Goal: Task Accomplishment & Management: Manage account settings

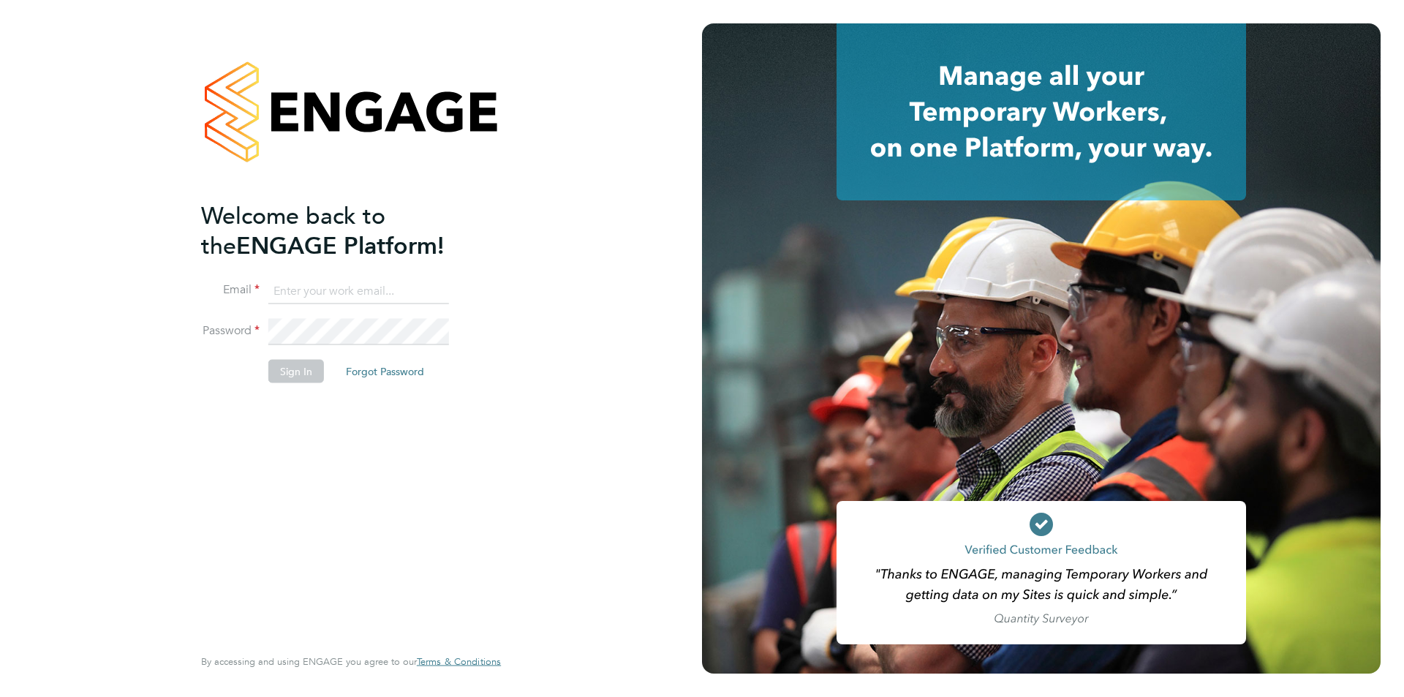
type input "[EMAIL_ADDRESS][PERSON_NAME][DOMAIN_NAME]"
click at [293, 368] on button "Sign In" at bounding box center [296, 370] width 56 height 23
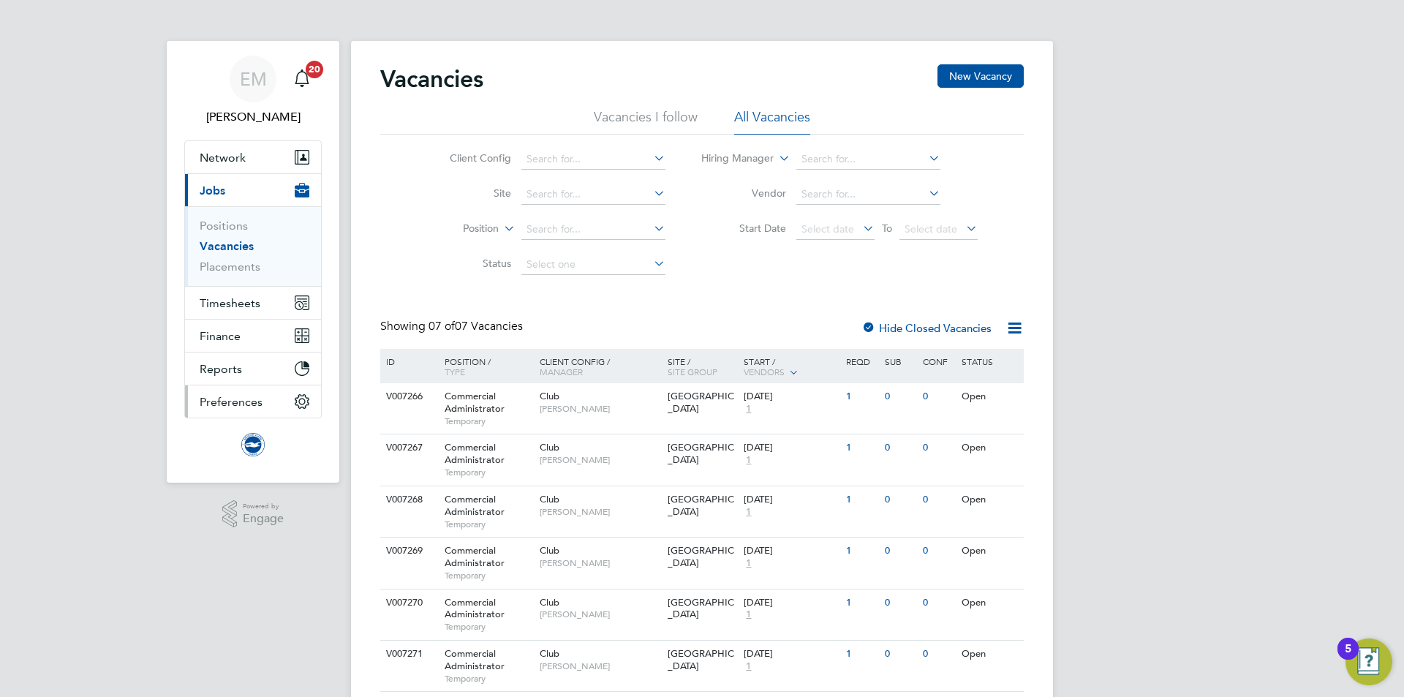
click at [250, 404] on span "Preferences" at bounding box center [231, 402] width 63 height 14
click at [225, 407] on span "Preferences" at bounding box center [231, 402] width 63 height 14
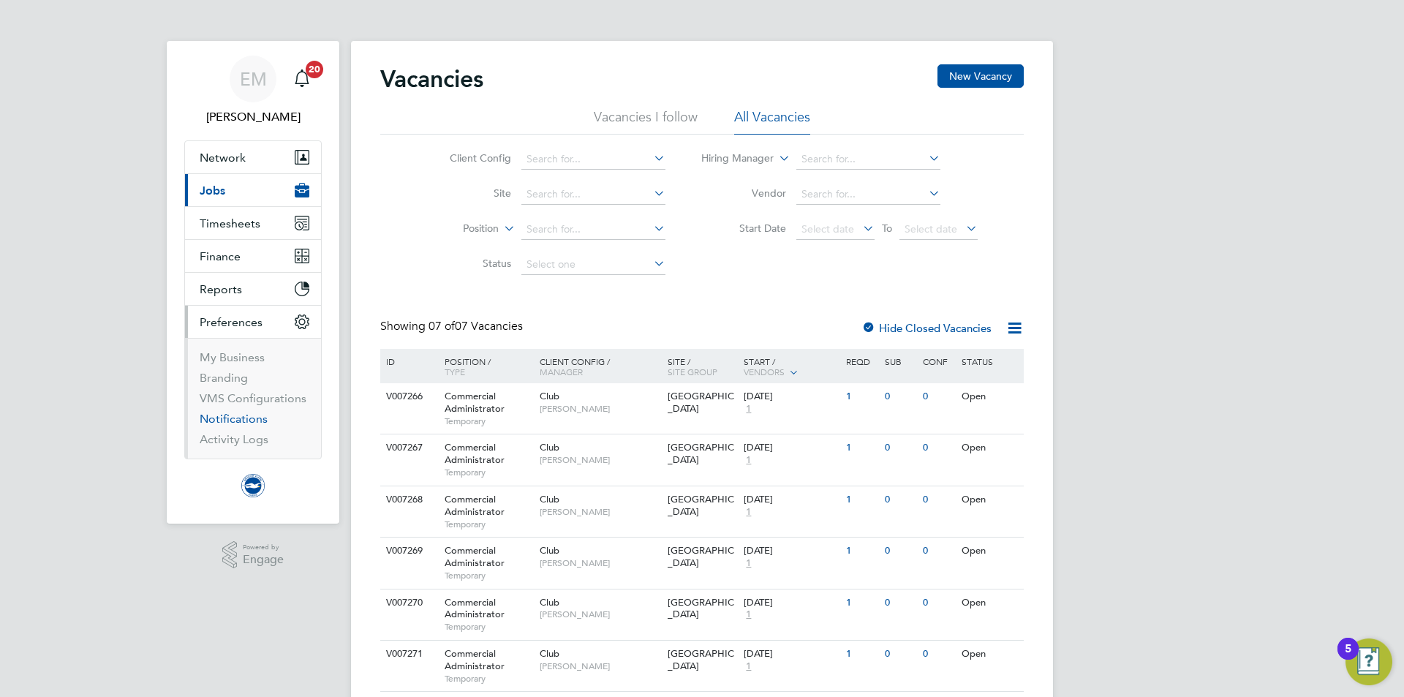
click at [249, 418] on link "Notifications" at bounding box center [234, 419] width 68 height 14
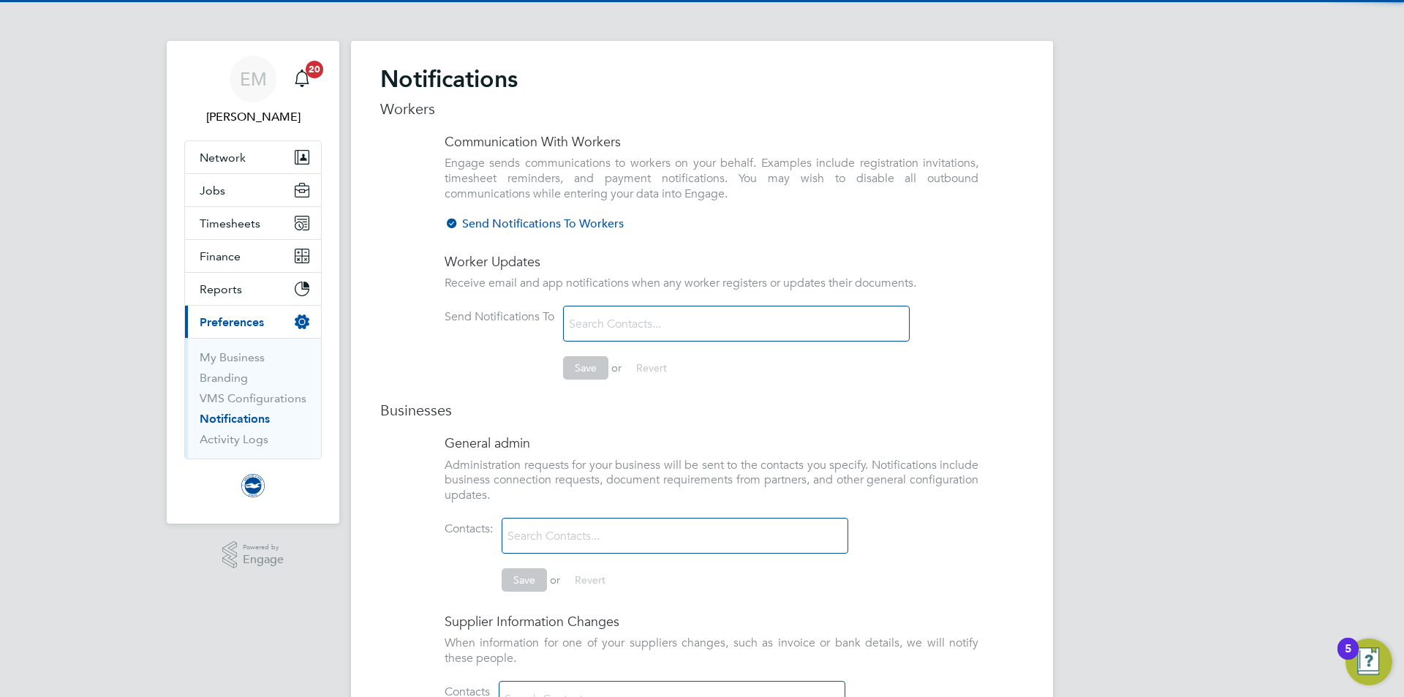
click at [455, 225] on div at bounding box center [452, 224] width 15 height 15
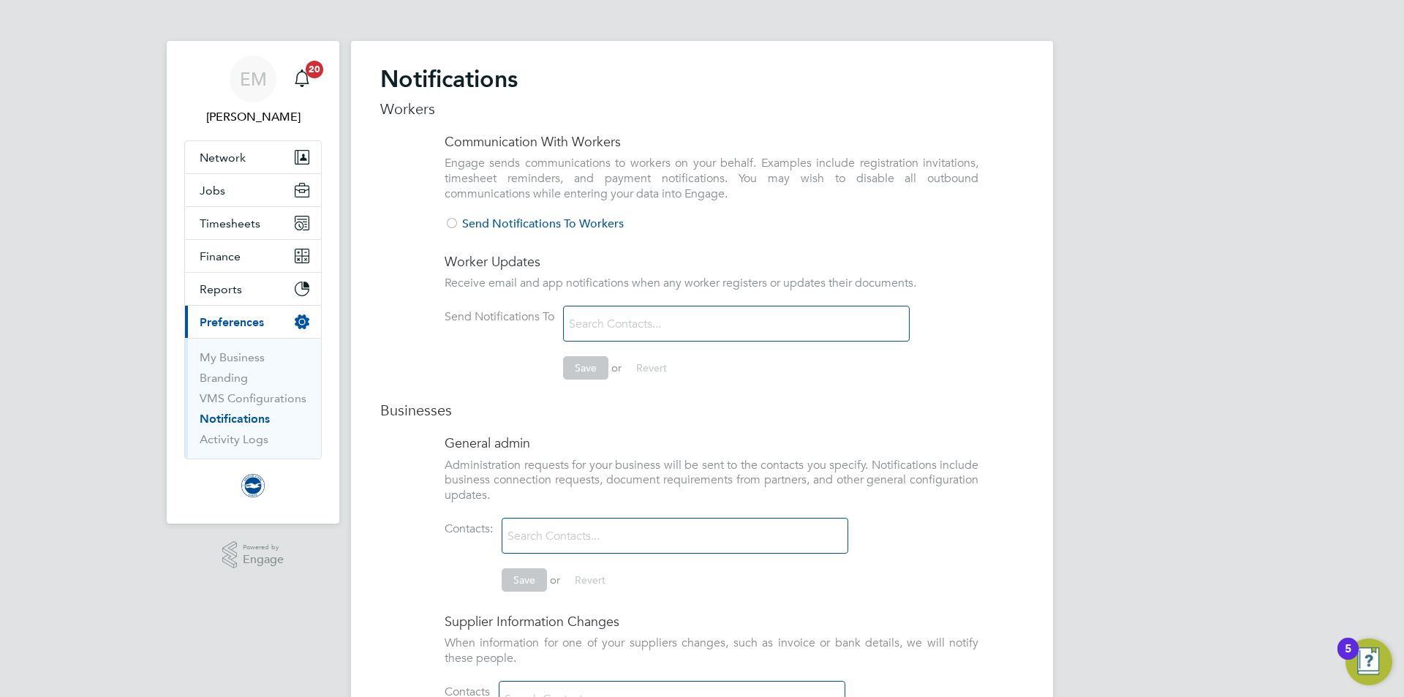
click at [413, 293] on div "Notifications Workers Communication With Workers Engage sends communications to…" at bounding box center [702, 526] width 702 height 970
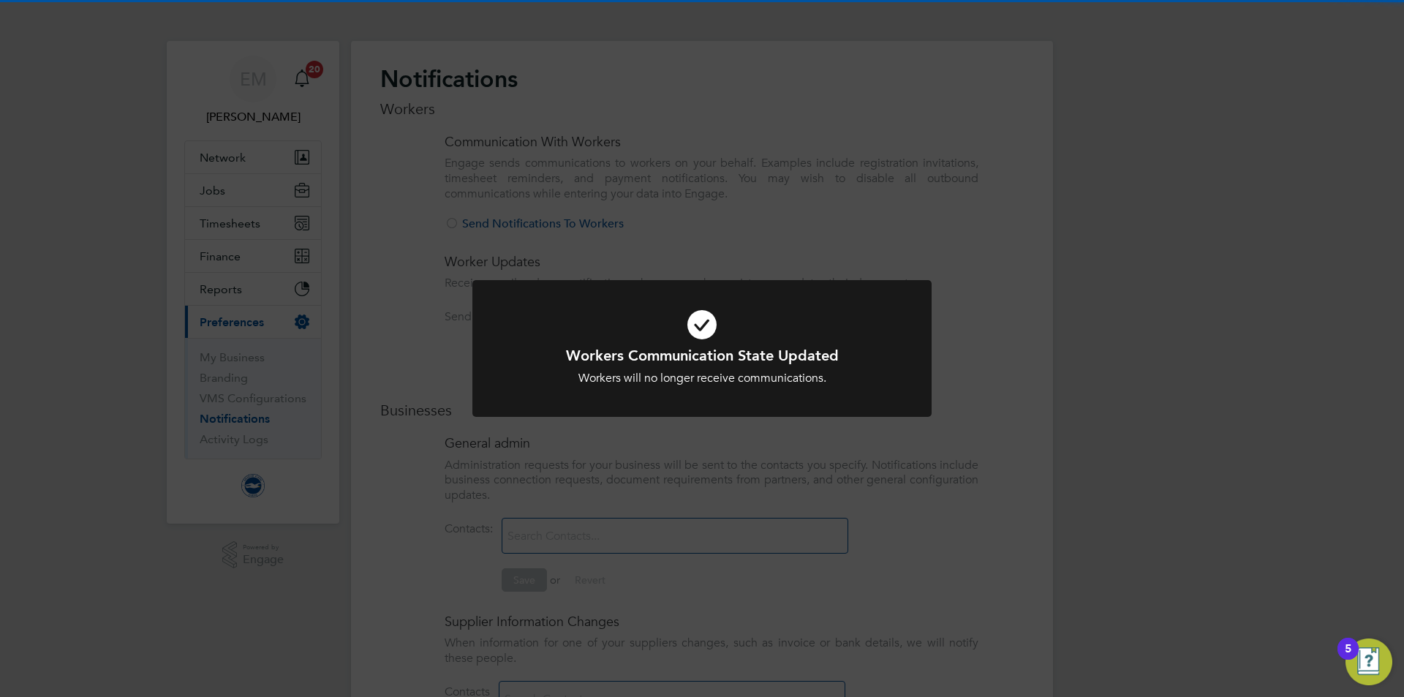
click at [426, 298] on div "Workers Communication State Updated Workers will no longer receive communicatio…" at bounding box center [702, 348] width 1404 height 697
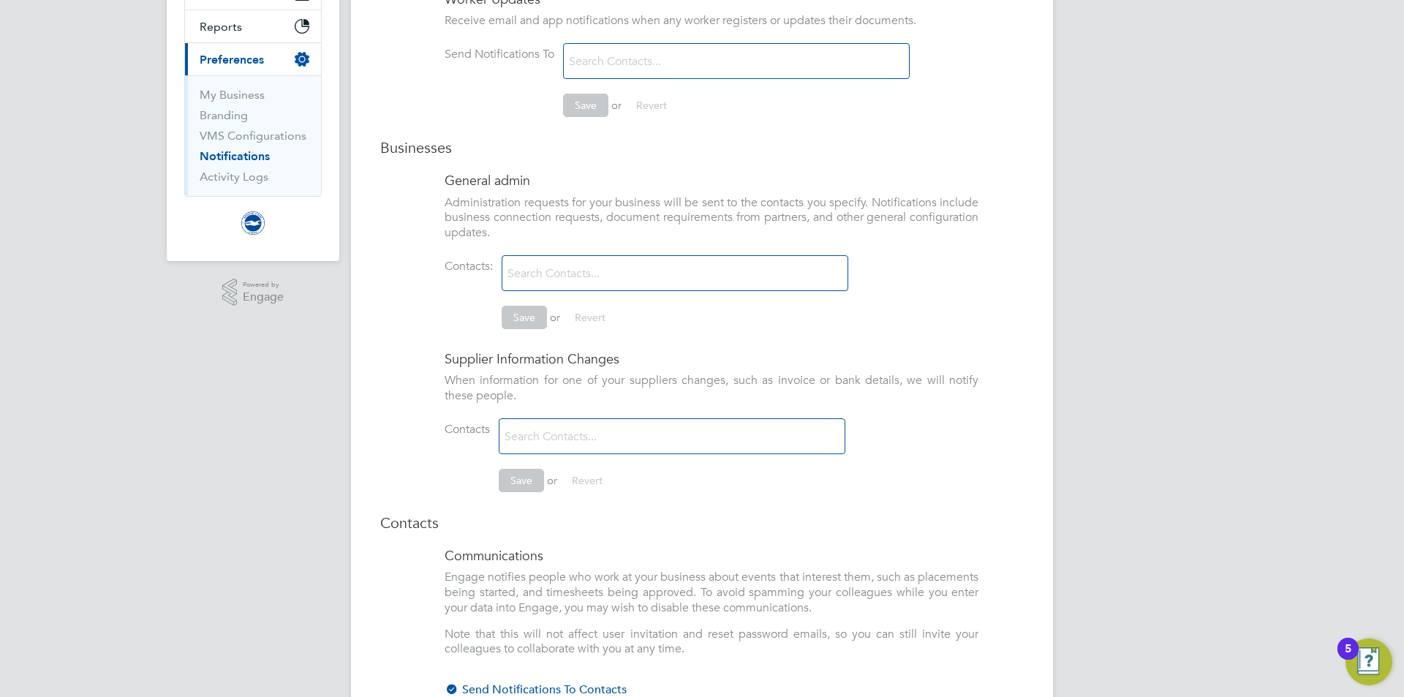
scroll to position [337, 0]
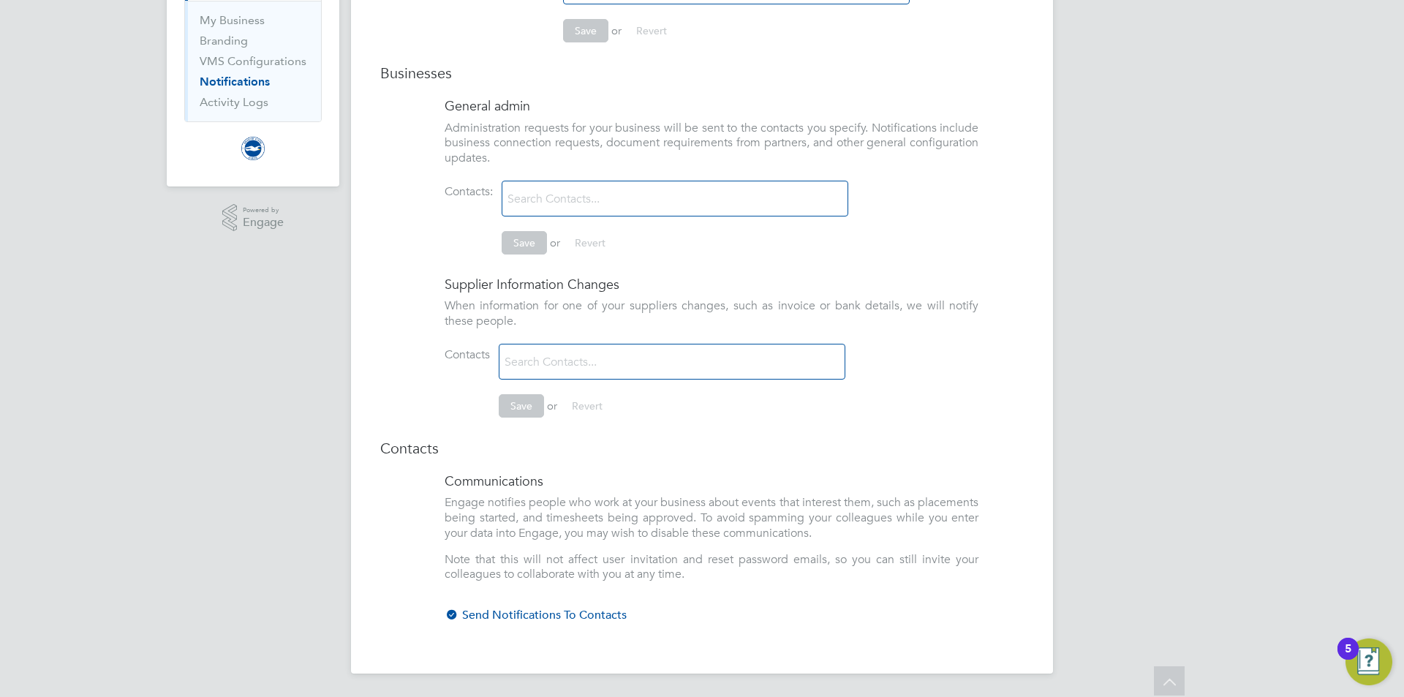
click at [456, 618] on div at bounding box center [452, 616] width 15 height 15
click at [413, 550] on div "Notifications Workers Communication With Workers Engage sends communications to…" at bounding box center [702, 189] width 702 height 970
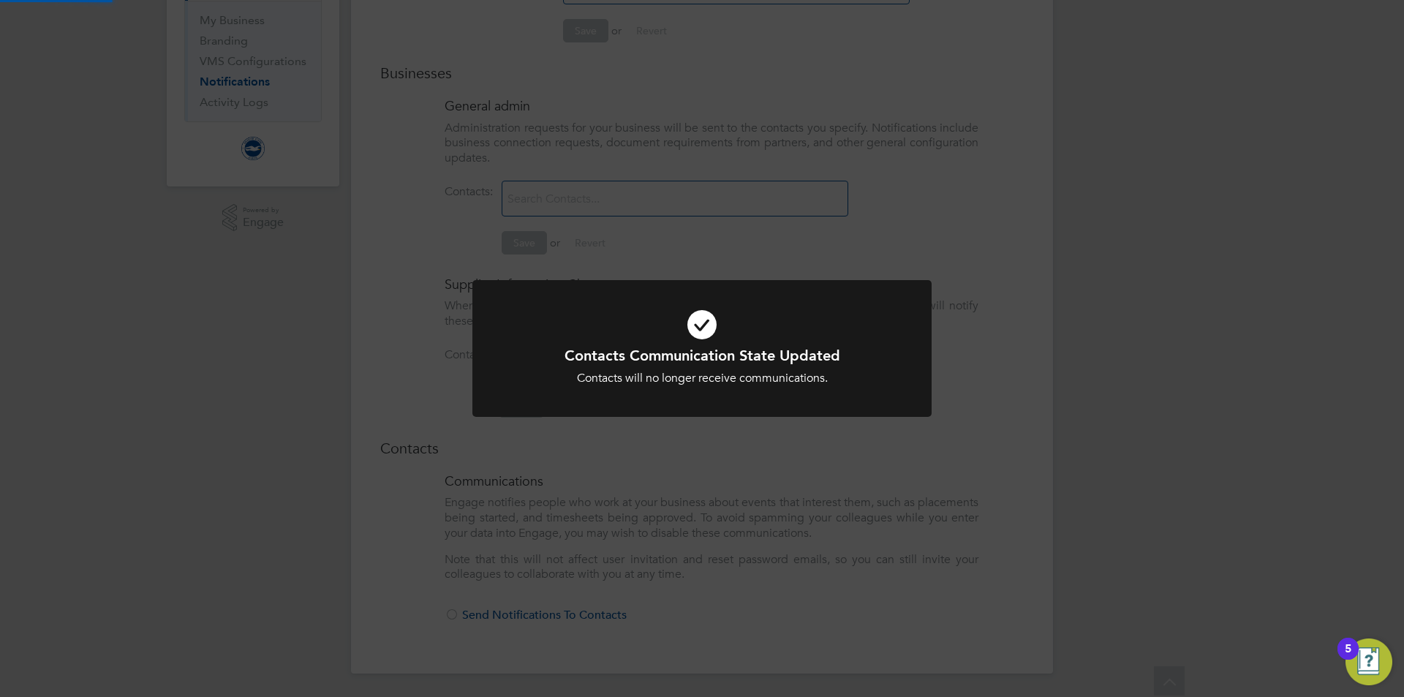
click at [407, 550] on div "Contacts Communication State Updated Contacts will no longer receive communicat…" at bounding box center [702, 348] width 1404 height 697
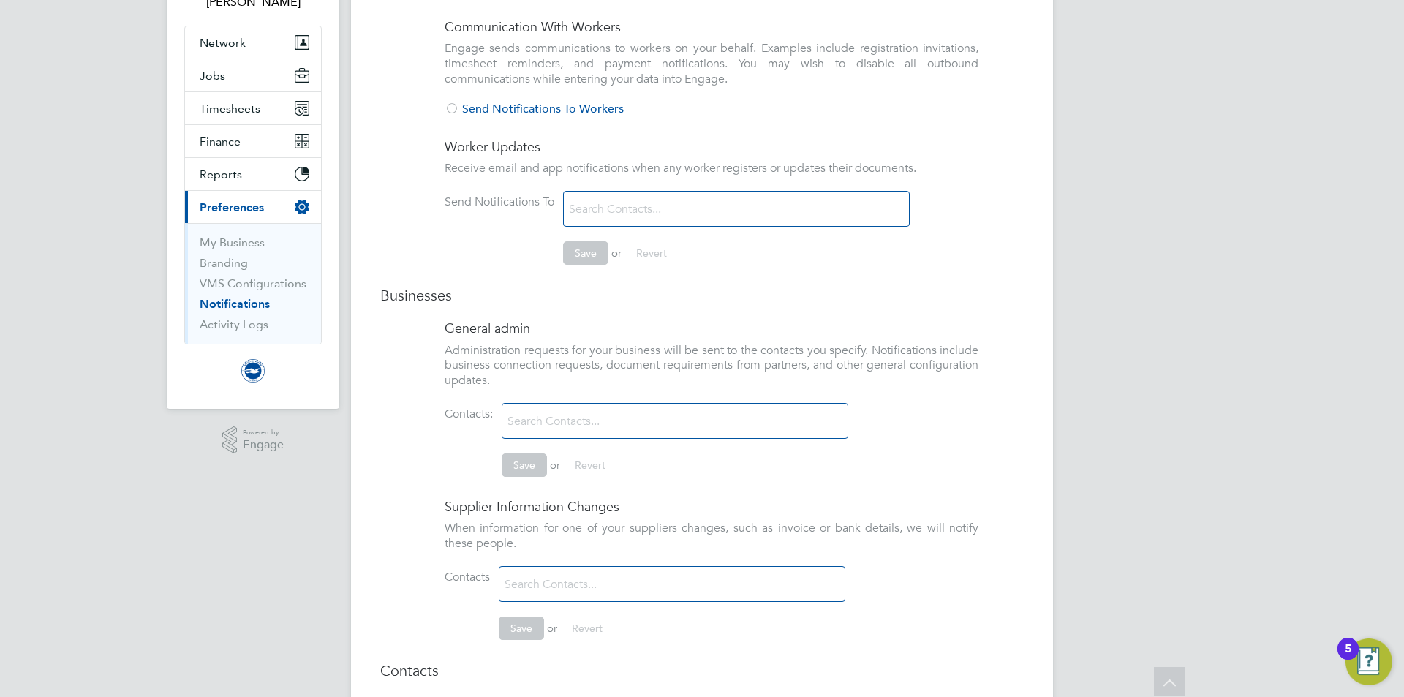
scroll to position [0, 0]
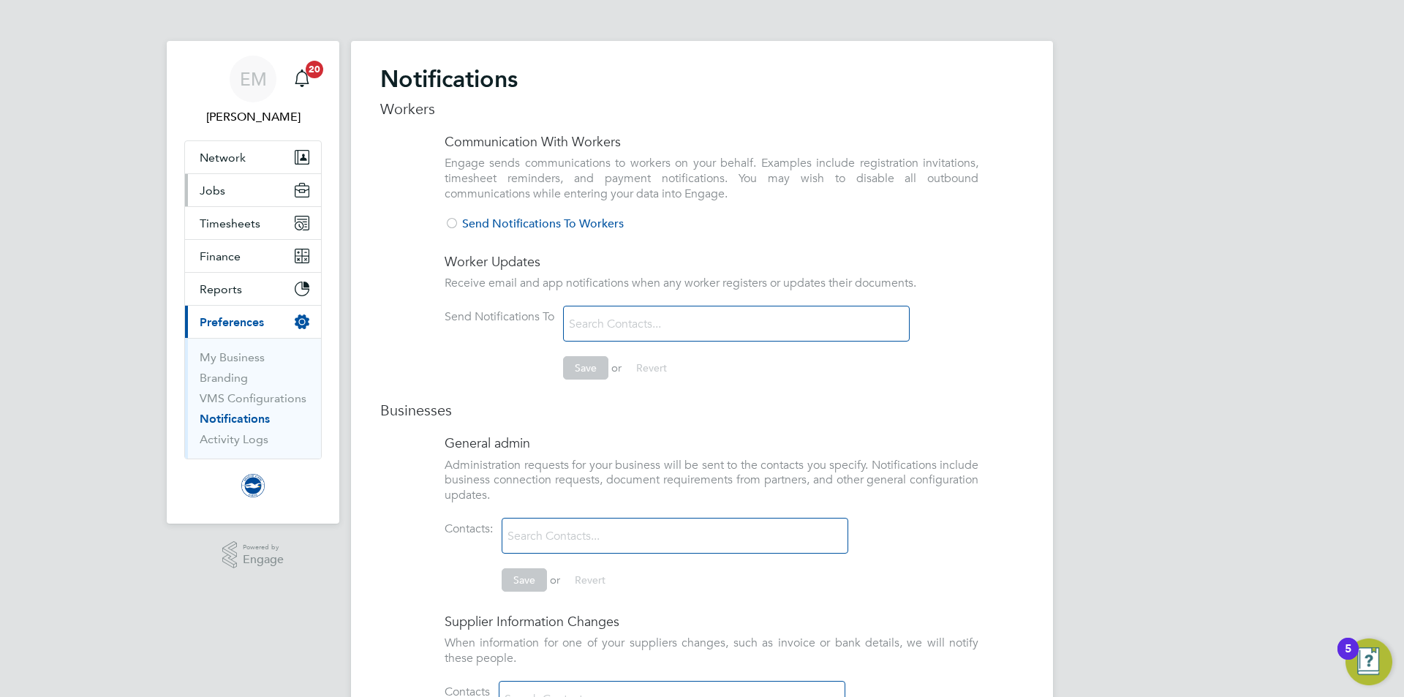
click at [220, 194] on span "Jobs" at bounding box center [213, 191] width 26 height 14
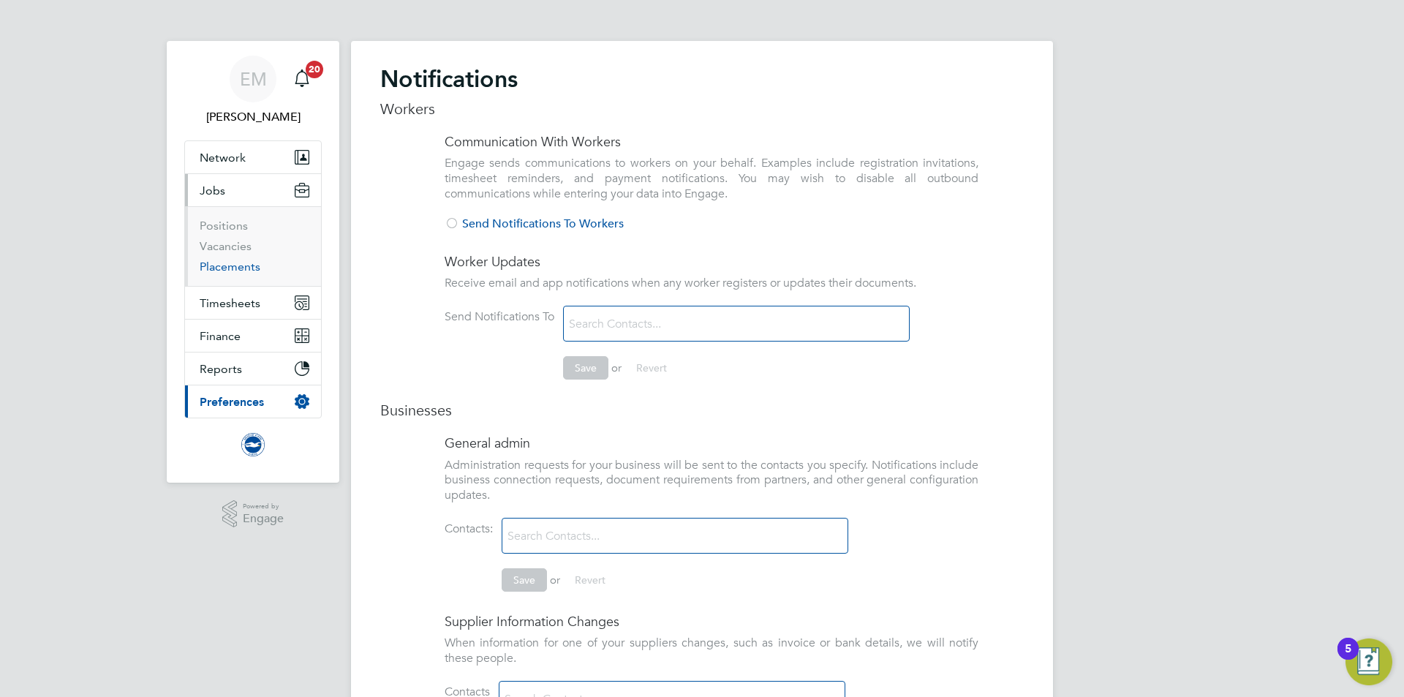
click at [231, 261] on link "Placements" at bounding box center [230, 267] width 61 height 14
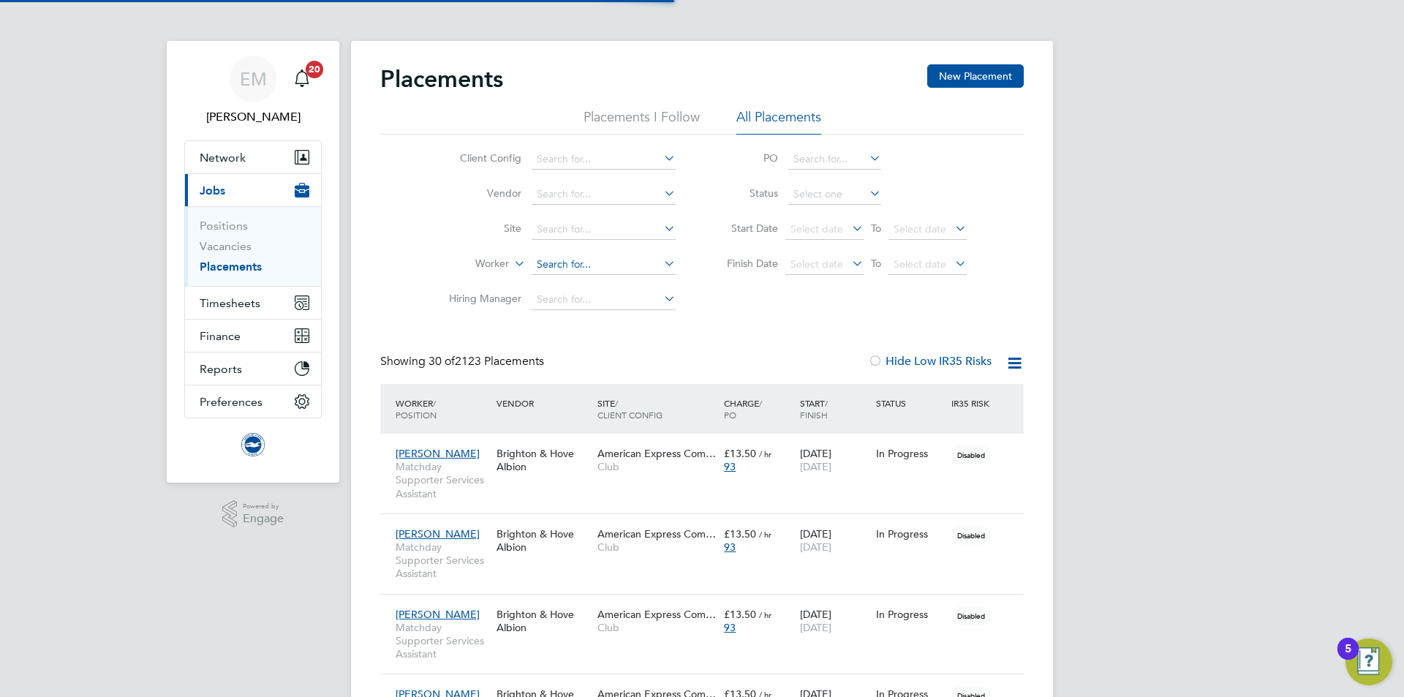
click at [559, 268] on input at bounding box center [604, 265] width 144 height 20
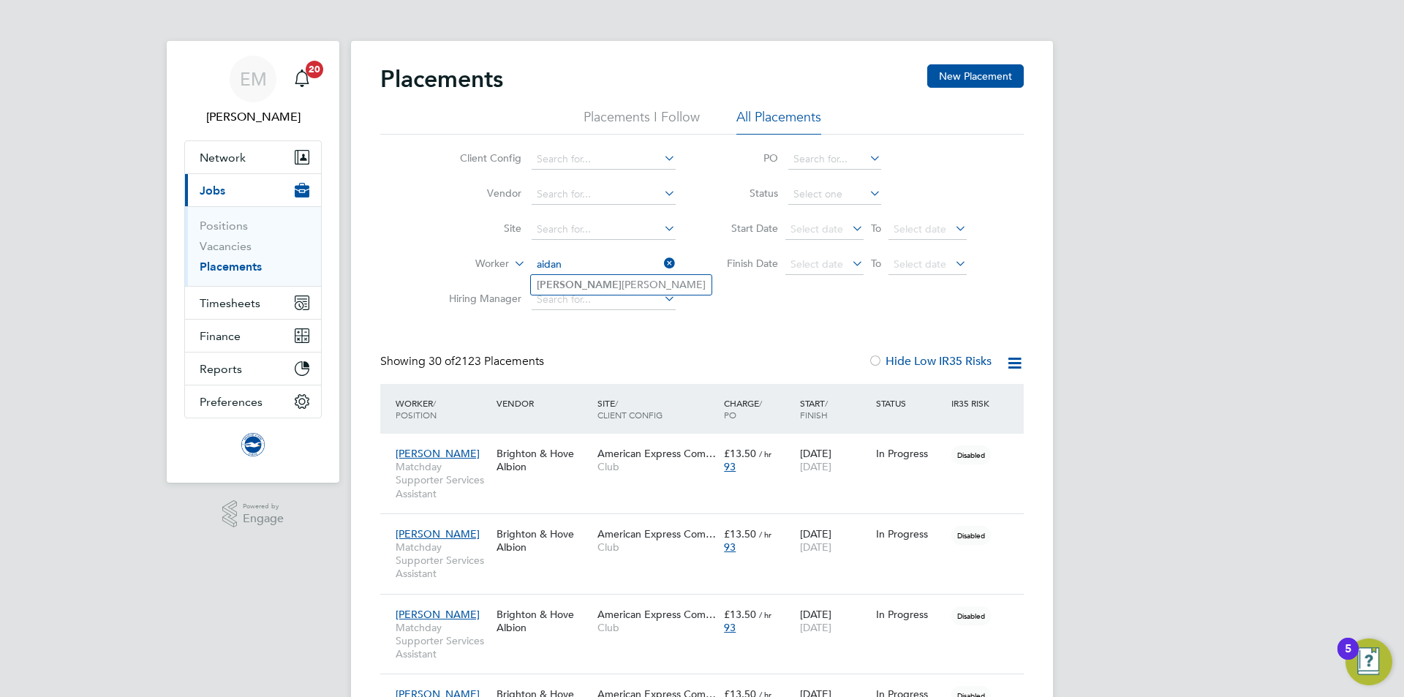
type input "aidan"
click at [546, 270] on input at bounding box center [604, 265] width 144 height 20
click at [620, 279] on li "Aidan Briant" at bounding box center [621, 285] width 181 height 20
type input "Aidan Briant"
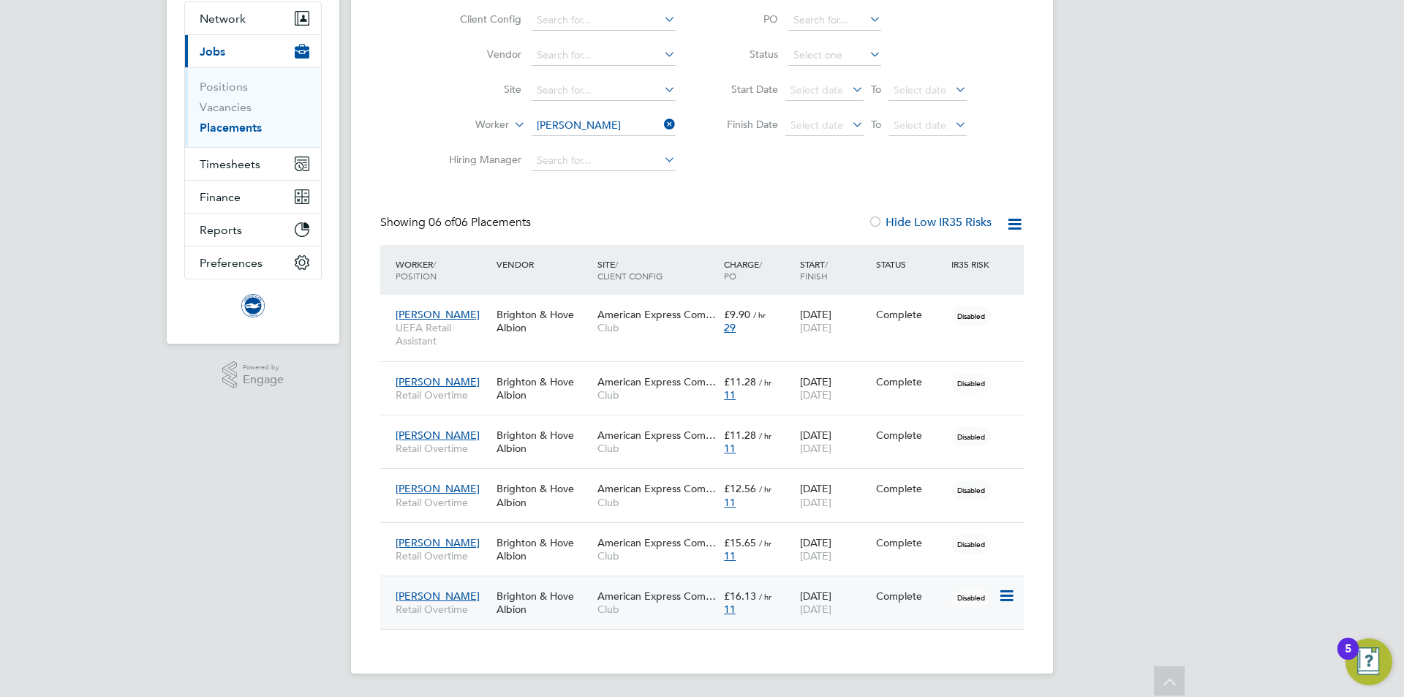
click at [867, 606] on div "01 Jun 2025 30 Sep 2025" at bounding box center [835, 602] width 76 height 41
drag, startPoint x: 581, startPoint y: 114, endPoint x: 590, endPoint y: 113, distance: 8.8
click at [582, 113] on li "Worker Aidan Briant" at bounding box center [556, 125] width 275 height 35
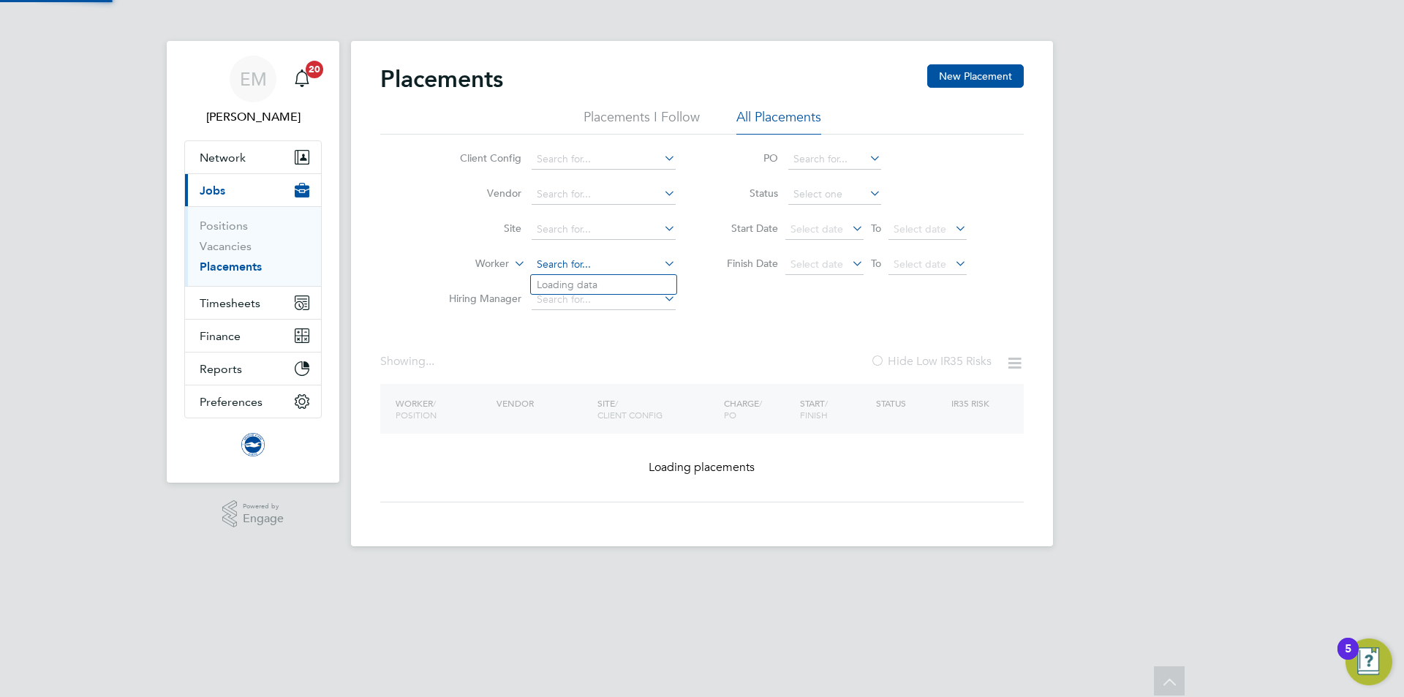
click at [588, 119] on div "Placements I Follow All Placements Client Config Vendor Site Worker Hiring Mana…" at bounding box center [702, 212] width 644 height 209
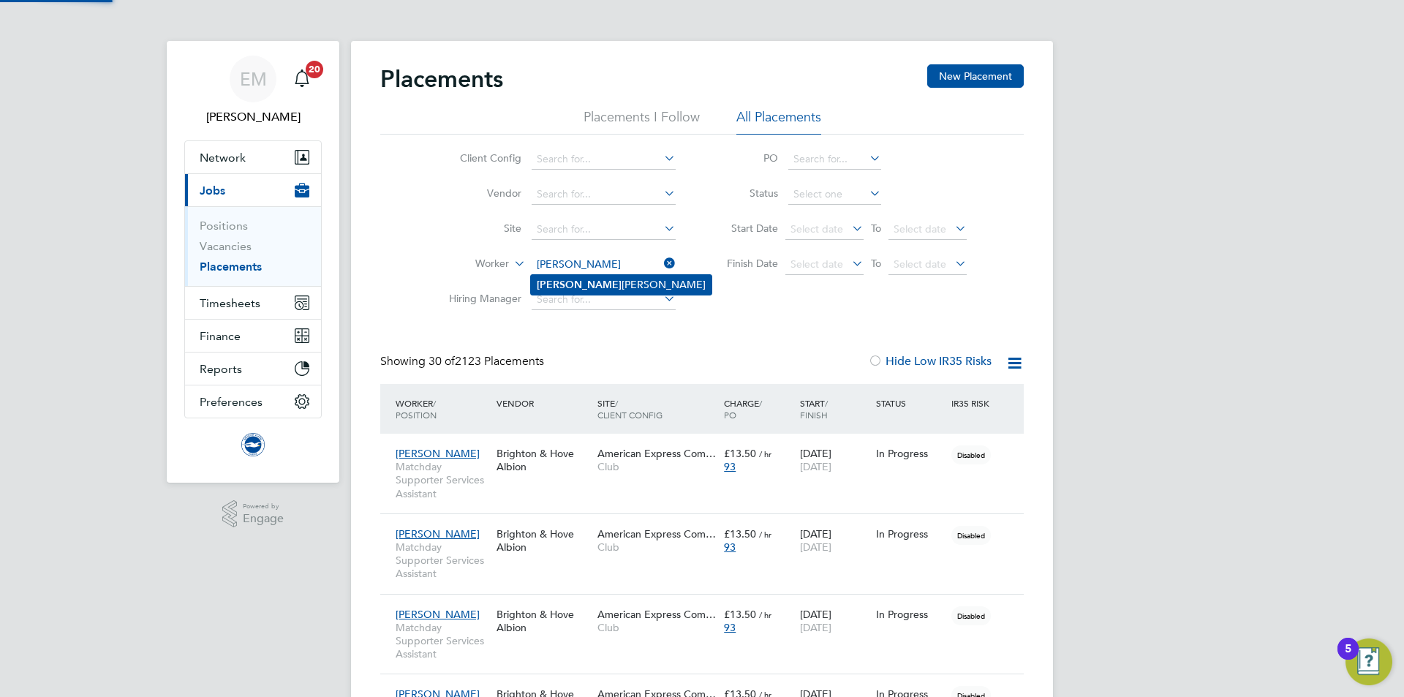
click at [580, 285] on li "Nicole Mahoney" at bounding box center [621, 285] width 181 height 20
type input "Nicole Mahoney"
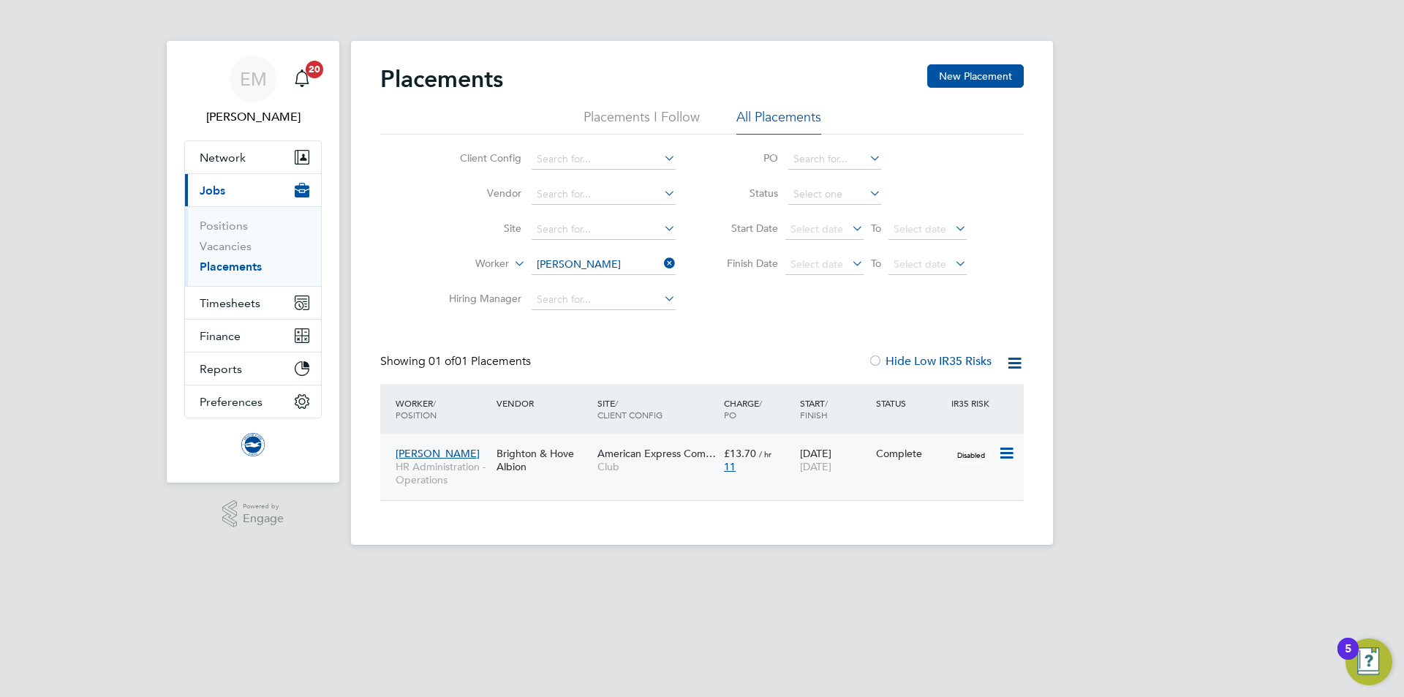
click at [658, 462] on span "Club" at bounding box center [657, 466] width 119 height 13
click at [576, 257] on input at bounding box center [604, 265] width 144 height 20
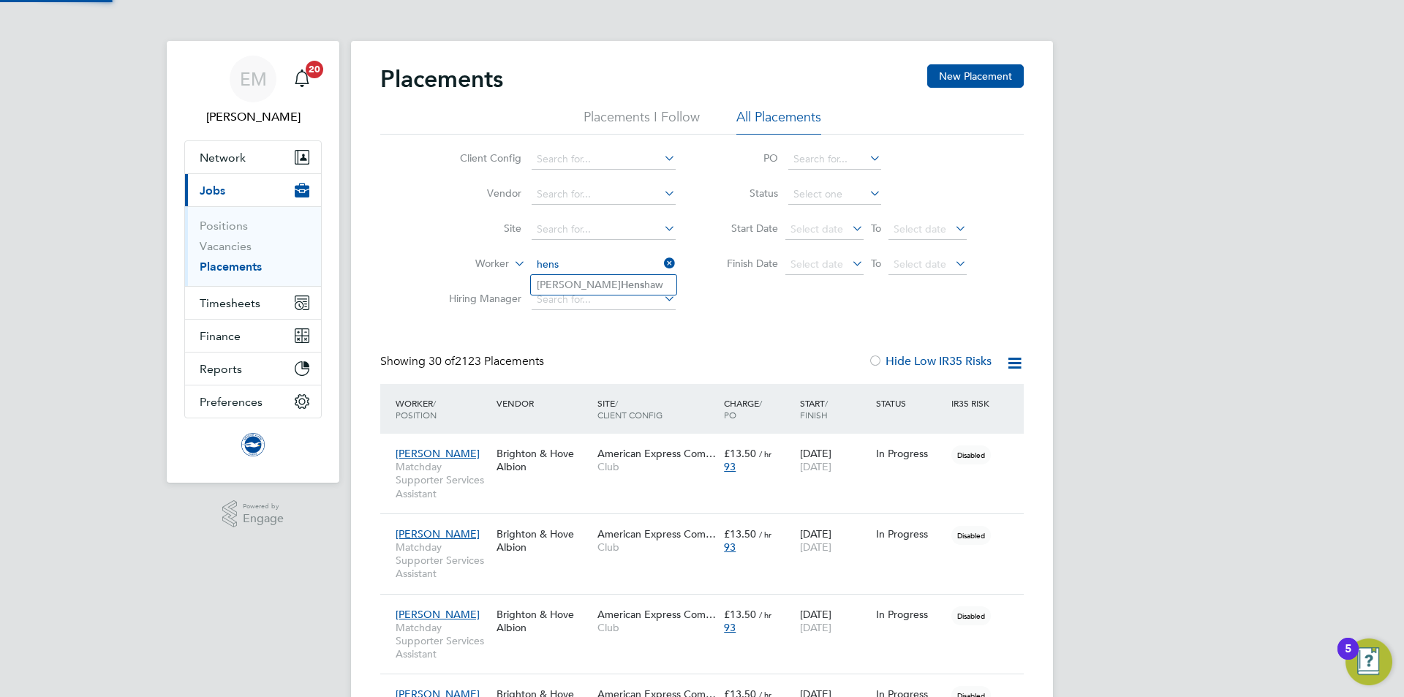
click at [562, 281] on li "Barry Hens haw" at bounding box center [604, 285] width 146 height 20
type input "Barry Henshaw"
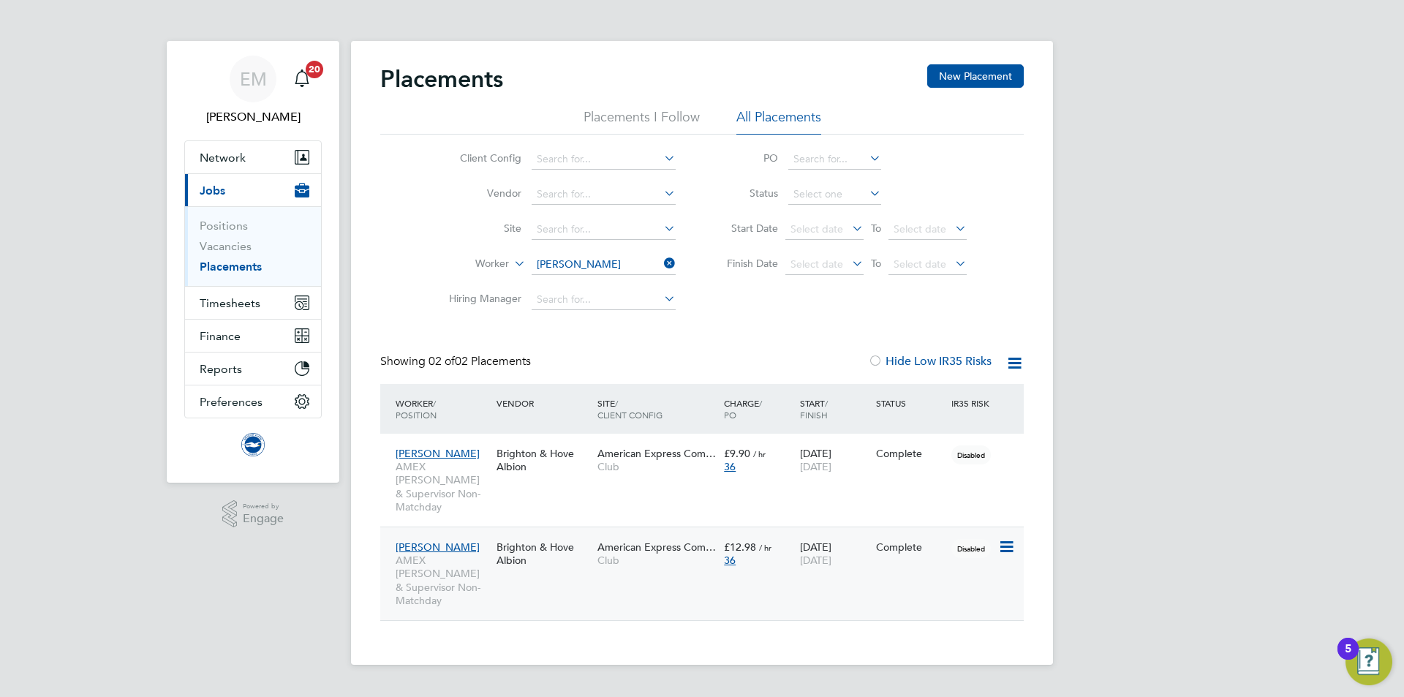
click at [792, 566] on div "Barry Henshaw AMEX Steward, SIA & Supervisor Non-Matchday Brighton & Hove Albio…" at bounding box center [702, 574] width 644 height 94
click at [853, 559] on div "01 Oct 2020 30 Sep 2025" at bounding box center [835, 553] width 76 height 41
click at [619, 265] on input at bounding box center [604, 265] width 144 height 20
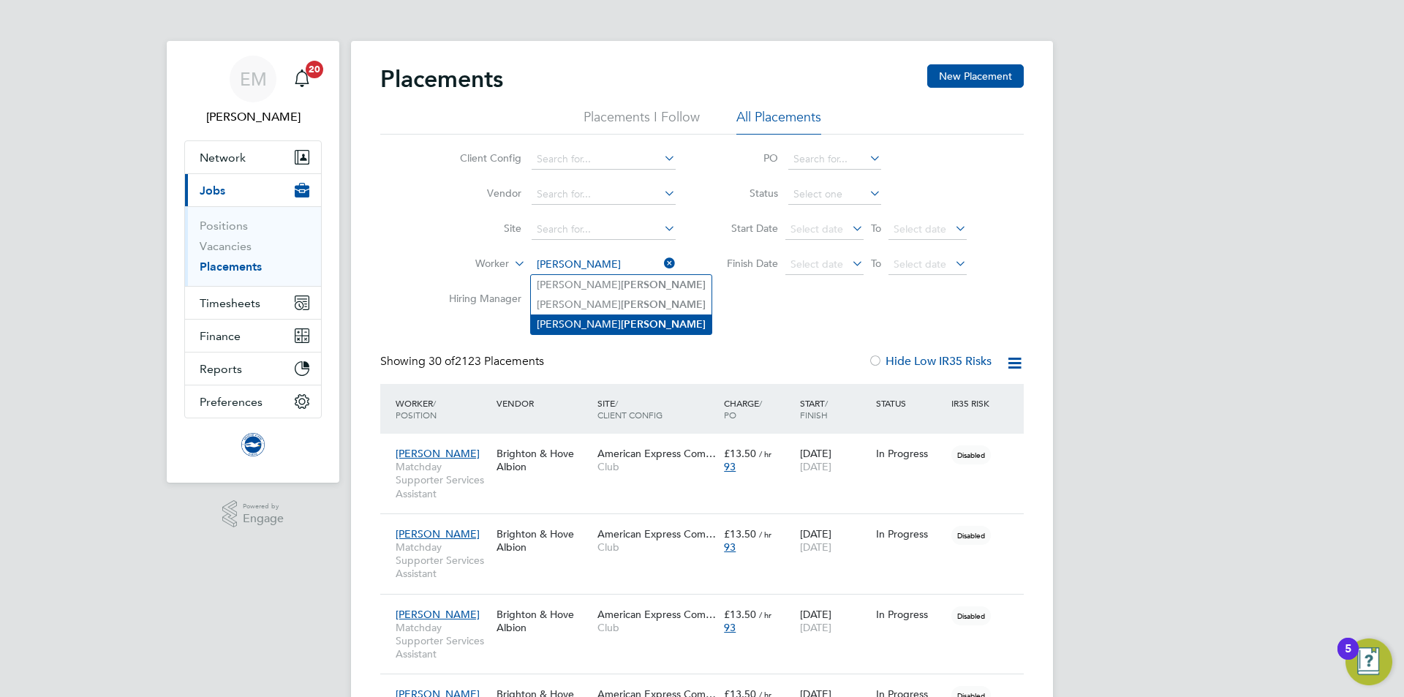
click at [621, 321] on b "Berry" at bounding box center [663, 324] width 85 height 12
type input "Rachel Berry"
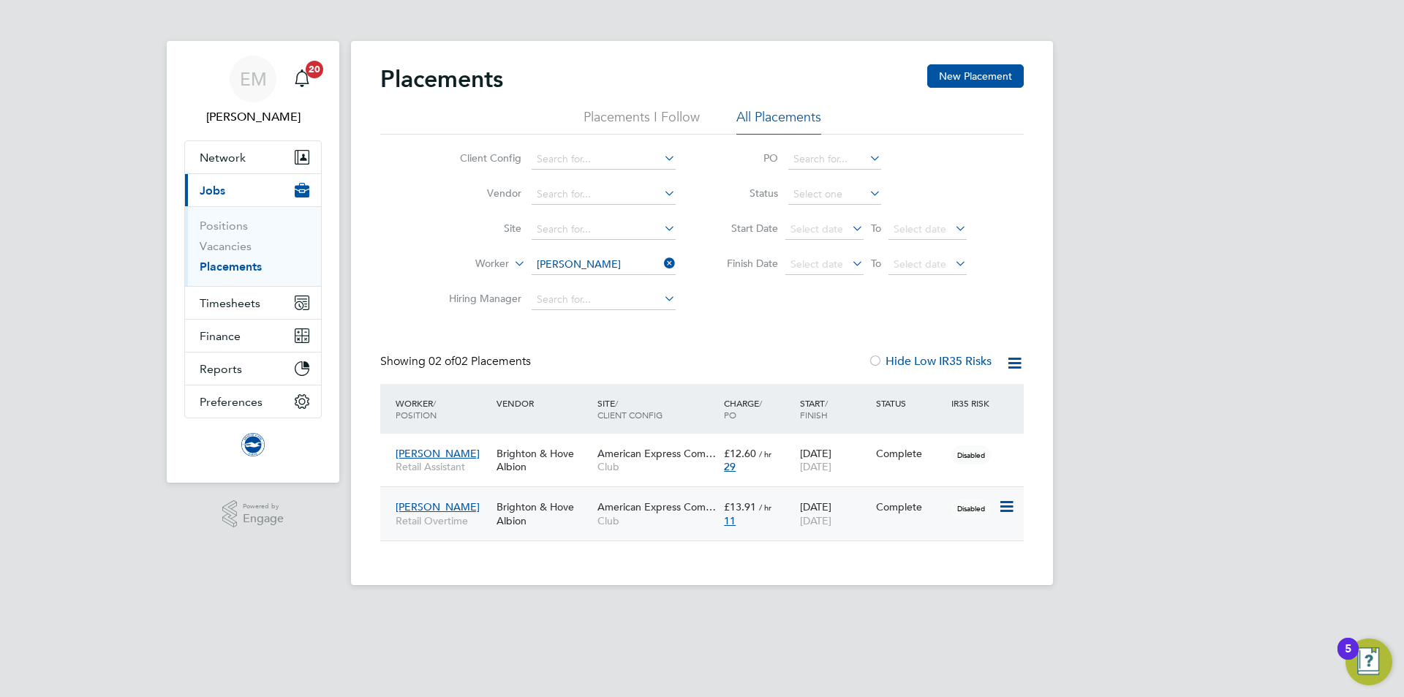
click at [873, 525] on div "Rachel Berry Retail Overtime Brighton & Hove Albion American Express Com… Club …" at bounding box center [702, 512] width 644 height 53
click at [773, 524] on div "11" at bounding box center [758, 520] width 69 height 13
click at [582, 259] on input at bounding box center [604, 265] width 144 height 20
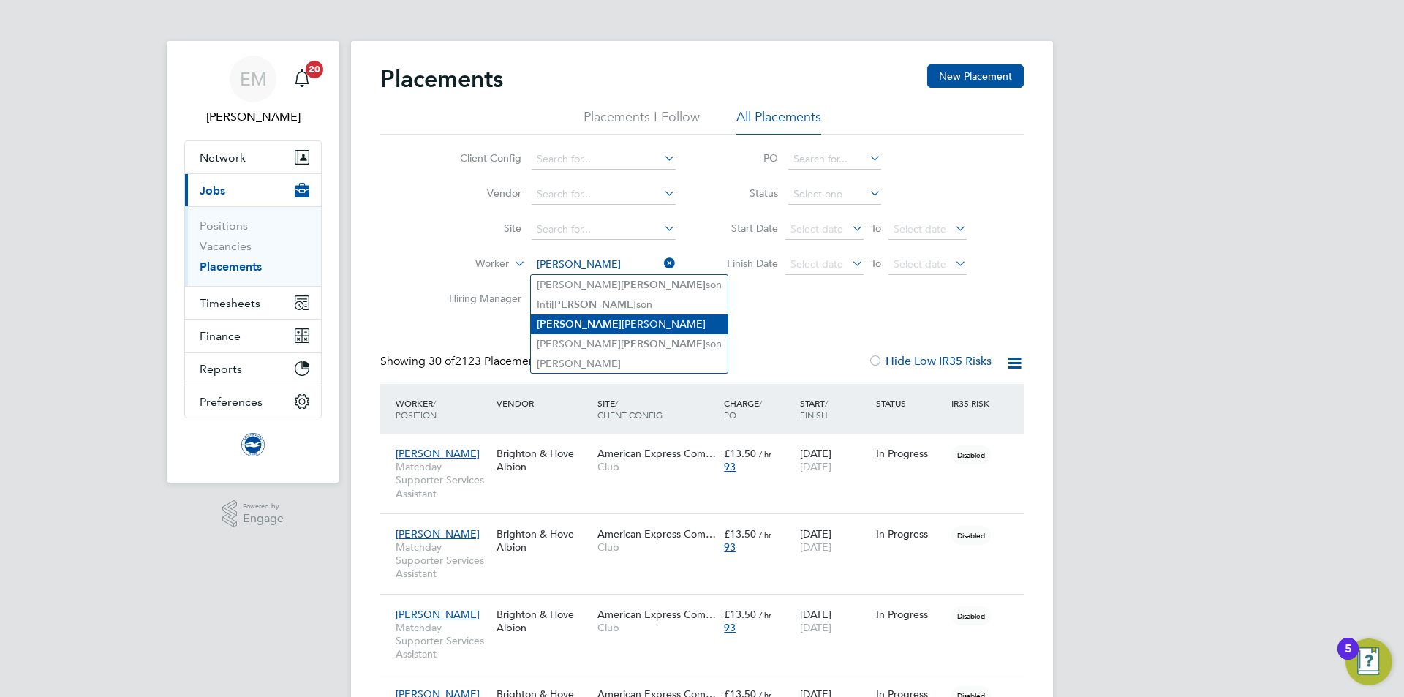
click at [563, 321] on b "Robin" at bounding box center [579, 324] width 85 height 12
type input "[PERSON_NAME]"
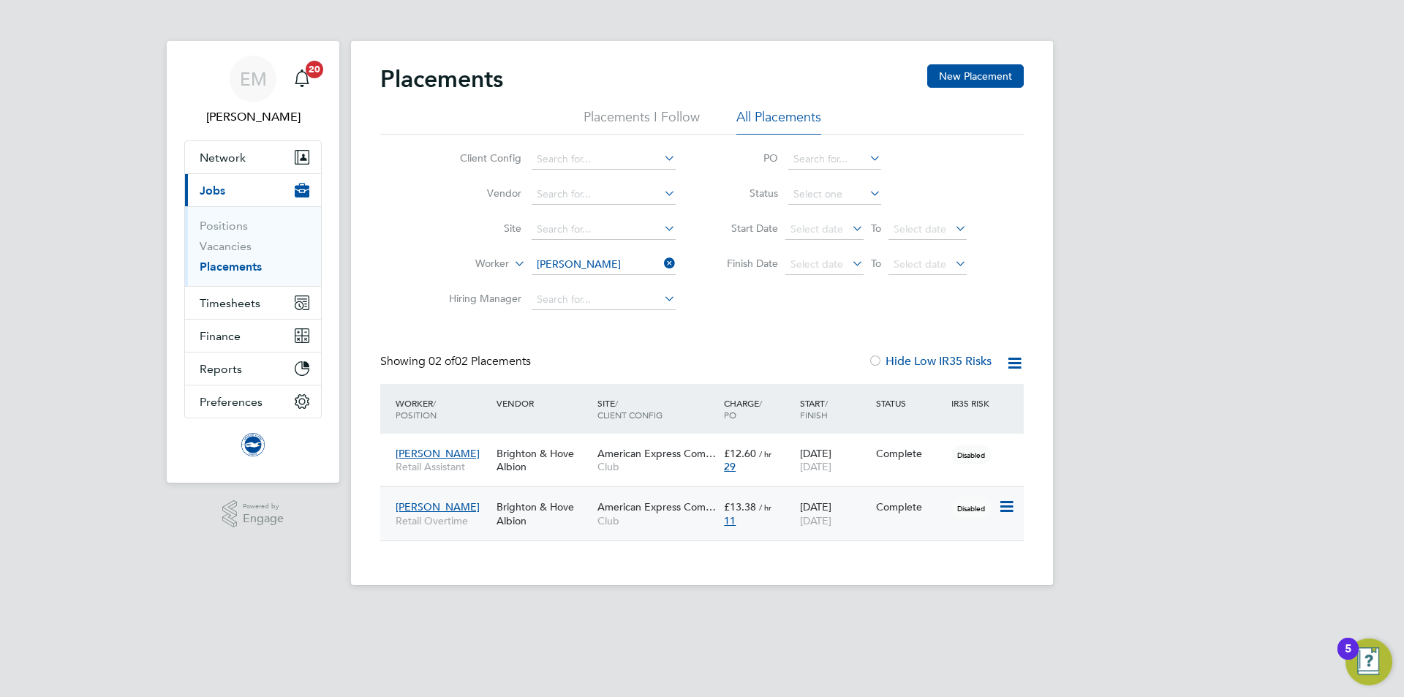
click at [867, 514] on div "01 Jun 2025 30 Sep 2025" at bounding box center [835, 513] width 76 height 41
click at [578, 264] on input at bounding box center [604, 265] width 144 height 20
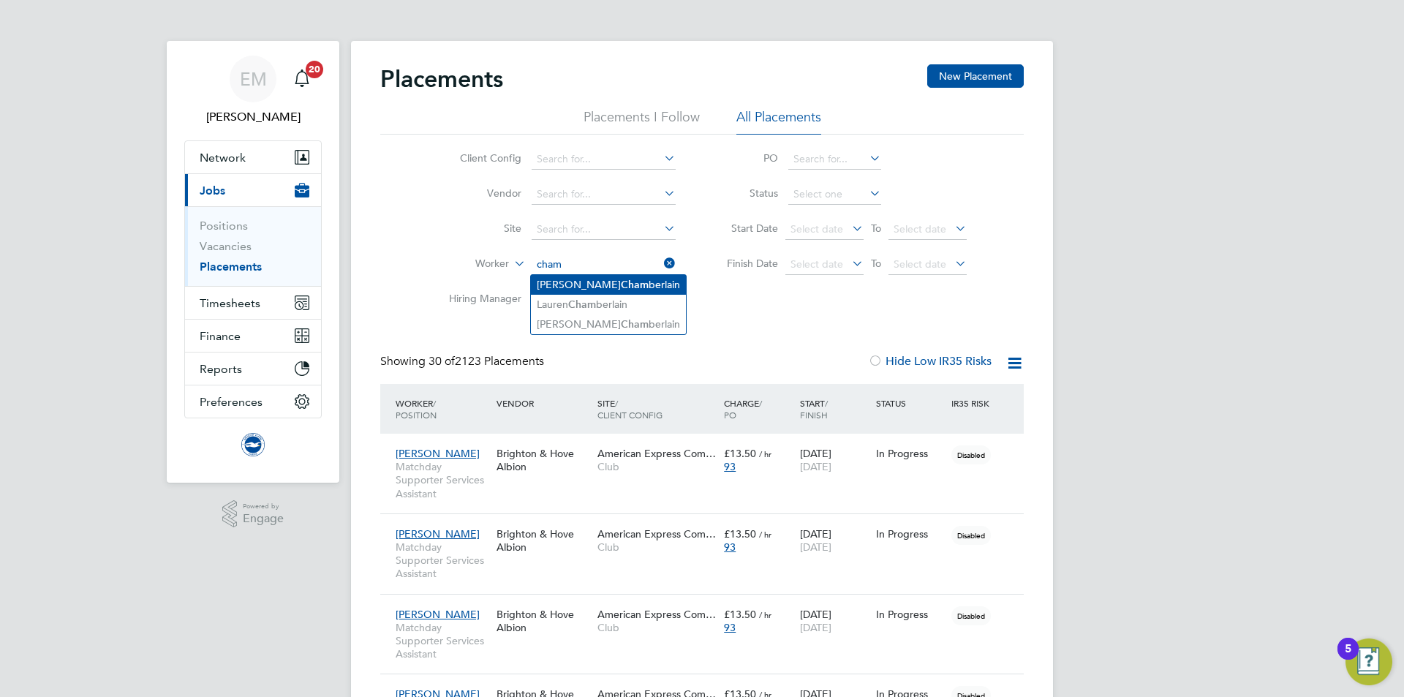
click at [635, 284] on li "James Cham berlain" at bounding box center [608, 285] width 155 height 20
type input "James Chamberlain"
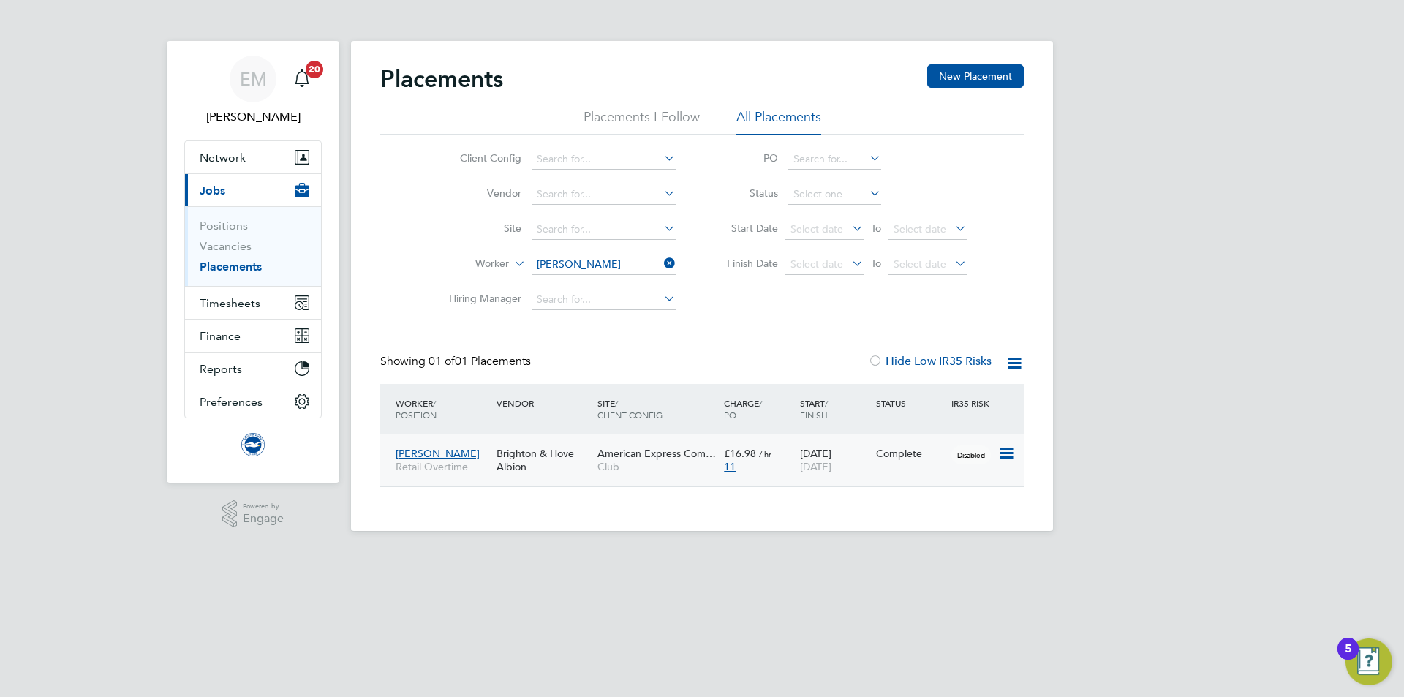
click at [863, 463] on div "01 Jun 2025 30 Sep 2025" at bounding box center [835, 460] width 76 height 41
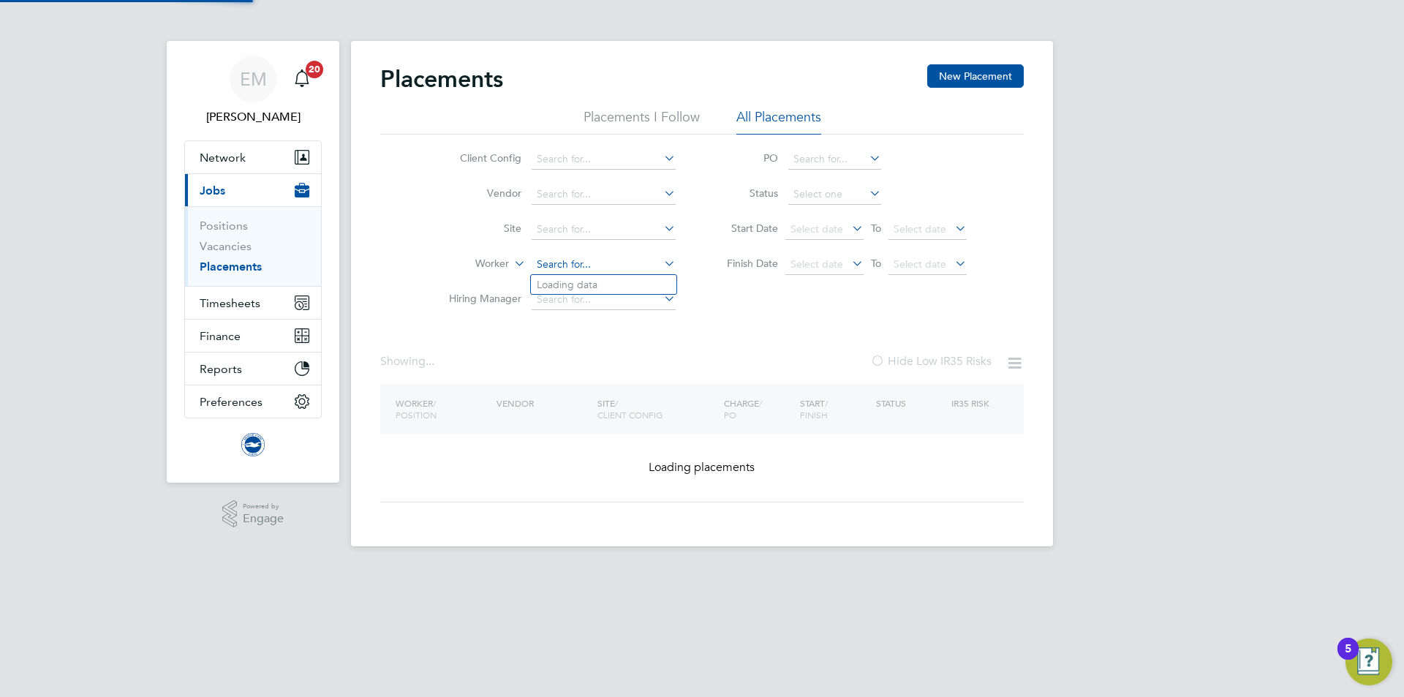
click at [582, 263] on input at bounding box center [604, 265] width 144 height 20
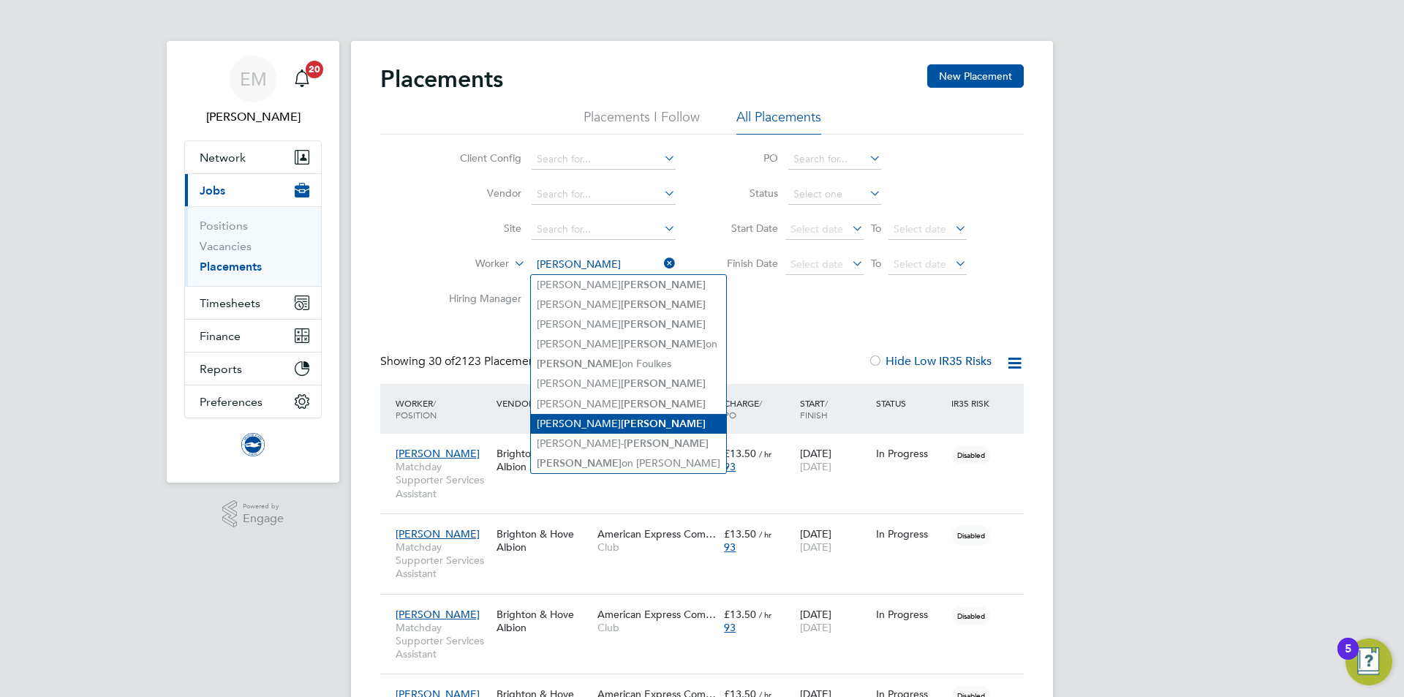
click at [601, 423] on li "Stuart Harris" at bounding box center [628, 424] width 195 height 20
type input "Stuart Harris"
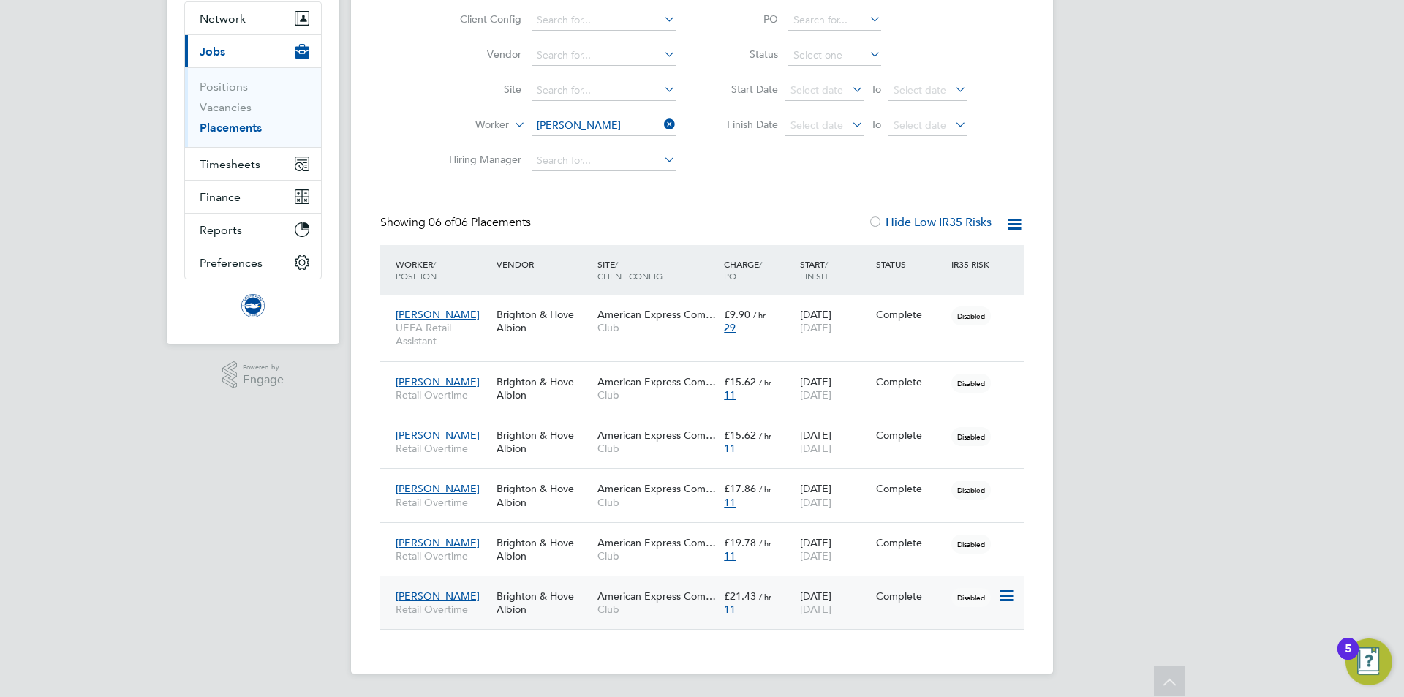
click at [896, 602] on div "Complete" at bounding box center [910, 596] width 69 height 13
click at [562, 128] on div "Placements I Follow All Placements Client Config Vendor Site Worker Hiring Mana…" at bounding box center [702, 73] width 644 height 209
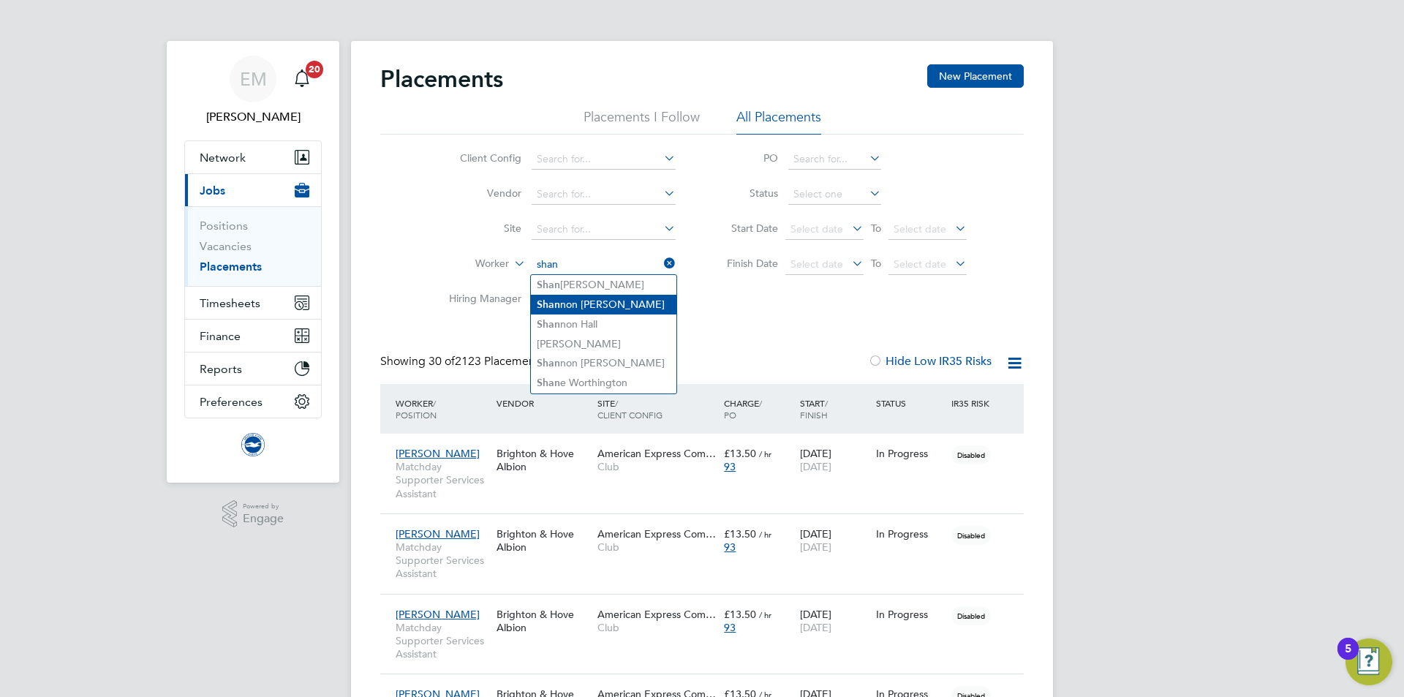
click at [597, 307] on li "Shan non Gaughan" at bounding box center [604, 305] width 146 height 20
type input "Shannon Gaughan"
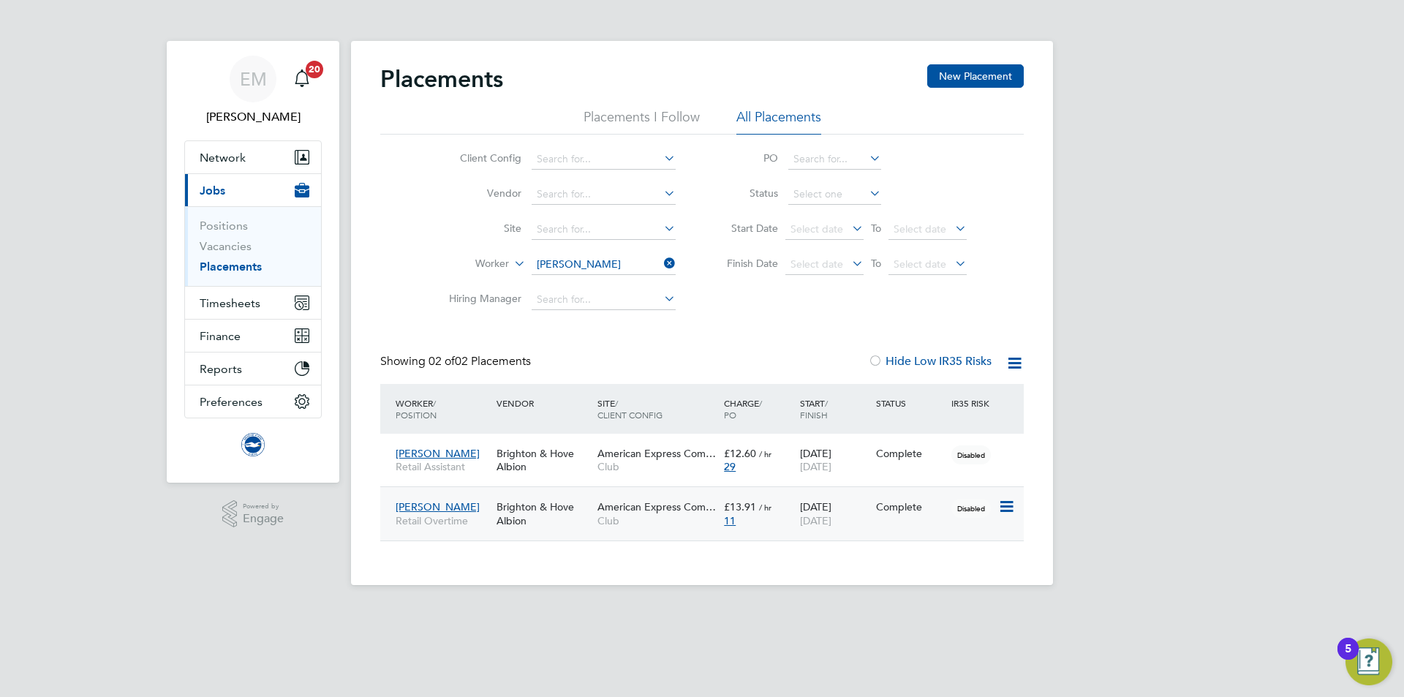
click at [907, 518] on div "Complete" at bounding box center [911, 507] width 76 height 28
click at [587, 266] on input at bounding box center [604, 265] width 144 height 20
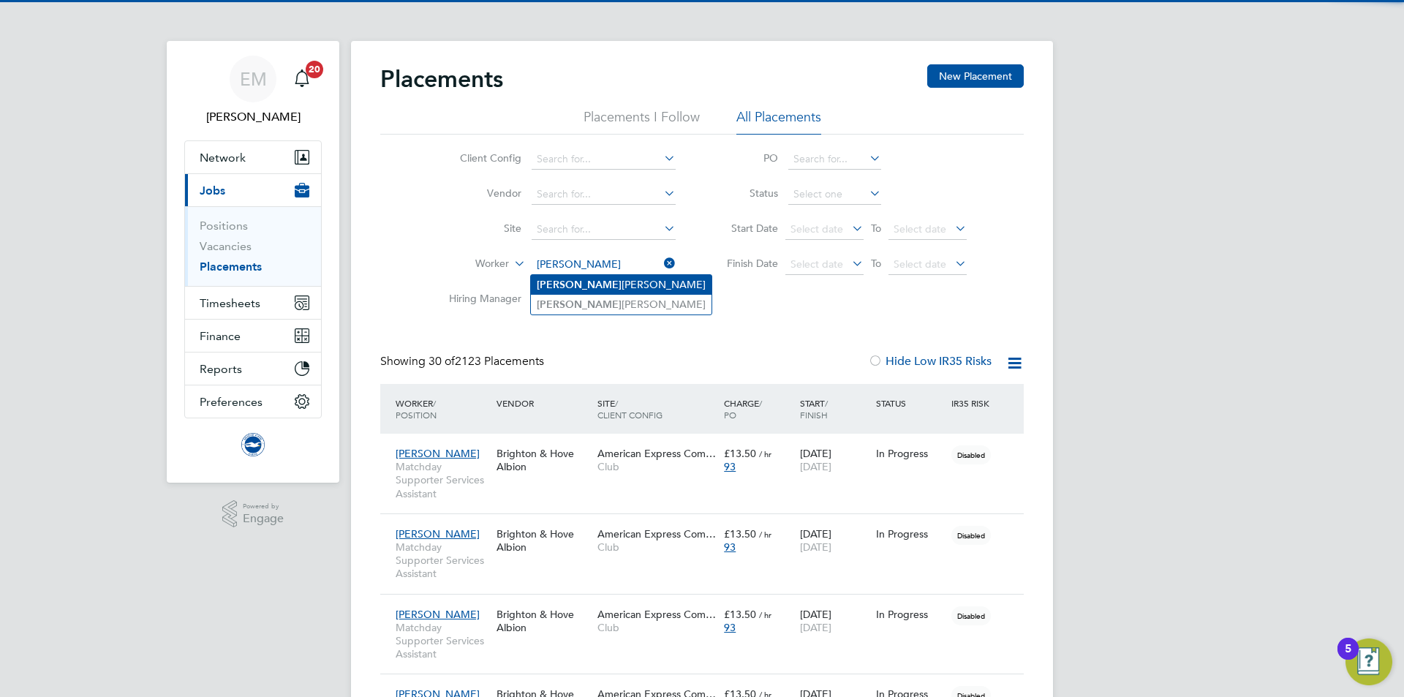
click at [589, 287] on li "Millie Butland" at bounding box center [621, 285] width 181 height 20
type input "Millie Butland"
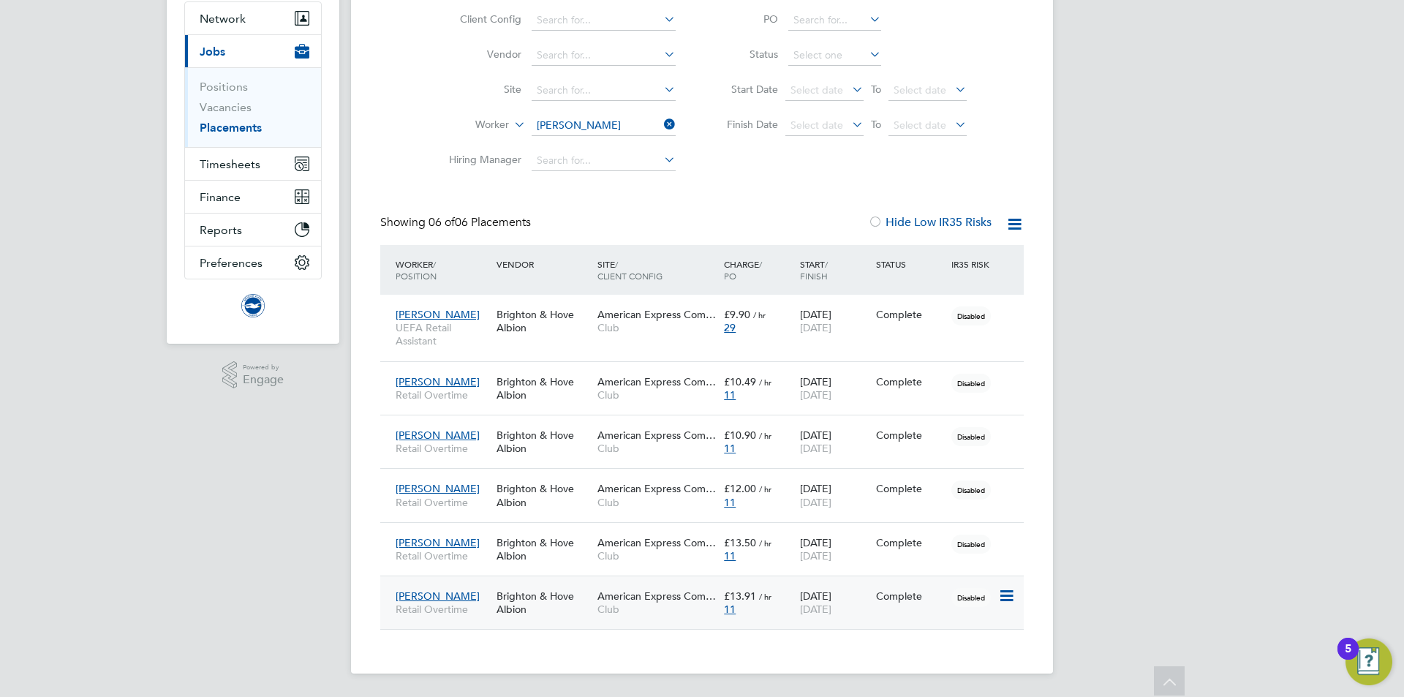
click at [906, 617] on div "Millie Butland Retail Overtime Brighton & Hove Albion American Express Com… Clu…" at bounding box center [702, 602] width 644 height 53
click at [900, 589] on div "Complete" at bounding box center [911, 596] width 76 height 28
click at [600, 113] on li "Worker Millie Butland" at bounding box center [556, 125] width 275 height 35
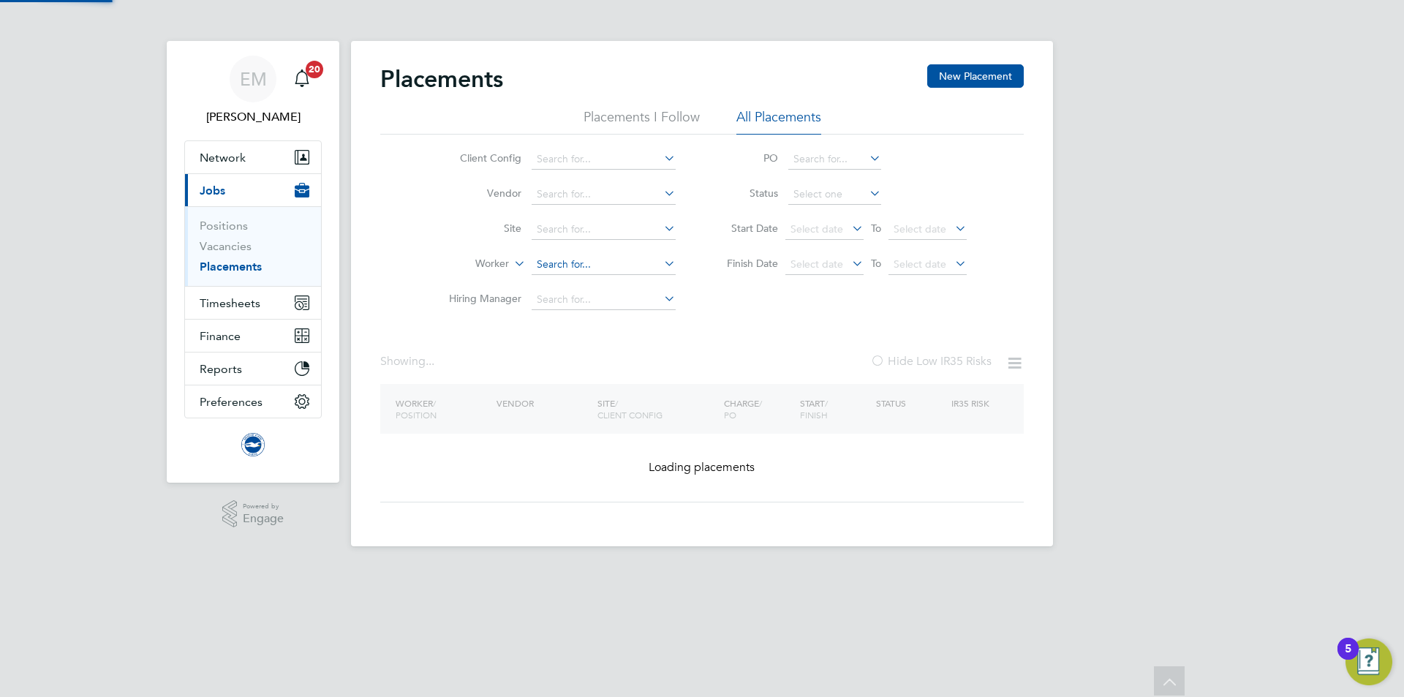
click at [595, 121] on div "Placements I Follow All Placements Client Config Vendor Site Worker Hiring Mana…" at bounding box center [702, 212] width 644 height 209
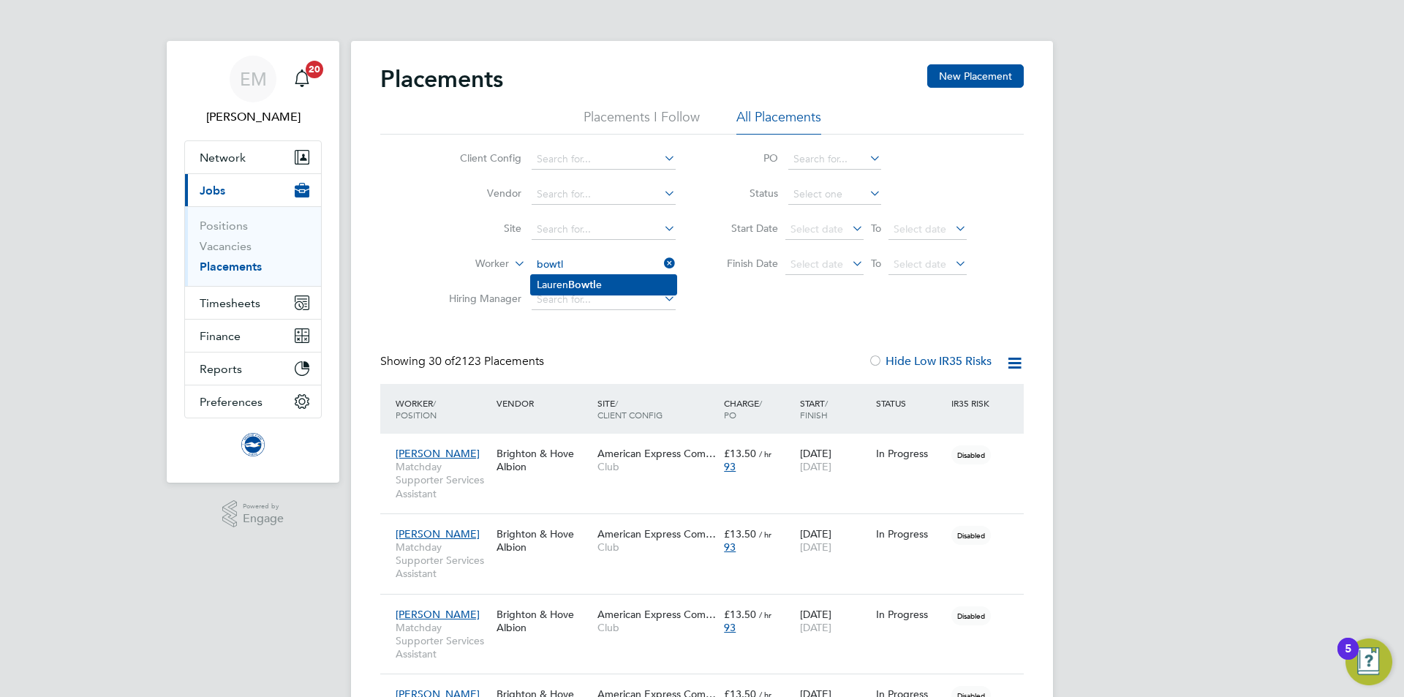
click at [590, 281] on b "Bowtl" at bounding box center [582, 285] width 28 height 12
type input "Lauren Bowtle"
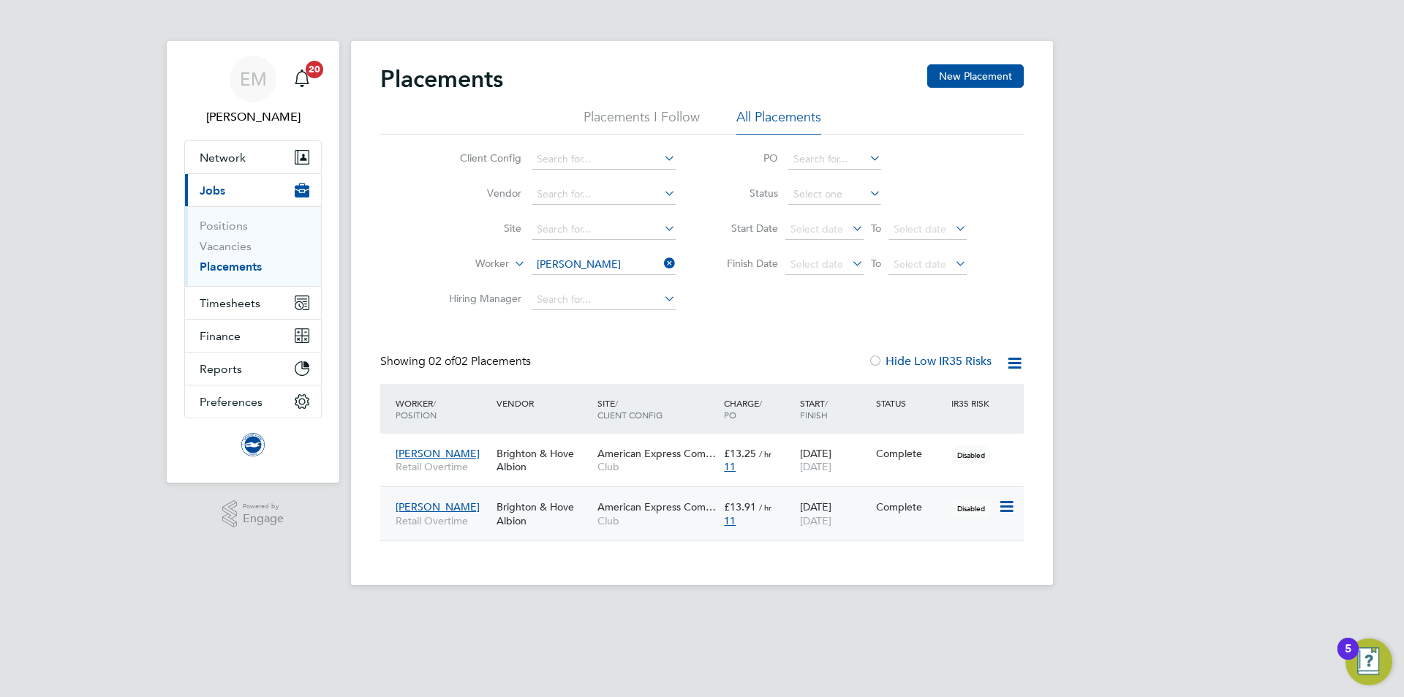
click at [906, 522] on div "Lauren Bowtle Retail Overtime Brighton & Hove Albion American Express Com… Club…" at bounding box center [702, 512] width 644 height 53
click at [832, 514] on span "[DATE]" at bounding box center [815, 520] width 31 height 13
click at [573, 266] on input at bounding box center [604, 265] width 144 height 20
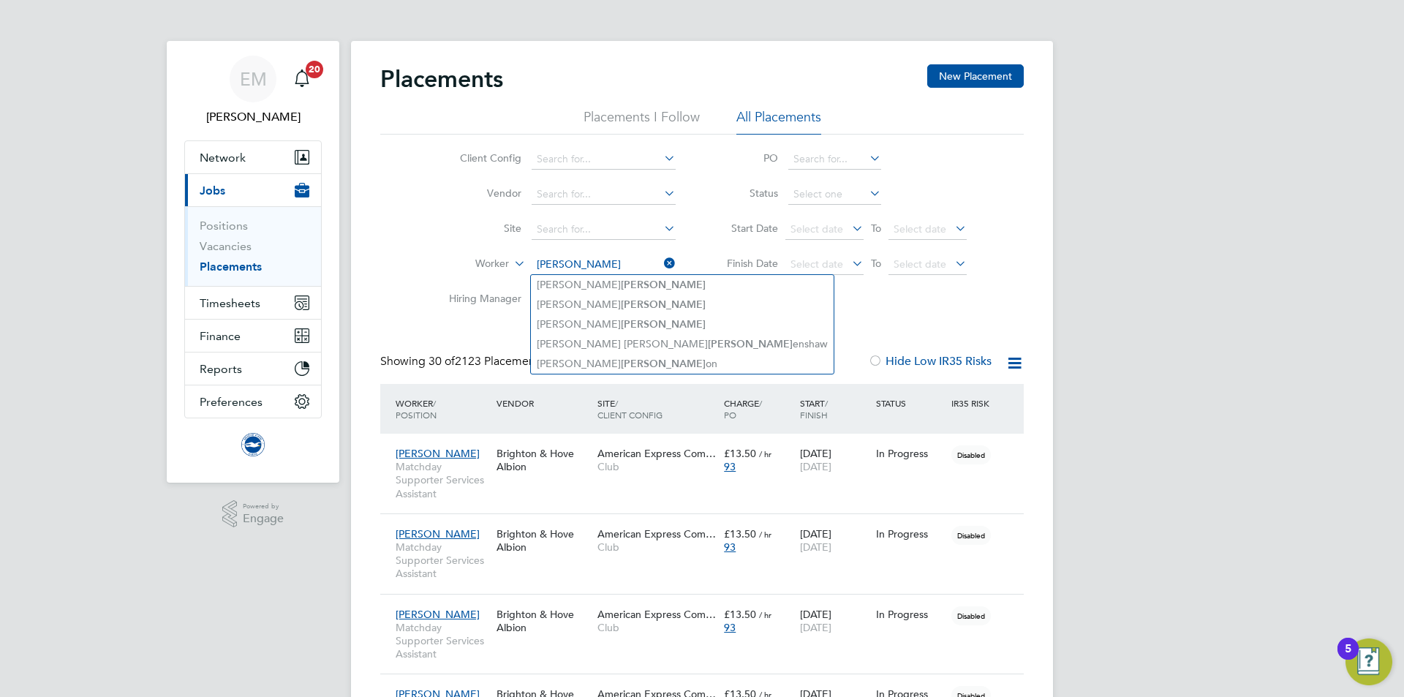
drag, startPoint x: 568, startPoint y: 268, endPoint x: 522, endPoint y: 268, distance: 46.1
click at [522, 268] on li "Worker burt" at bounding box center [556, 264] width 275 height 35
type input "jacob"
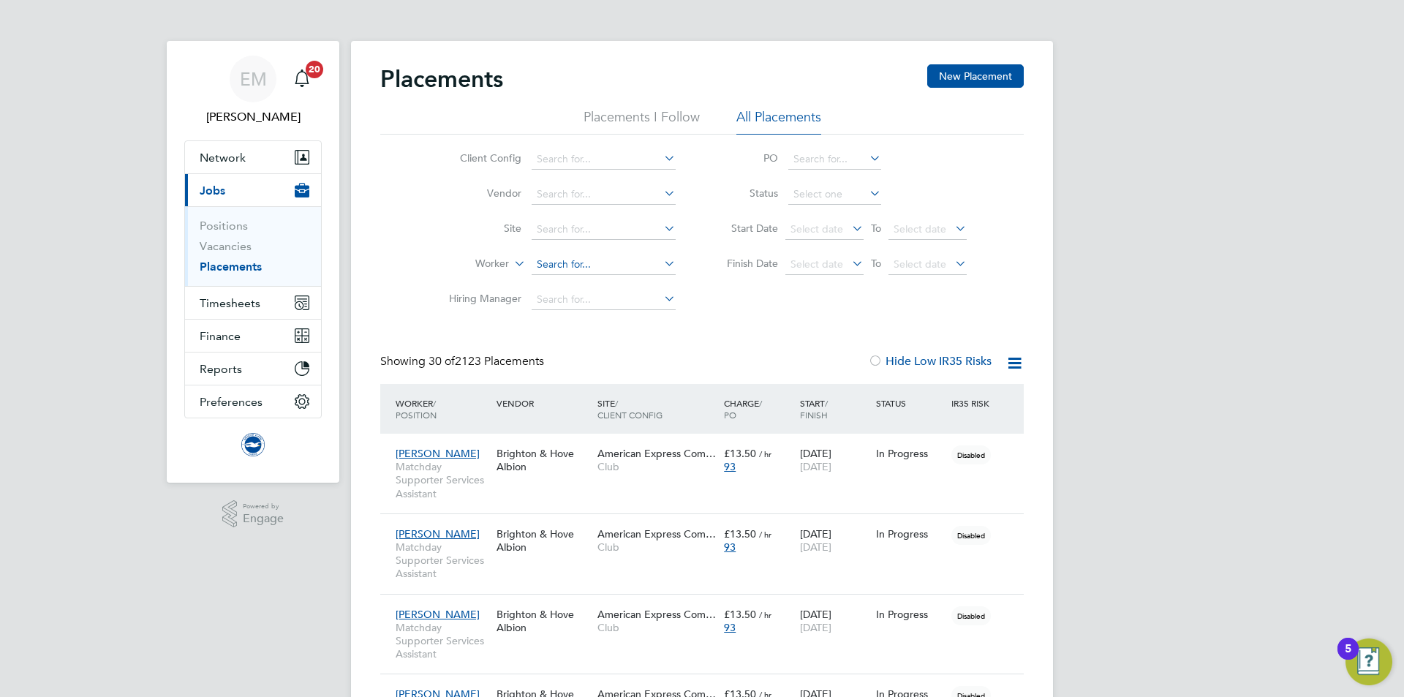
click at [553, 266] on input at bounding box center [604, 265] width 144 height 20
click at [607, 277] on li "Lauren Bowt le" at bounding box center [604, 285] width 146 height 20
type input "Lauren Bowtle"
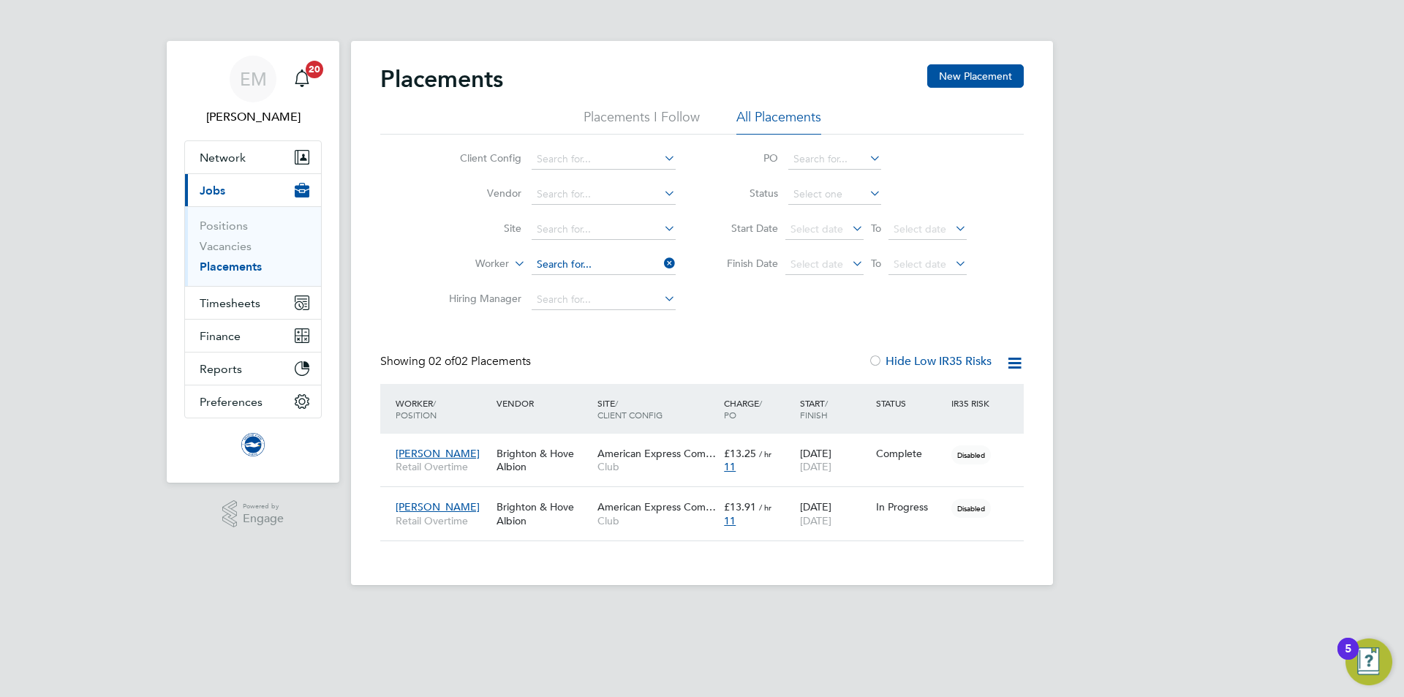
click at [623, 255] on input at bounding box center [604, 265] width 144 height 20
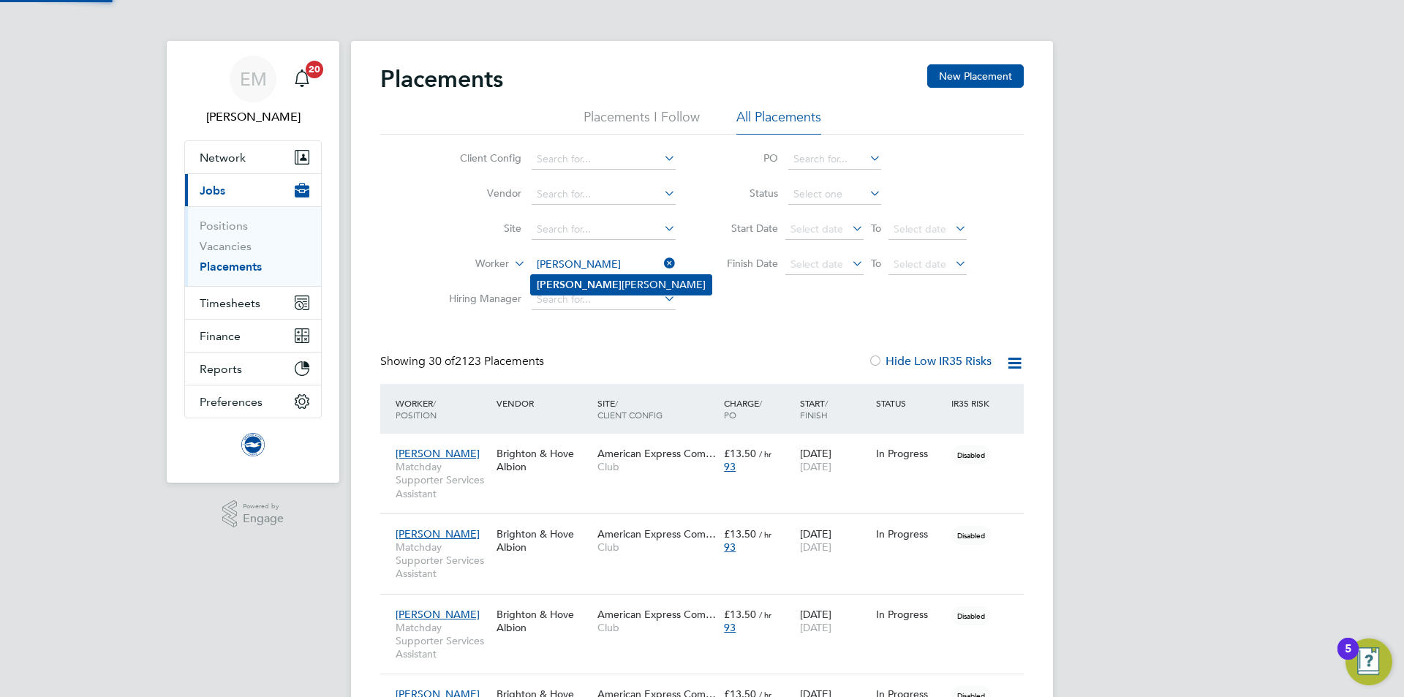
click at [609, 278] on li "Lucia Williamson" at bounding box center [621, 285] width 181 height 20
type input "Lucia Williamson"
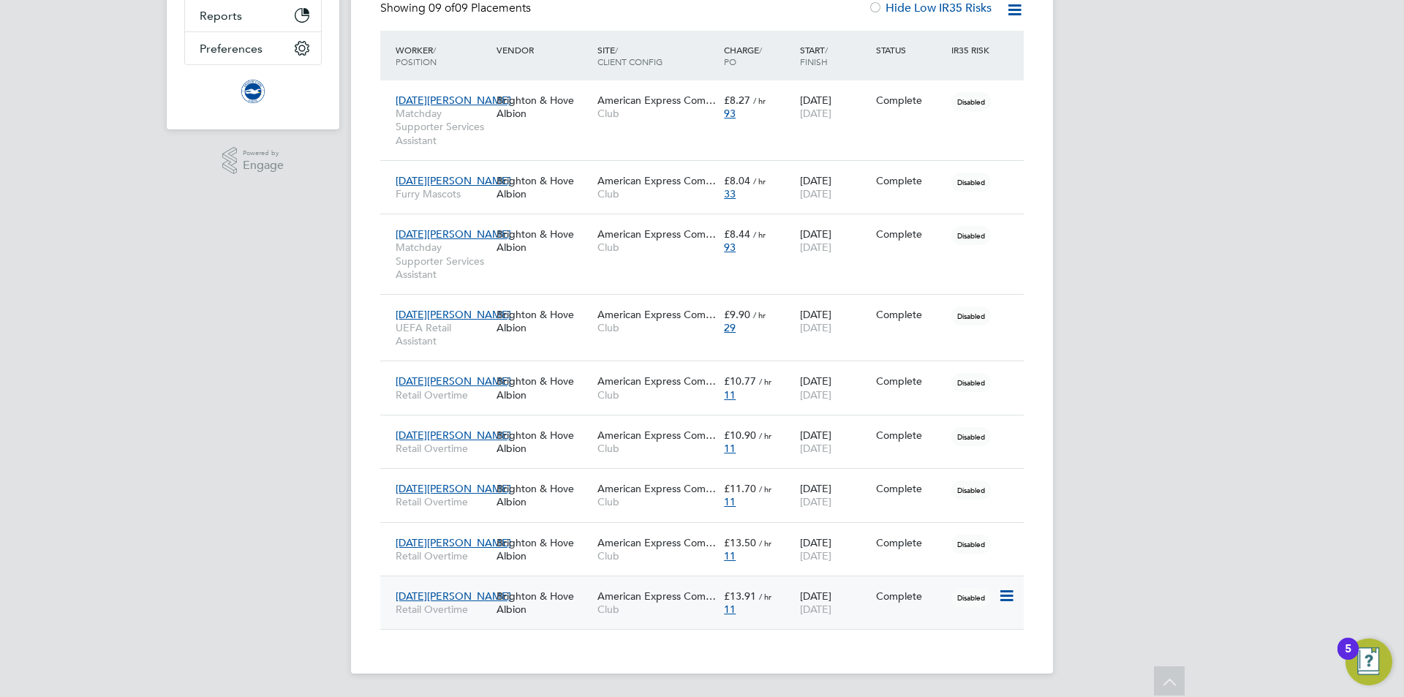
click at [832, 608] on span "[DATE]" at bounding box center [815, 609] width 31 height 13
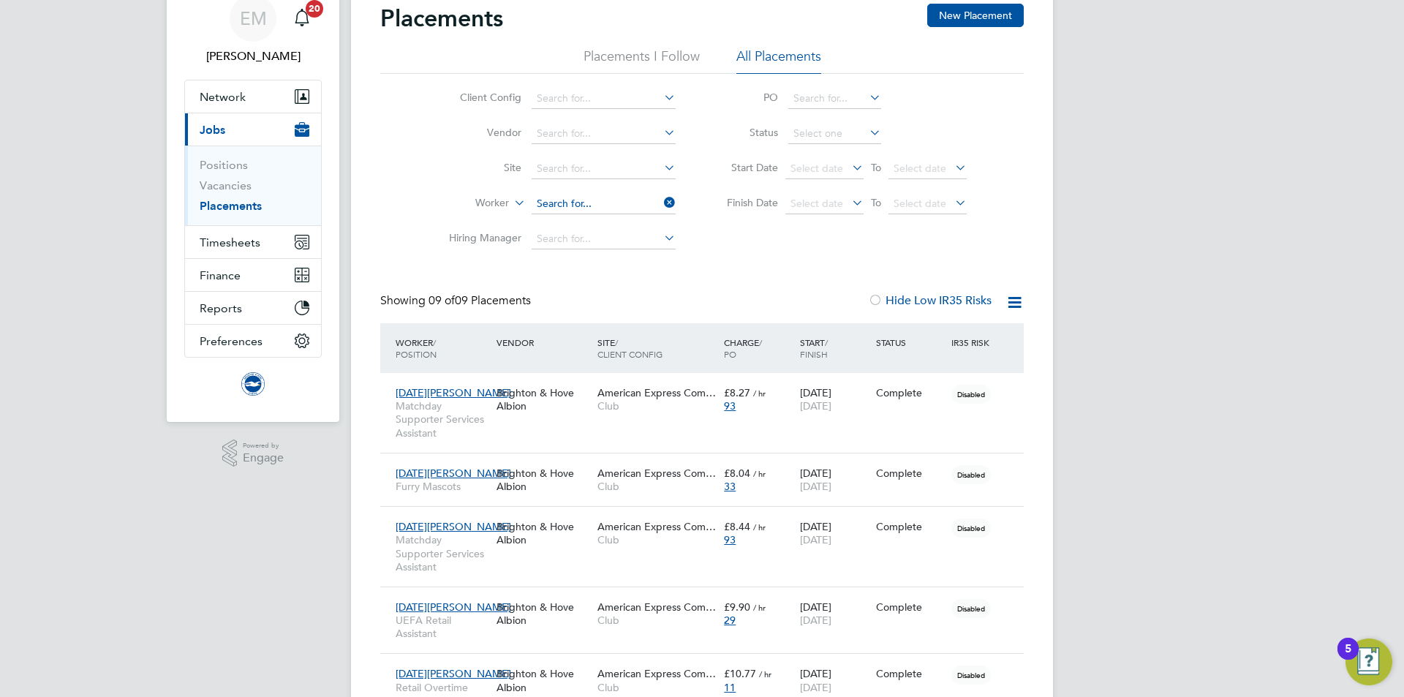
click at [568, 207] on ul "Client Config Vendor Site Worker Hiring Manager" at bounding box center [556, 169] width 275 height 176
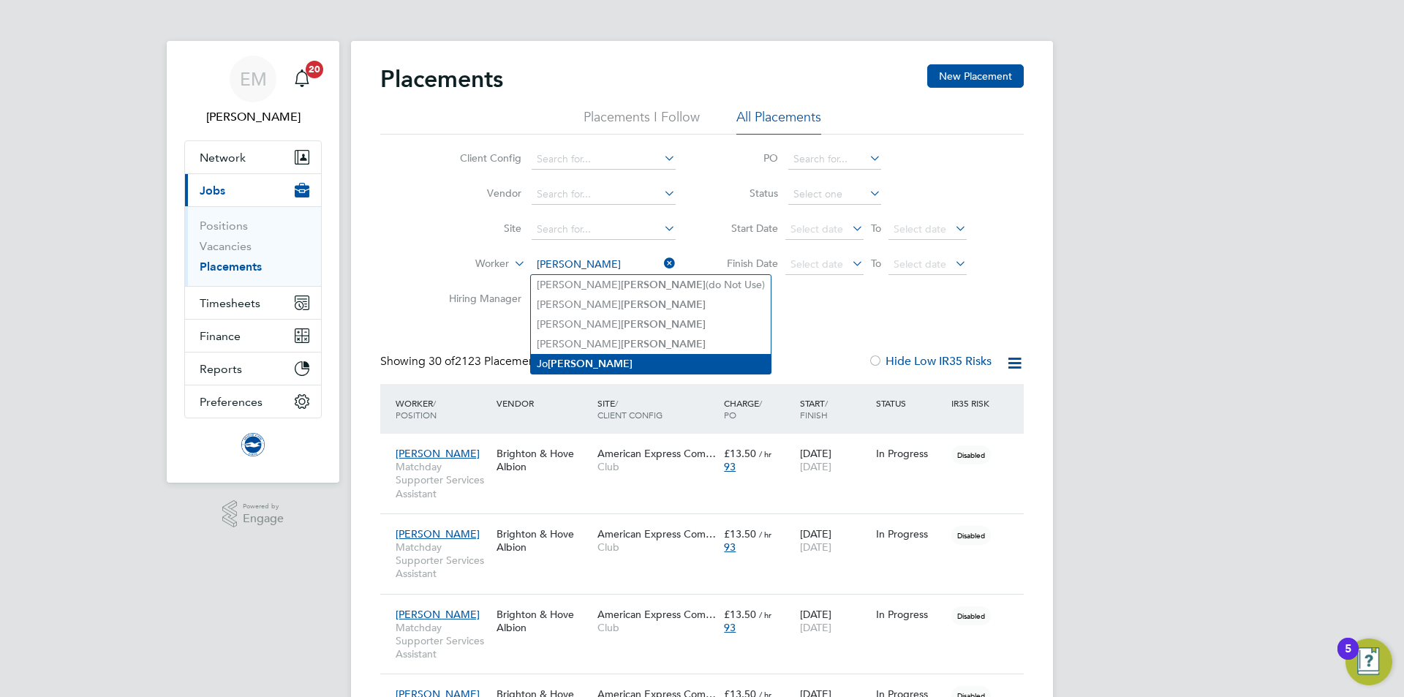
click at [571, 362] on b "Baker" at bounding box center [590, 364] width 85 height 12
type input "Jo Baker"
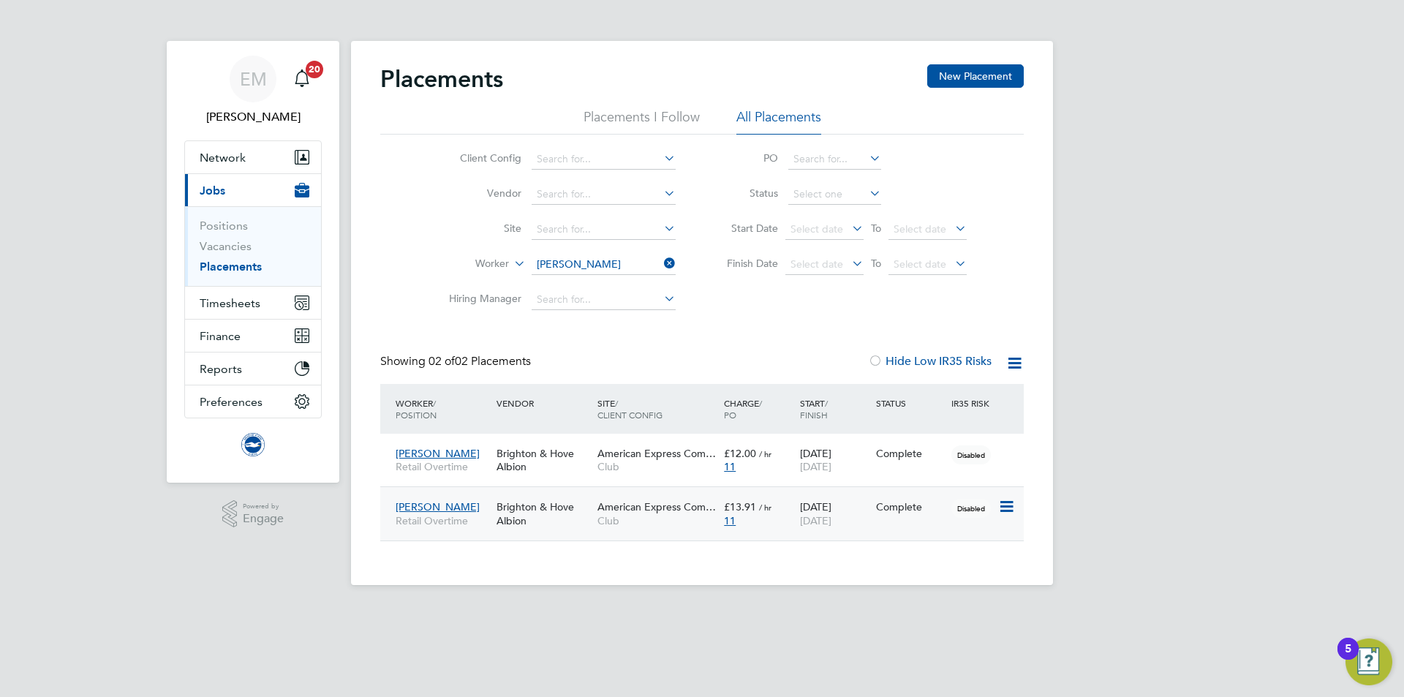
click at [783, 519] on div "11" at bounding box center [758, 520] width 69 height 13
click at [216, 409] on button "Preferences" at bounding box center [253, 401] width 136 height 32
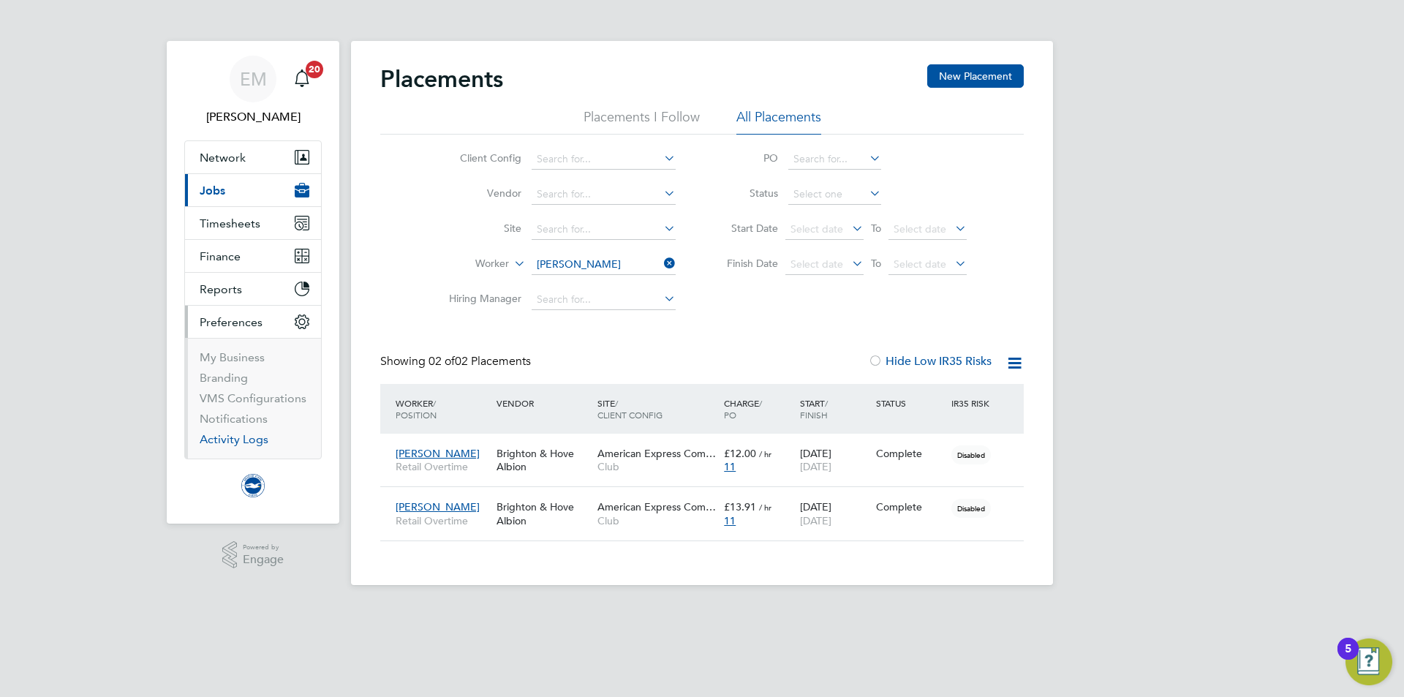
click at [219, 441] on link "Activity Logs" at bounding box center [234, 439] width 69 height 14
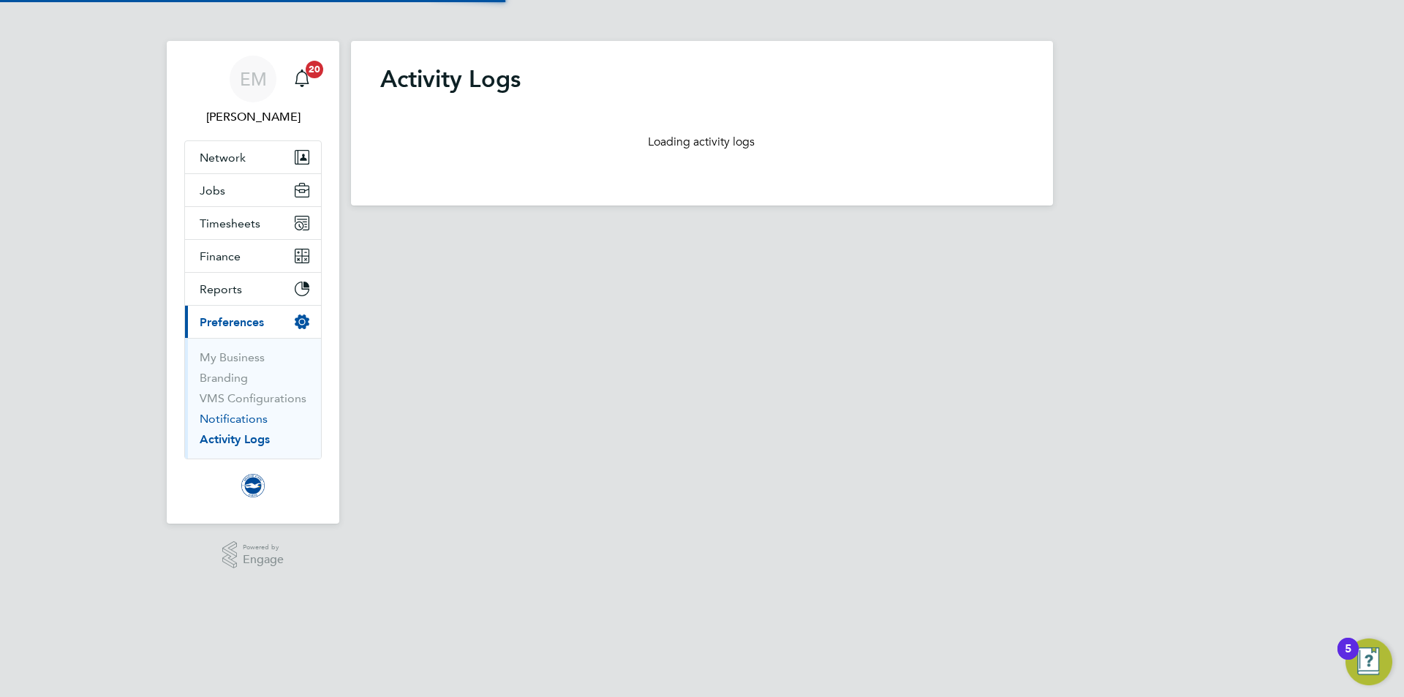
click at [217, 419] on link "Notifications" at bounding box center [234, 419] width 68 height 14
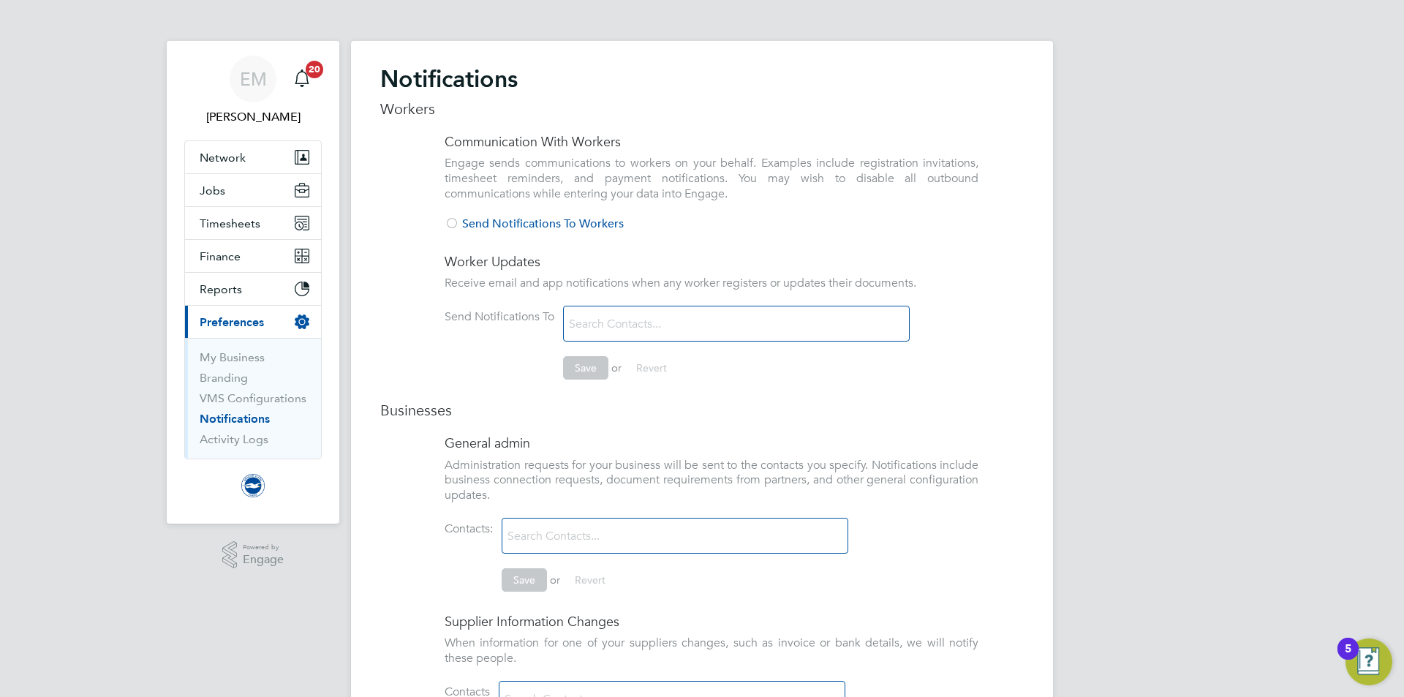
click at [448, 225] on div at bounding box center [452, 224] width 15 height 15
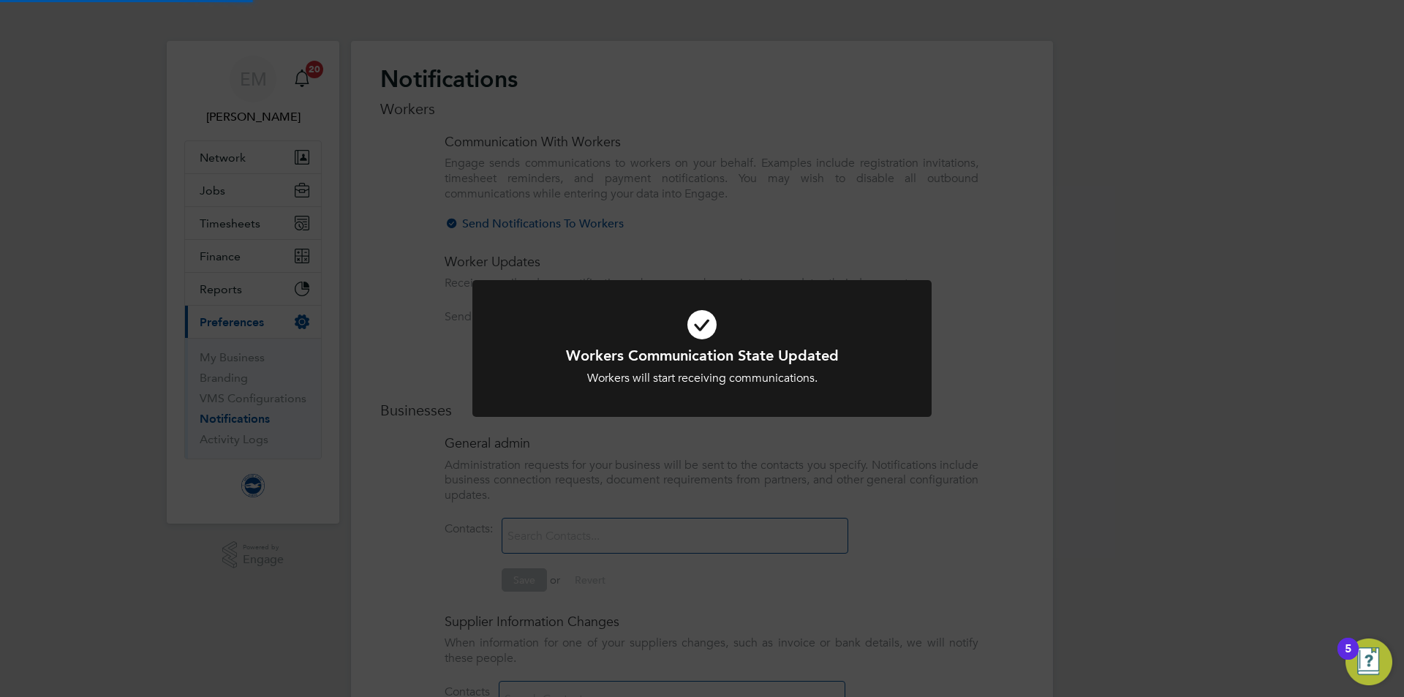
click at [403, 296] on div "Workers Communication State Updated Workers will start receiving communications…" at bounding box center [702, 348] width 1404 height 697
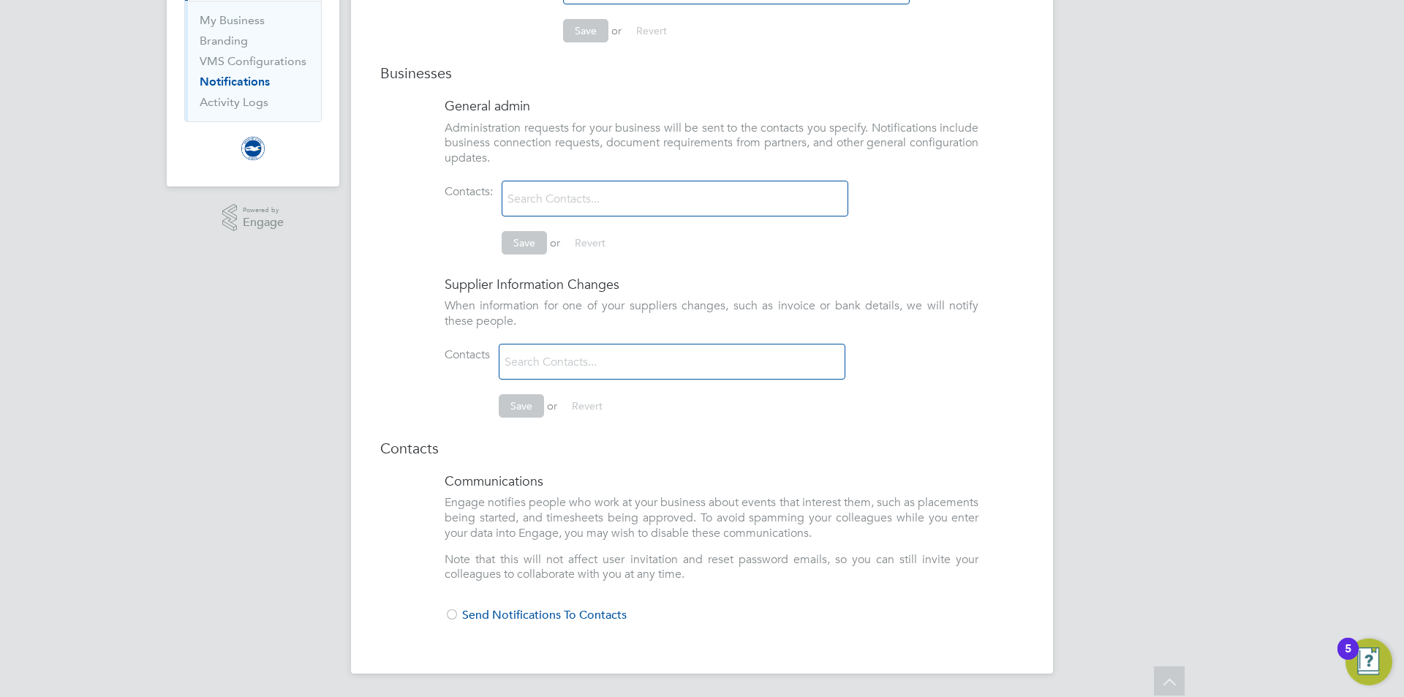
click at [457, 616] on div at bounding box center [452, 616] width 15 height 15
click at [0, 0] on div "Workers Communication State Updated Workers will start receiving communications…" at bounding box center [0, 0] width 0 height 0
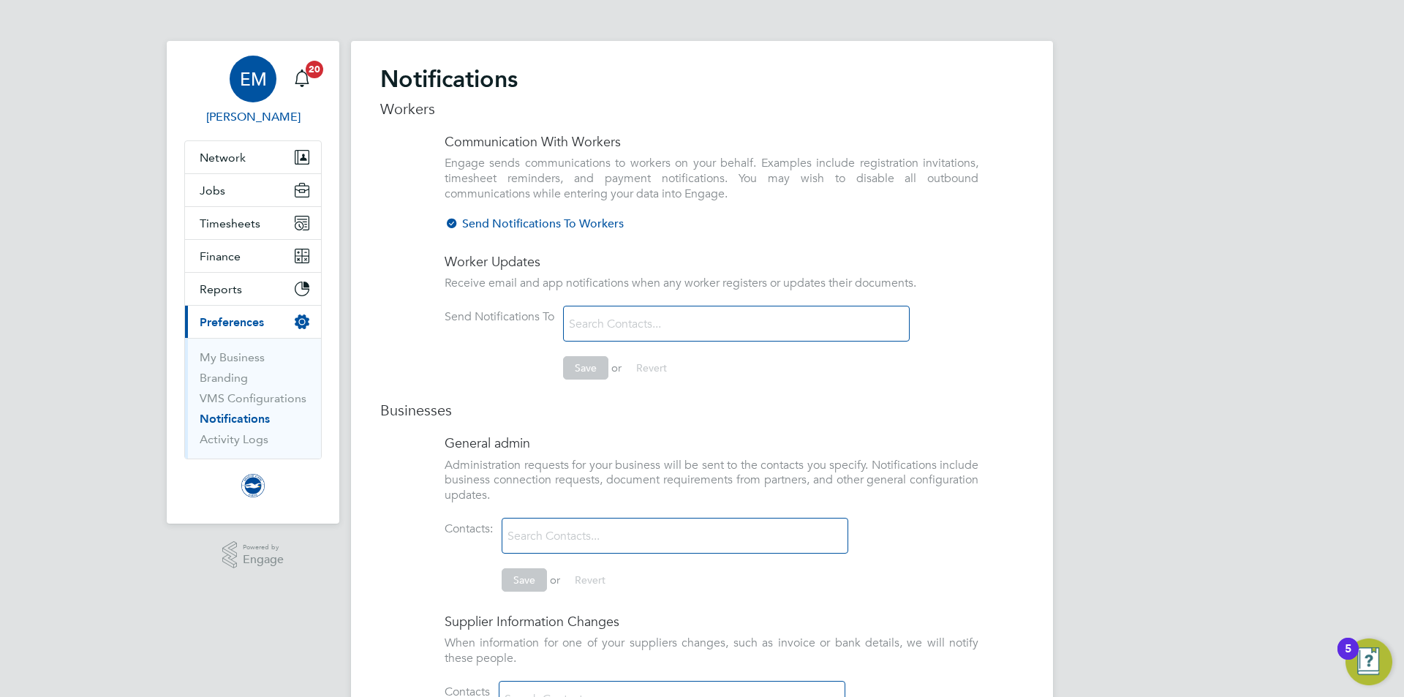
click at [248, 115] on span "[PERSON_NAME]" at bounding box center [253, 117] width 138 height 18
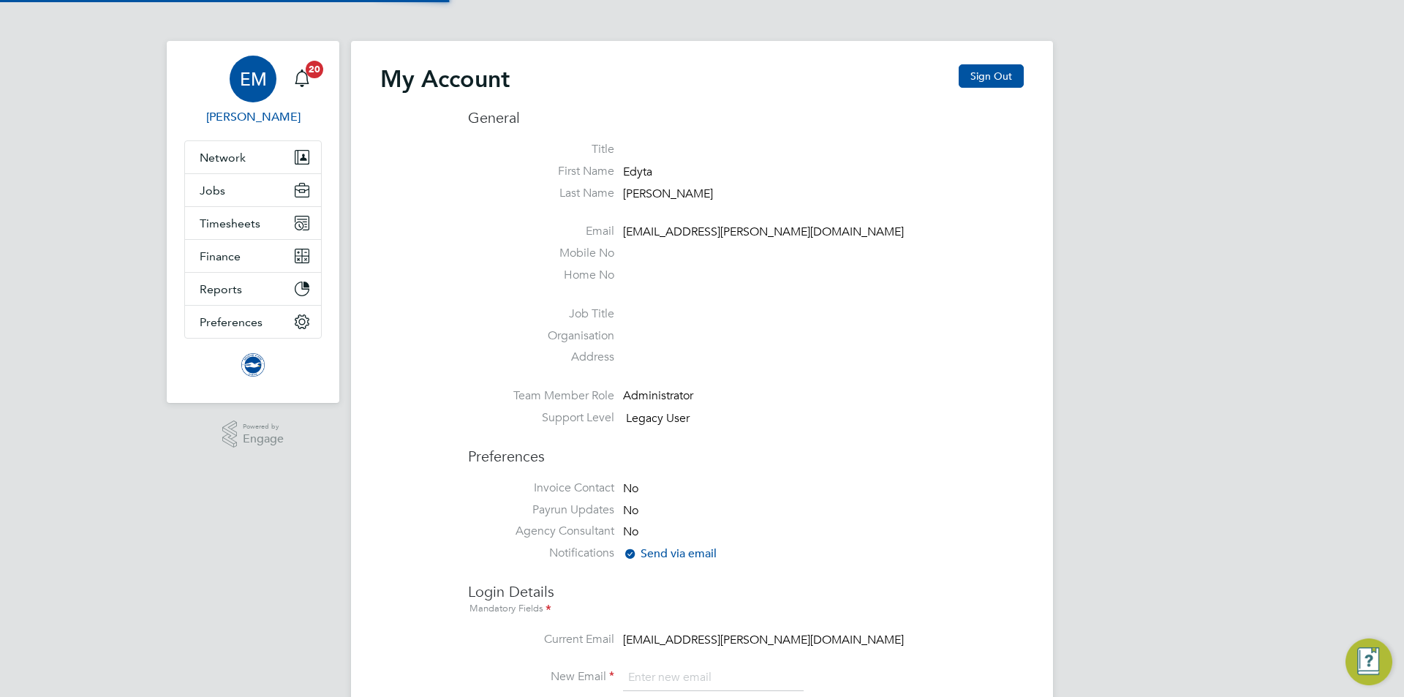
type input "[EMAIL_ADDRESS][PERSON_NAME][DOMAIN_NAME]"
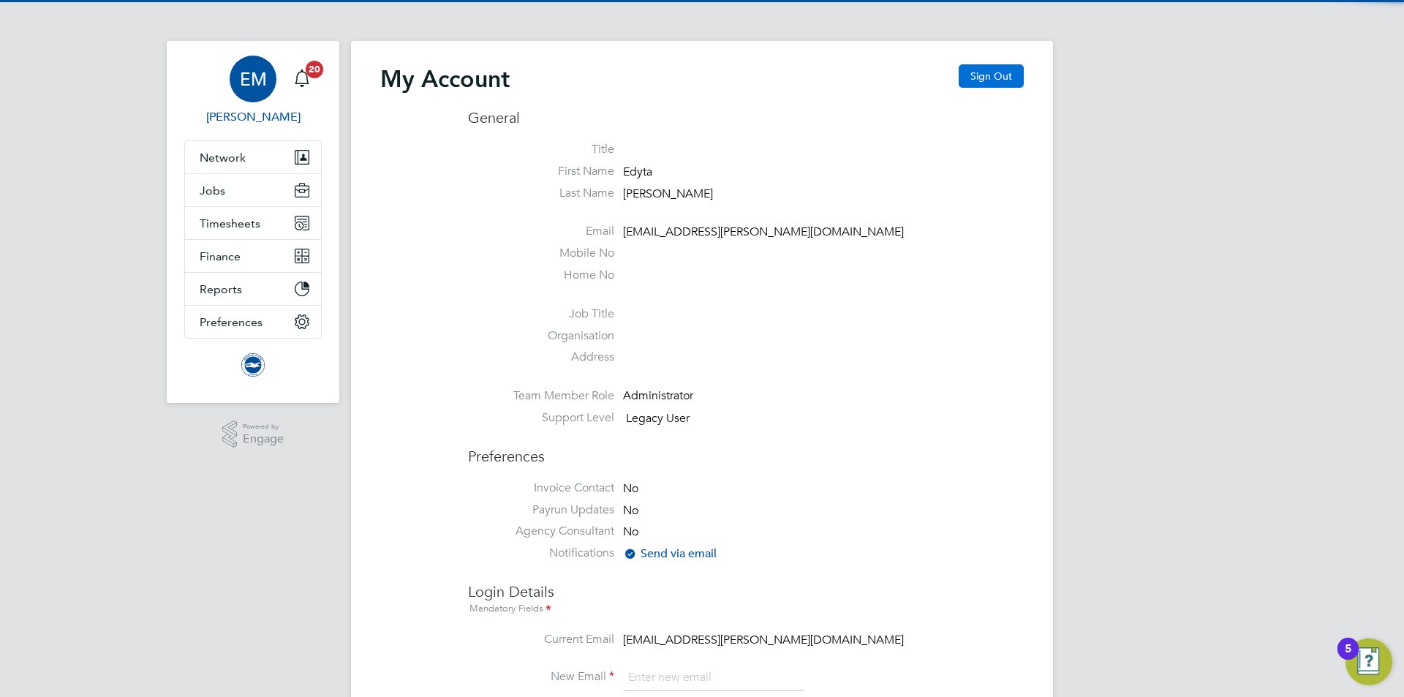
click at [970, 76] on button "Sign Out" at bounding box center [991, 75] width 65 height 23
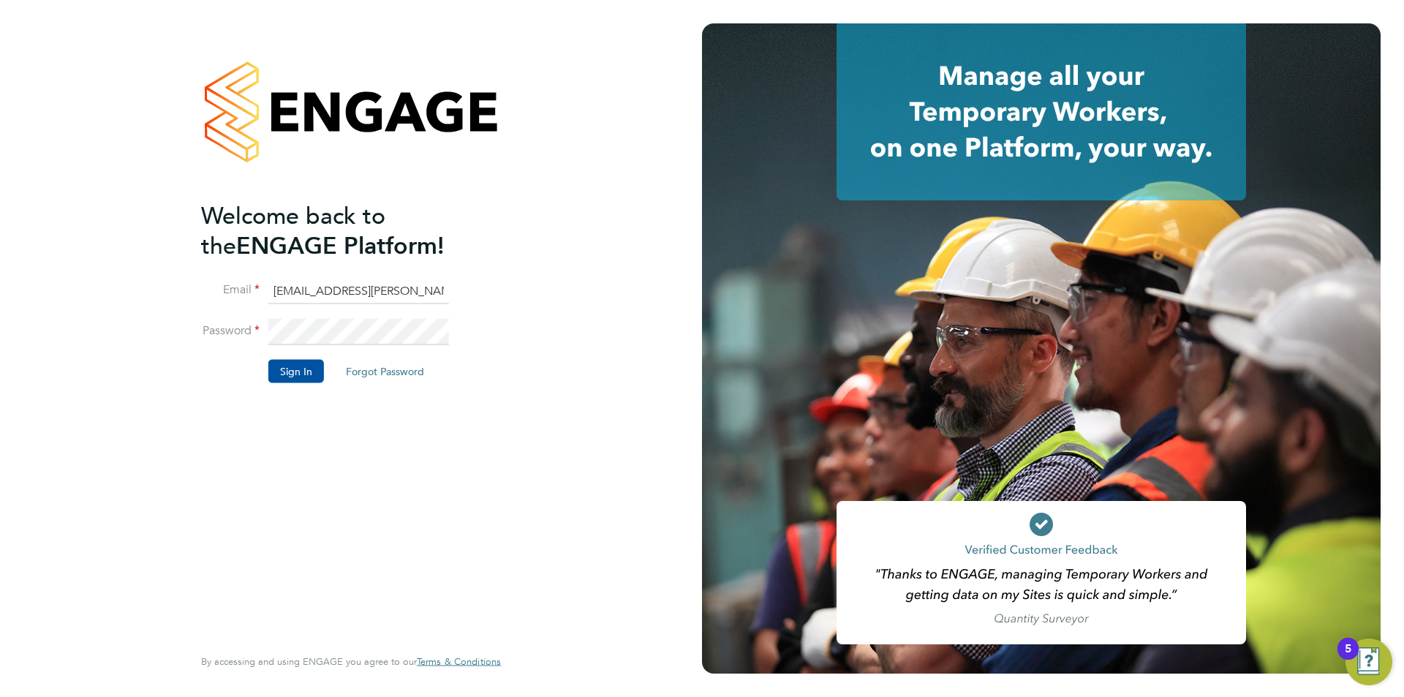
click at [354, 291] on input "[EMAIL_ADDRESS][PERSON_NAME][DOMAIN_NAME]" at bounding box center [358, 291] width 181 height 26
type input "edyta.marchant@bhafc.co.uk"
click at [304, 375] on button "Sign In" at bounding box center [296, 370] width 56 height 23
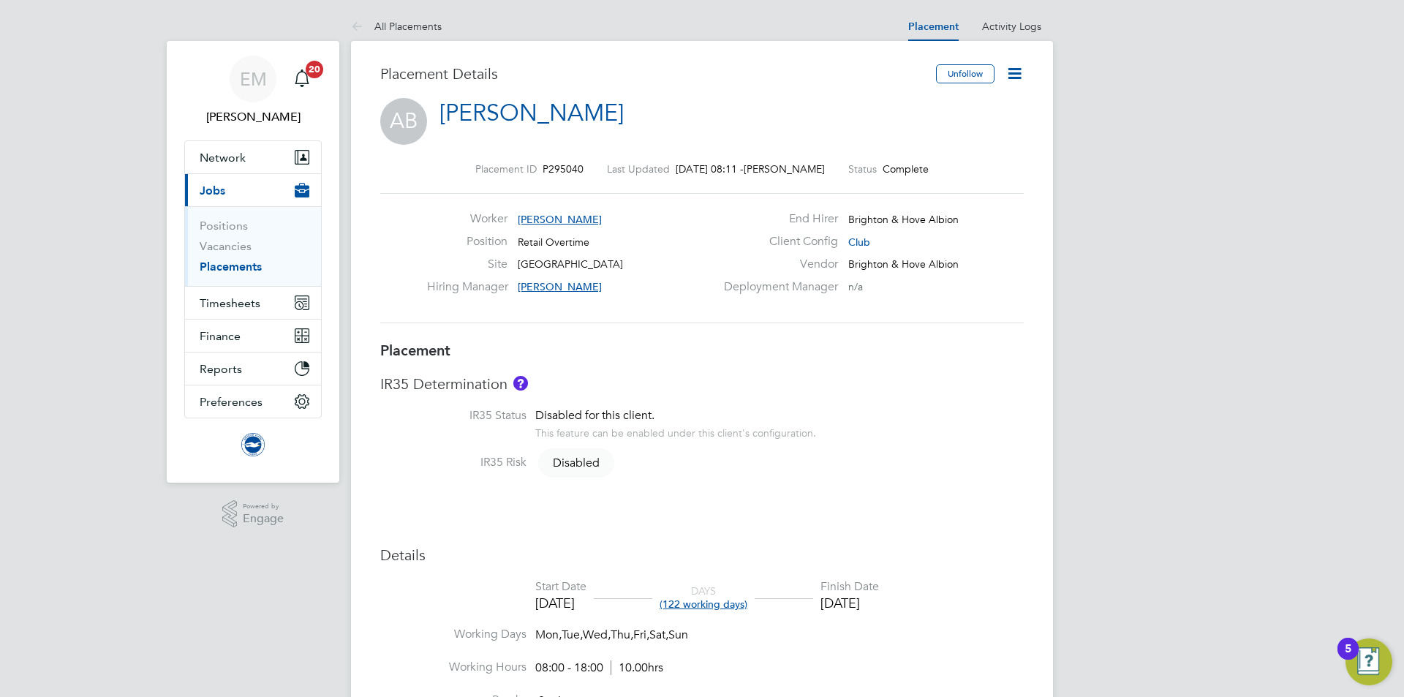
drag, startPoint x: 1010, startPoint y: 76, endPoint x: 981, endPoint y: 126, distance: 57.7
click at [1010, 77] on icon at bounding box center [1015, 73] width 18 height 18
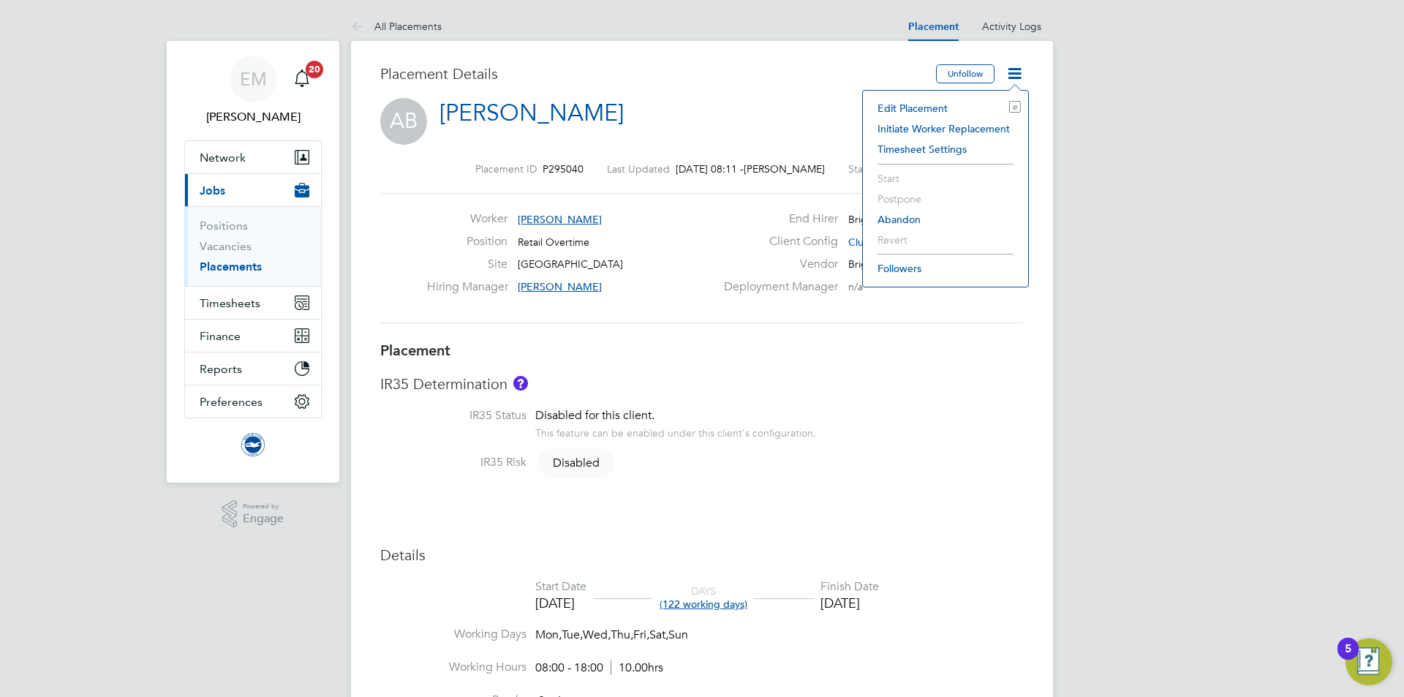
click at [918, 106] on li "Edit Placement e" at bounding box center [945, 108] width 151 height 20
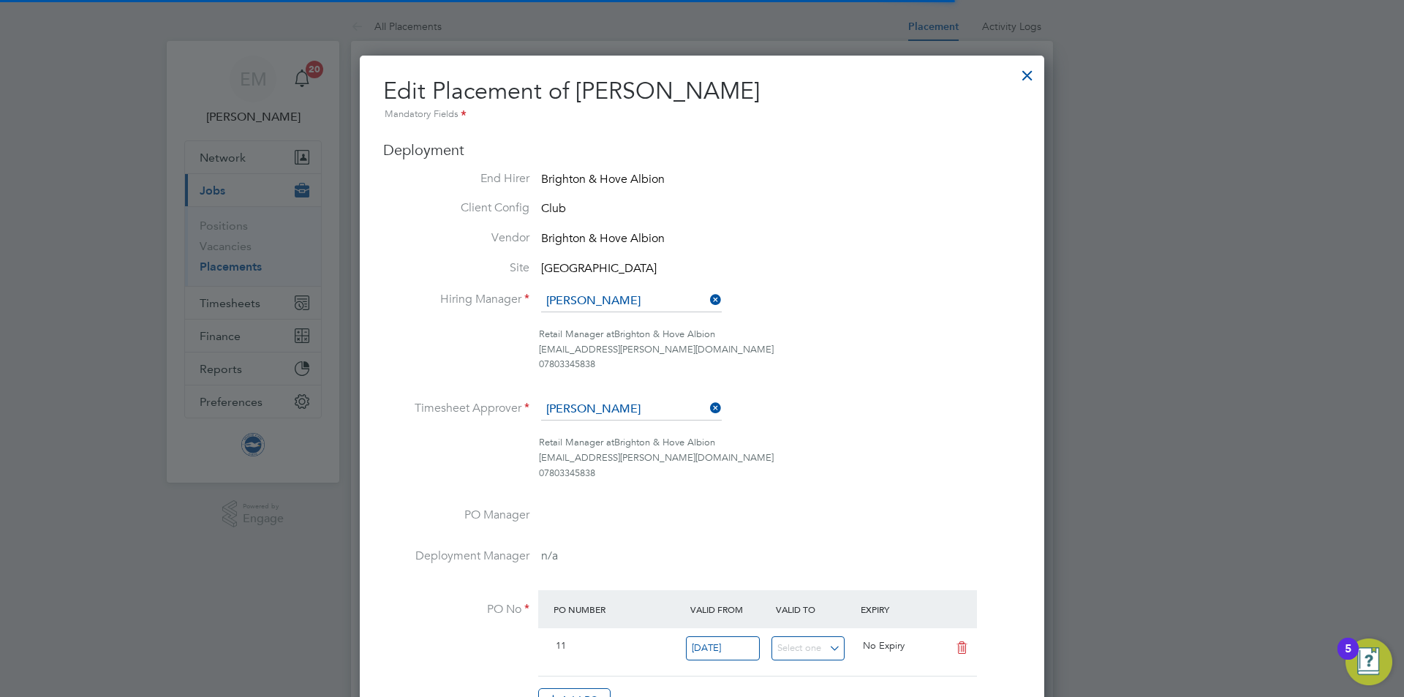
scroll to position [7, 7]
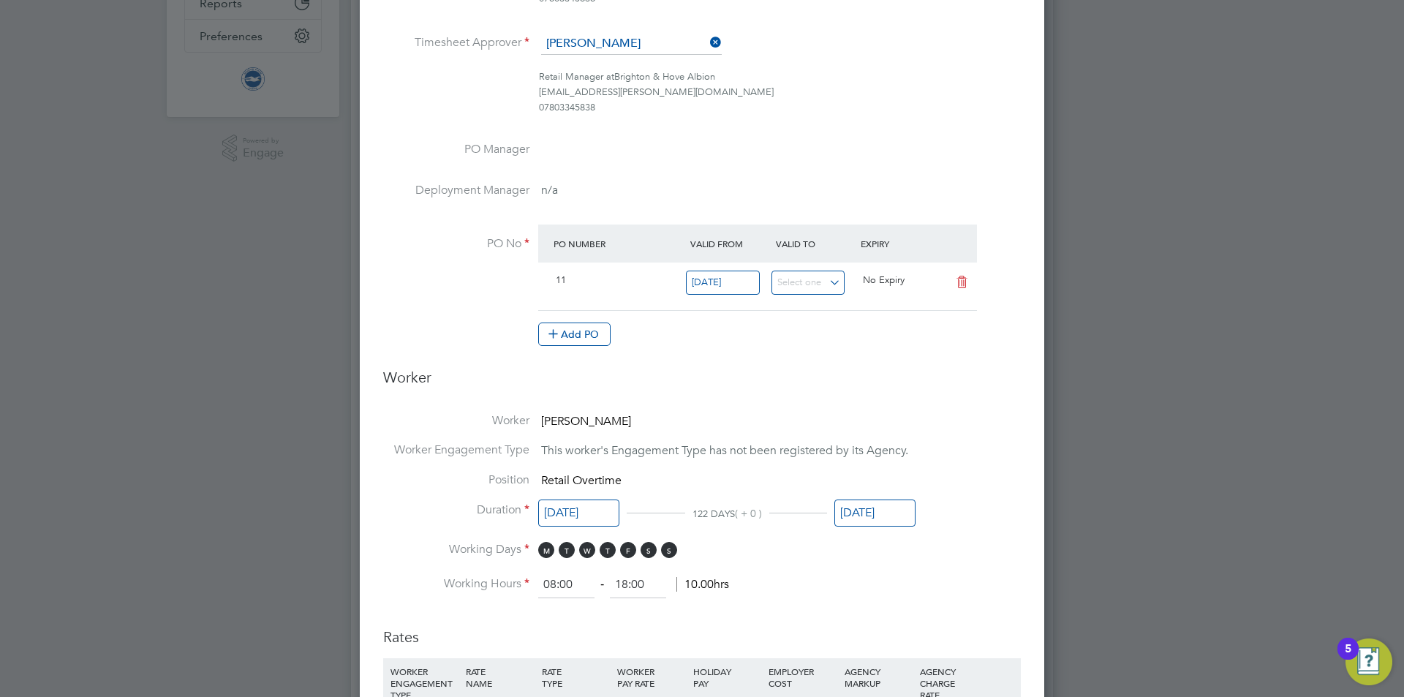
click at [853, 504] on input "[DATE]" at bounding box center [875, 513] width 81 height 27
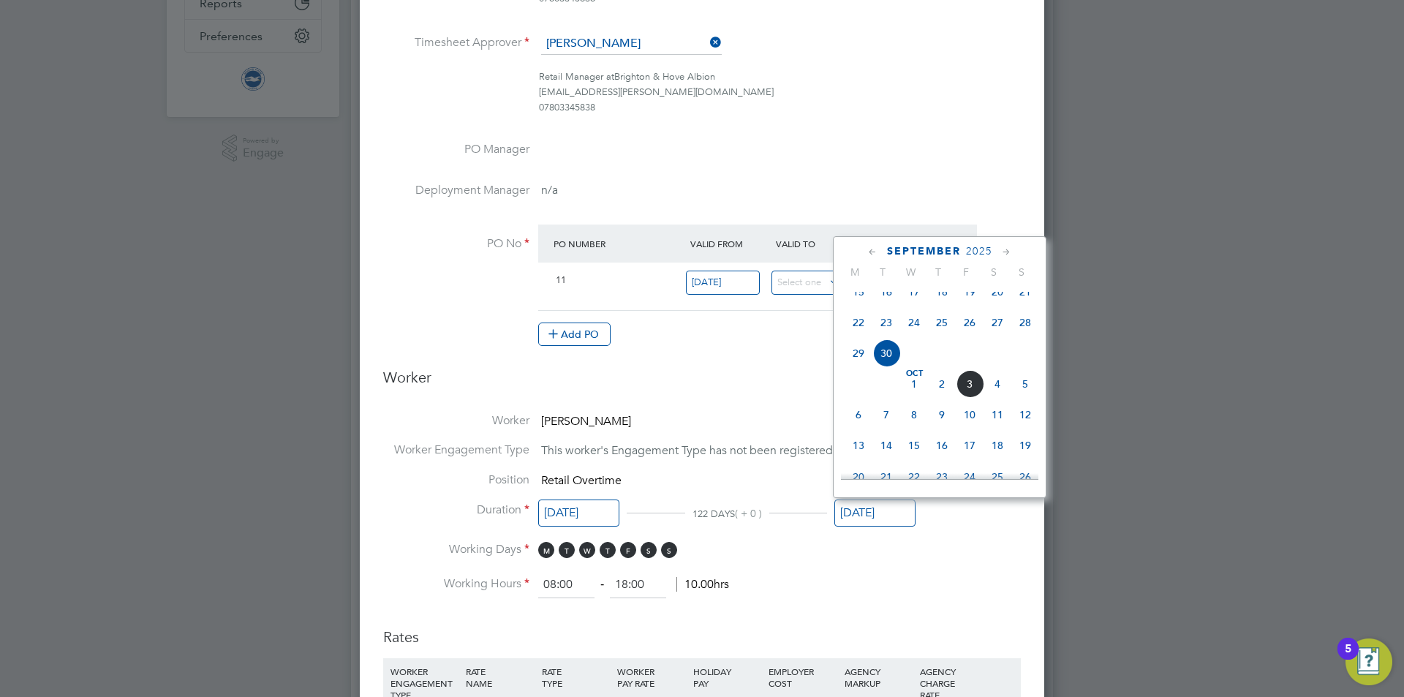
click at [1006, 252] on icon at bounding box center [1007, 252] width 14 height 16
click at [865, 249] on div "January 2026" at bounding box center [940, 251] width 198 height 14
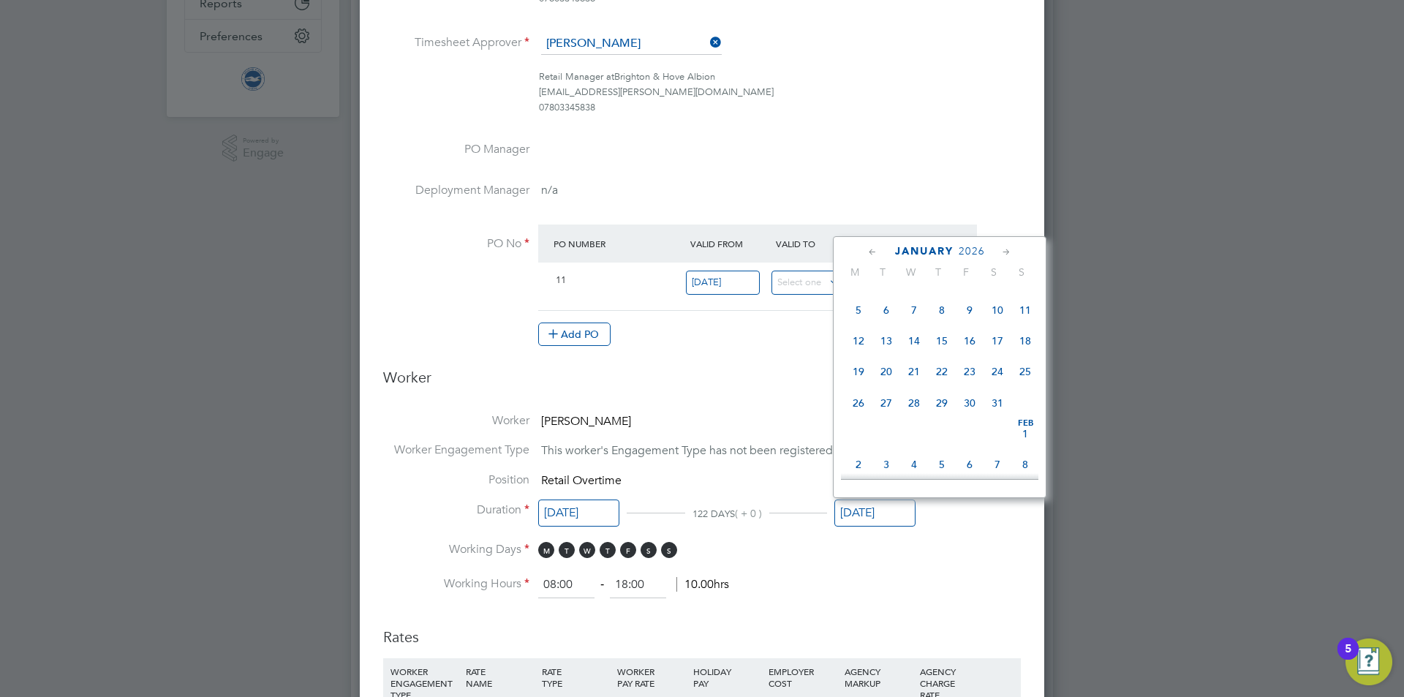
click at [868, 249] on icon at bounding box center [873, 252] width 14 height 16
click at [913, 421] on span "31" at bounding box center [914, 407] width 28 height 28
type input "[DATE]"
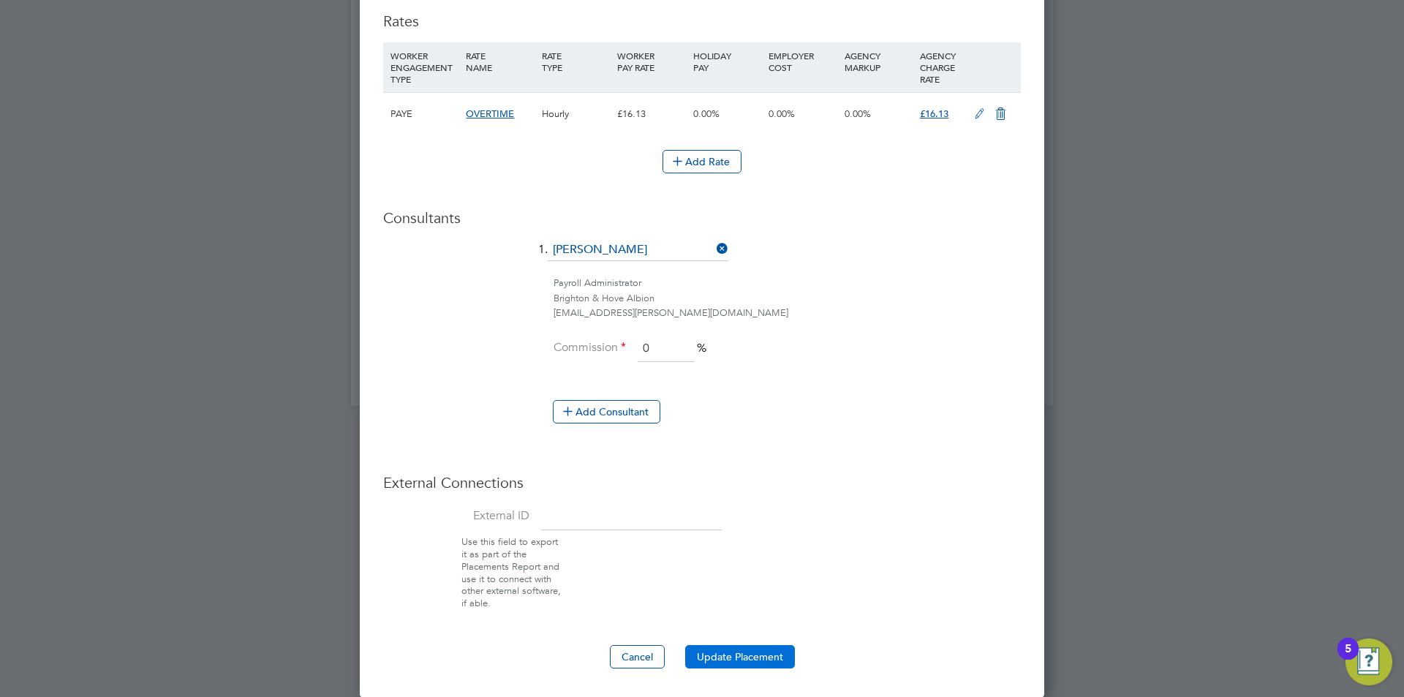
click at [764, 655] on button "Update Placement" at bounding box center [740, 656] width 110 height 23
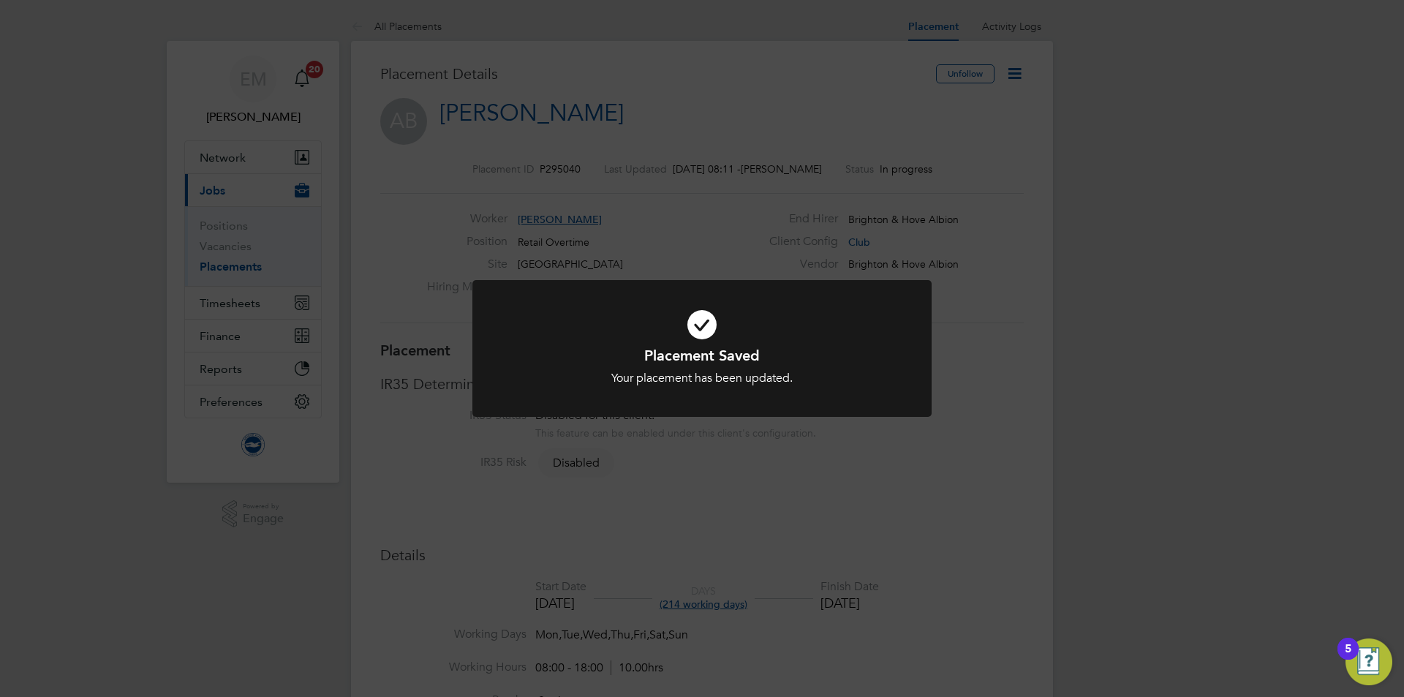
click at [838, 489] on div "Placement Saved Your placement has been updated. Cancel Okay" at bounding box center [702, 348] width 1404 height 697
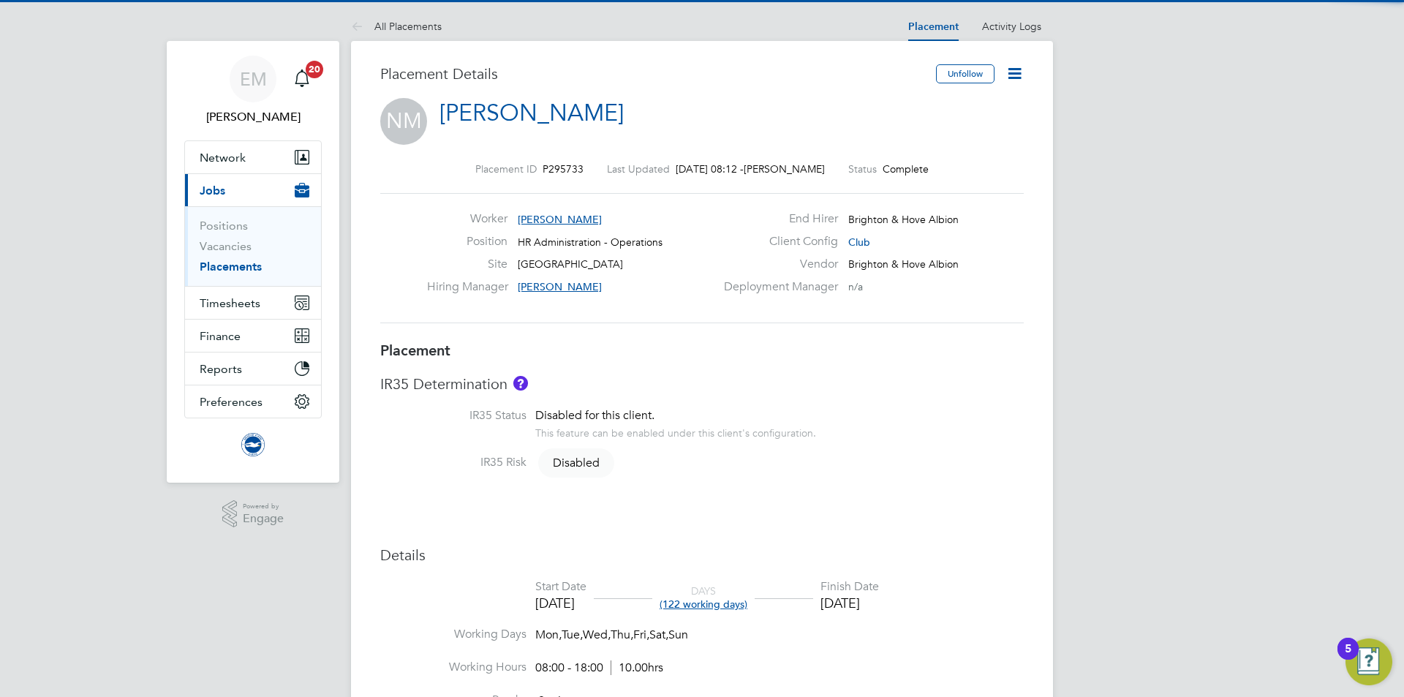
click at [1021, 67] on icon at bounding box center [1015, 73] width 18 height 18
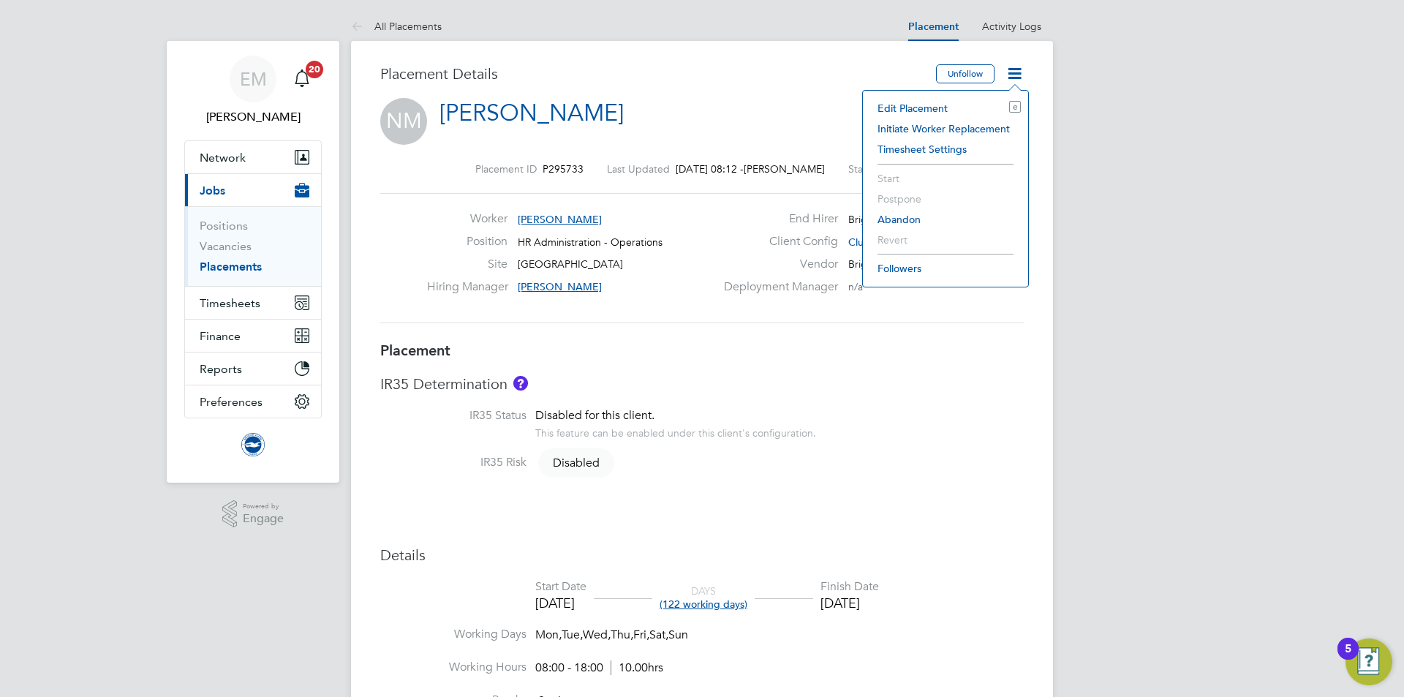
click at [922, 105] on li "Edit Placement e" at bounding box center [945, 108] width 151 height 20
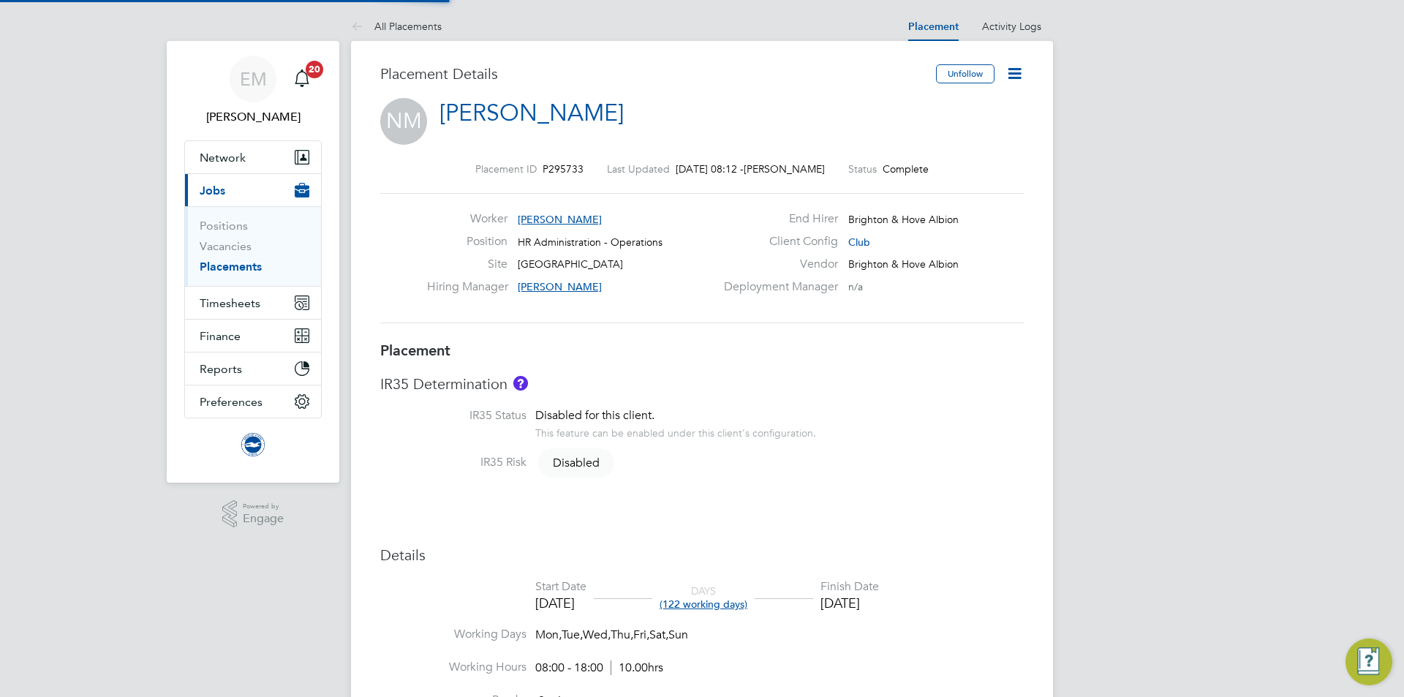
type input "Charlotte Macey"
type input "[DATE]"
type input "08:00"
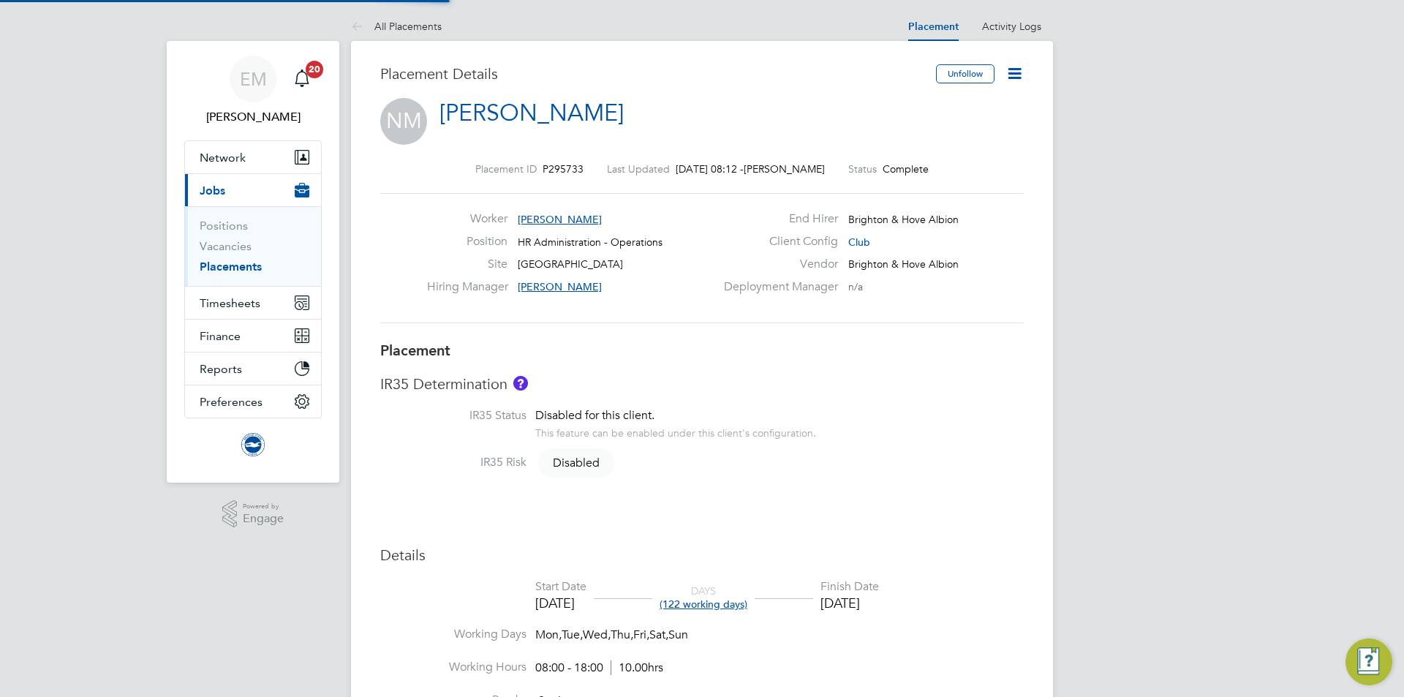
type input "18:00"
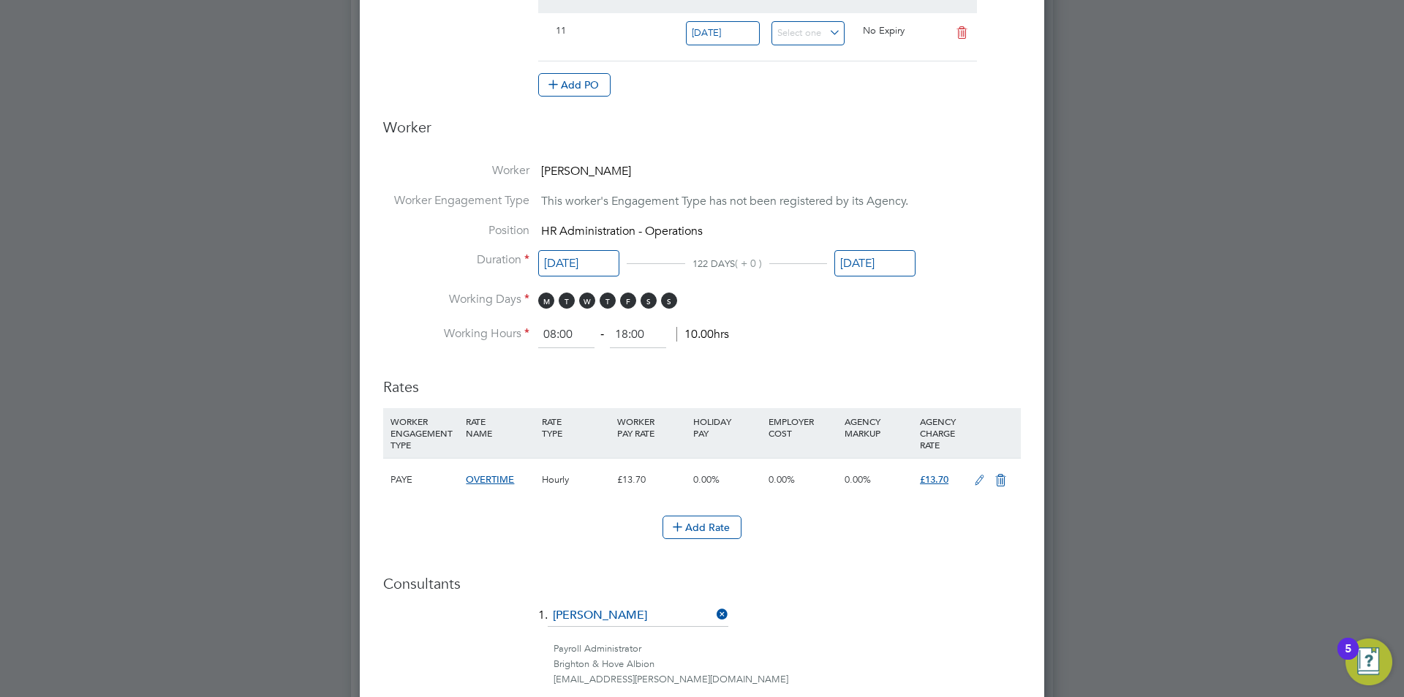
click at [859, 256] on input "[DATE]" at bounding box center [875, 263] width 81 height 27
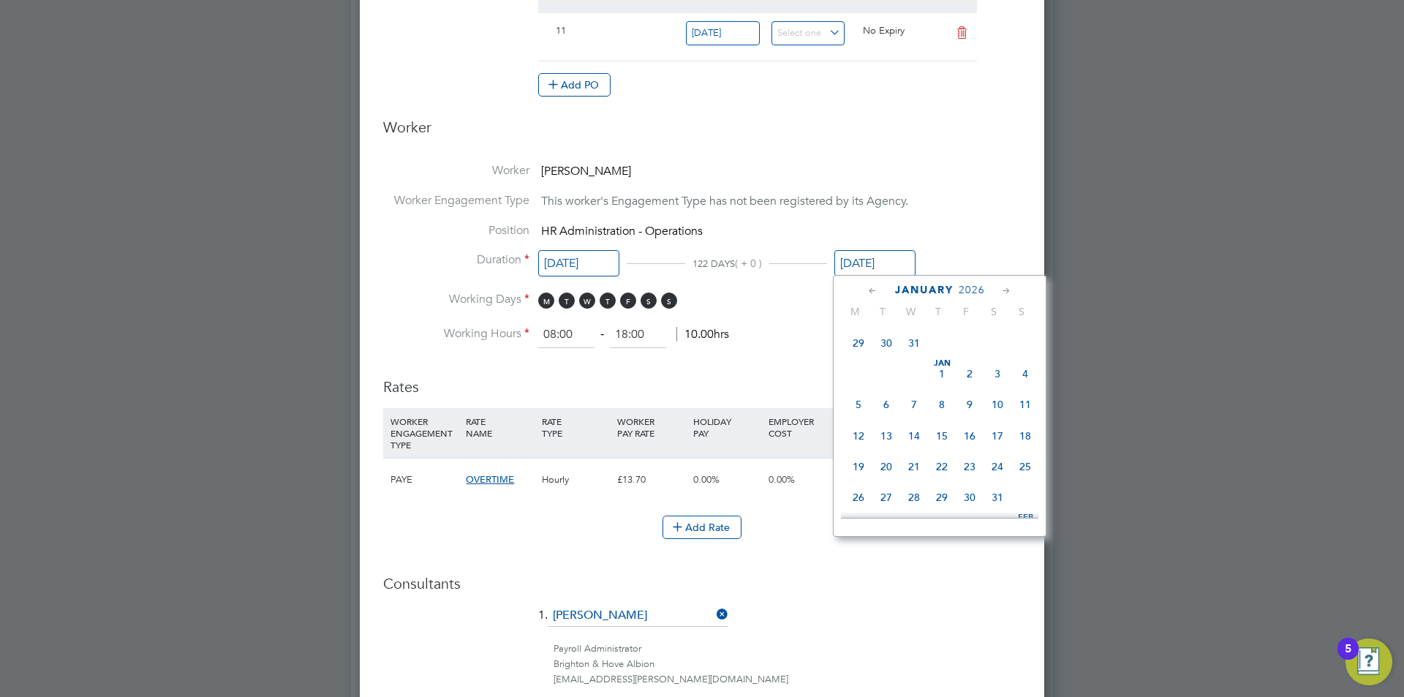
click at [913, 357] on span "31" at bounding box center [914, 343] width 28 height 28
type input "[DATE]"
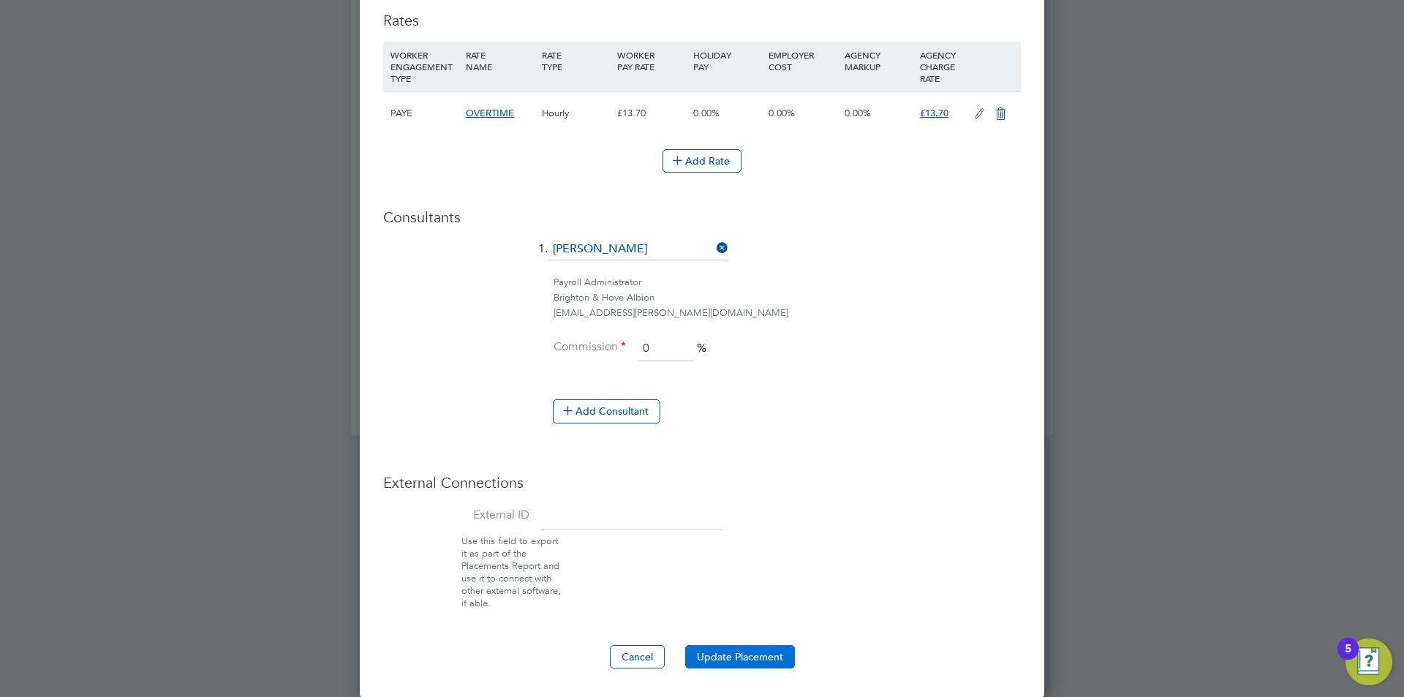
click at [707, 653] on button "Update Placement" at bounding box center [740, 656] width 110 height 23
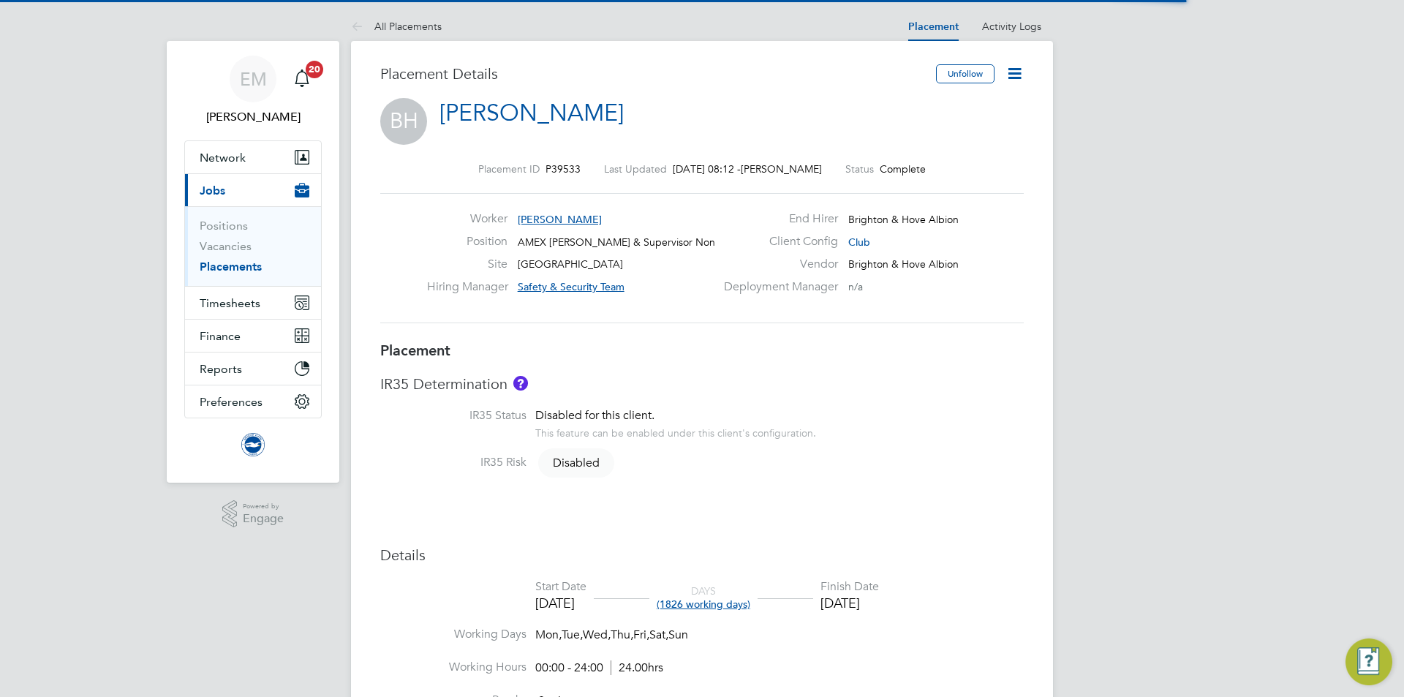
click at [1019, 71] on icon at bounding box center [1015, 73] width 18 height 18
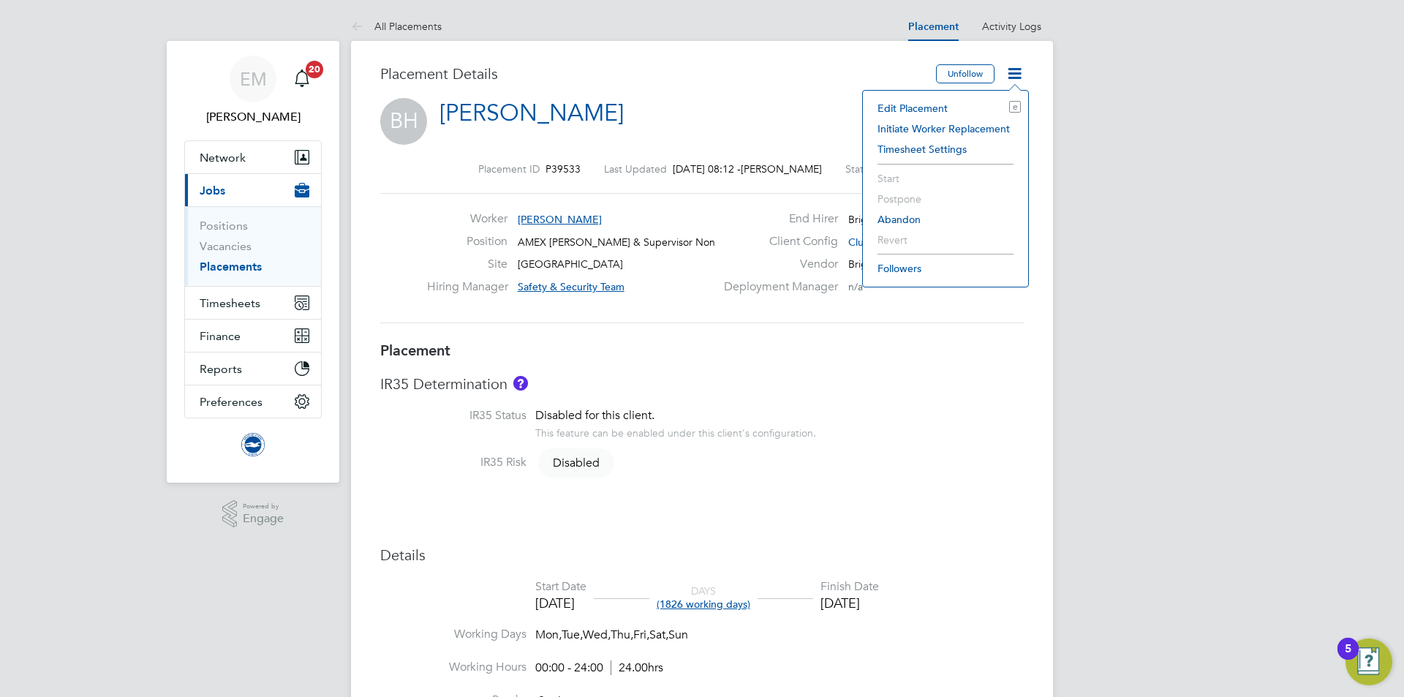
click at [943, 103] on li "Edit Placement e" at bounding box center [945, 108] width 151 height 20
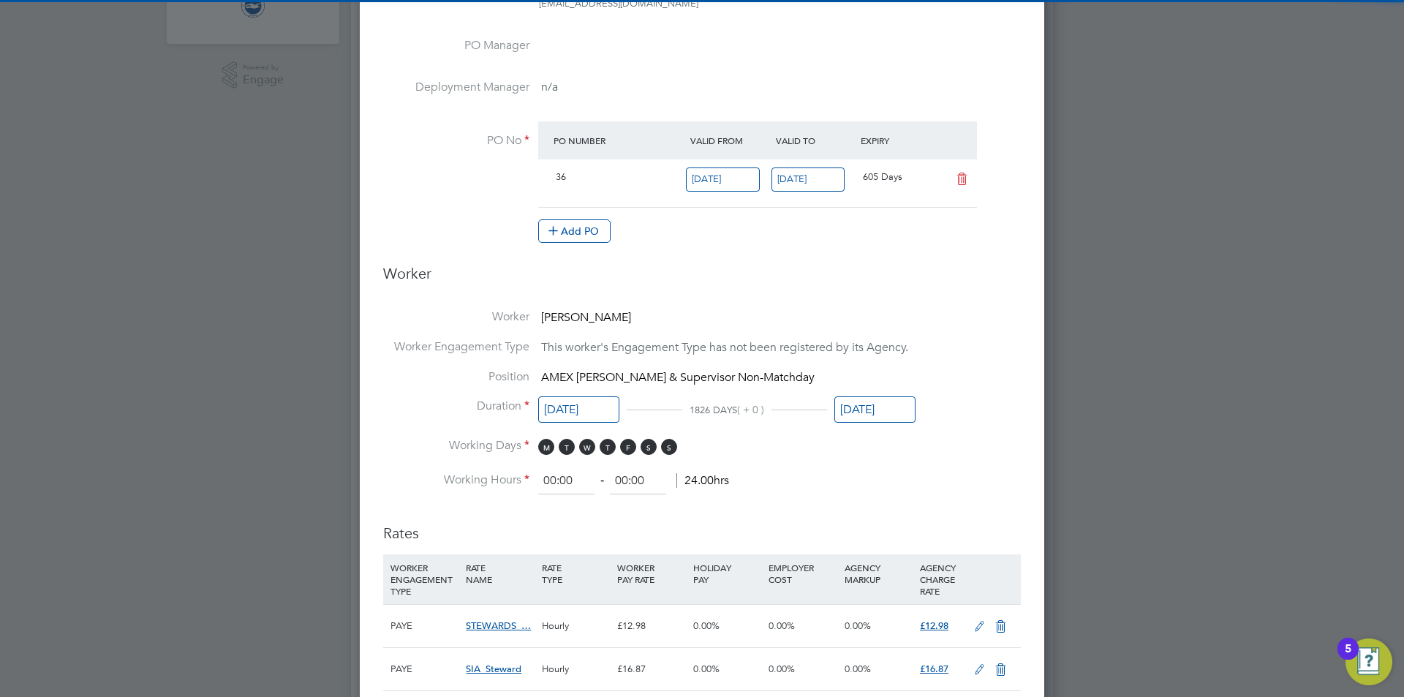
click at [852, 413] on input "[DATE]" at bounding box center [875, 409] width 81 height 27
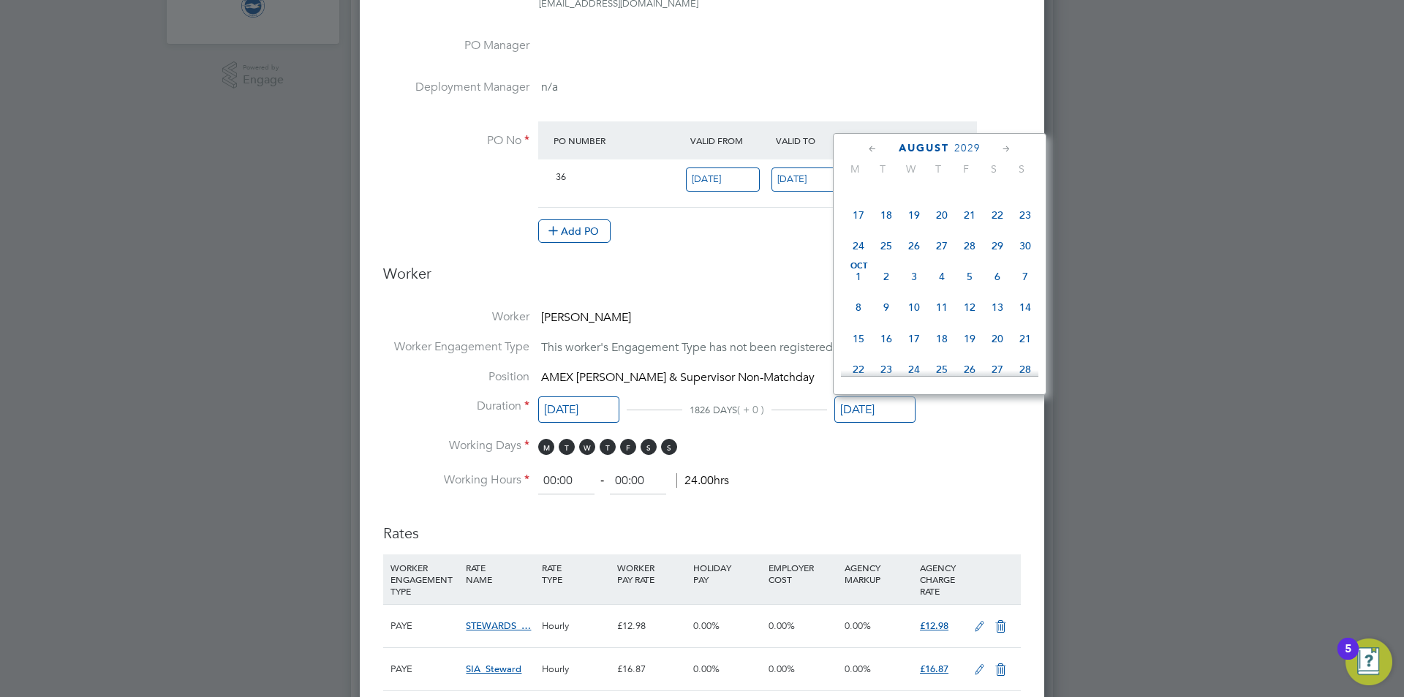
click at [961, 105] on span "31" at bounding box center [970, 92] width 28 height 28
type input "31 Aug 2029"
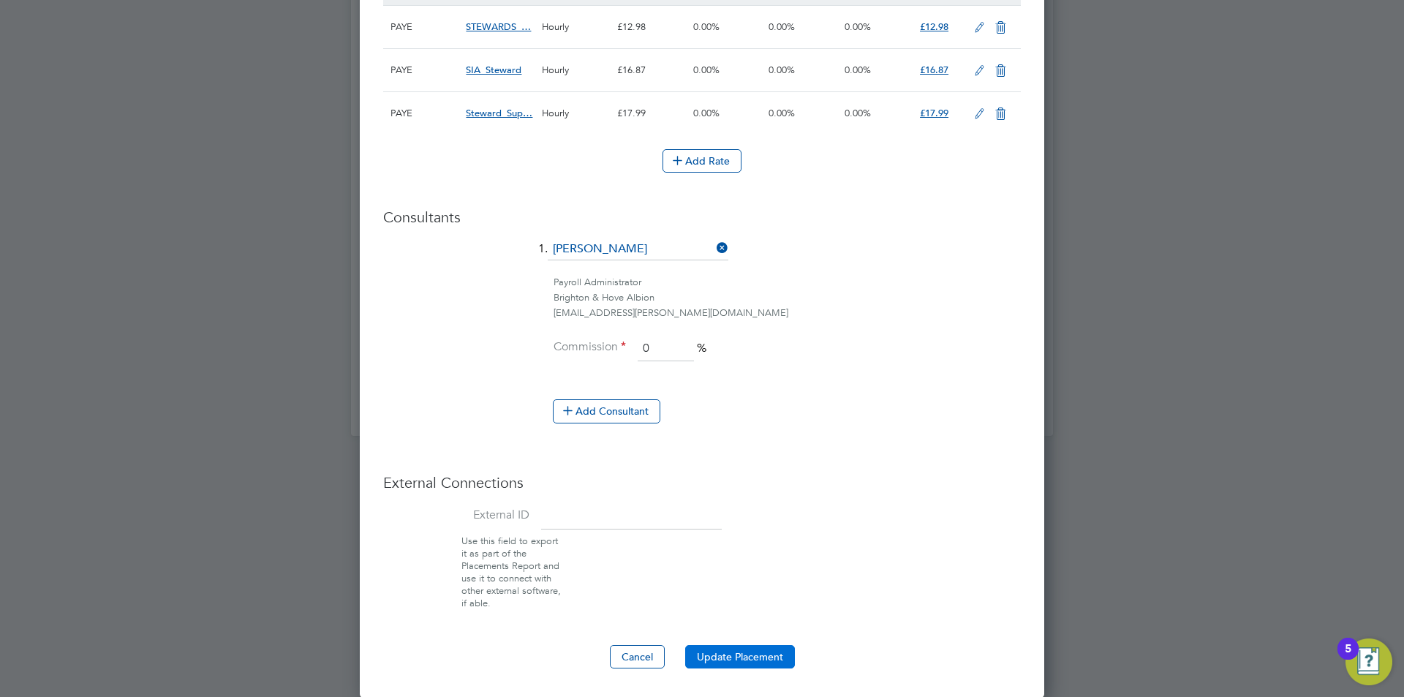
click at [713, 647] on button "Update Placement" at bounding box center [740, 656] width 110 height 23
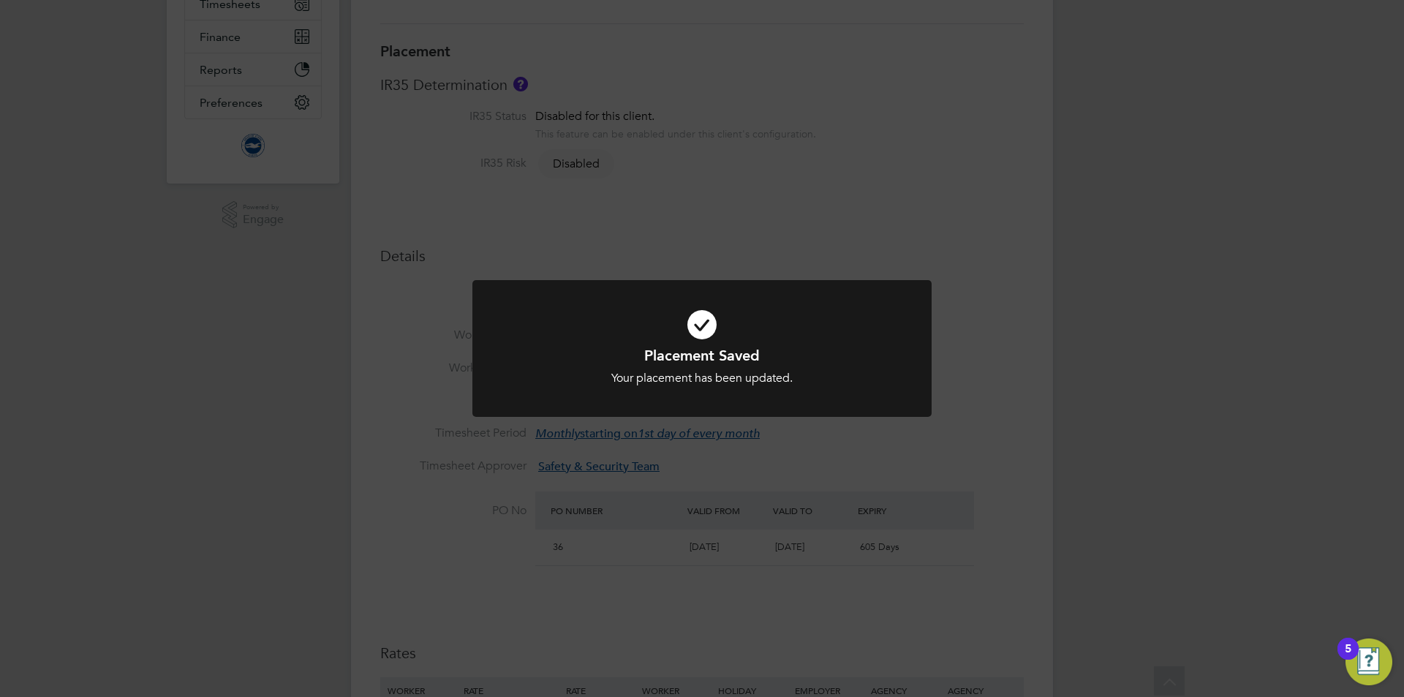
click at [1069, 434] on div "Placement Saved Your placement has been updated. Cancel Okay" at bounding box center [702, 348] width 1404 height 697
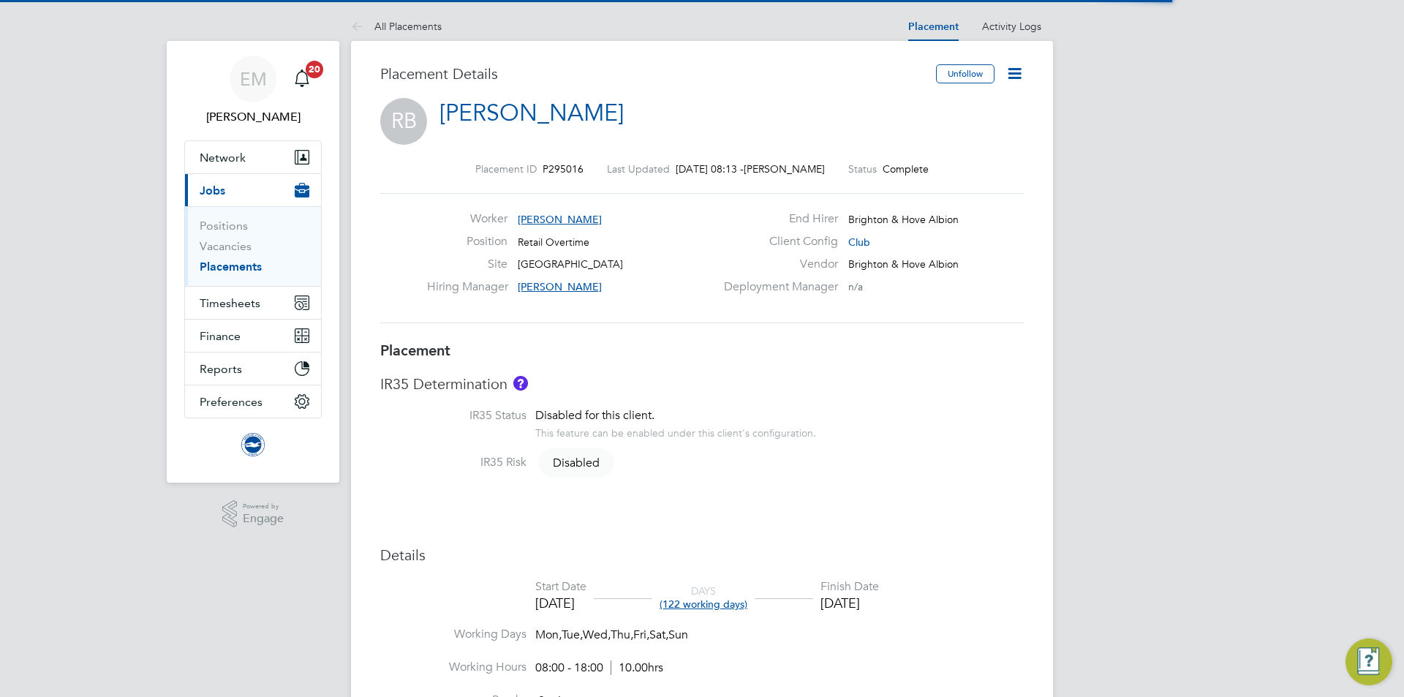
click at [1020, 69] on icon at bounding box center [1015, 73] width 18 height 18
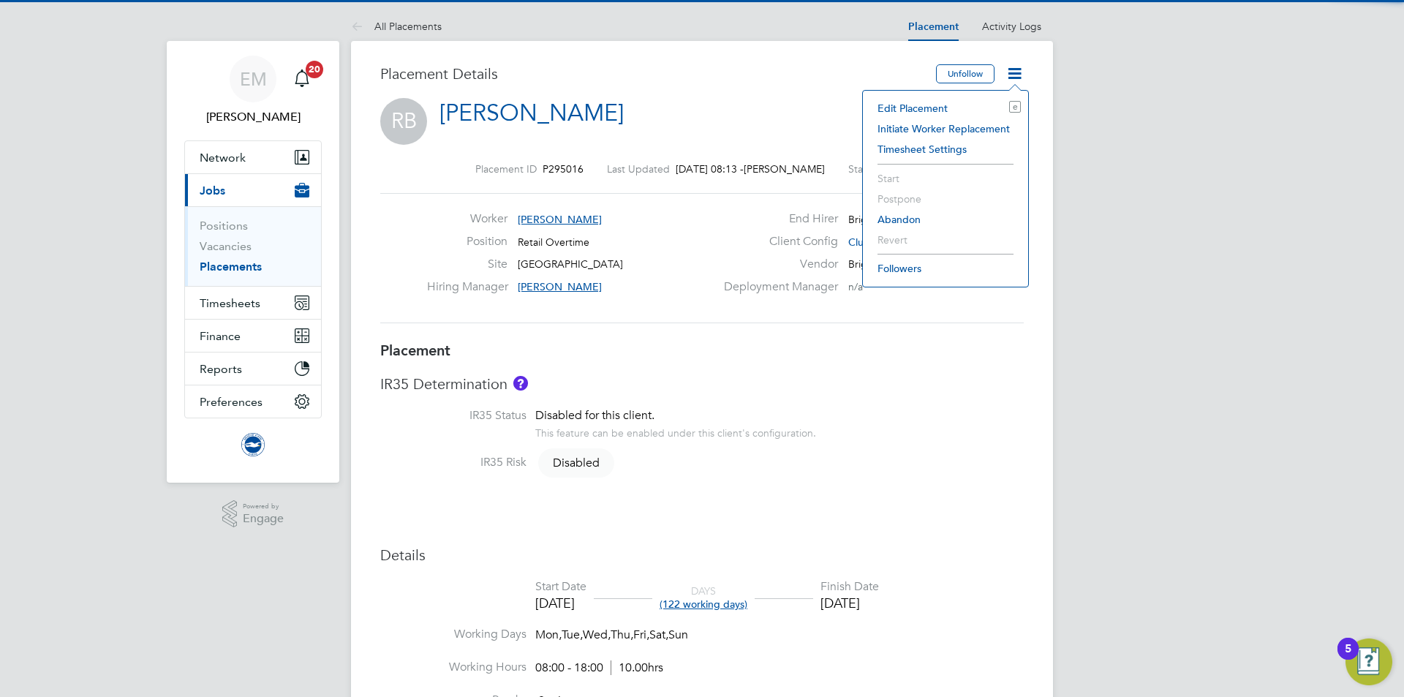
click at [933, 102] on li "Edit Placement e" at bounding box center [945, 108] width 151 height 20
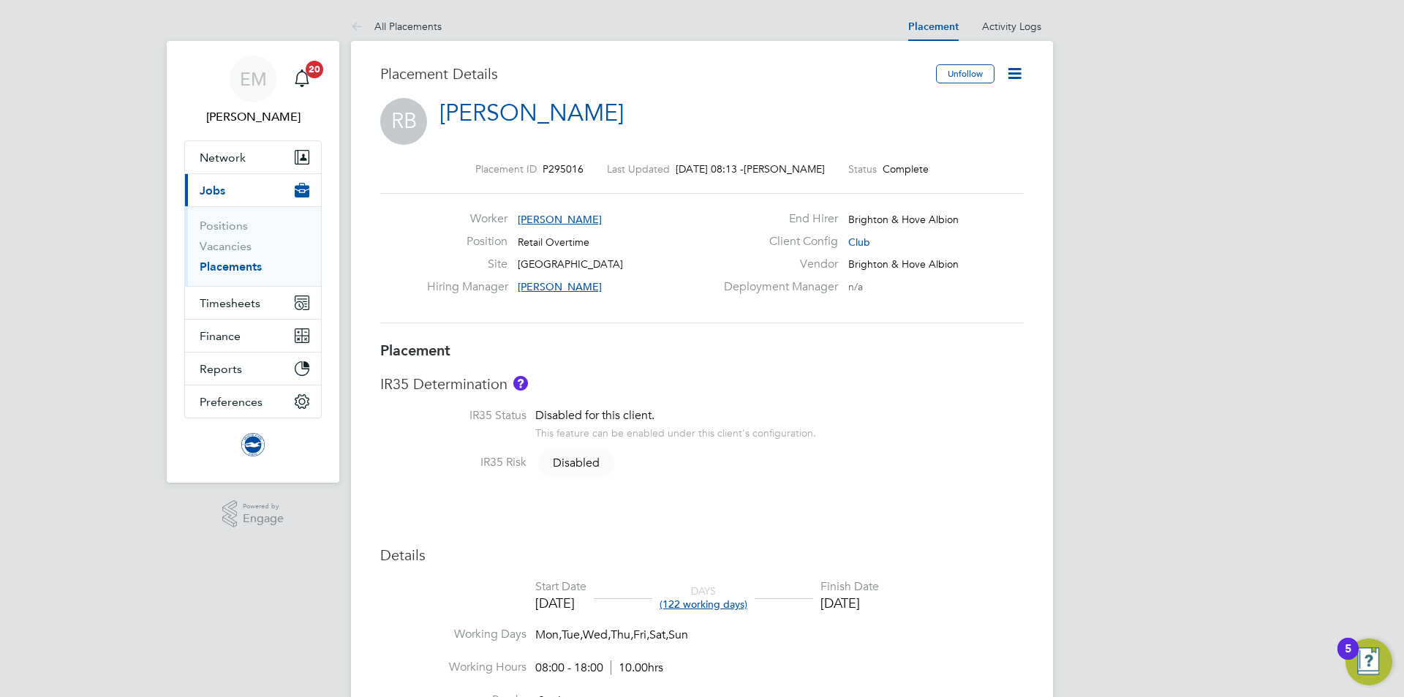
type input "[PERSON_NAME]"
type input "[DATE]"
type input "08:00"
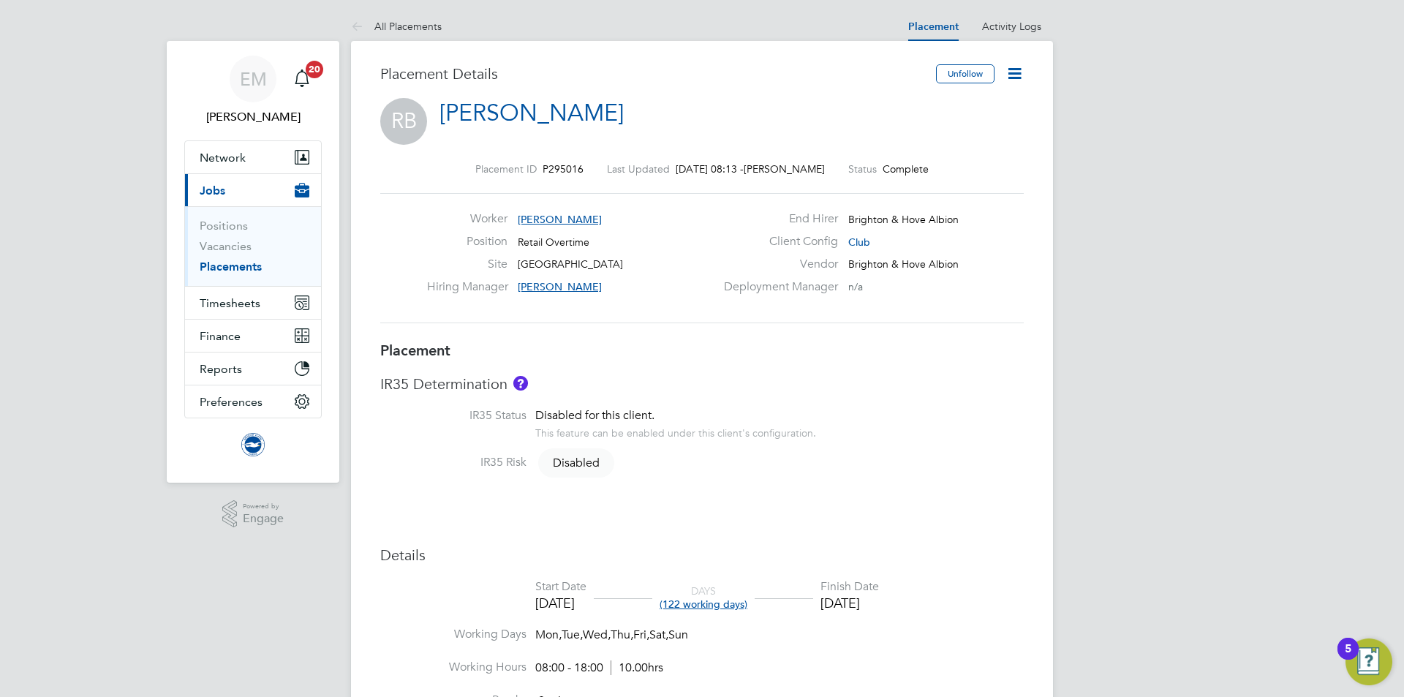
type input "18:00"
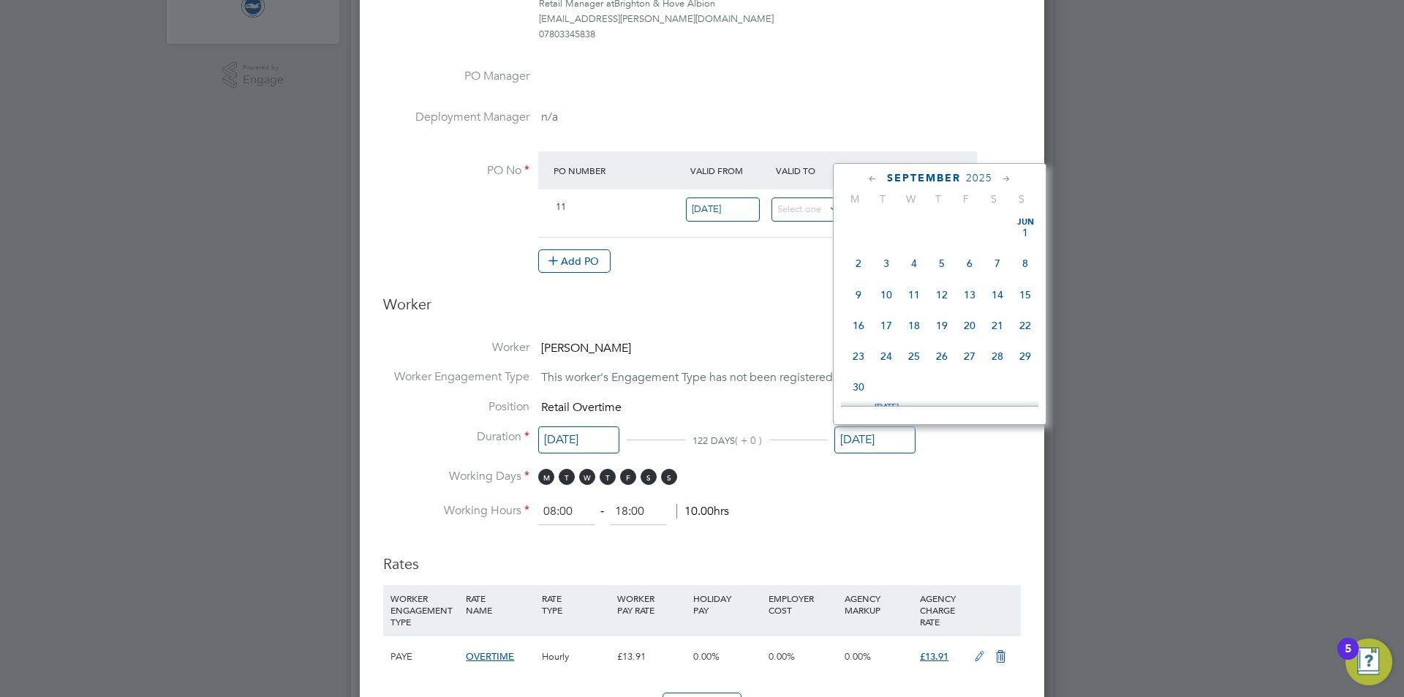
click at [872, 444] on input "[DATE]" at bounding box center [875, 439] width 81 height 27
click at [911, 318] on span "31" at bounding box center [914, 304] width 28 height 28
type input "[DATE]"
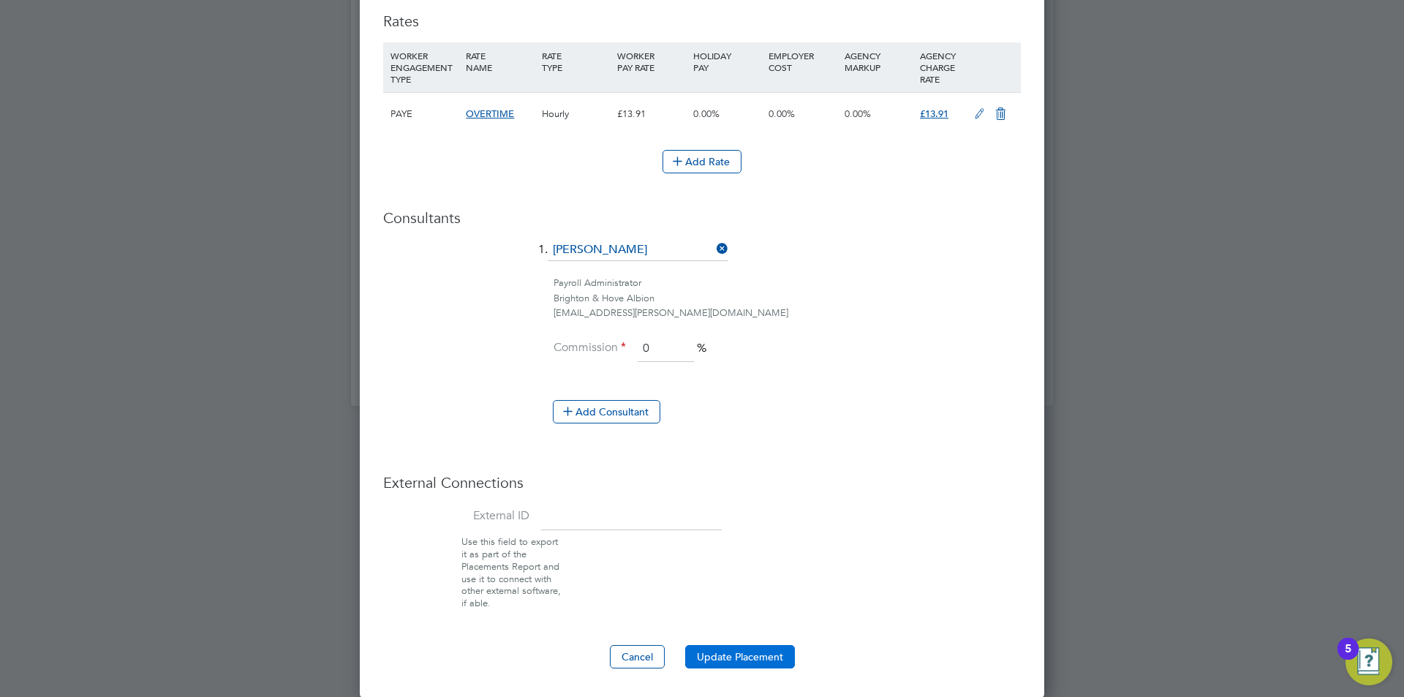
click at [711, 659] on button "Update Placement" at bounding box center [740, 656] width 110 height 23
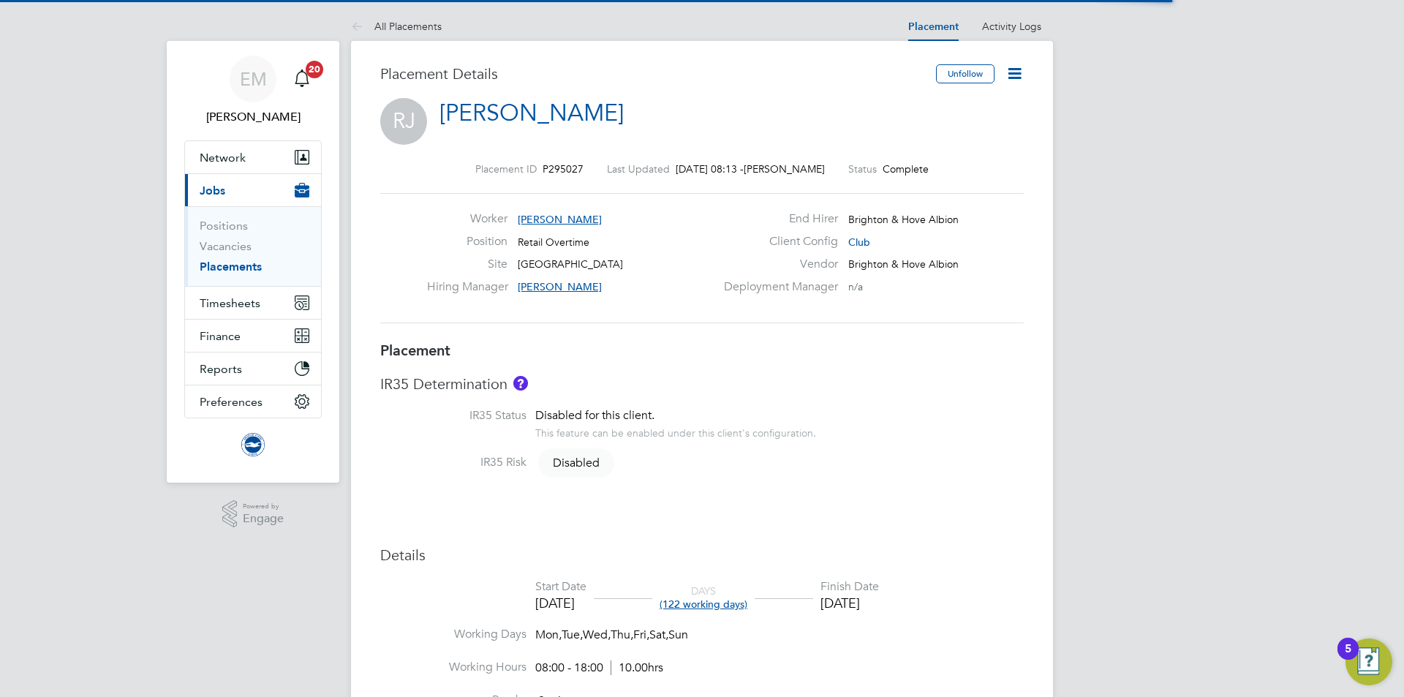
click at [1012, 79] on icon at bounding box center [1015, 73] width 18 height 18
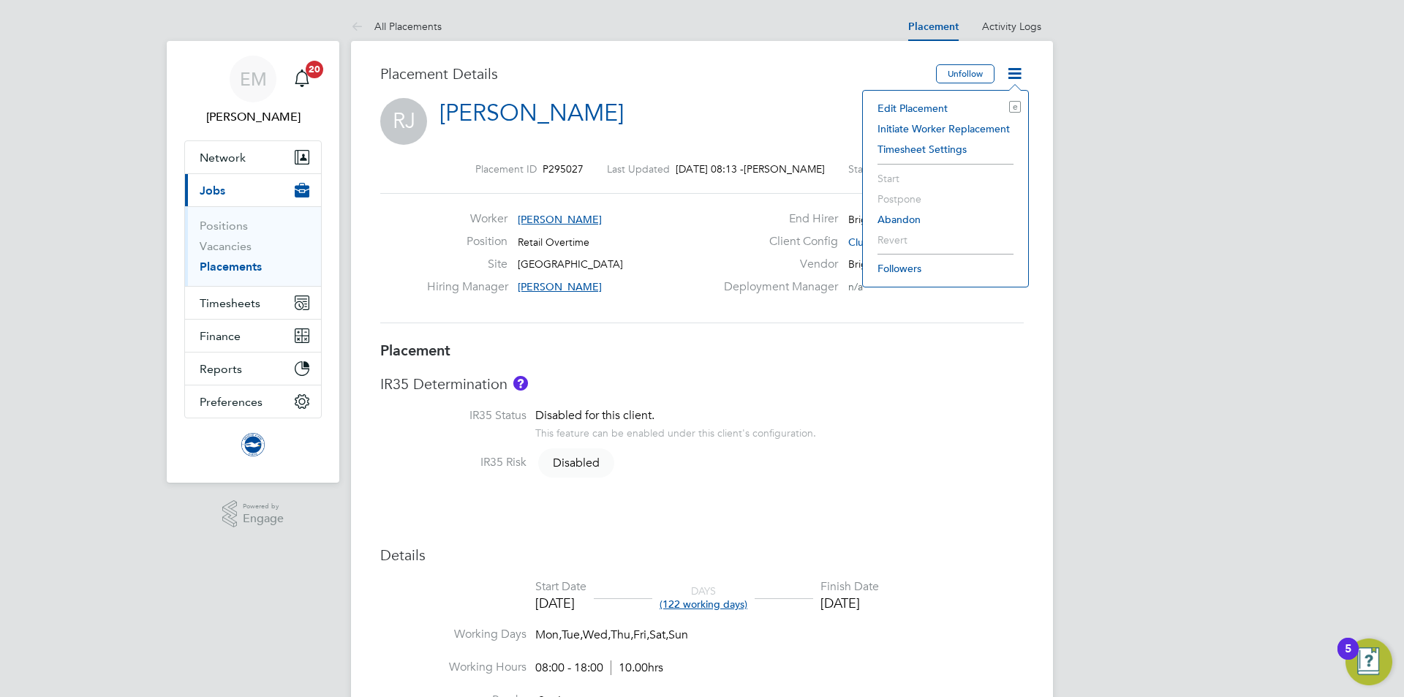
click at [948, 105] on li "Edit Placement e" at bounding box center [945, 108] width 151 height 20
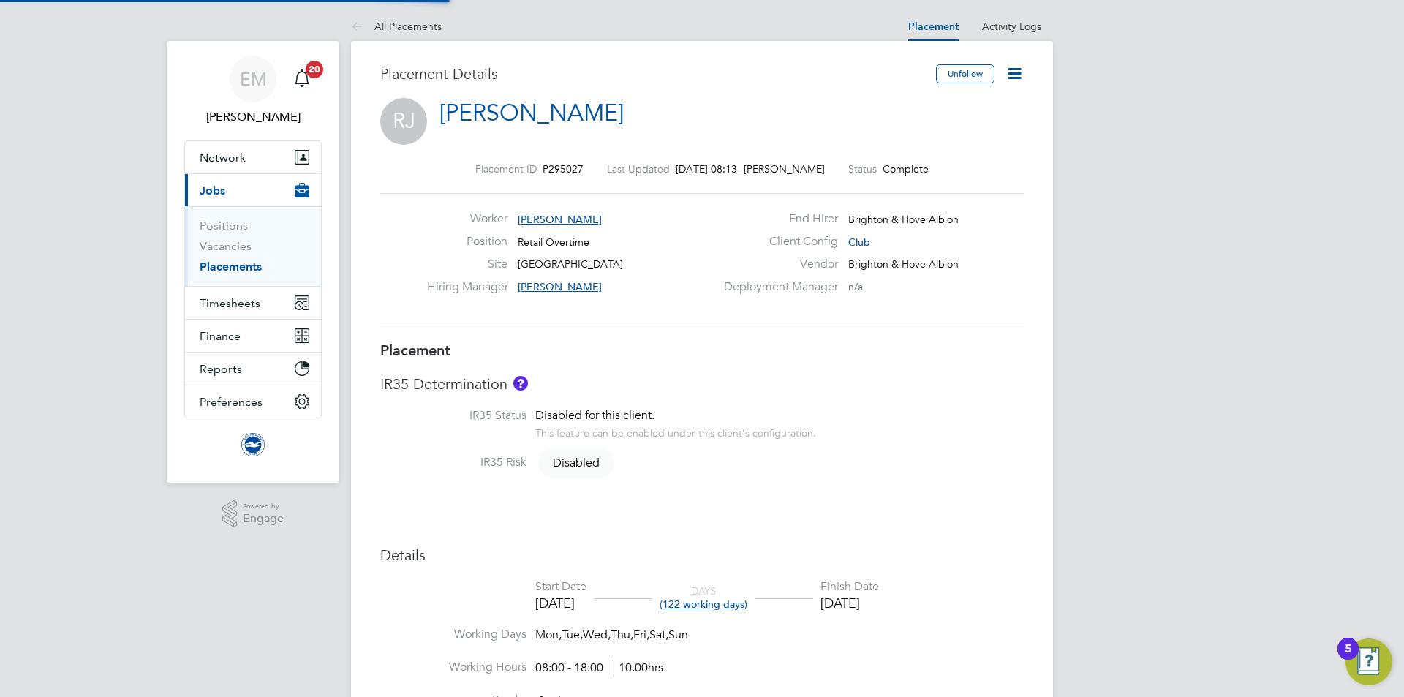
type input "[PERSON_NAME]"
type input "[DATE]"
type input "08:00"
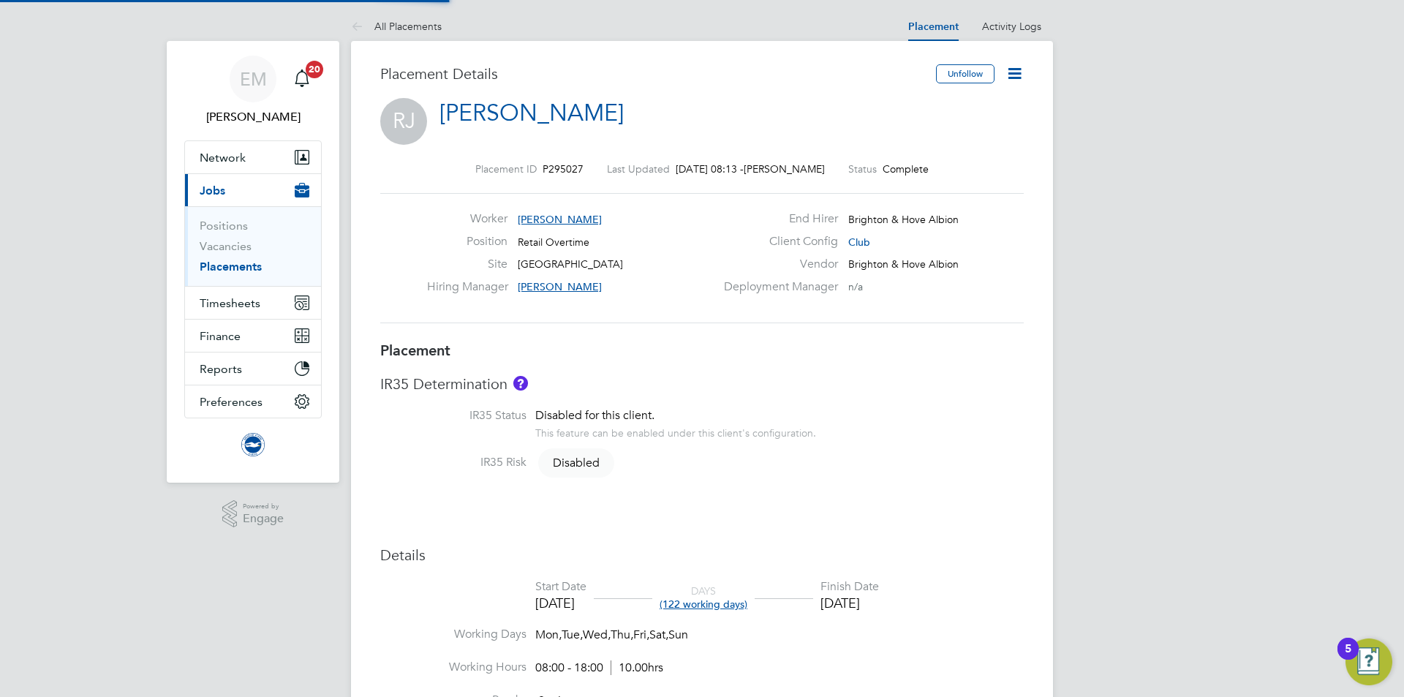
type input "18:00"
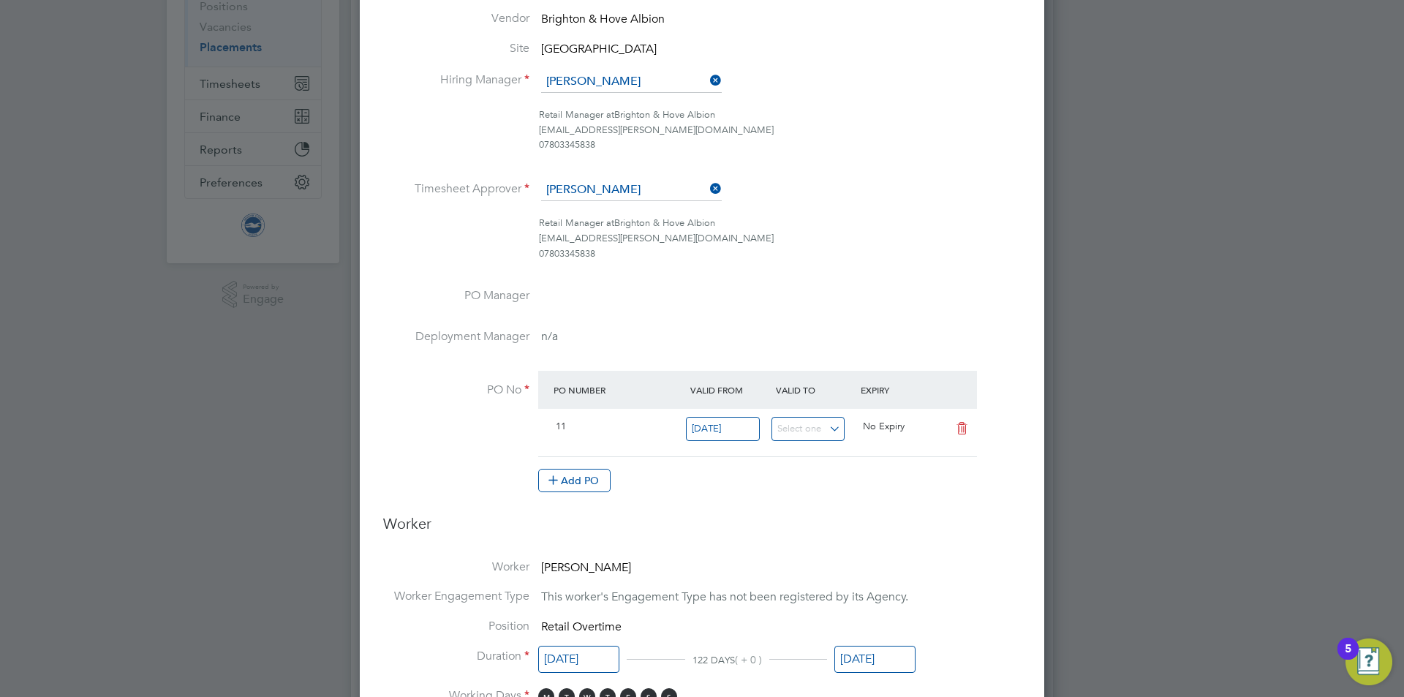
click at [889, 647] on input "[DATE]" at bounding box center [875, 659] width 81 height 27
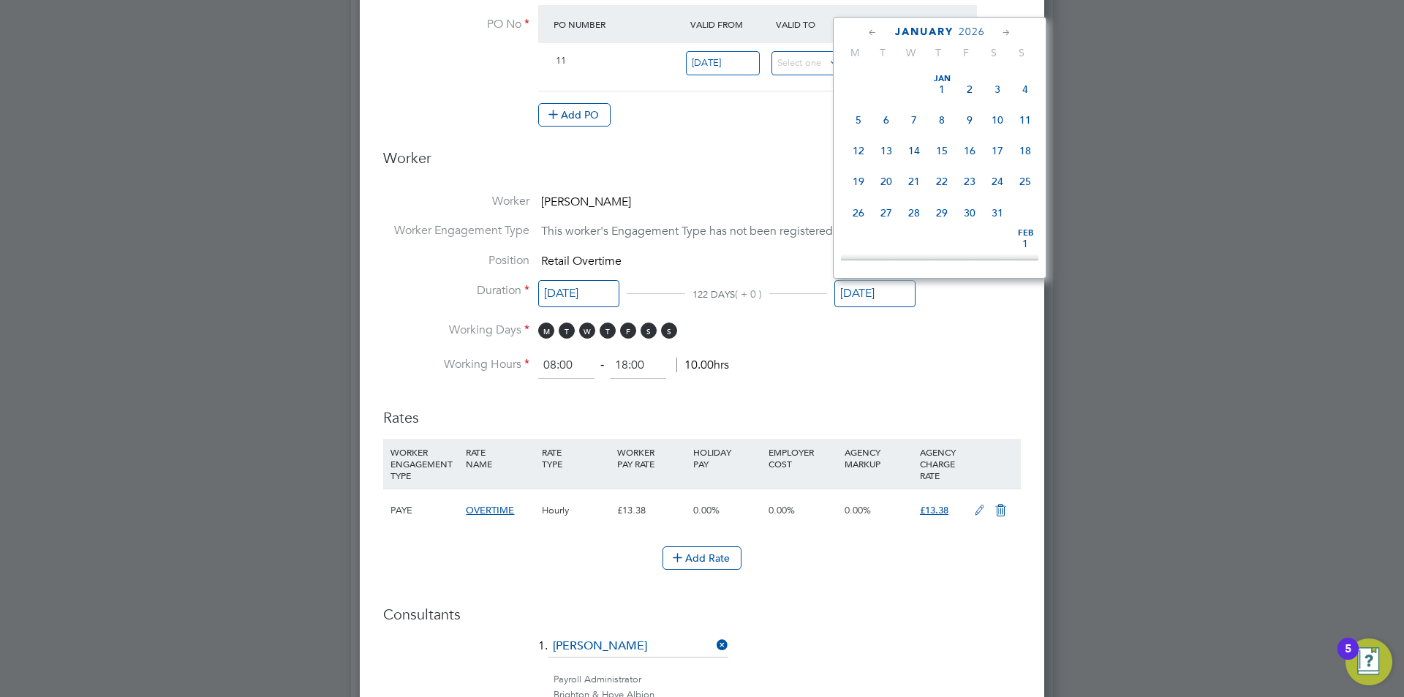
click at [920, 72] on span "31" at bounding box center [914, 59] width 28 height 28
type input "[DATE]"
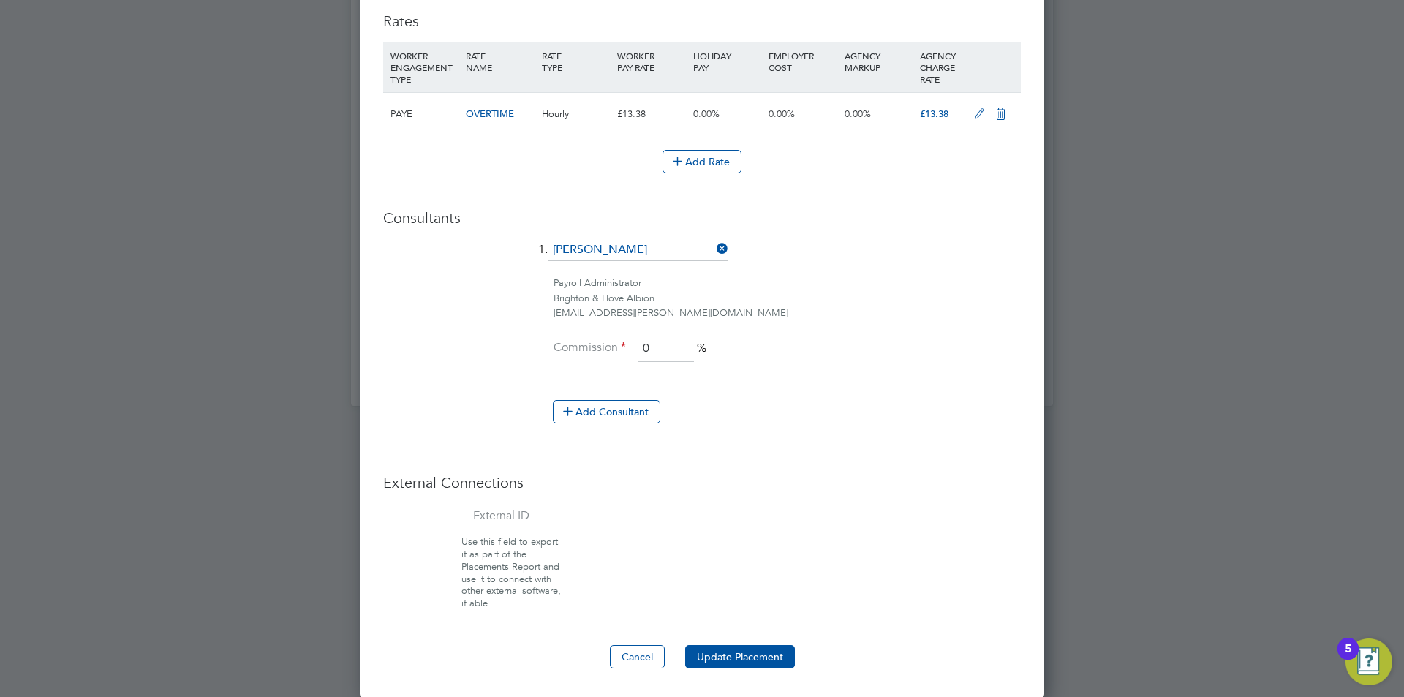
click at [737, 645] on button "Update Placement" at bounding box center [740, 656] width 110 height 23
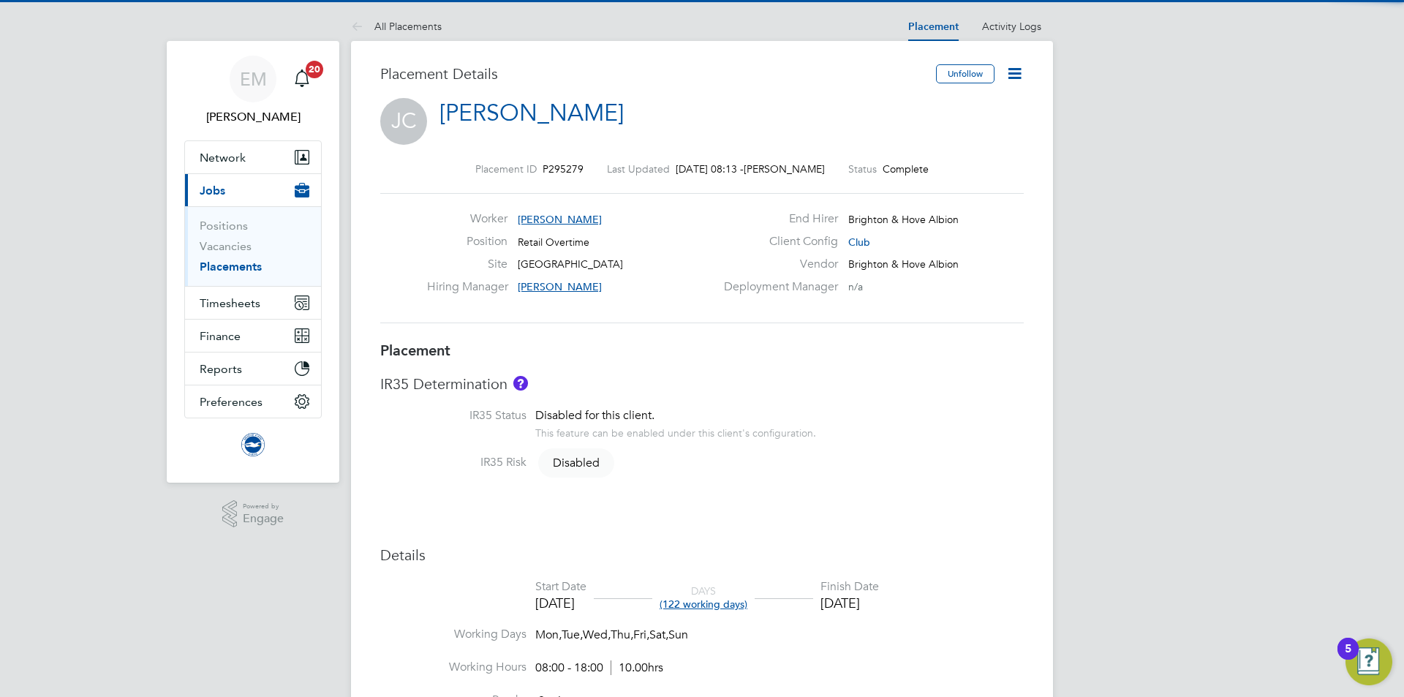
click at [1024, 78] on icon at bounding box center [1015, 73] width 18 height 18
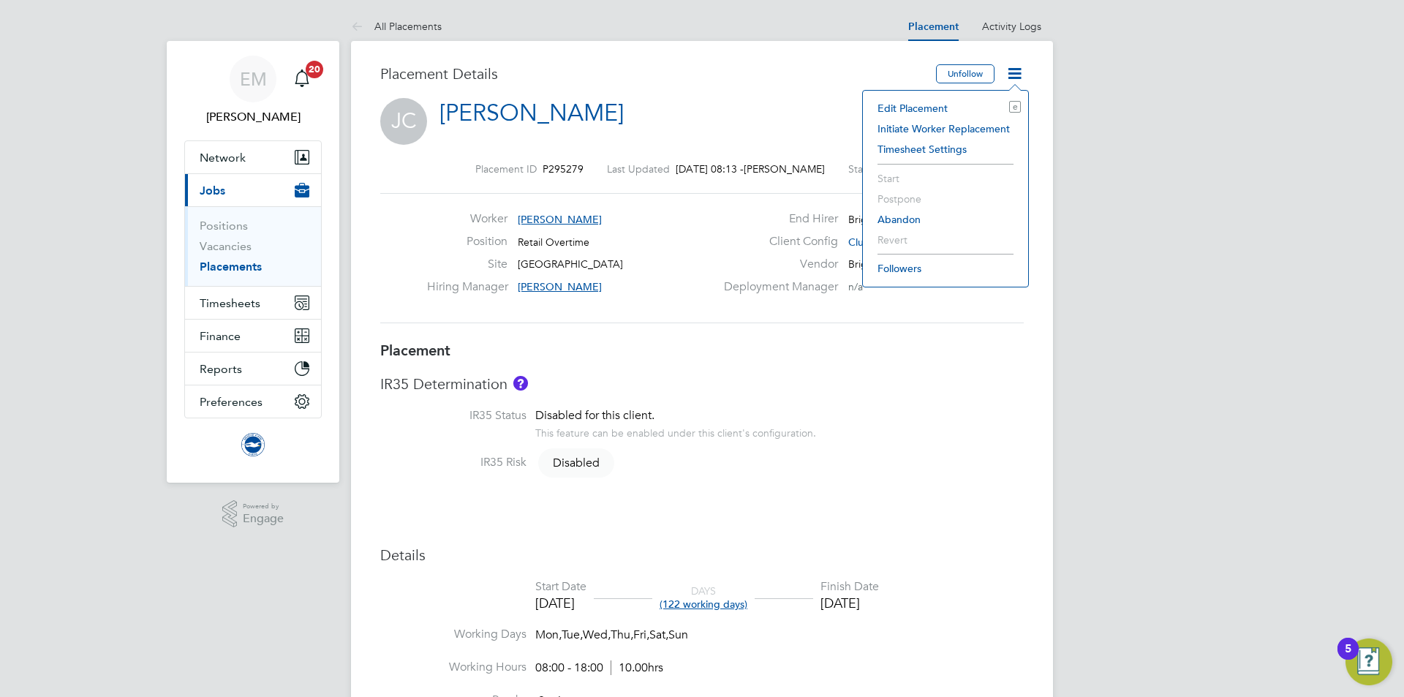
click at [906, 107] on li "Edit Placement e" at bounding box center [945, 108] width 151 height 20
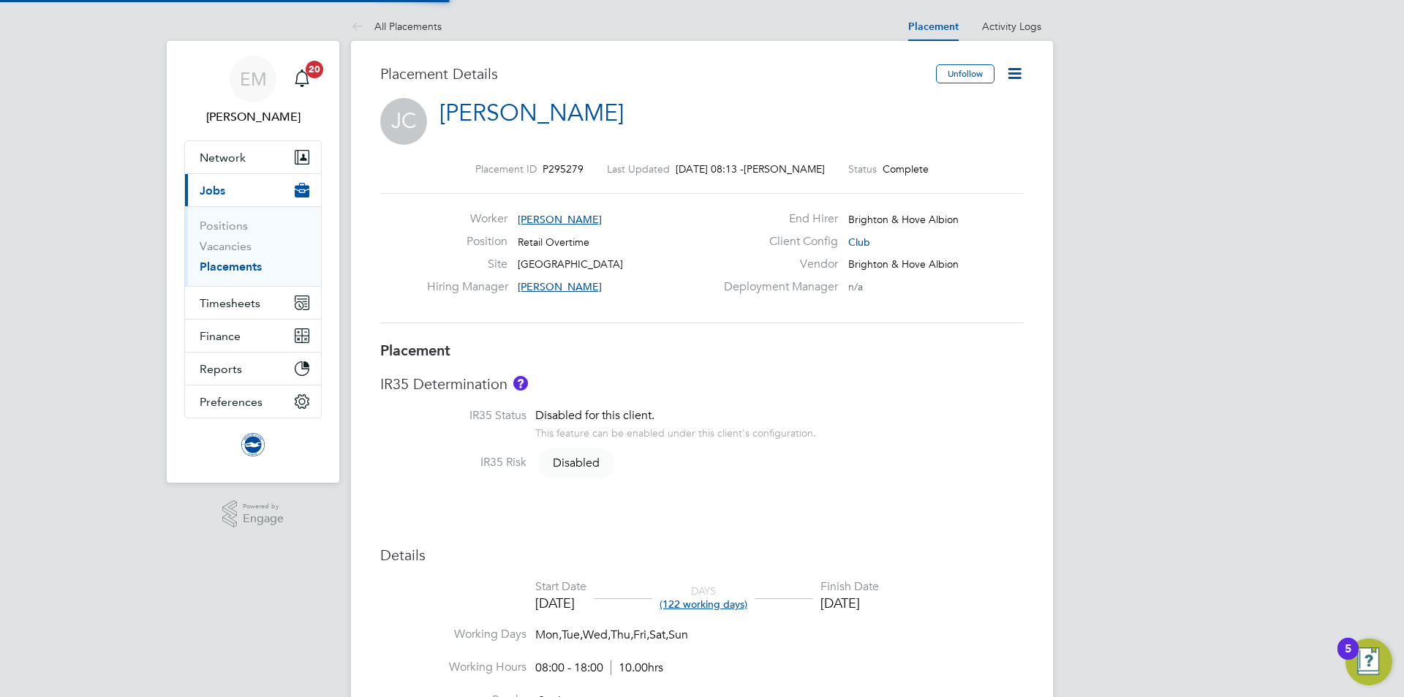
type input "[PERSON_NAME]"
type input "01 Jun 2025"
type input "[DATE]"
type input "08:00"
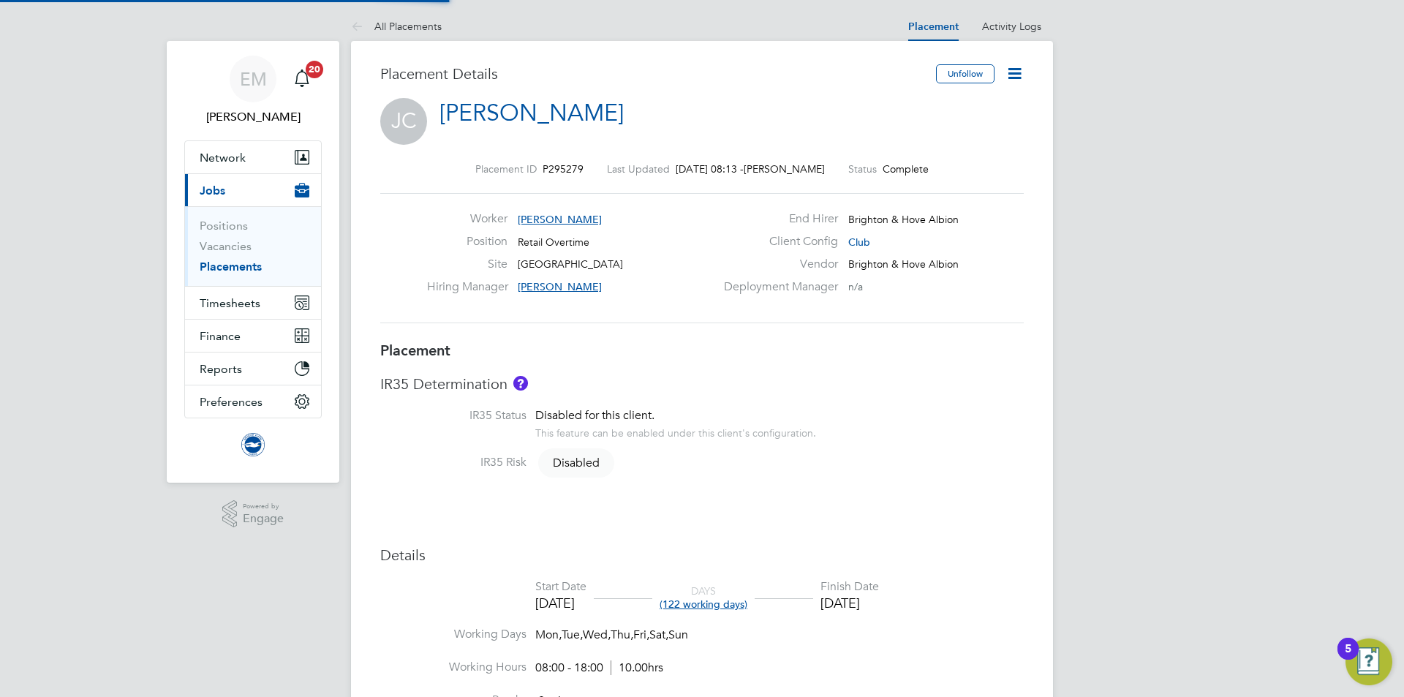
type input "18:00"
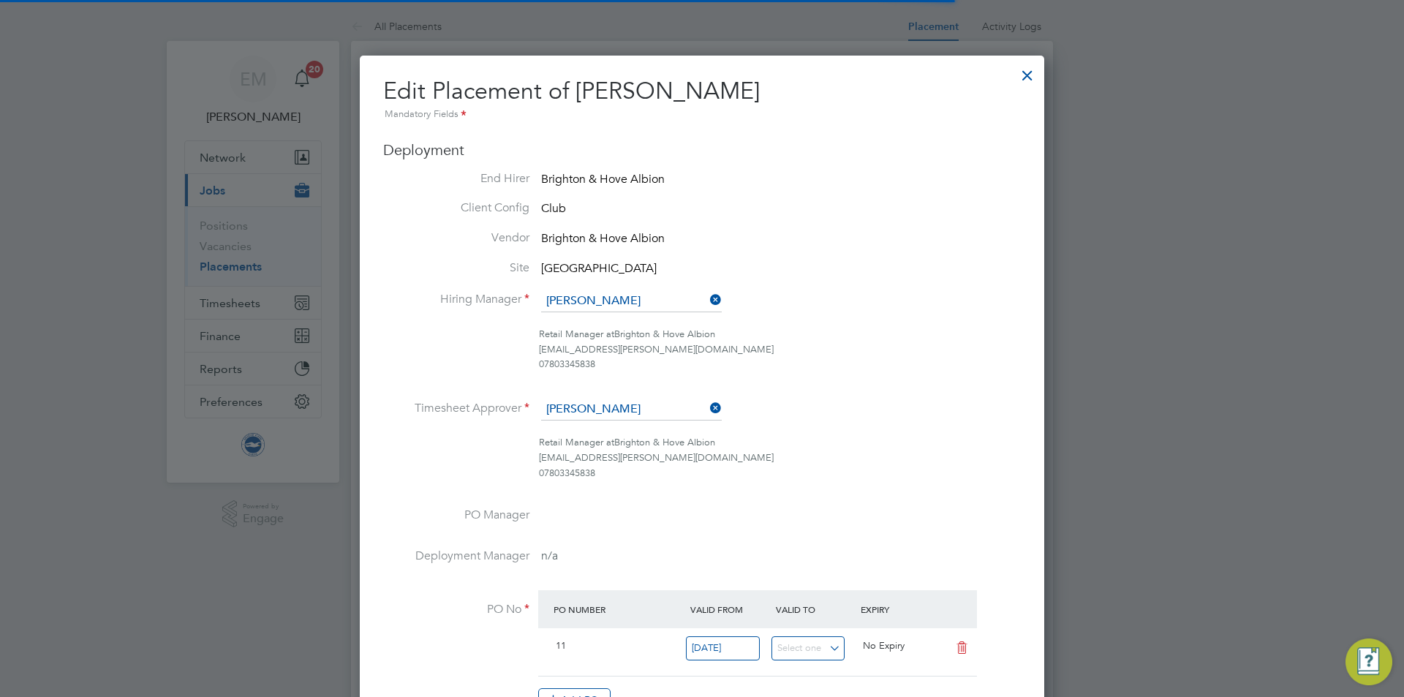
scroll to position [7, 7]
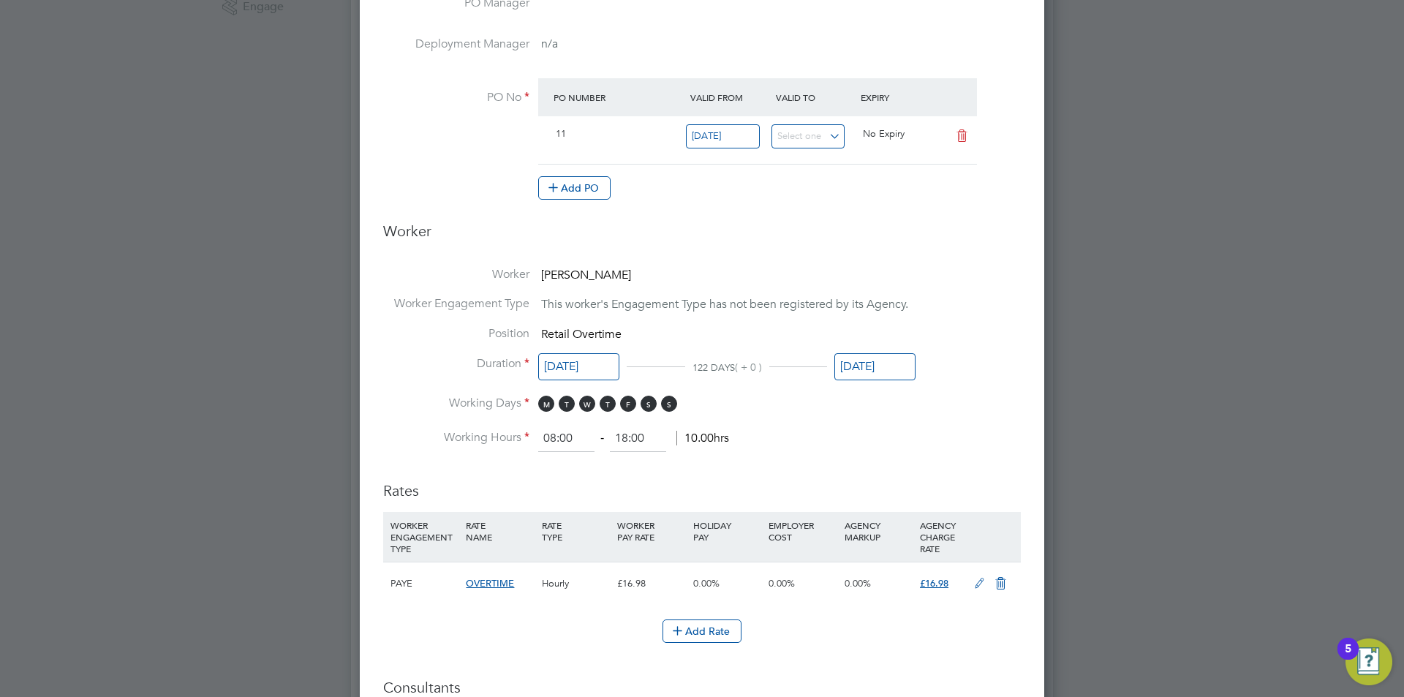
click at [879, 365] on input "[DATE]" at bounding box center [875, 366] width 81 height 27
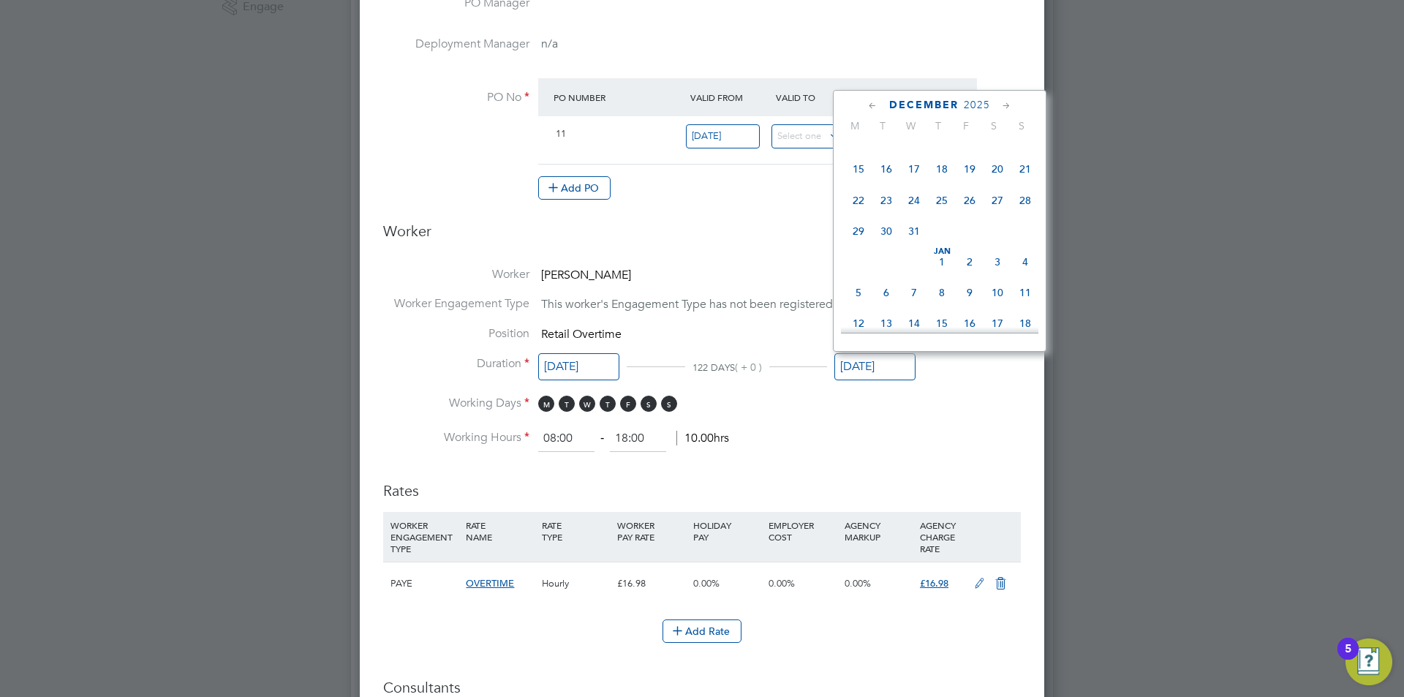
click at [917, 245] on span "31" at bounding box center [914, 231] width 28 height 28
type input "[DATE]"
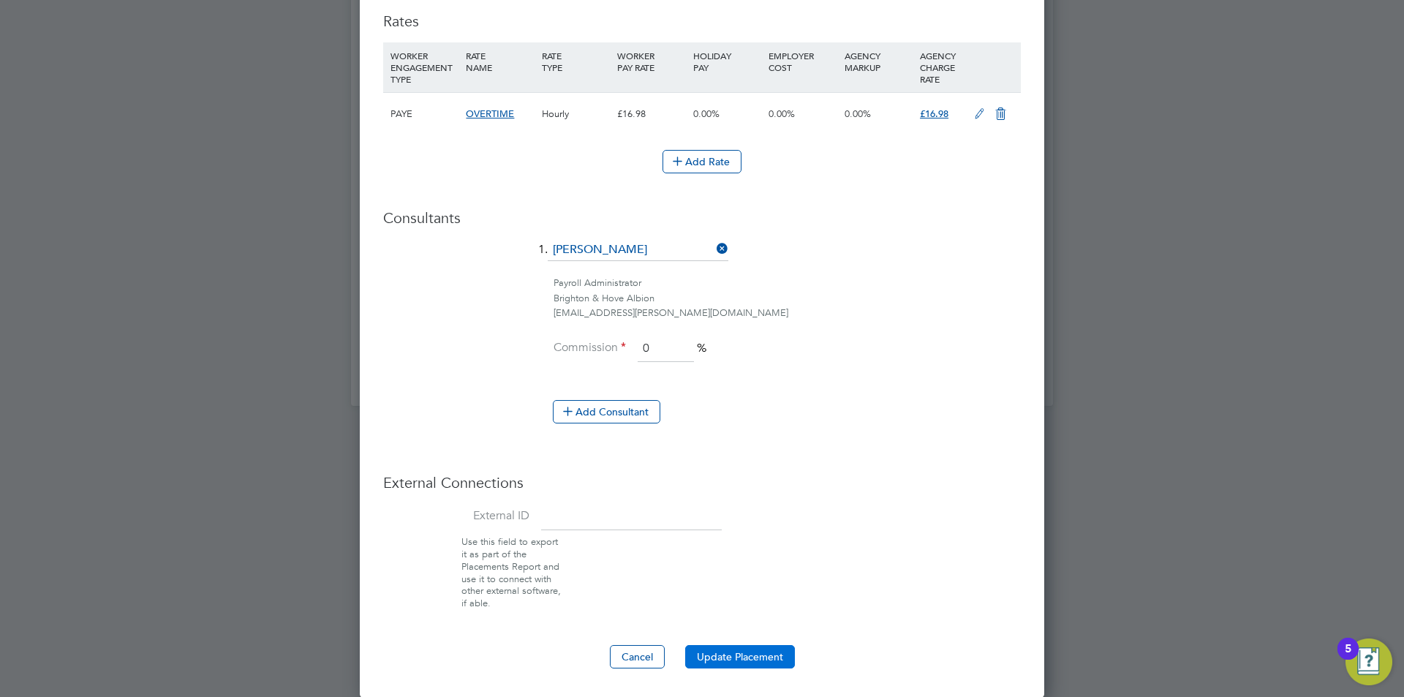
click at [716, 652] on button "Update Placement" at bounding box center [740, 656] width 110 height 23
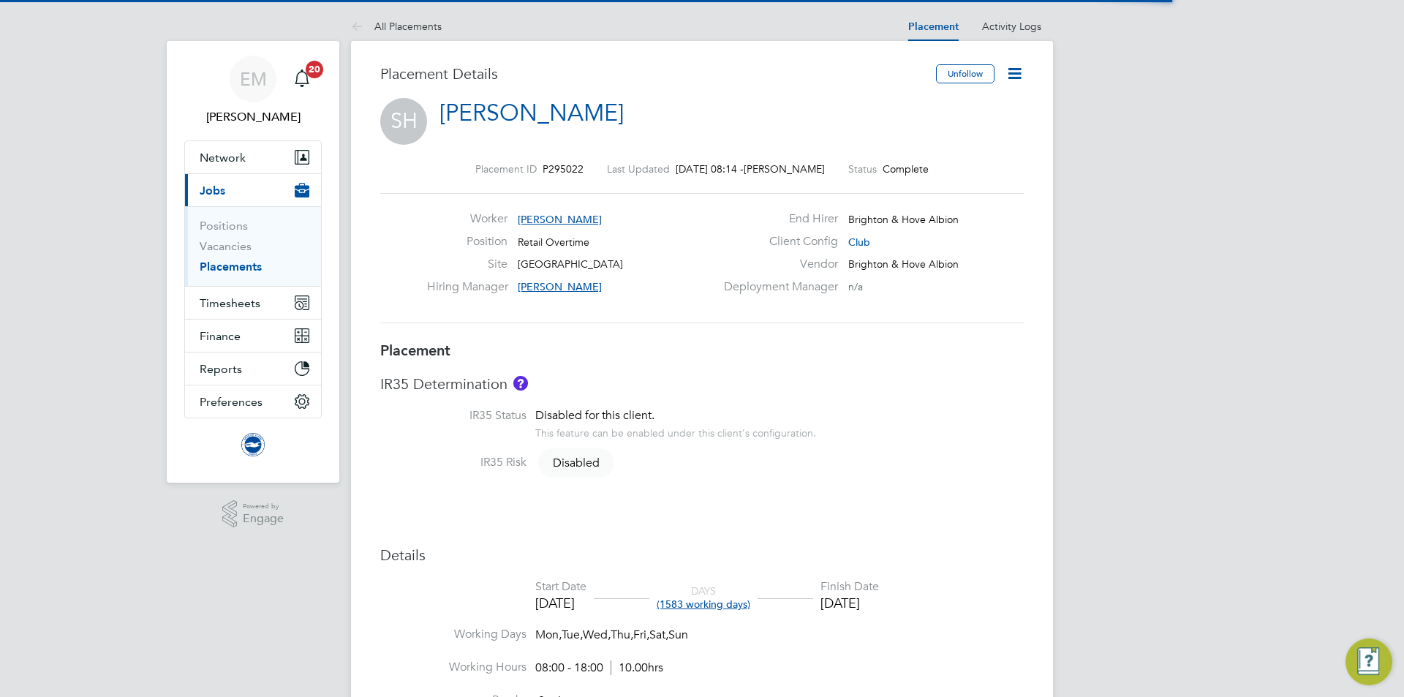
click at [1020, 72] on icon at bounding box center [1015, 73] width 18 height 18
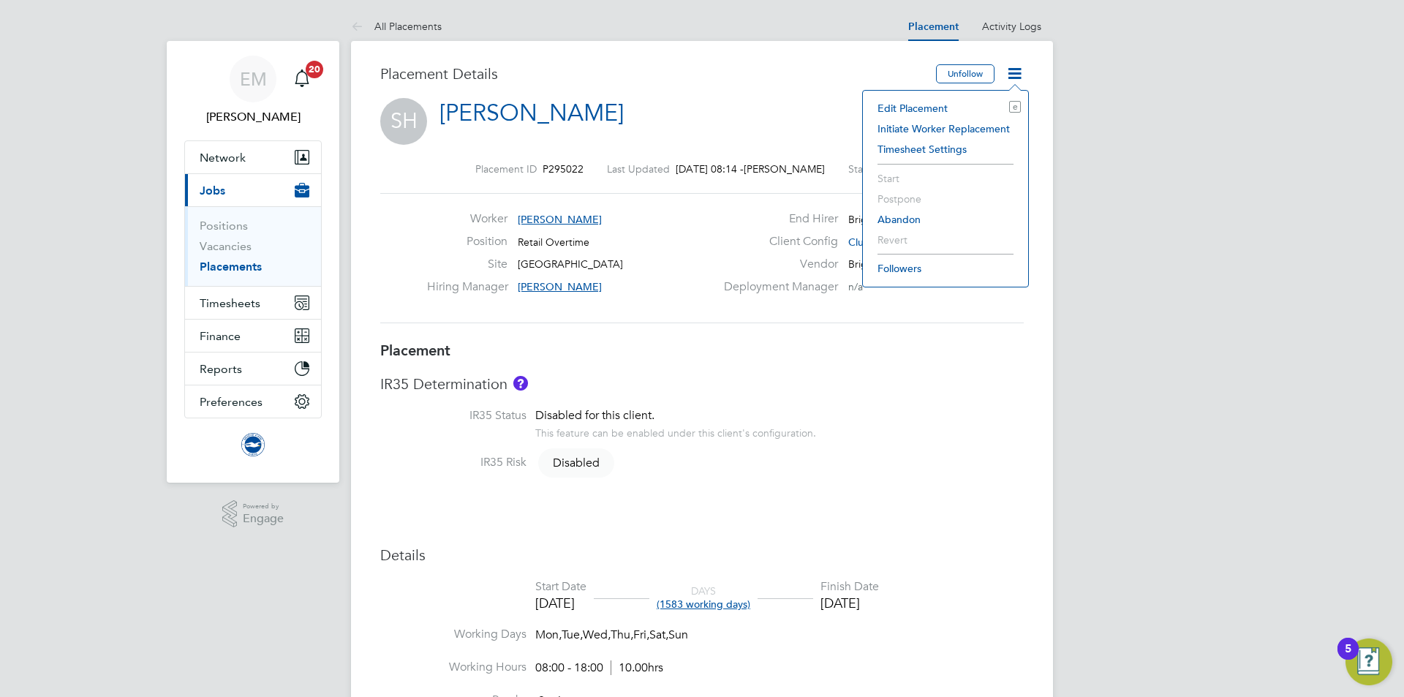
click at [924, 108] on li "Edit Placement e" at bounding box center [945, 108] width 151 height 20
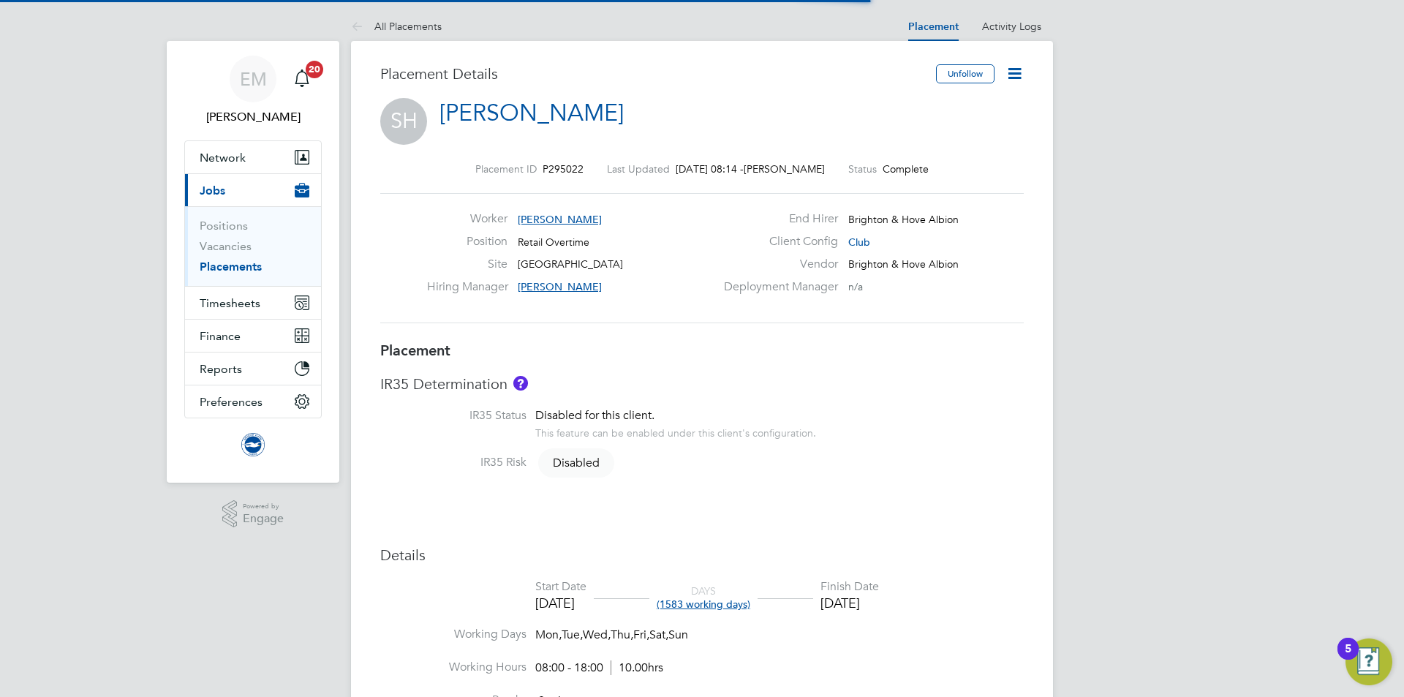
scroll to position [7, 7]
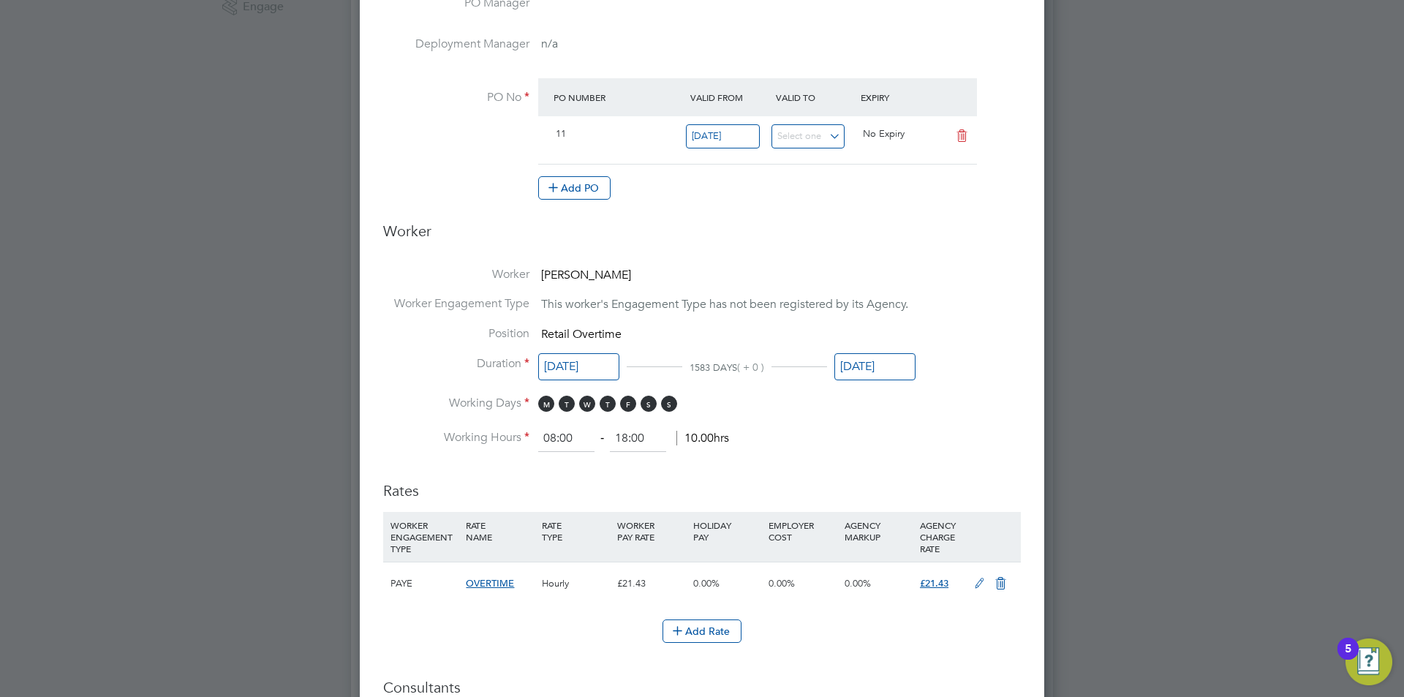
drag, startPoint x: 869, startPoint y: 362, endPoint x: 879, endPoint y: 374, distance: 15.1
click at [870, 362] on input "[DATE]" at bounding box center [875, 366] width 81 height 27
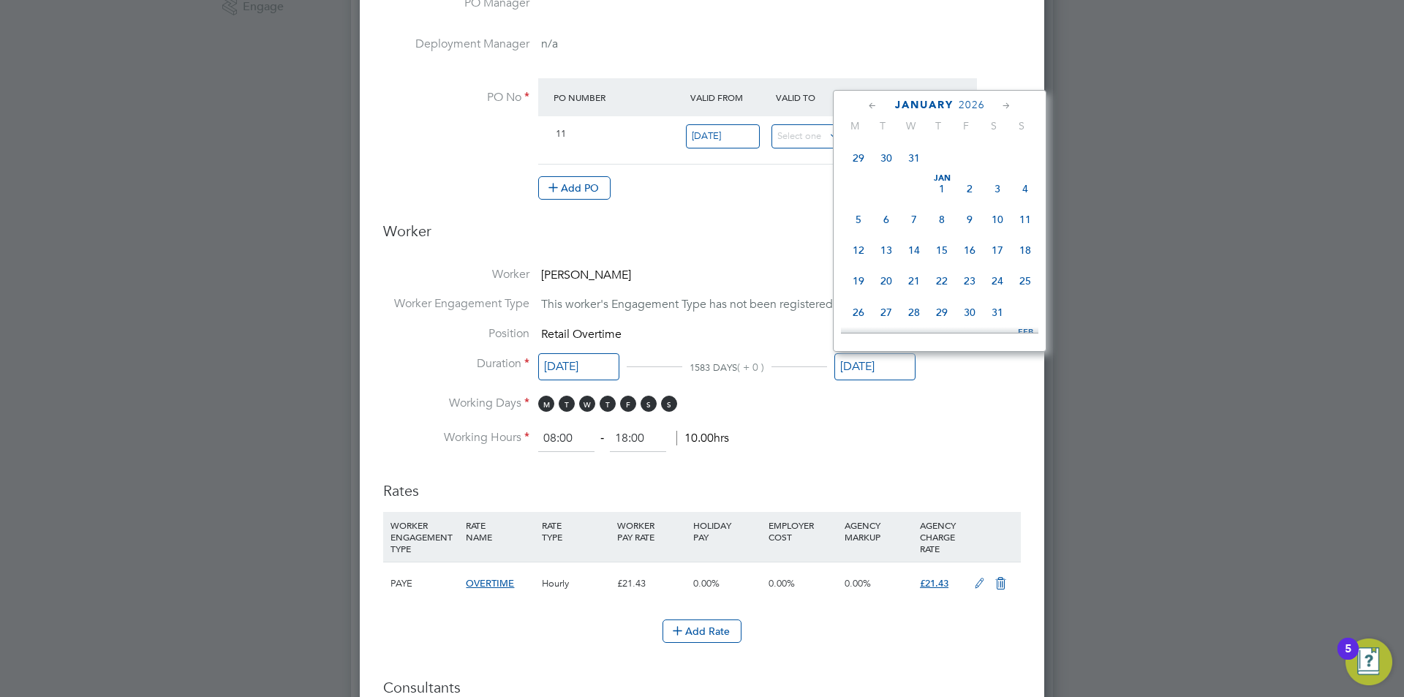
click at [911, 172] on span "31" at bounding box center [914, 158] width 28 height 28
type input "[DATE]"
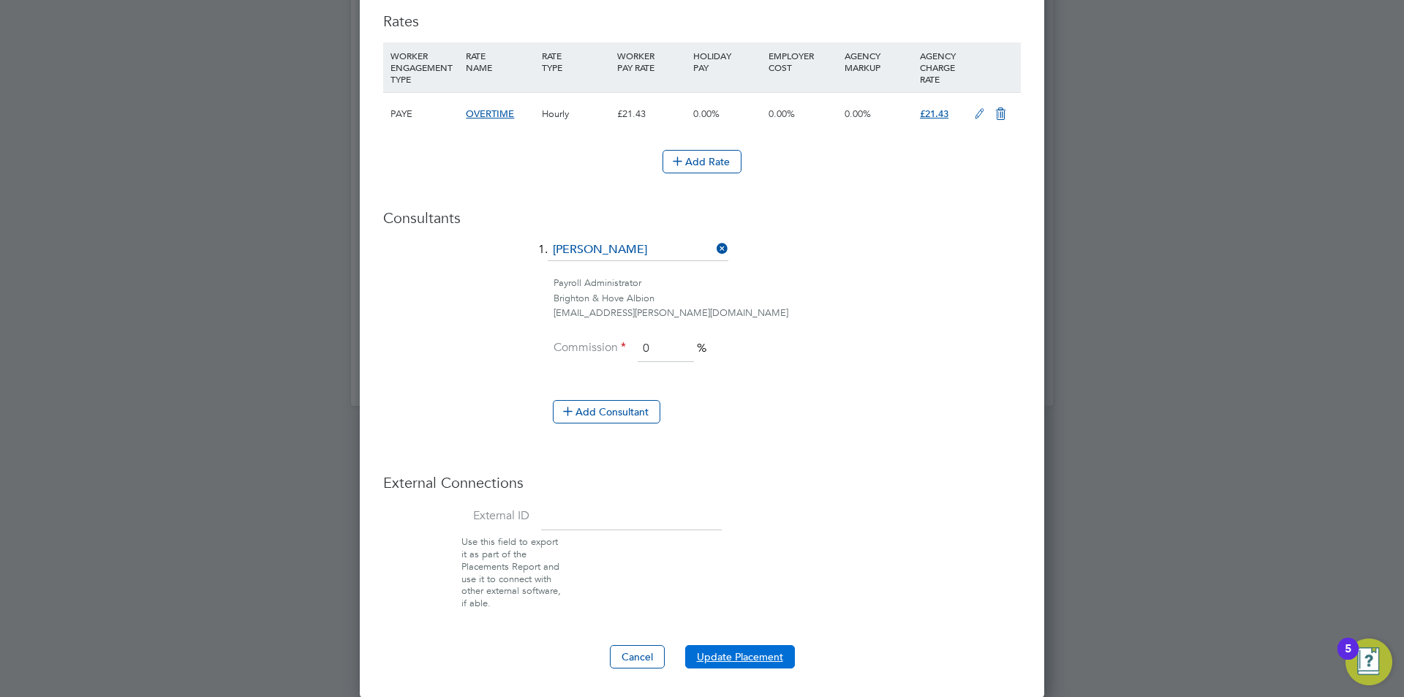
click at [759, 649] on button "Update Placement" at bounding box center [740, 656] width 110 height 23
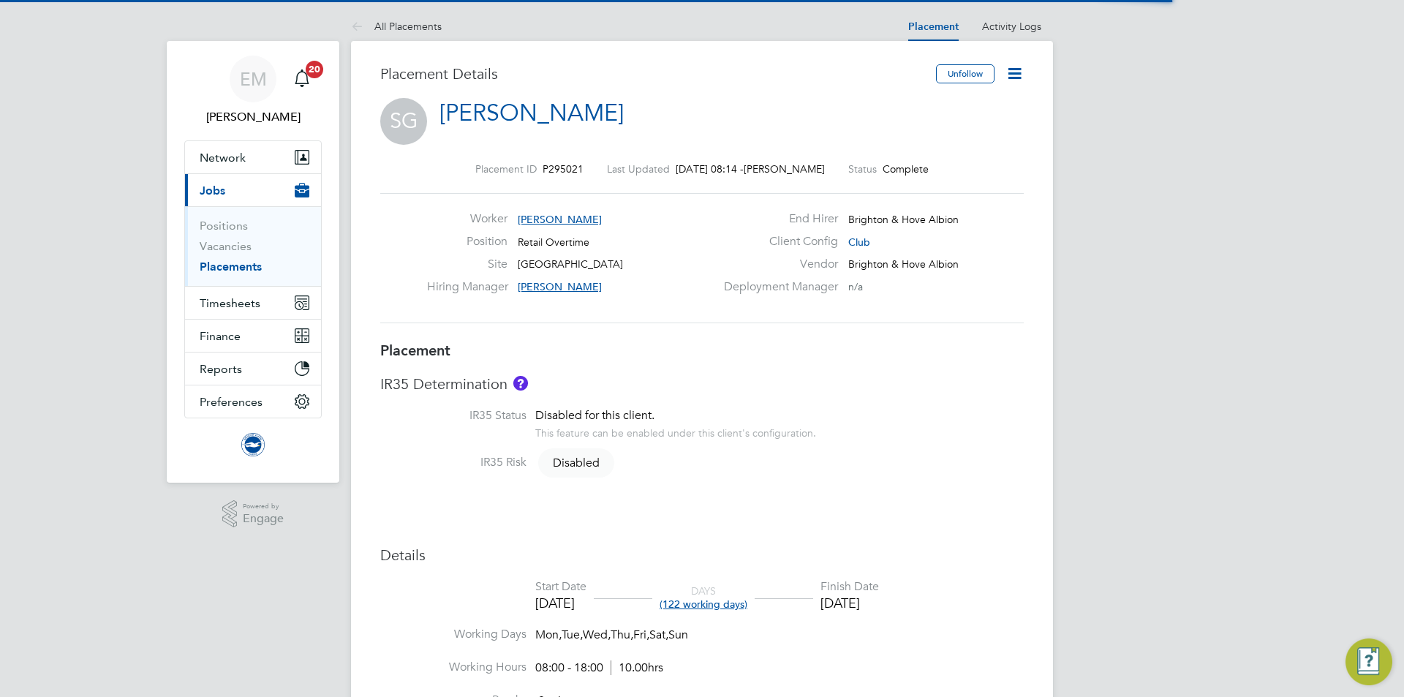
click at [1012, 72] on icon at bounding box center [1015, 73] width 18 height 18
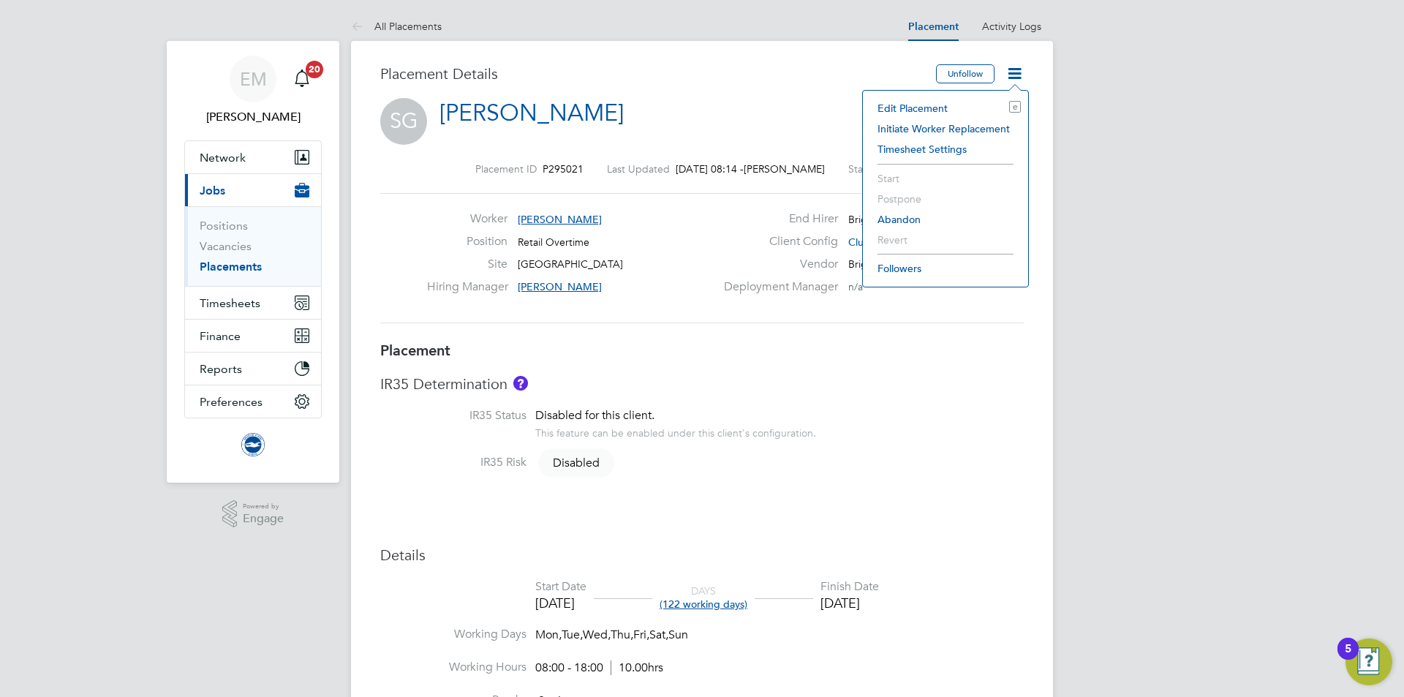
click at [922, 108] on li "Edit Placement e" at bounding box center [945, 108] width 151 height 20
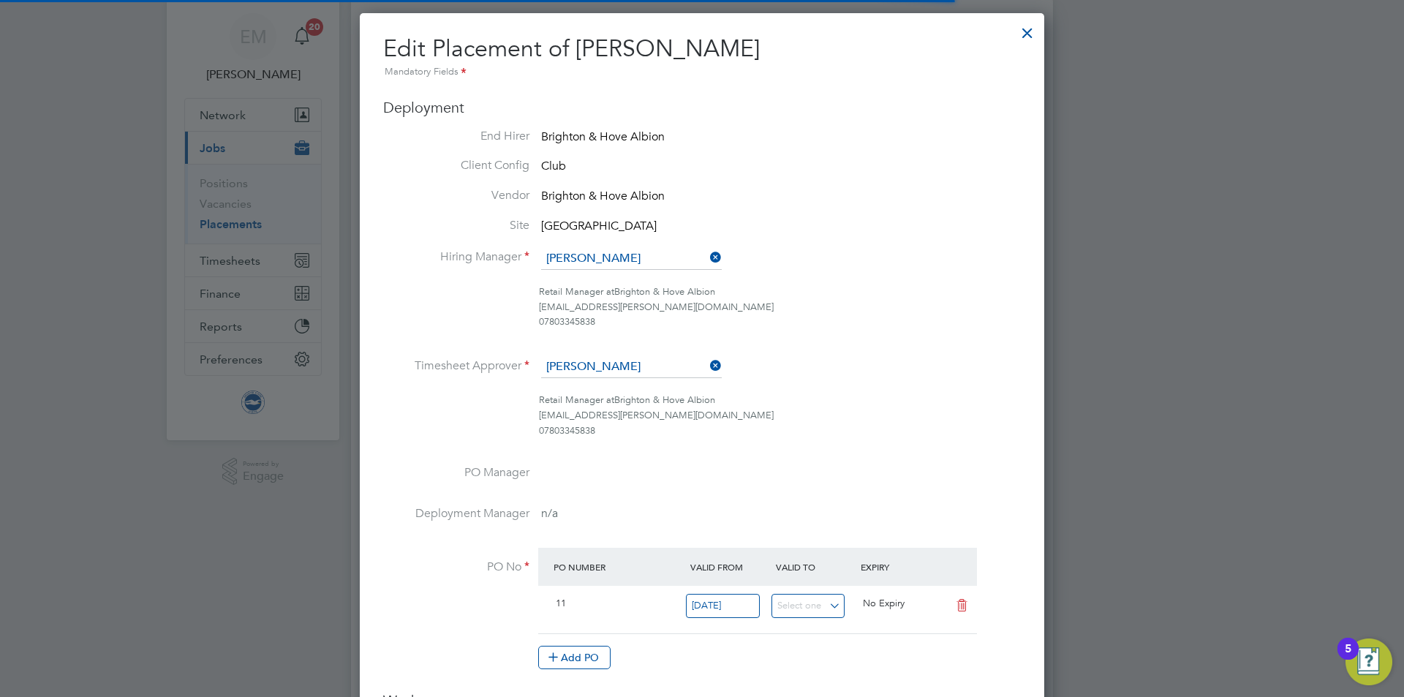
scroll to position [7, 7]
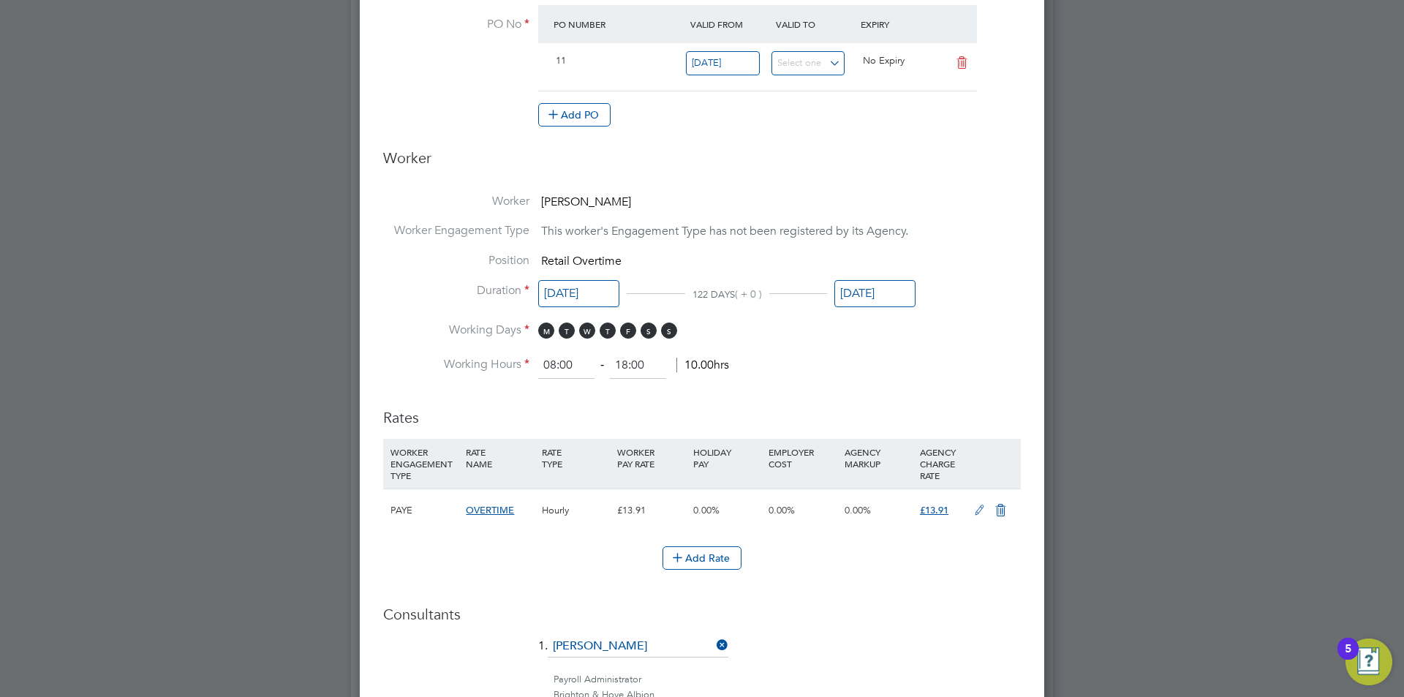
click at [865, 284] on input "[DATE]" at bounding box center [875, 293] width 81 height 27
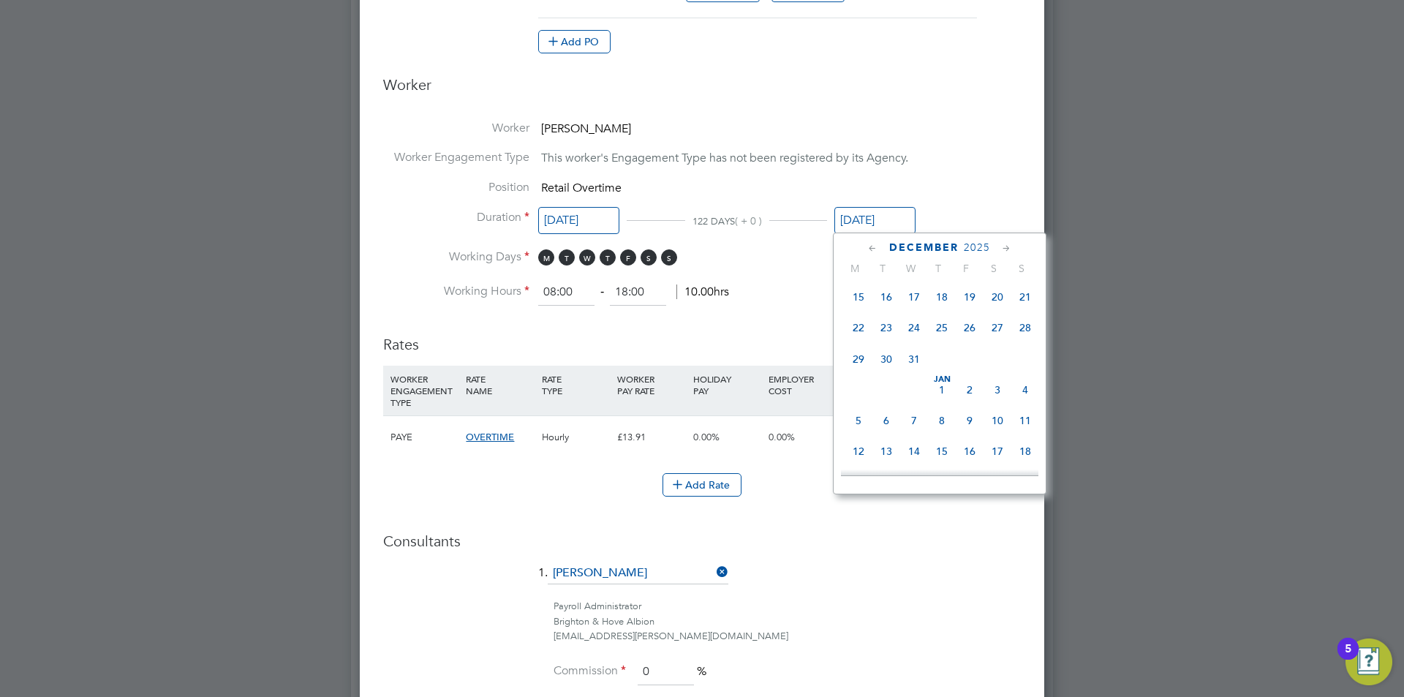
click at [917, 373] on span "31" at bounding box center [914, 359] width 28 height 28
type input "[DATE]"
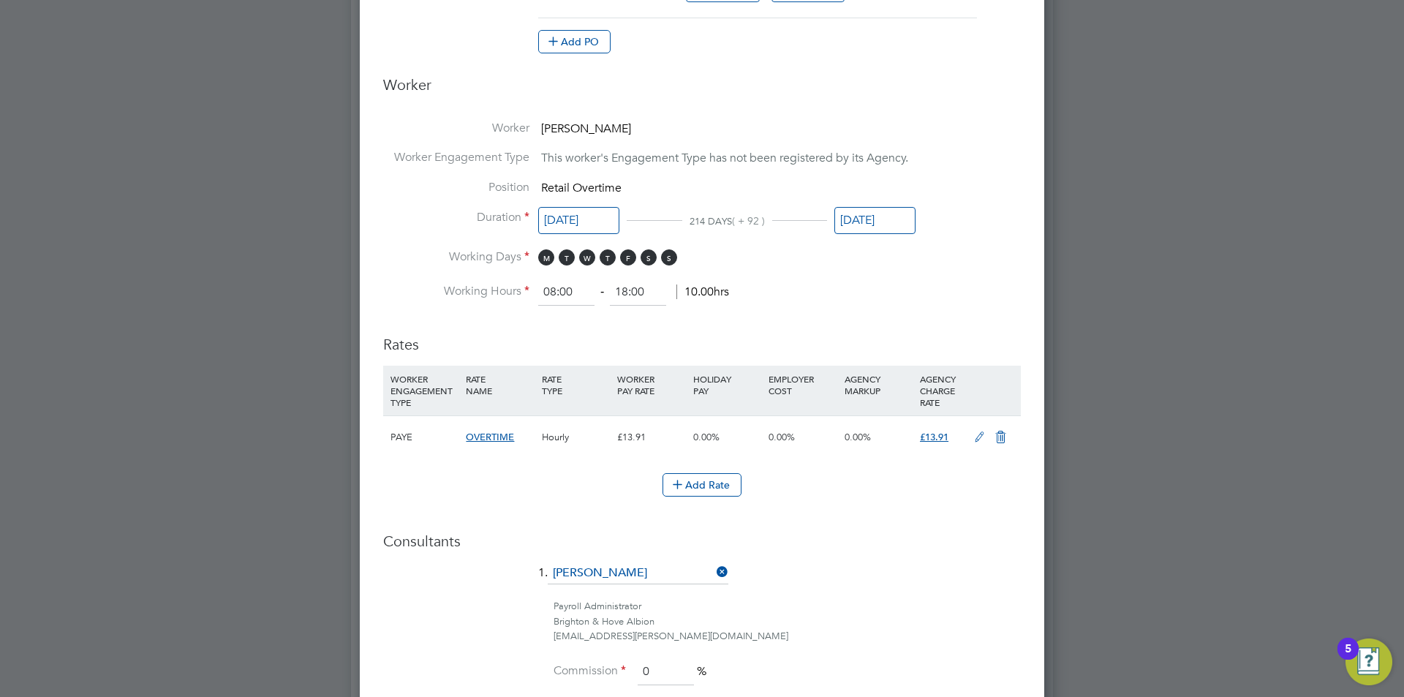
click at [925, 589] on li "1. Edyta Marchant" at bounding box center [702, 581] width 638 height 37
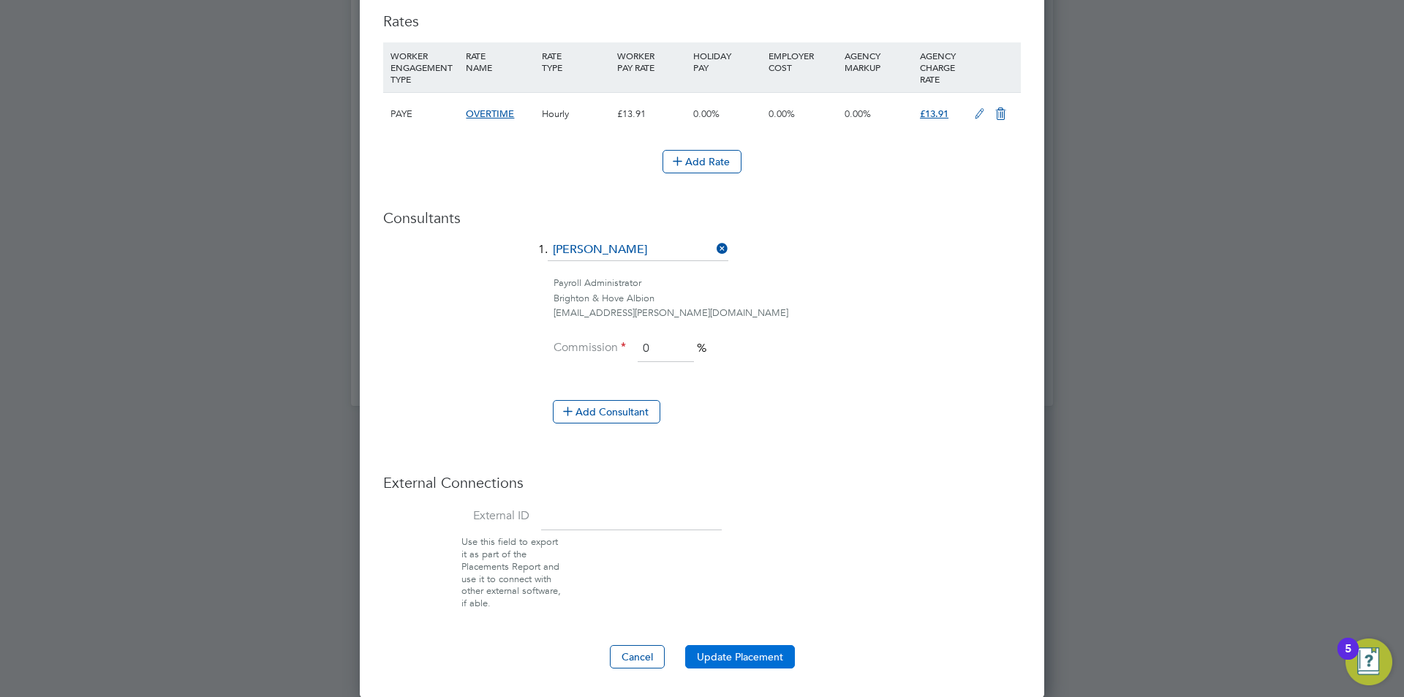
click at [709, 662] on button "Update Placement" at bounding box center [740, 656] width 110 height 23
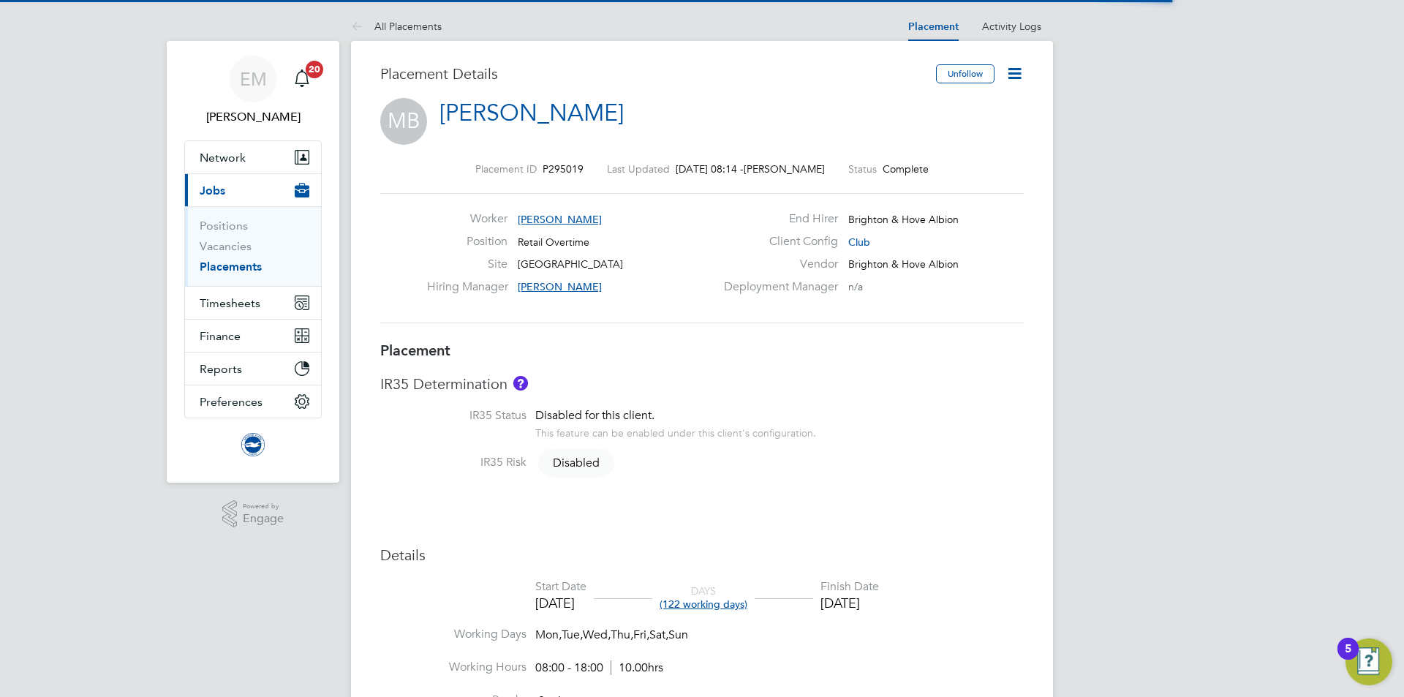
click at [1019, 72] on icon at bounding box center [1015, 73] width 18 height 18
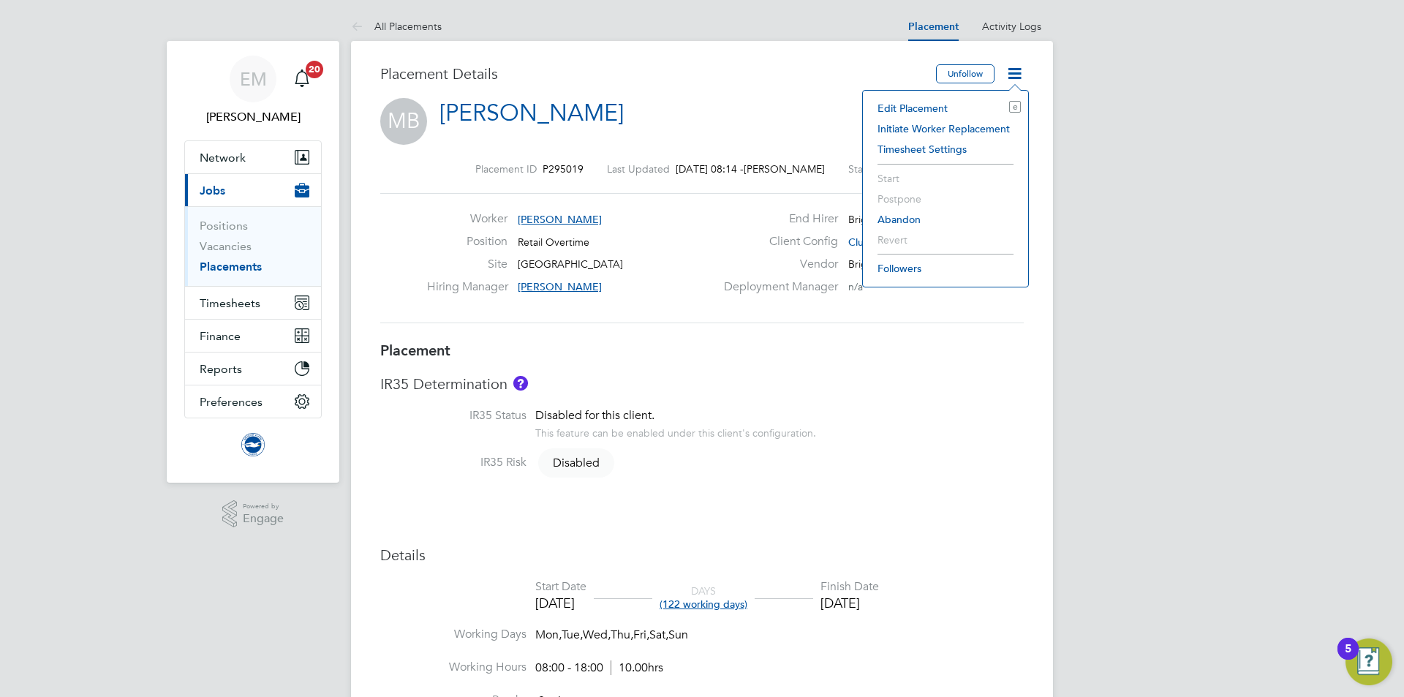
click at [908, 108] on li "Edit Placement e" at bounding box center [945, 108] width 151 height 20
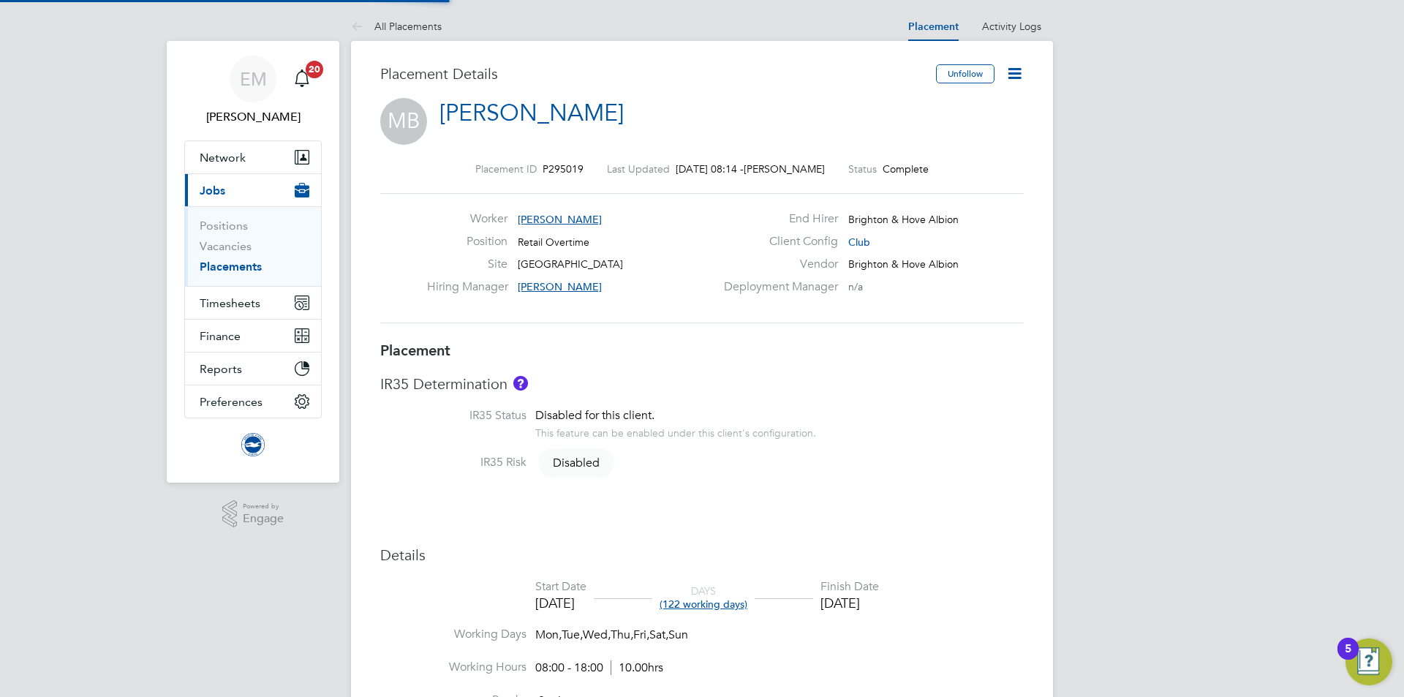
type input "[PERSON_NAME]"
type input "[DATE]"
type input "08:00"
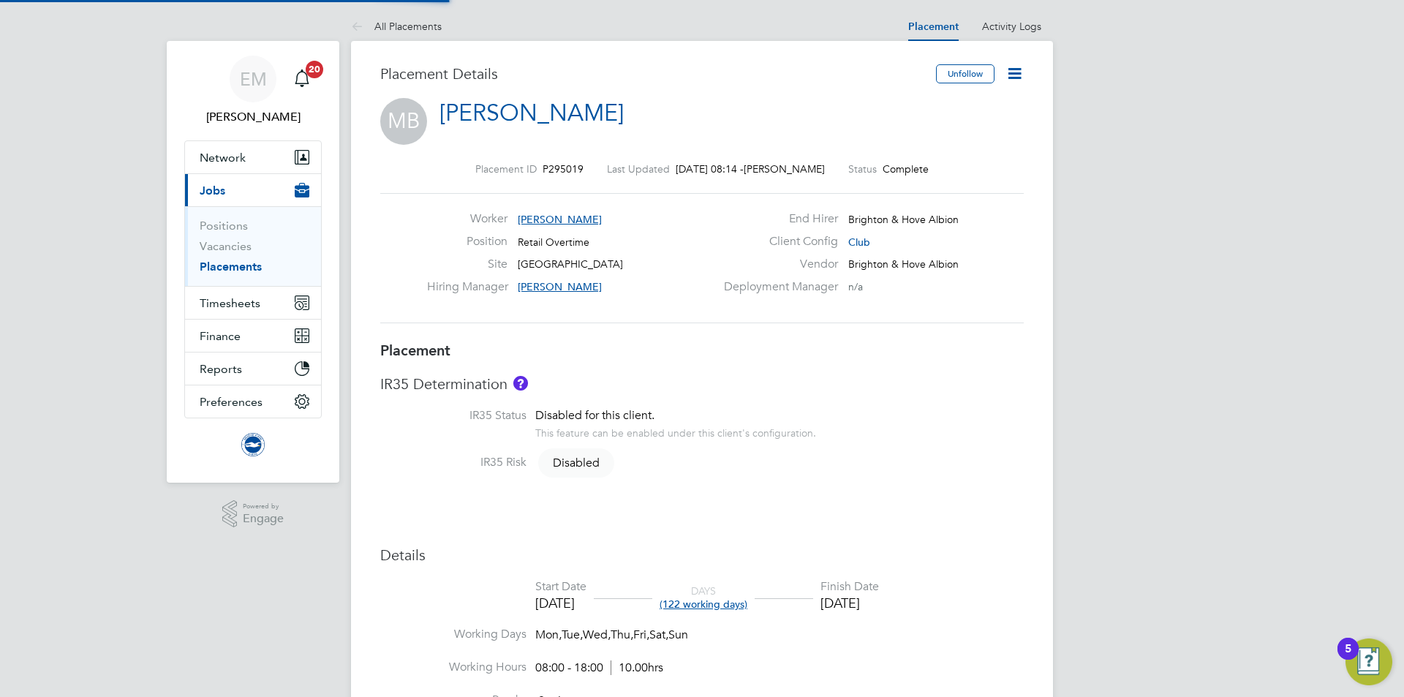
type input "18:00"
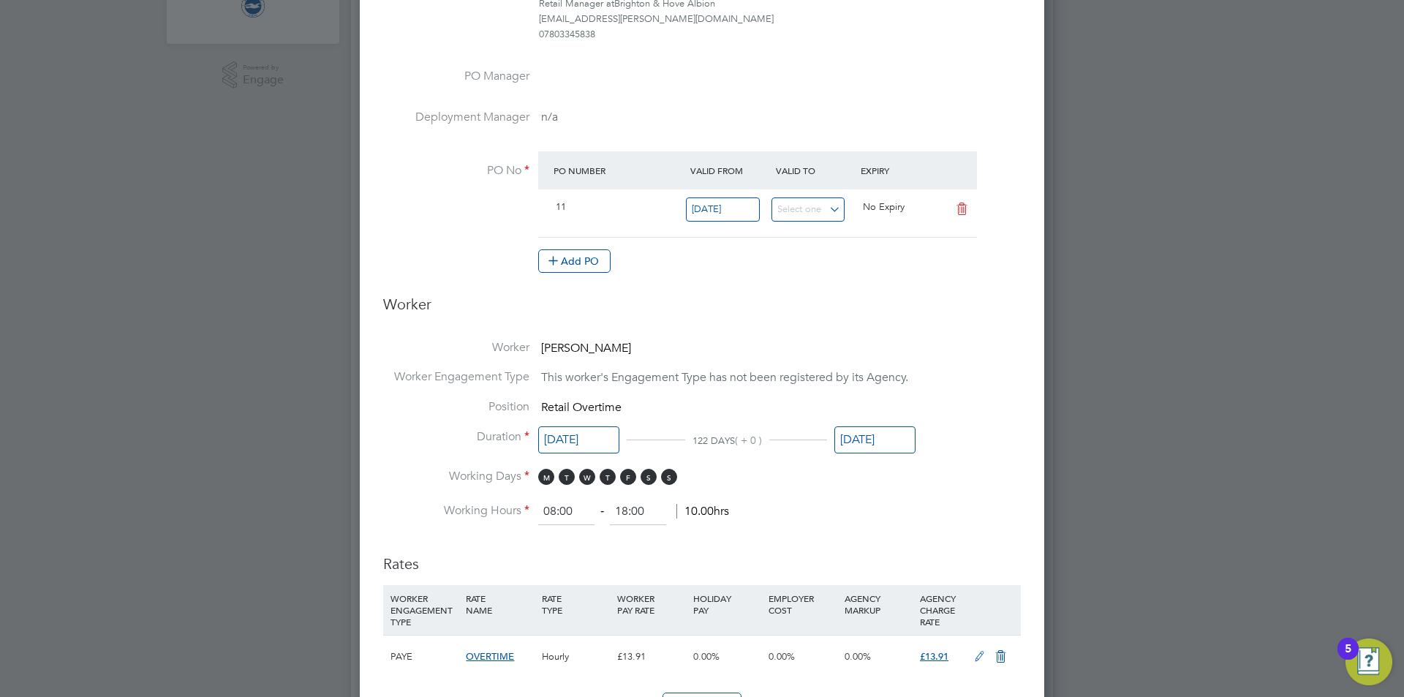
click at [847, 441] on input "[DATE]" at bounding box center [875, 439] width 81 height 27
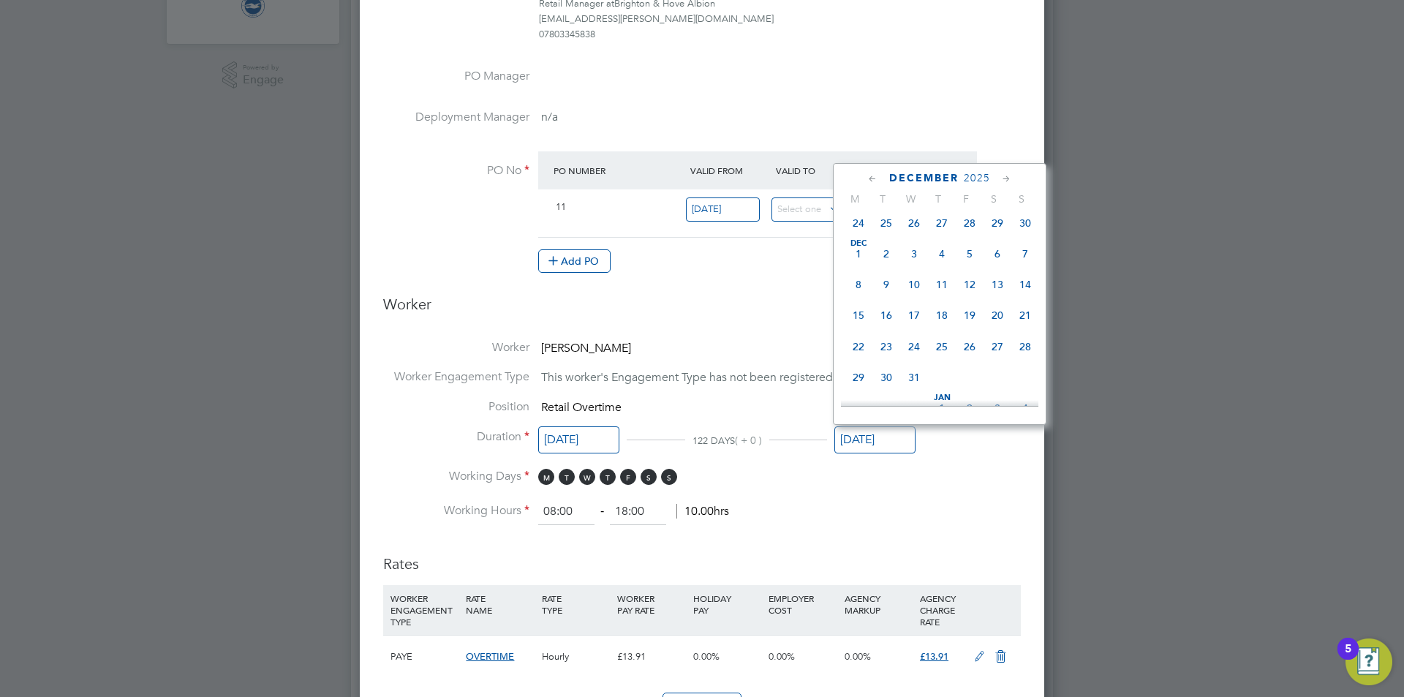
click at [915, 401] on div at bounding box center [940, 403] width 198 height 6
click at [912, 318] on span "31" at bounding box center [914, 304] width 28 height 28
type input "[DATE]"
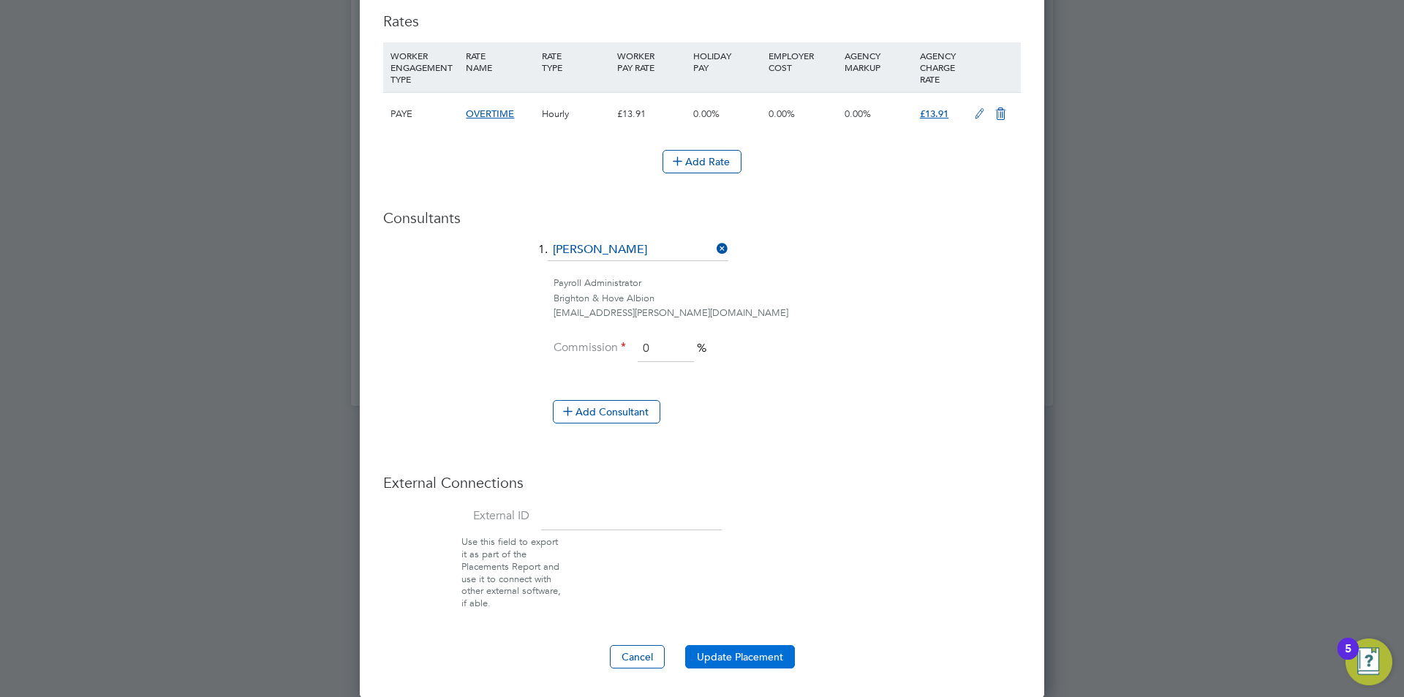
click at [721, 645] on button "Update Placement" at bounding box center [740, 656] width 110 height 23
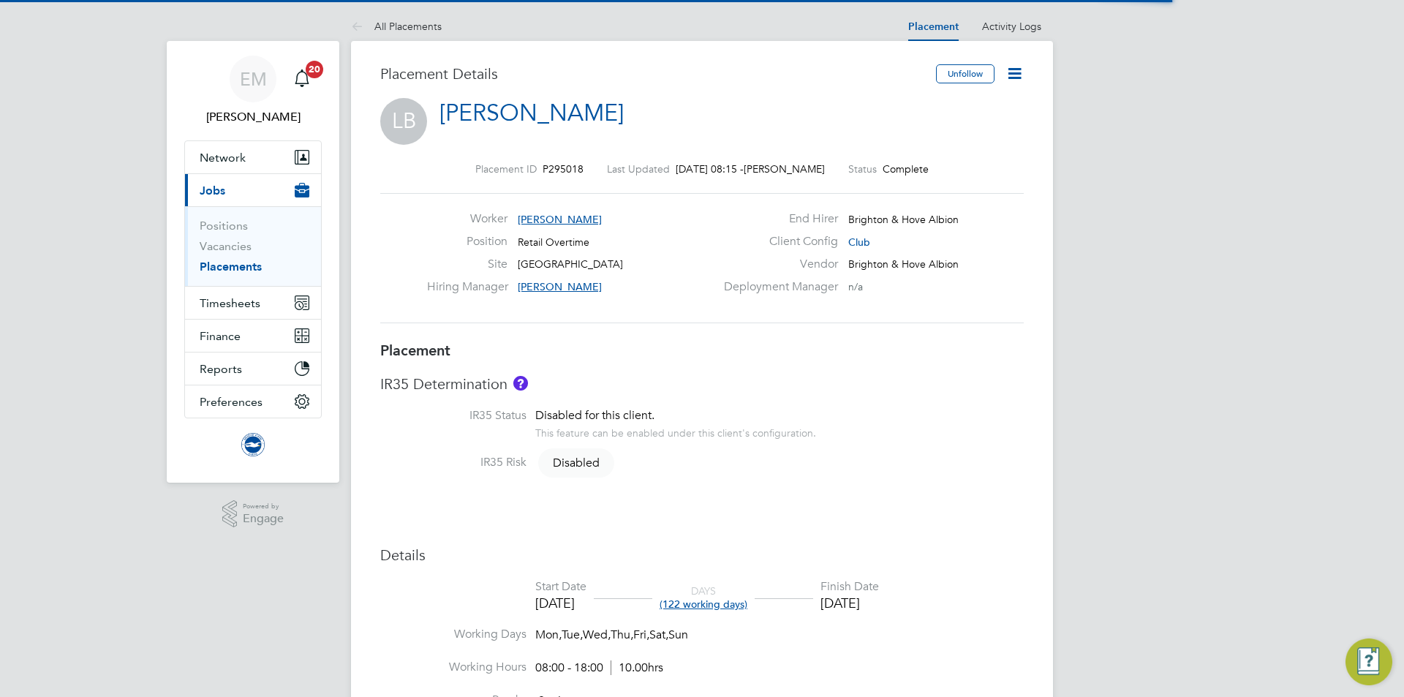
click at [1023, 67] on icon at bounding box center [1015, 73] width 18 height 18
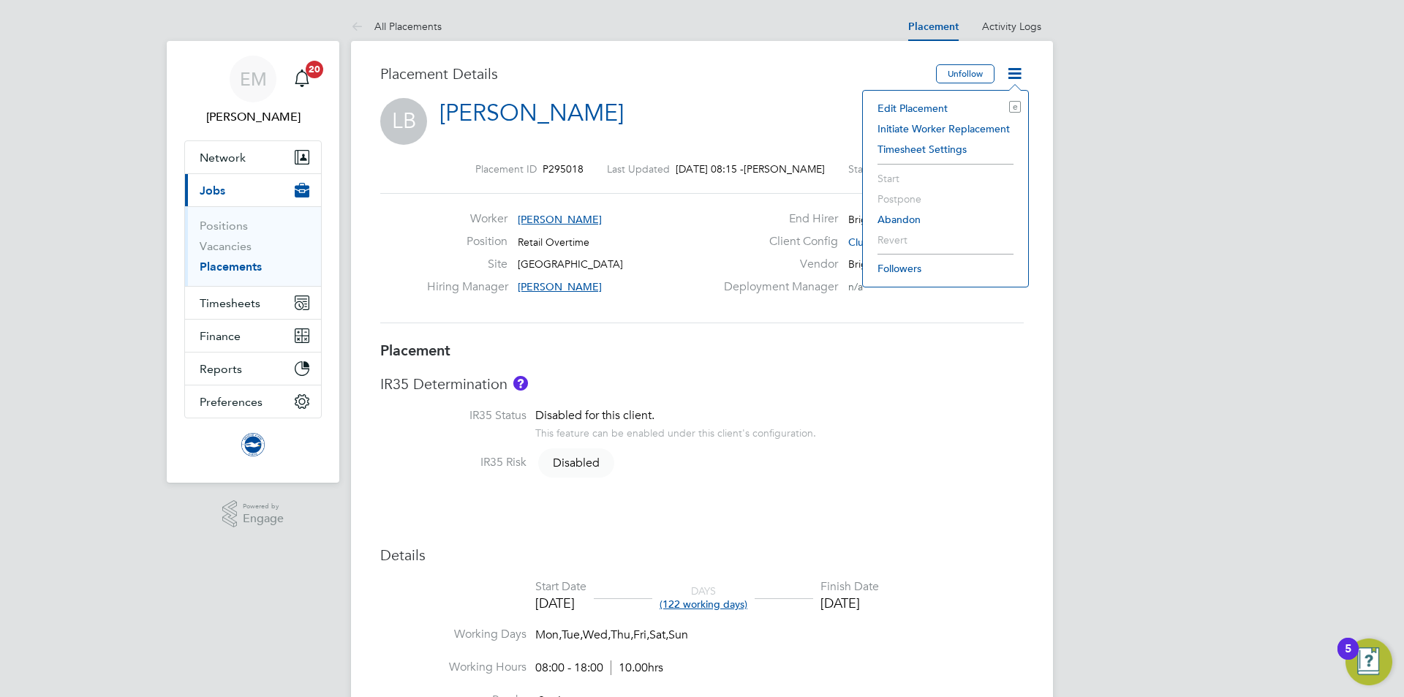
click at [898, 107] on li "Edit Placement e" at bounding box center [945, 108] width 151 height 20
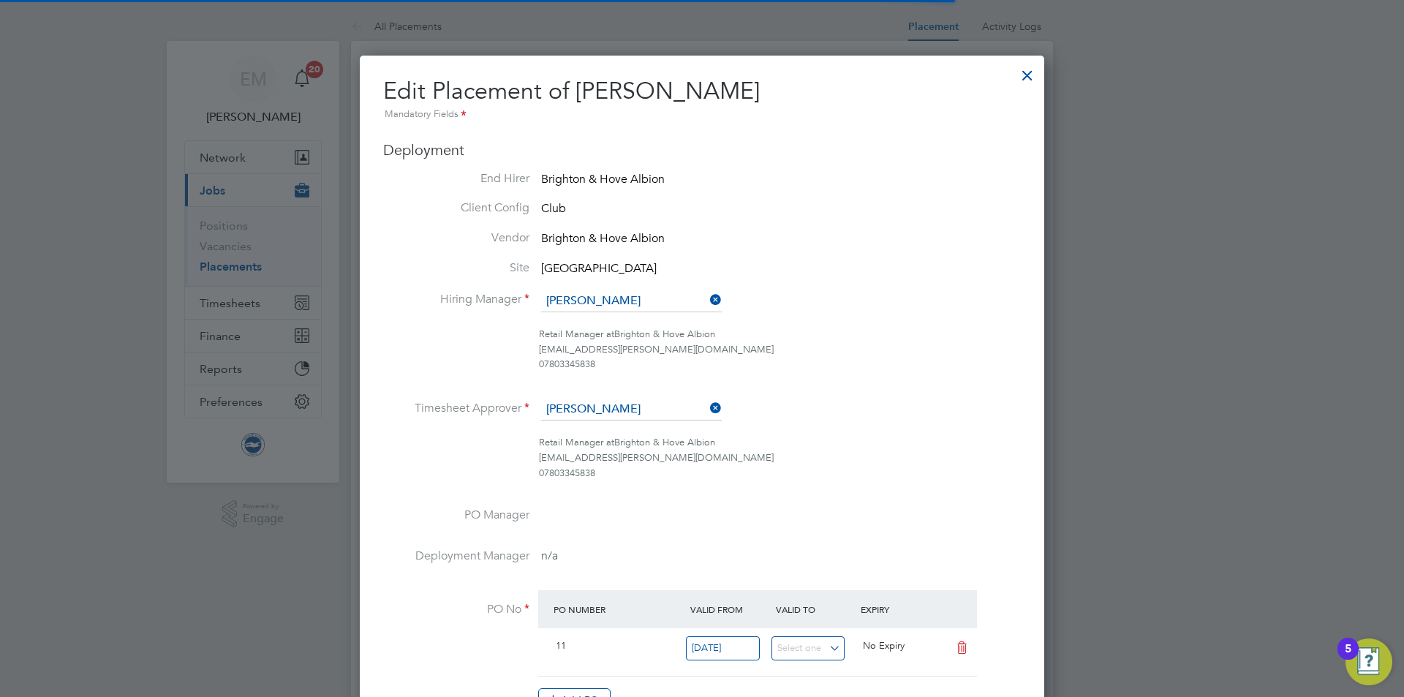
scroll to position [7, 7]
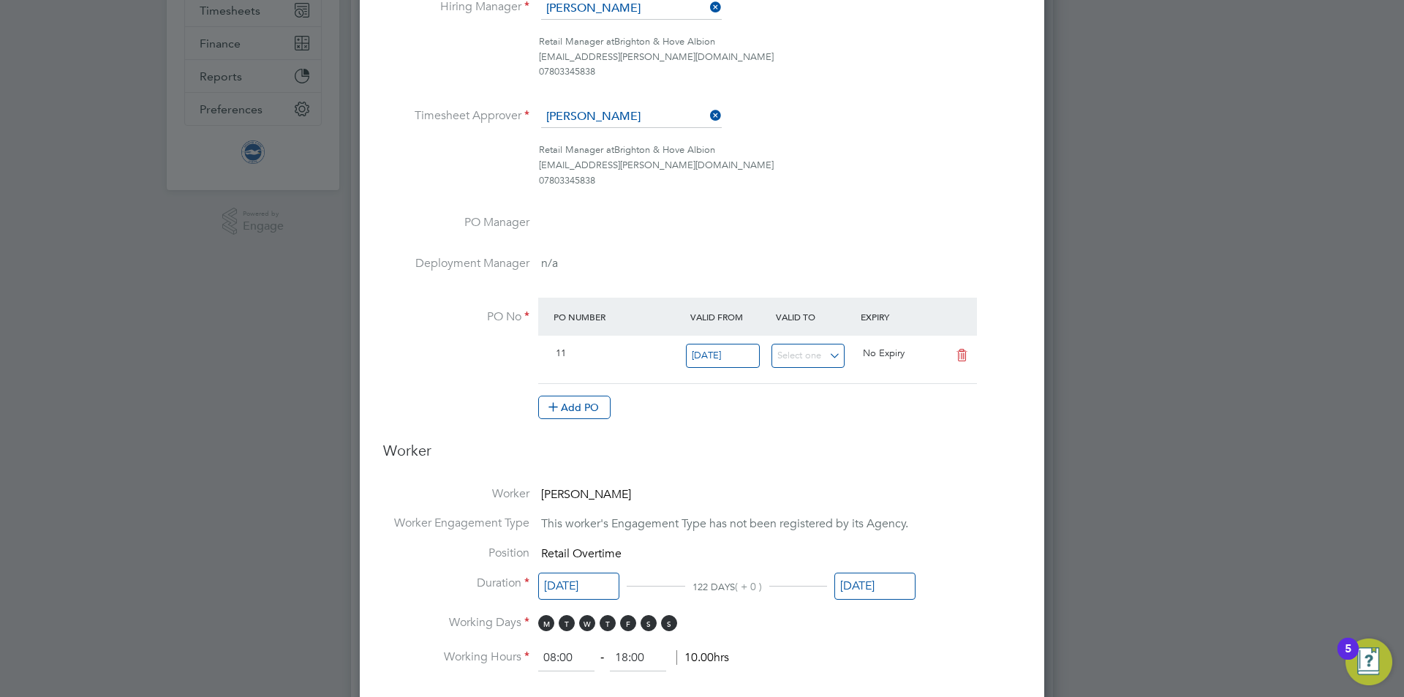
click at [861, 583] on input "[DATE]" at bounding box center [875, 586] width 81 height 27
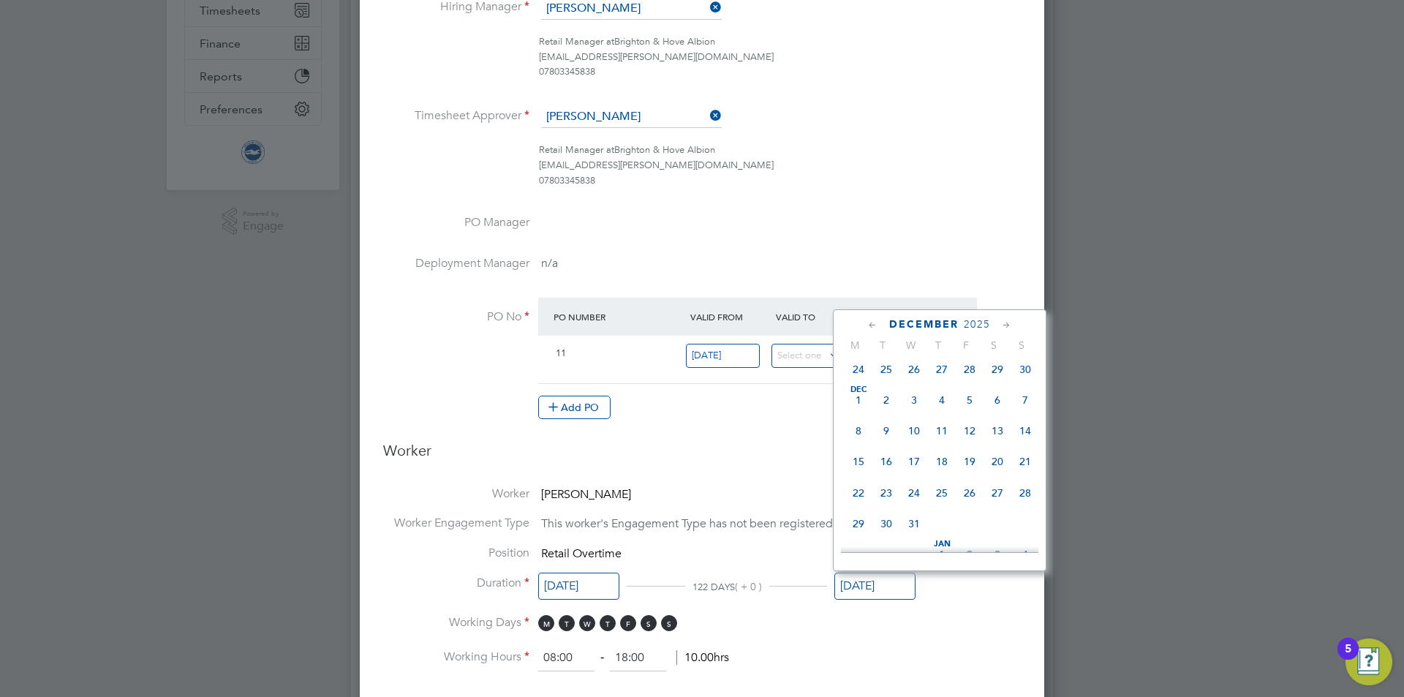
click at [913, 547] on div at bounding box center [940, 549] width 198 height 6
click at [911, 464] on span "31" at bounding box center [914, 451] width 28 height 28
type input "31 Dec 2025"
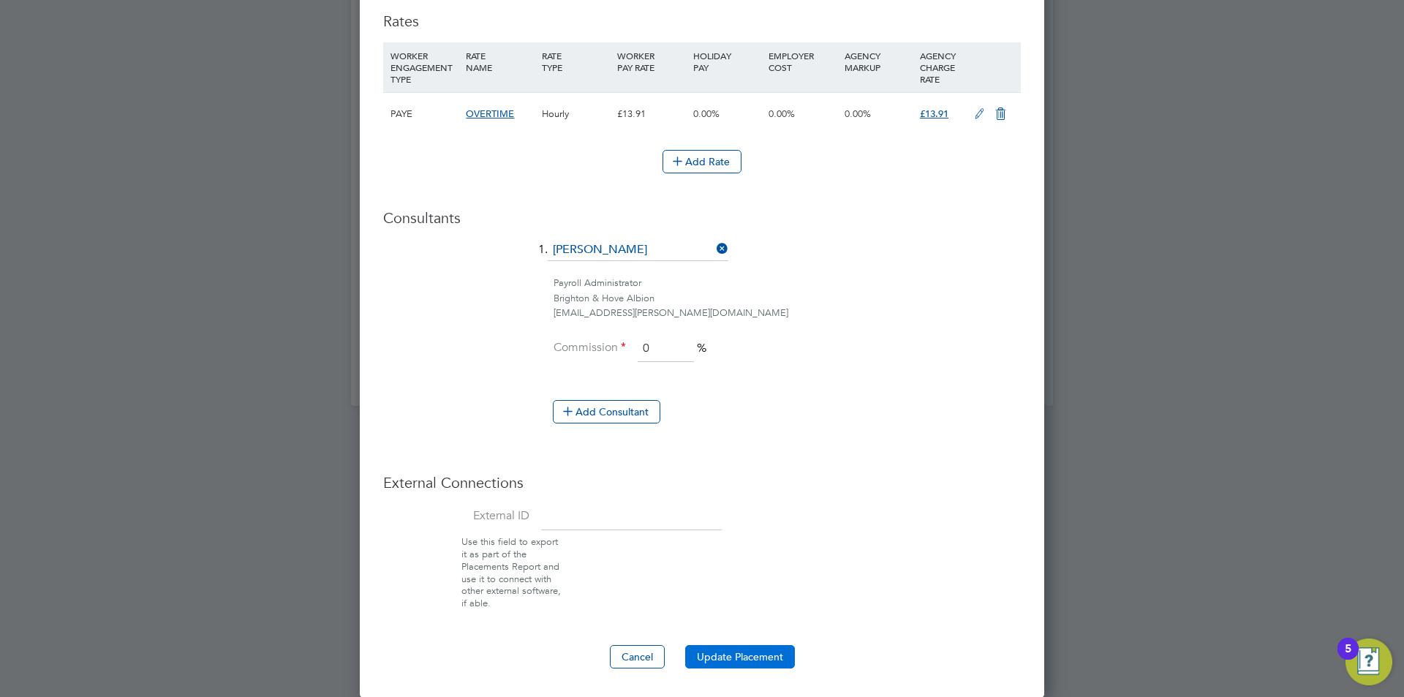
click at [737, 666] on button "Update Placement" at bounding box center [740, 656] width 110 height 23
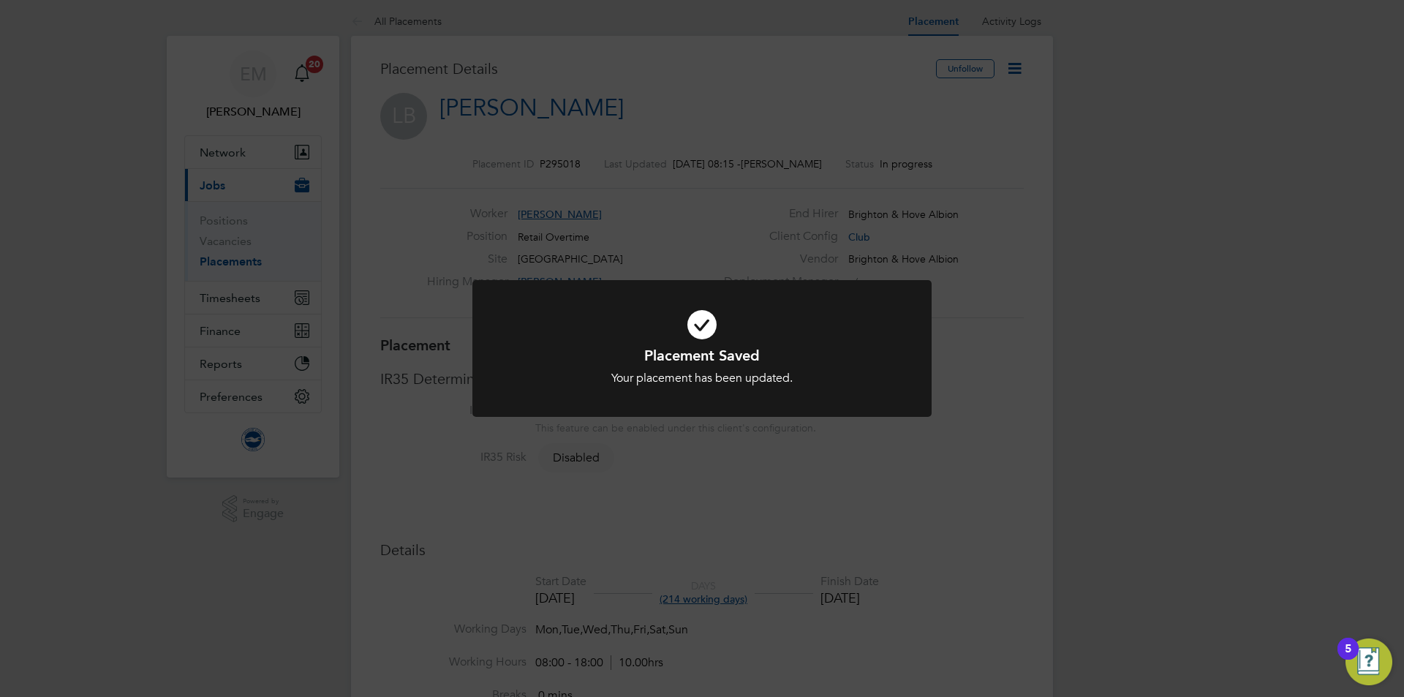
click at [1054, 219] on div "Placement Saved Your placement has been updated. Cancel Okay" at bounding box center [702, 348] width 1404 height 697
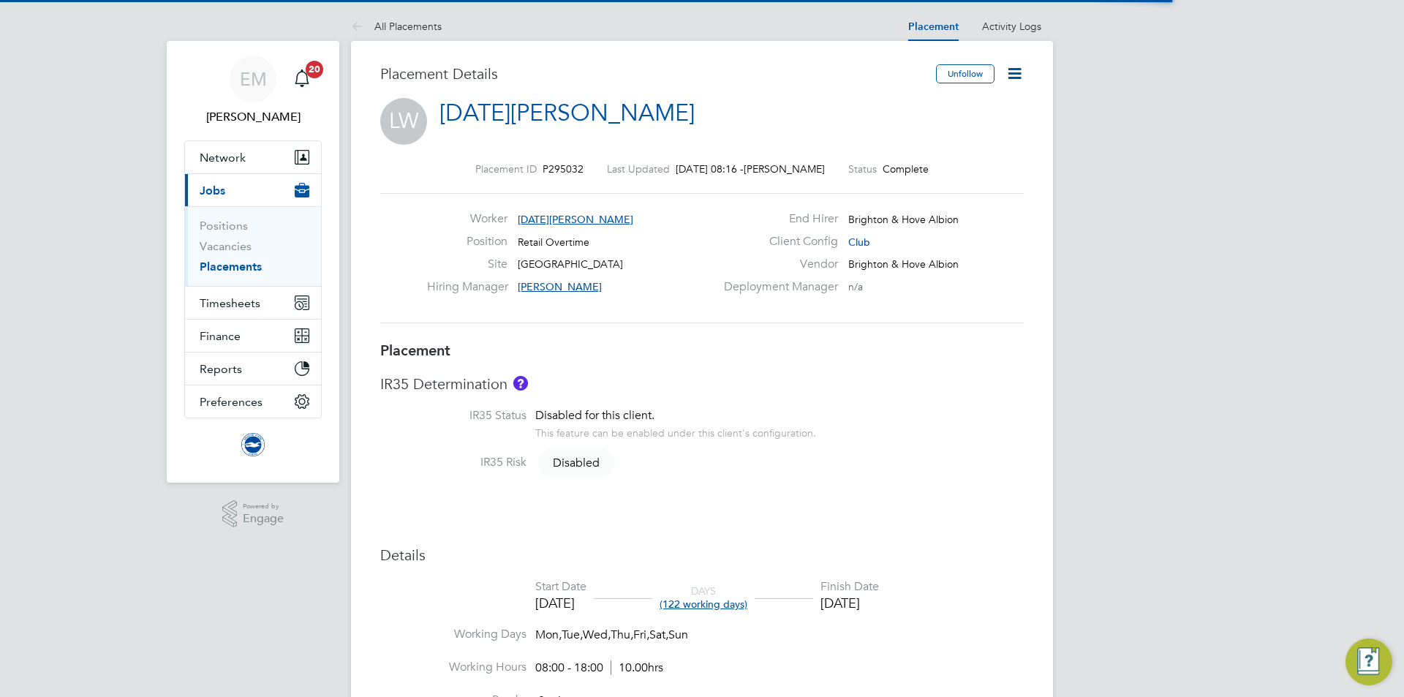
click at [1024, 78] on icon at bounding box center [1015, 73] width 18 height 18
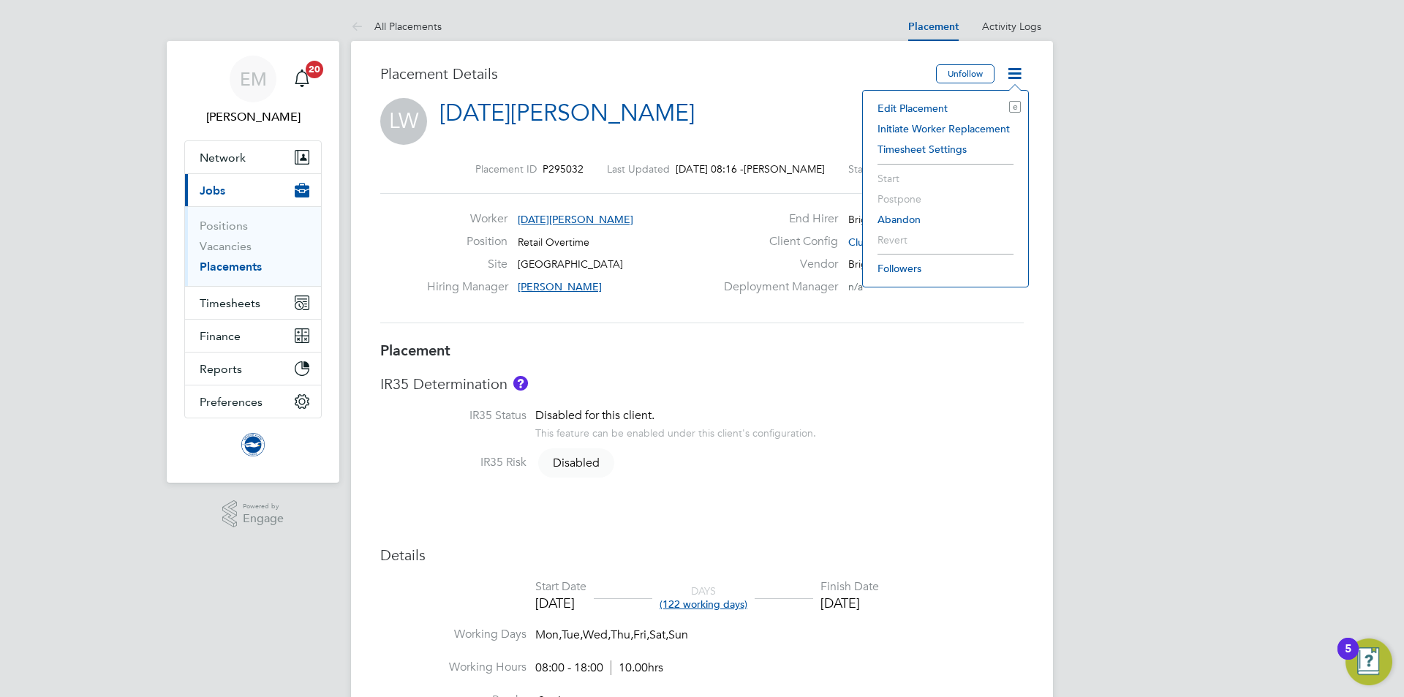
click at [911, 108] on li "Edit Placement e" at bounding box center [945, 108] width 151 height 20
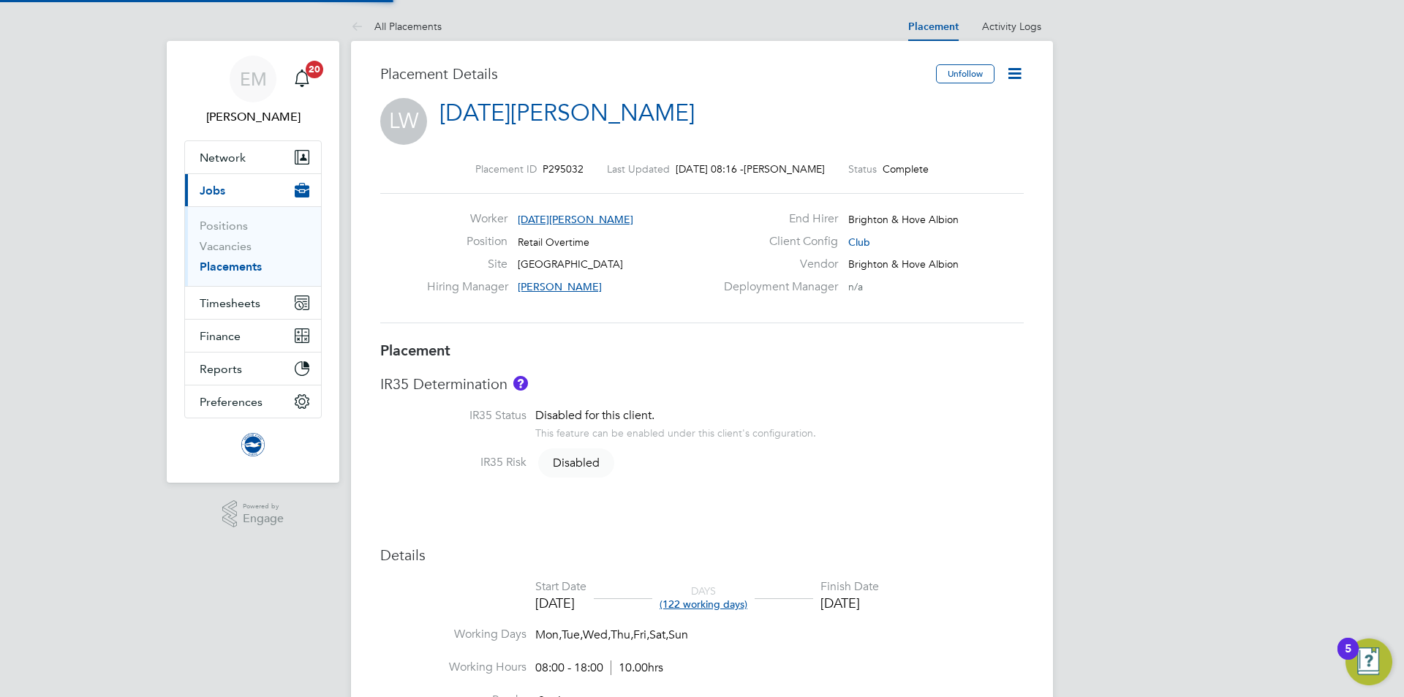
type input "[PERSON_NAME]"
type input "[DATE]"
type input "08:00"
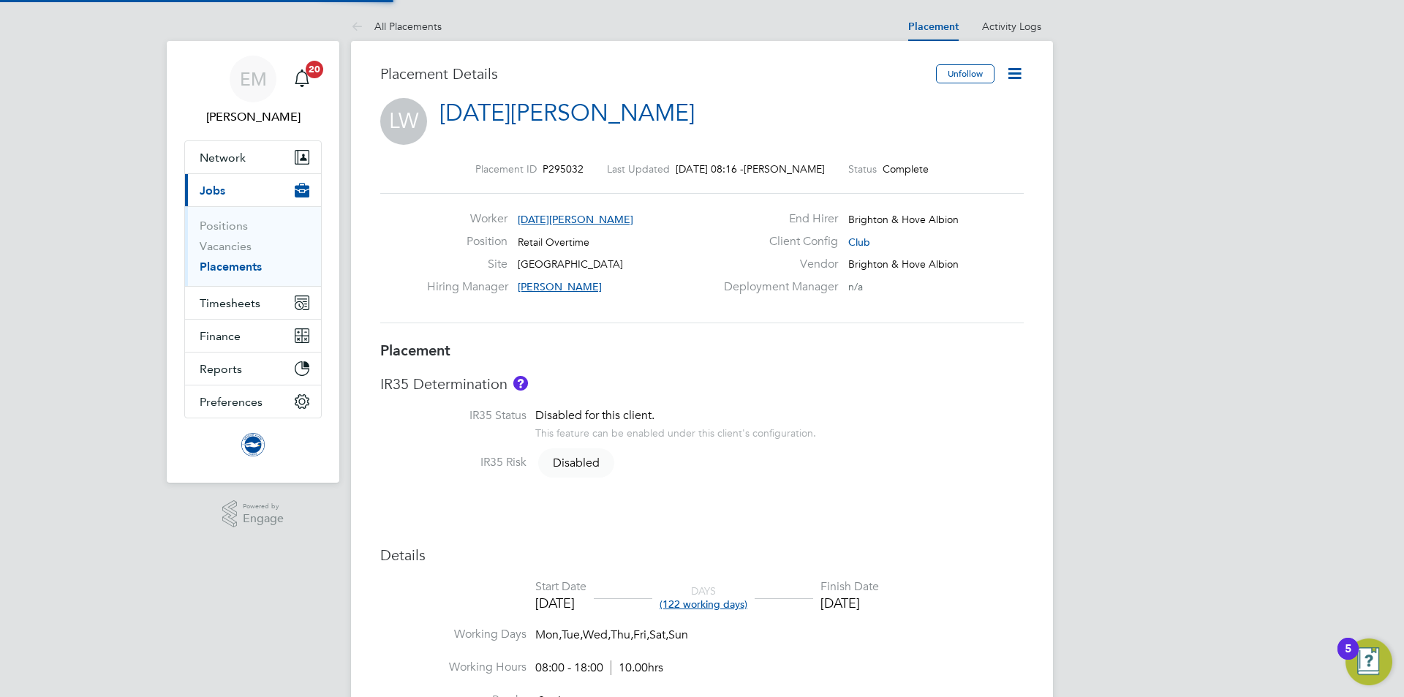
type input "18:00"
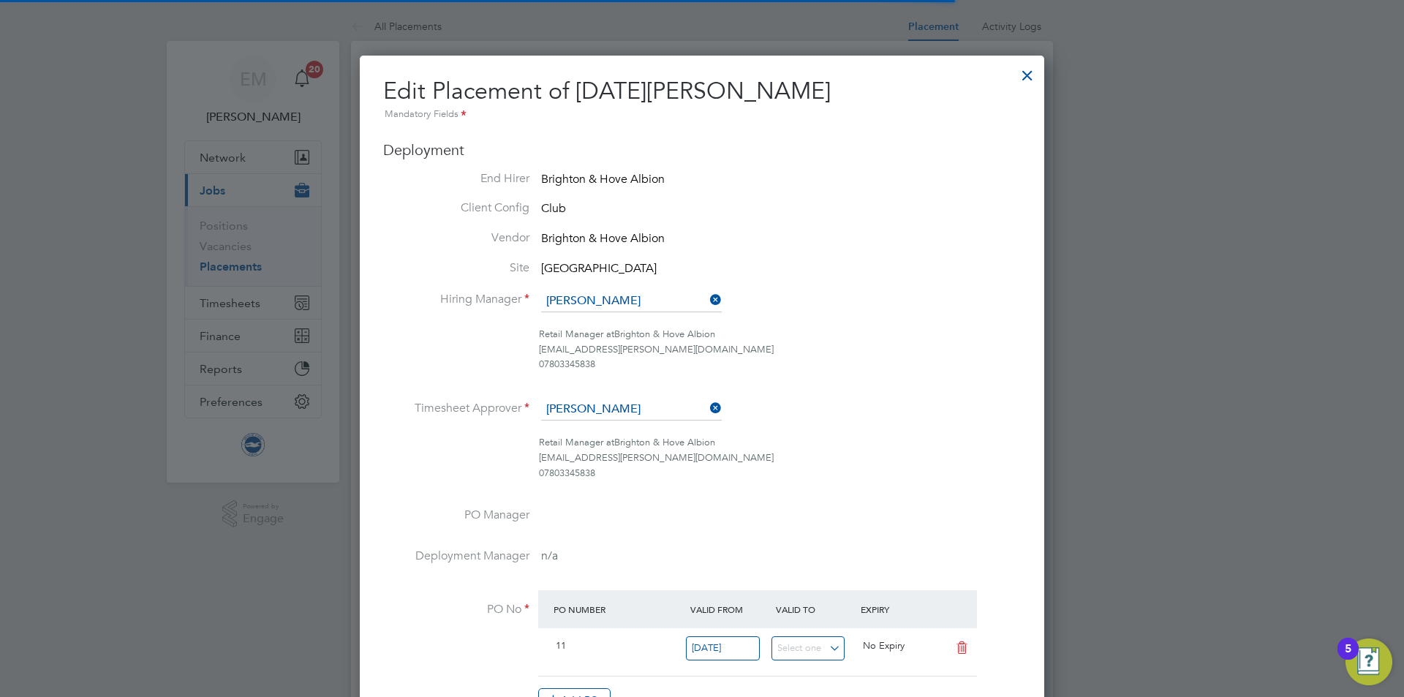
scroll to position [7, 7]
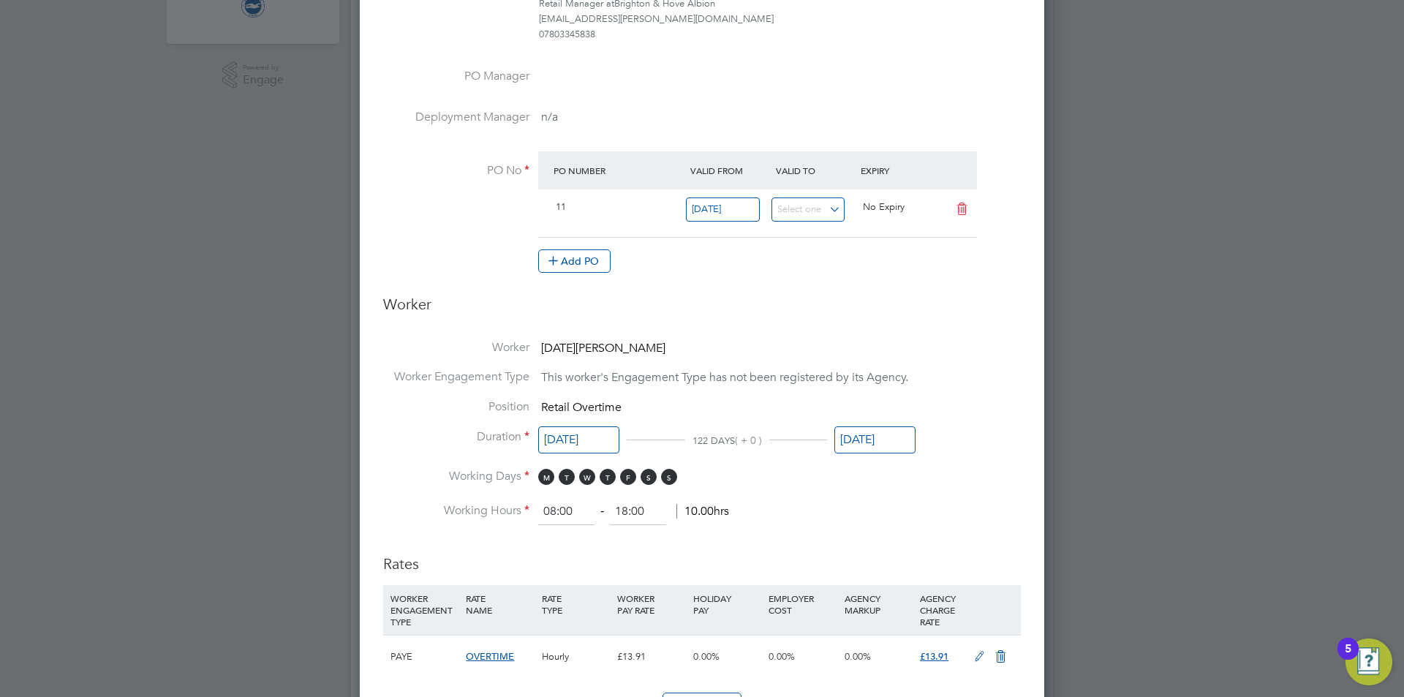
click at [879, 443] on input "[DATE]" at bounding box center [875, 439] width 81 height 27
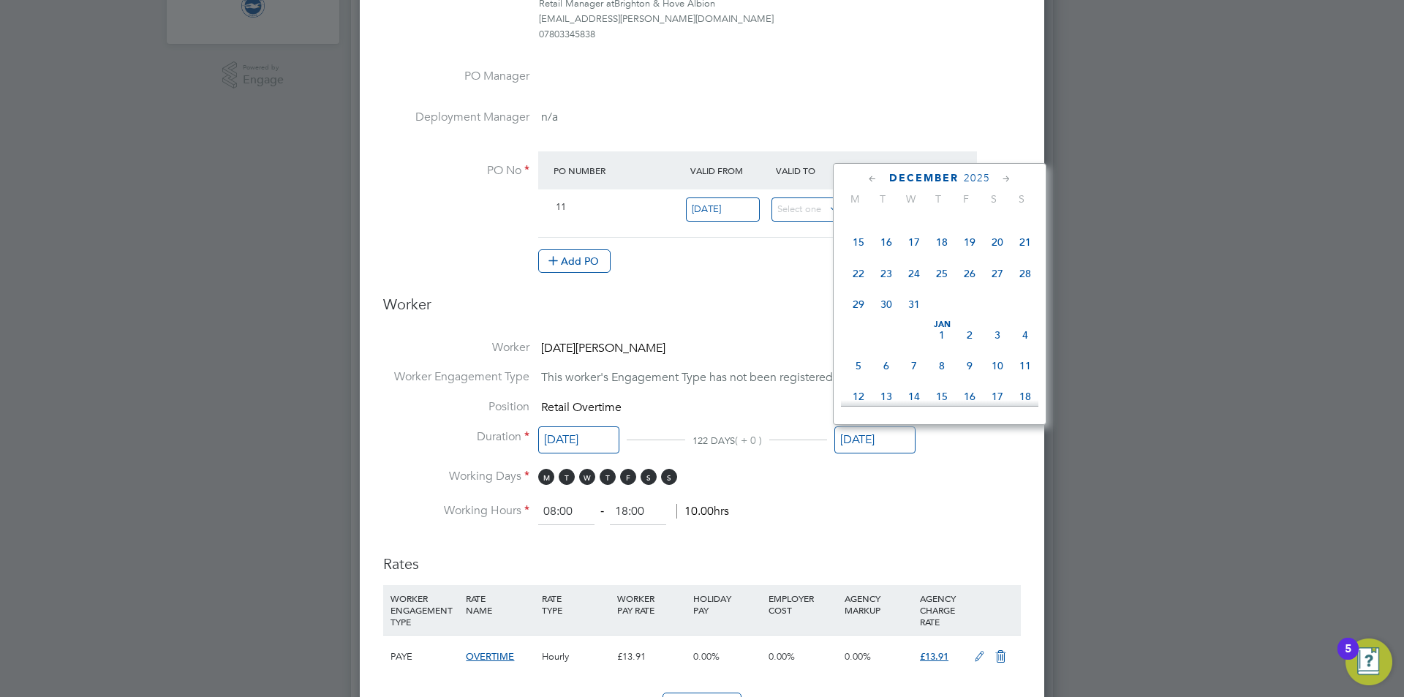
click at [917, 318] on span "31" at bounding box center [914, 304] width 28 height 28
type input "[DATE]"
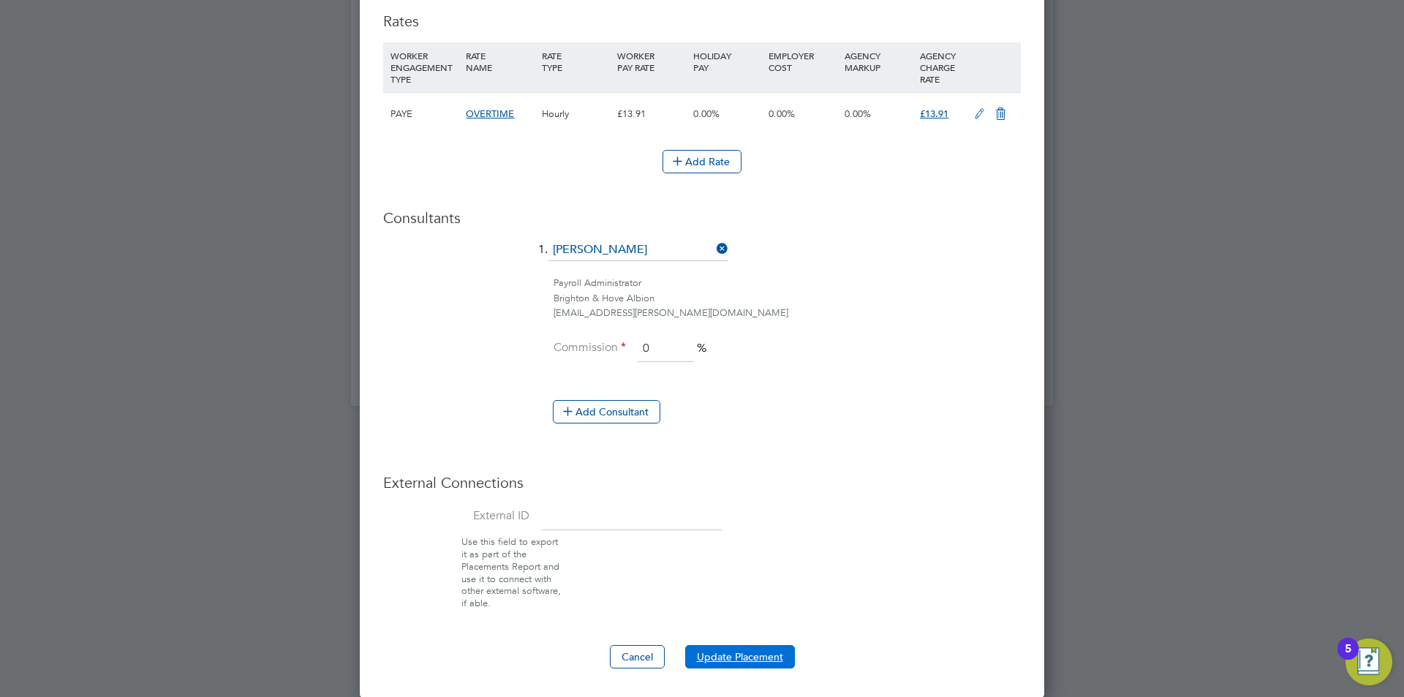
click at [729, 655] on button "Update Placement" at bounding box center [740, 656] width 110 height 23
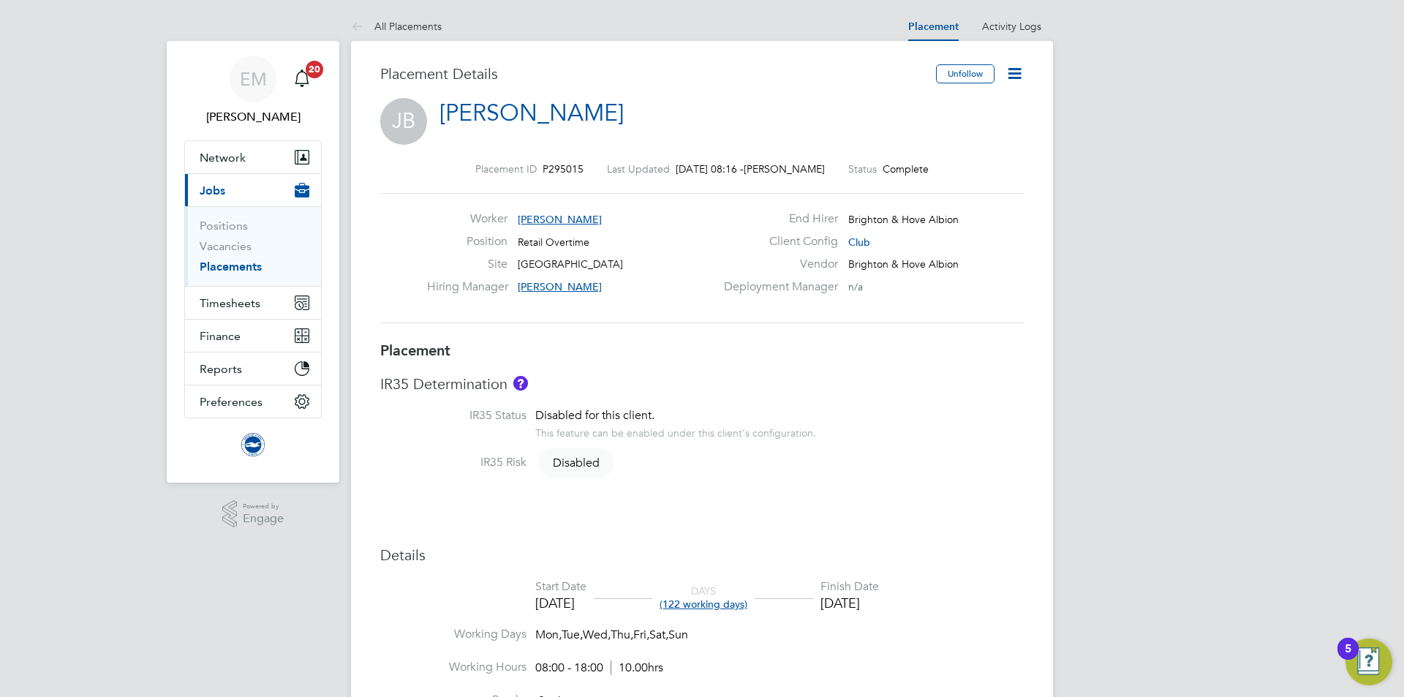
click at [1013, 72] on icon at bounding box center [1015, 73] width 18 height 18
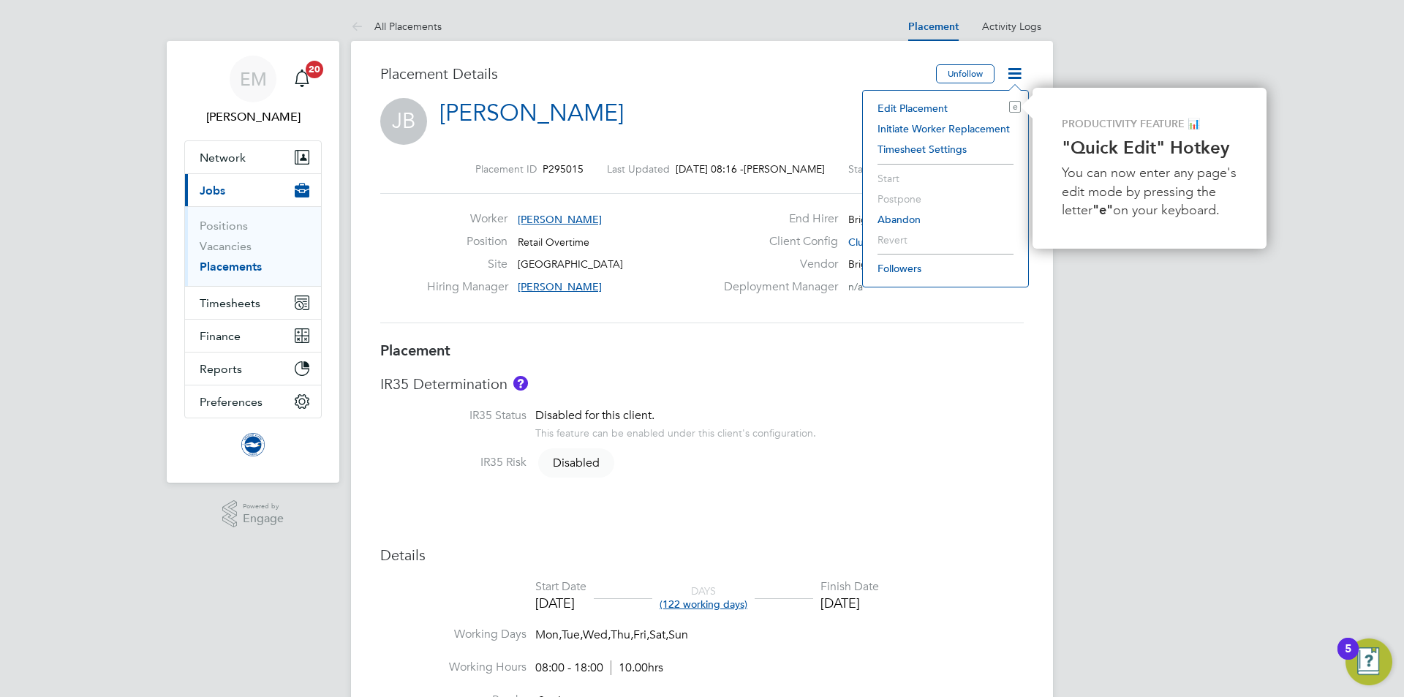
click at [909, 106] on li "Edit Placement e" at bounding box center [945, 108] width 151 height 20
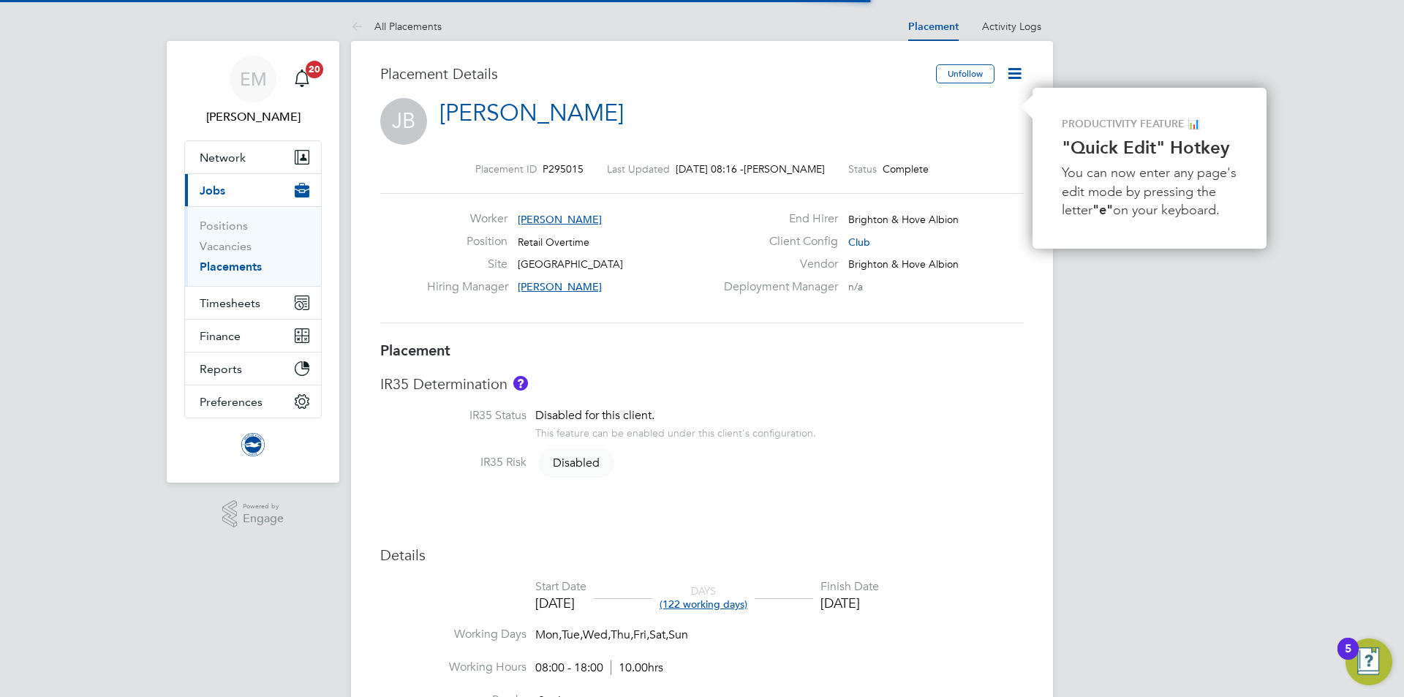
scroll to position [7, 7]
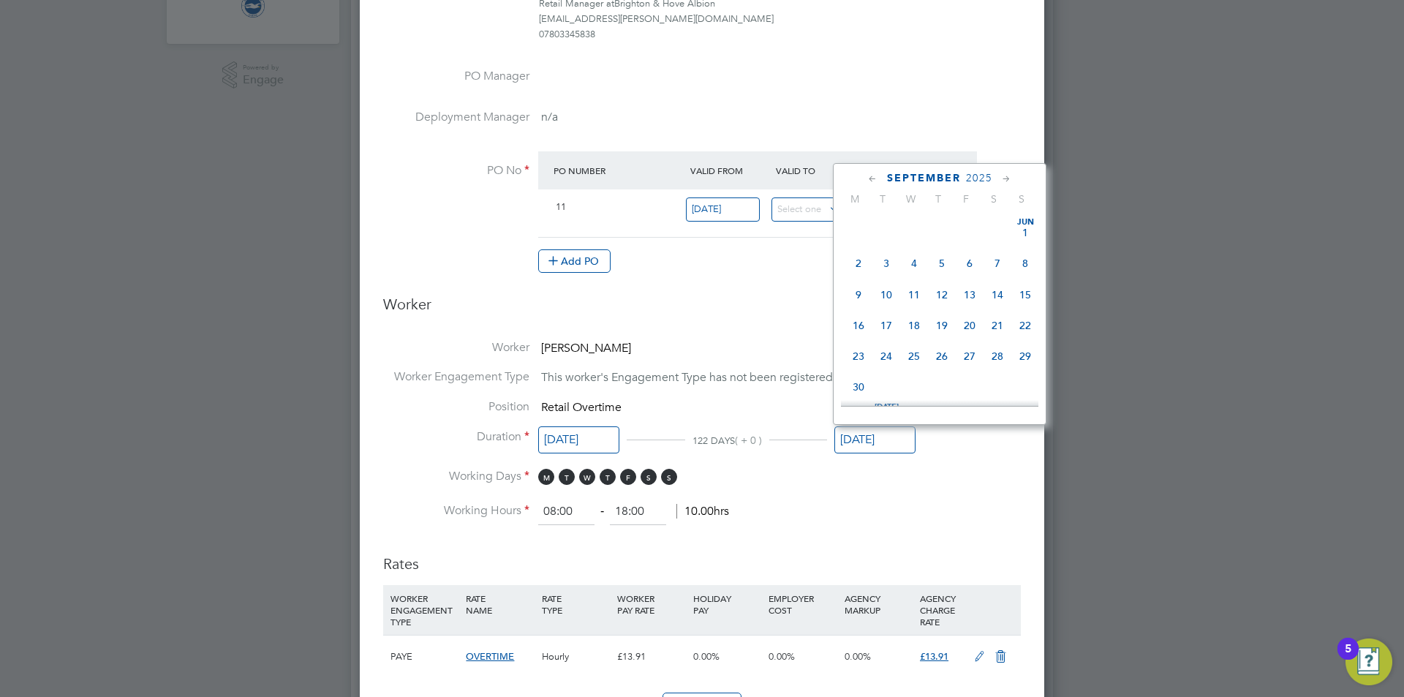
click at [896, 446] on input "[DATE]" at bounding box center [875, 439] width 81 height 27
click at [911, 318] on span "31" at bounding box center [914, 304] width 28 height 28
type input "[DATE]"
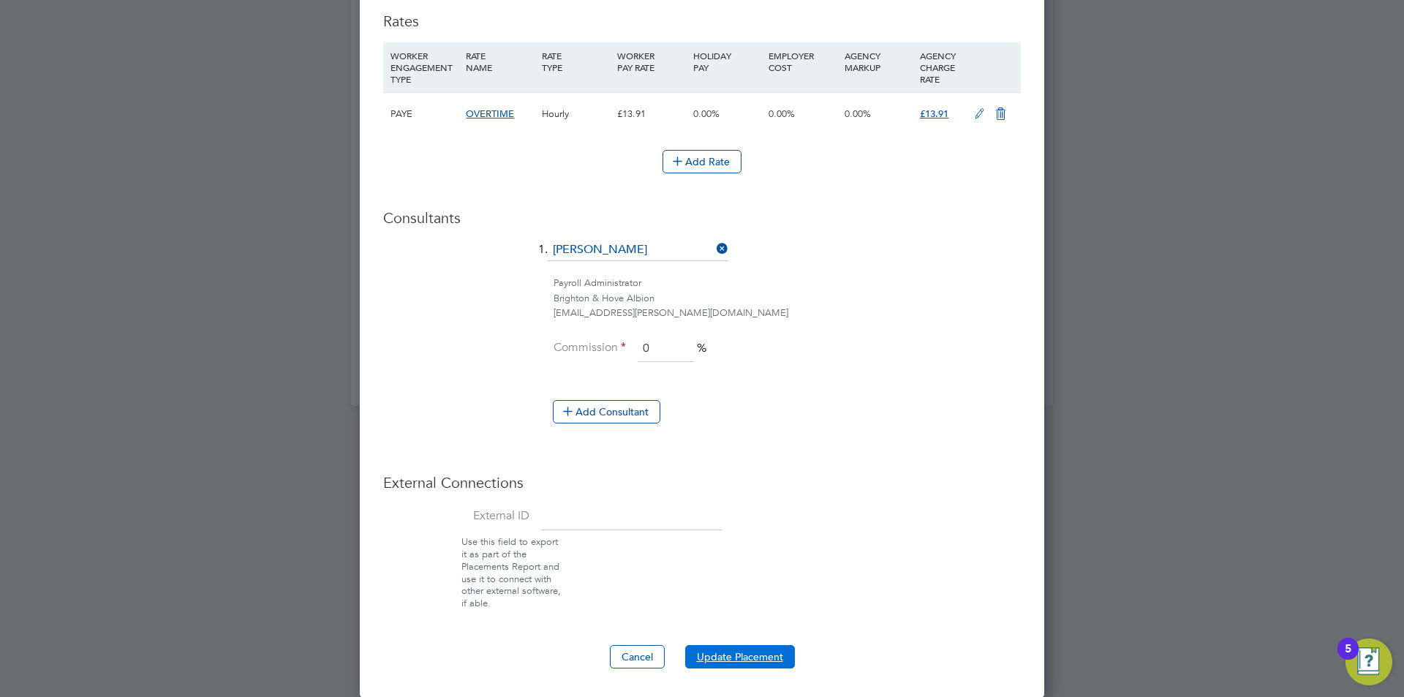
click at [738, 658] on button "Update Placement" at bounding box center [740, 656] width 110 height 23
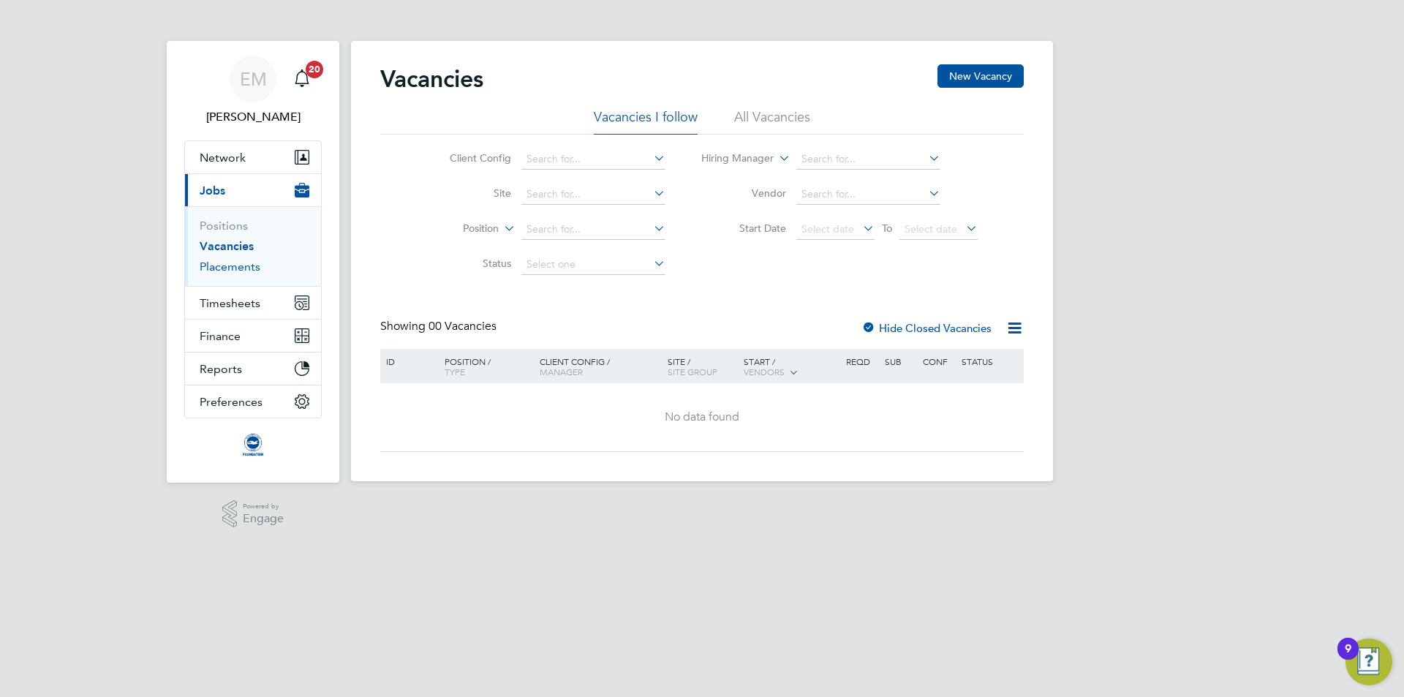
click at [229, 267] on link "Placements" at bounding box center [230, 267] width 61 height 14
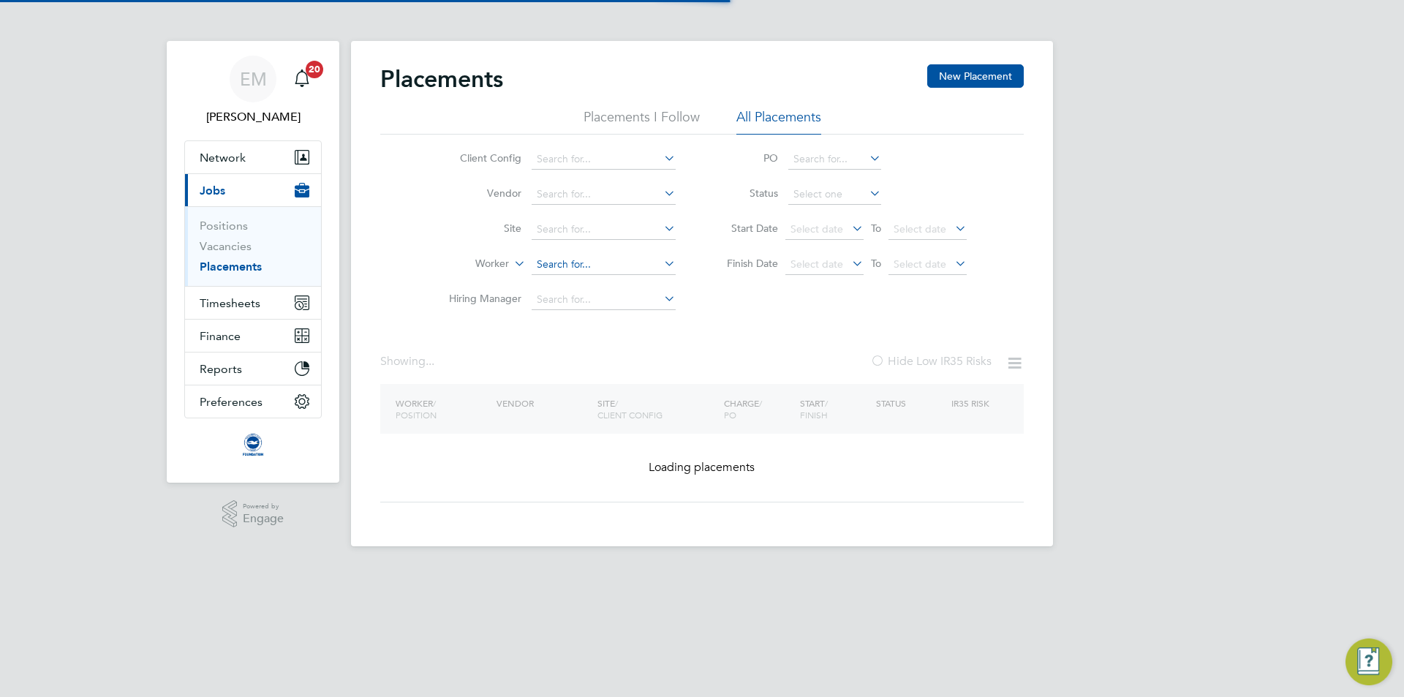
click at [571, 266] on input at bounding box center [604, 265] width 144 height 20
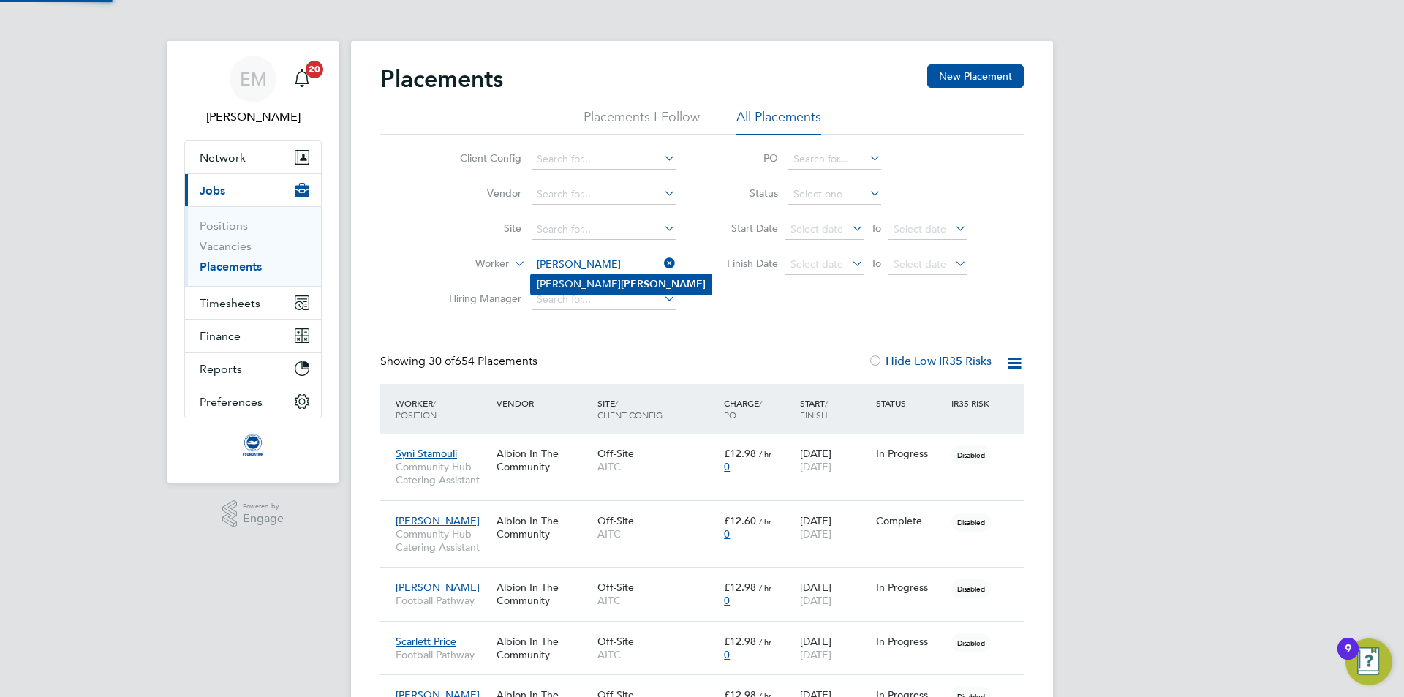
click at [580, 279] on li "[PERSON_NAME]" at bounding box center [621, 284] width 181 height 20
type input "[PERSON_NAME]"
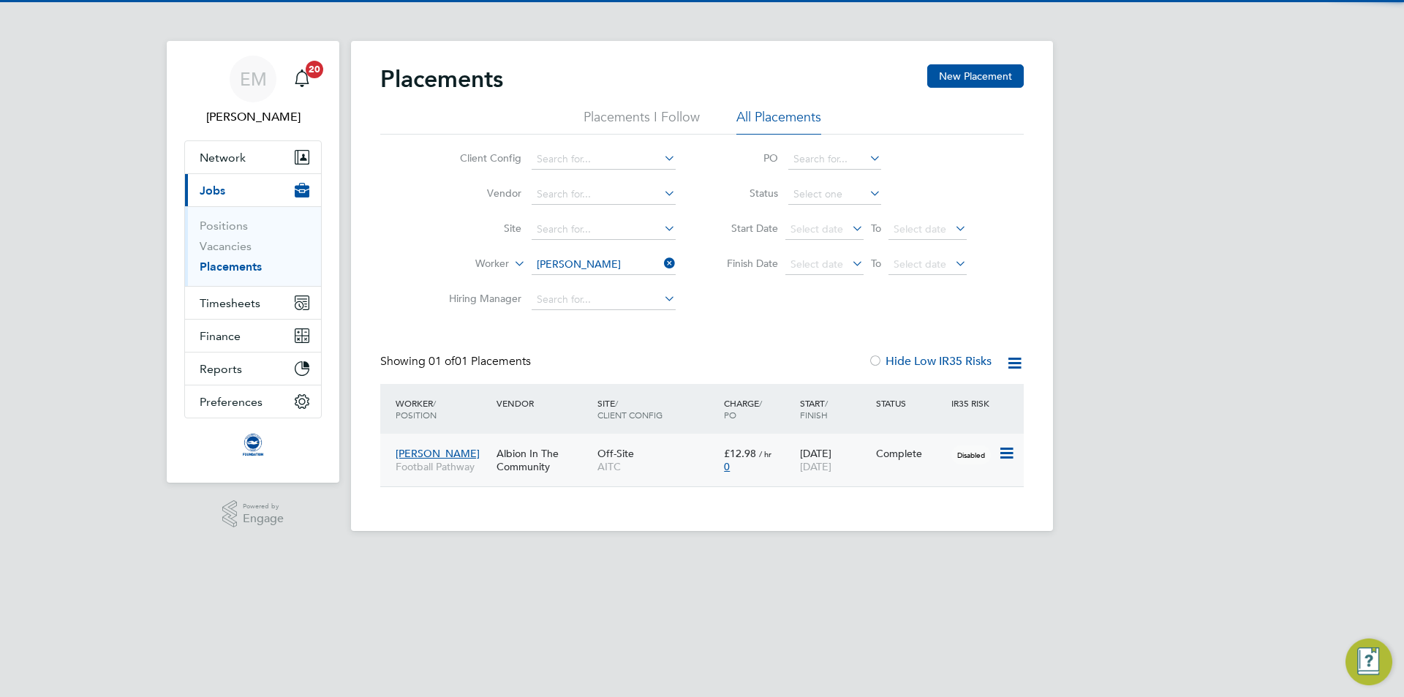
click at [900, 443] on div "Complete" at bounding box center [911, 454] width 76 height 28
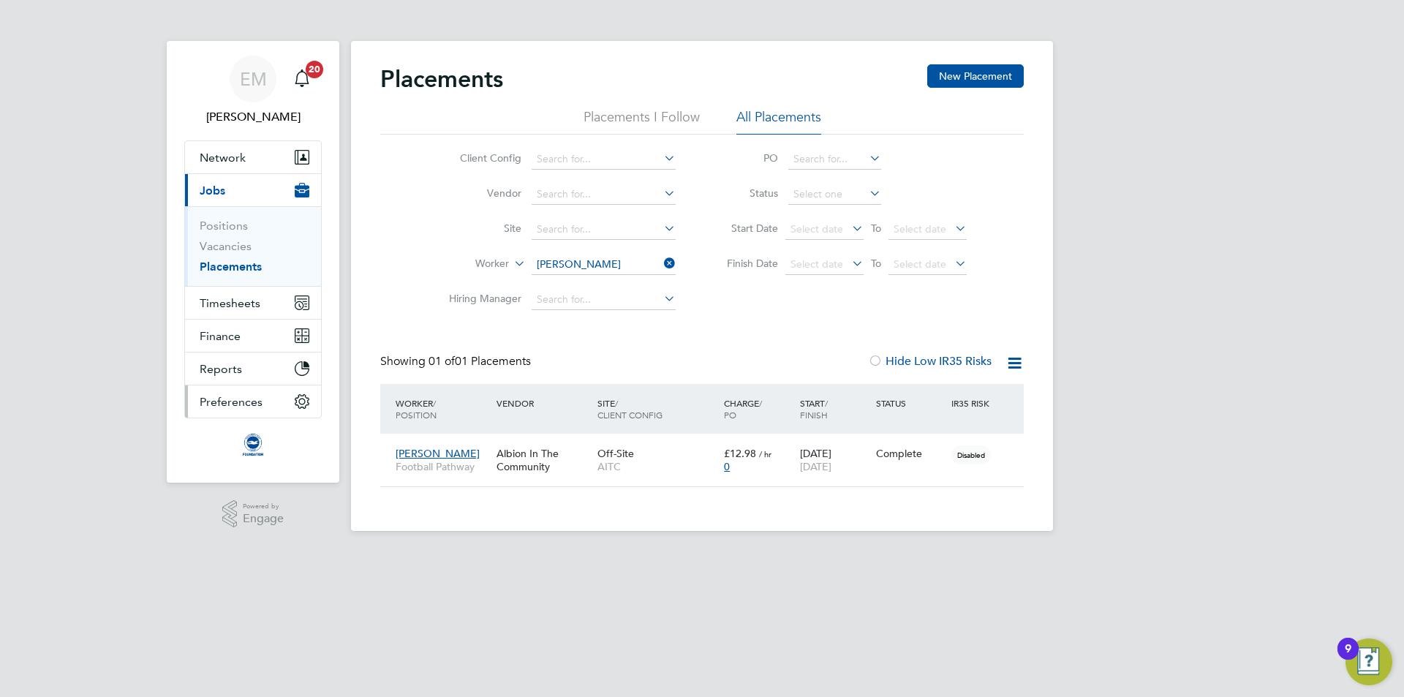
click at [223, 402] on span "Preferences" at bounding box center [231, 402] width 63 height 14
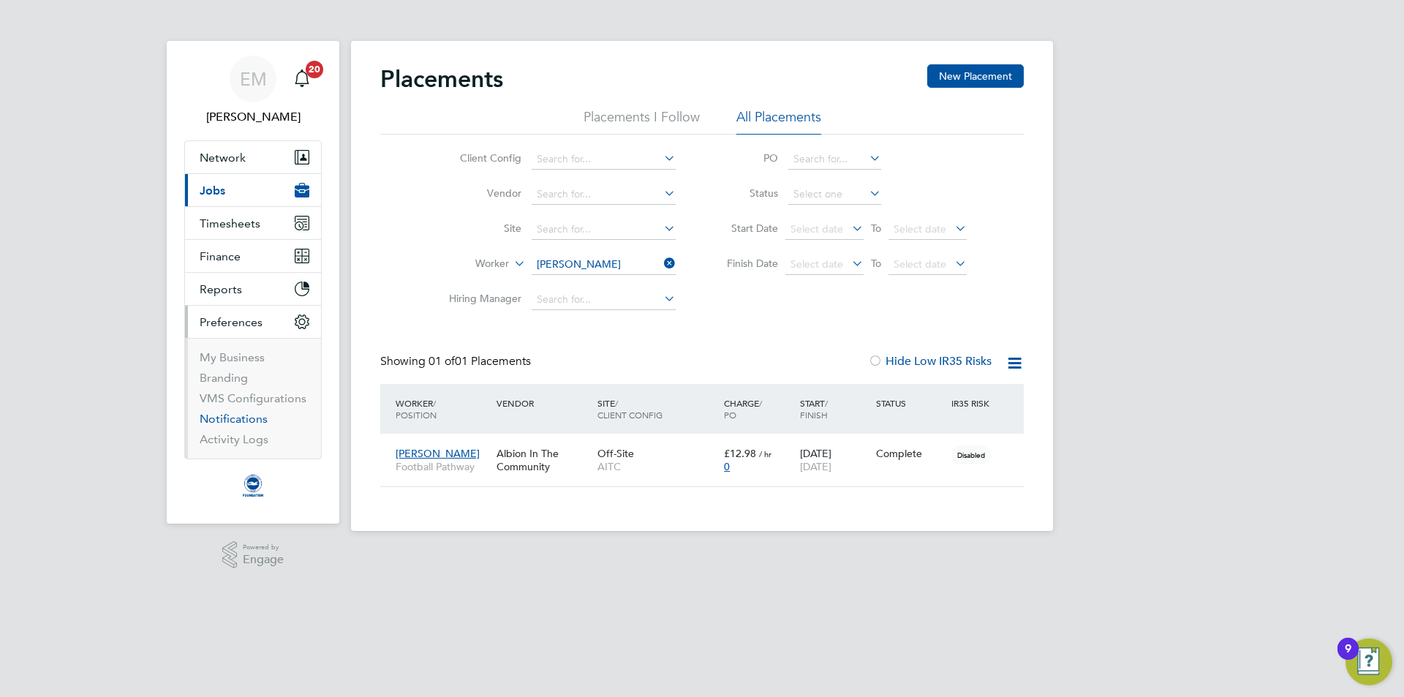
click at [225, 413] on link "Notifications" at bounding box center [234, 419] width 68 height 14
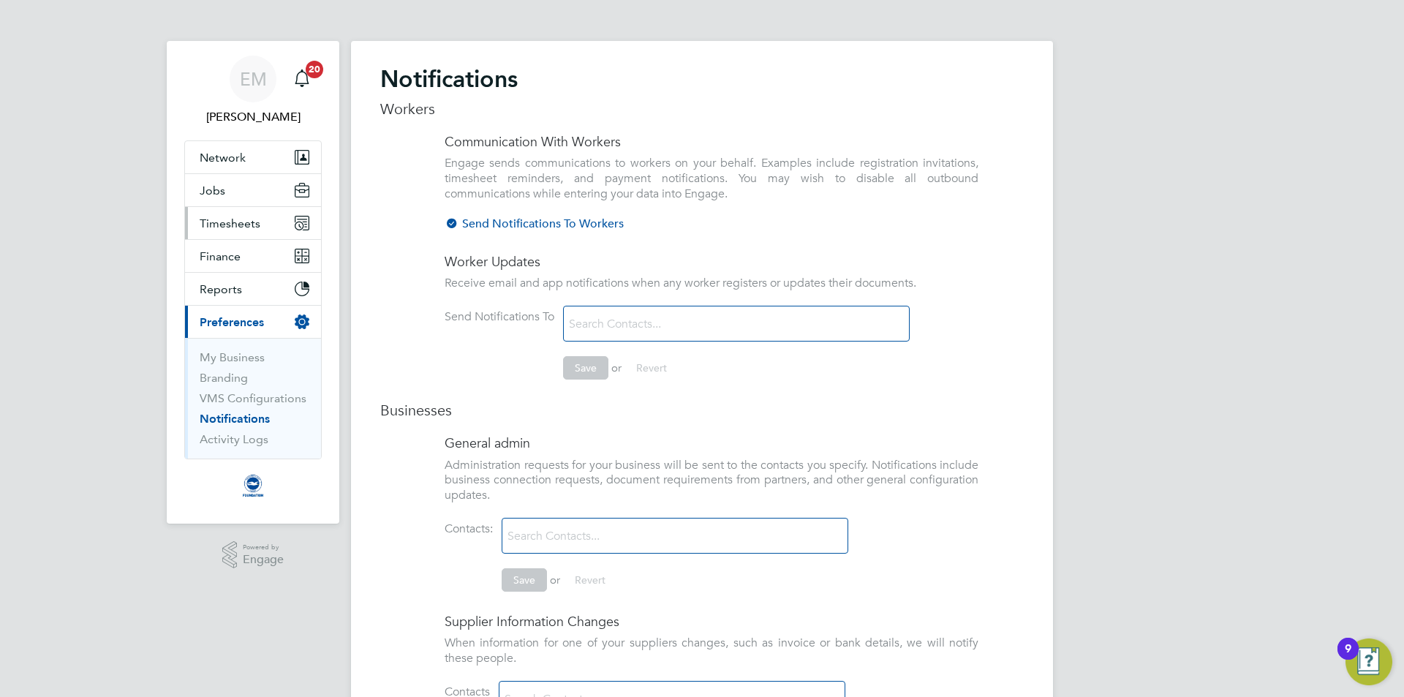
click at [226, 209] on button "Timesheets" at bounding box center [253, 223] width 136 height 32
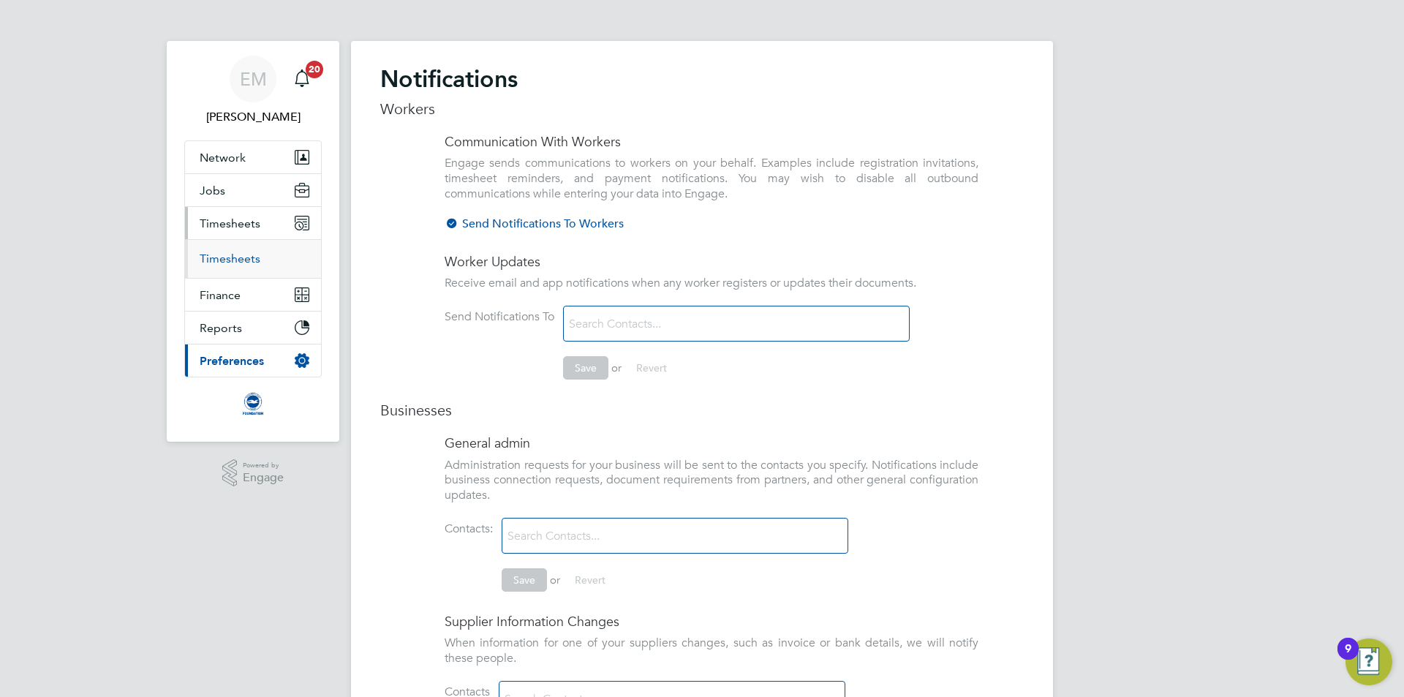
click at [226, 257] on link "Timesheets" at bounding box center [230, 259] width 61 height 14
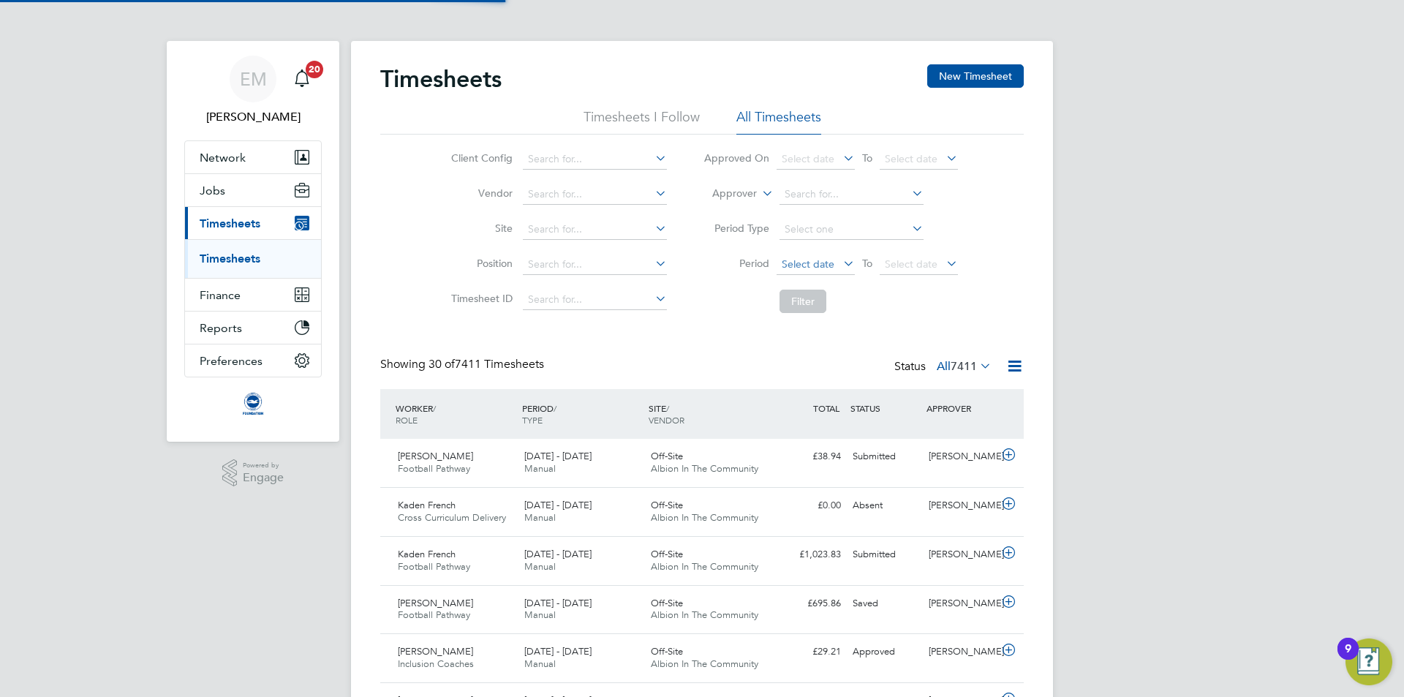
click at [831, 257] on span "Select date" at bounding box center [808, 263] width 53 height 13
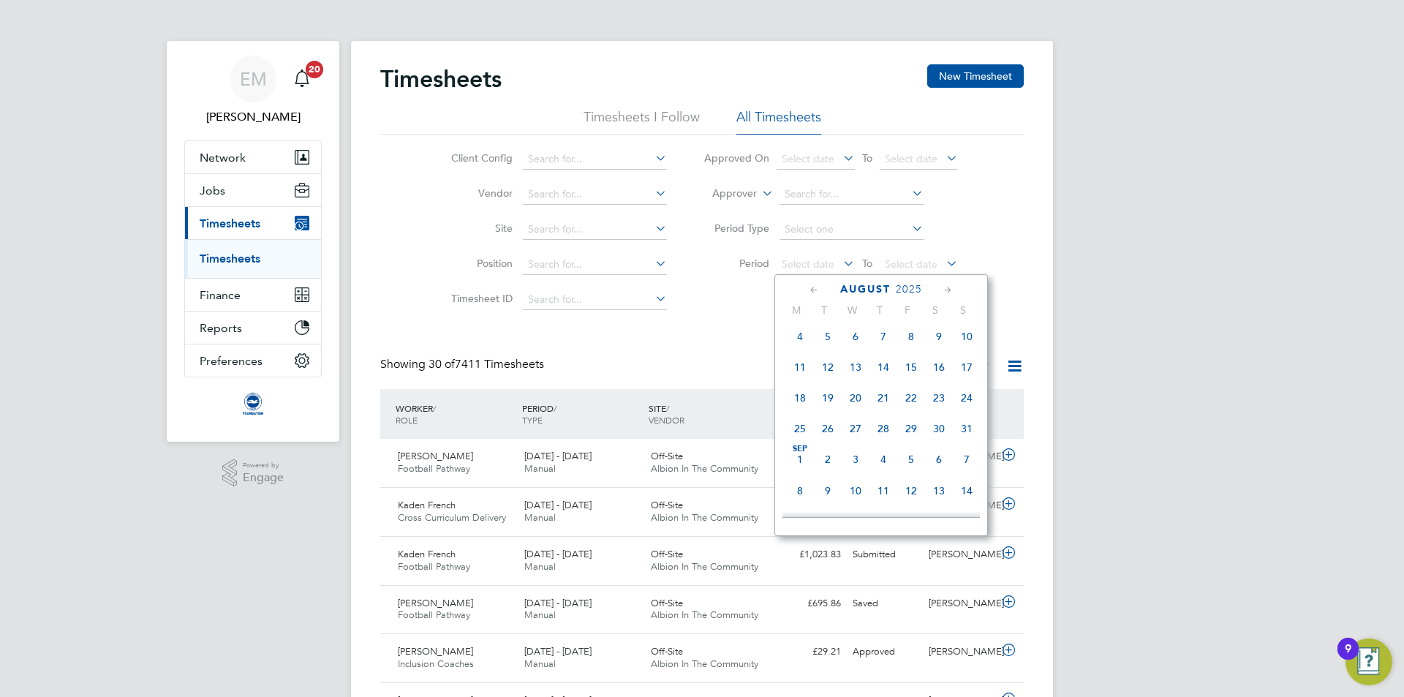
click at [795, 468] on span "Sep 1" at bounding box center [800, 459] width 28 height 28
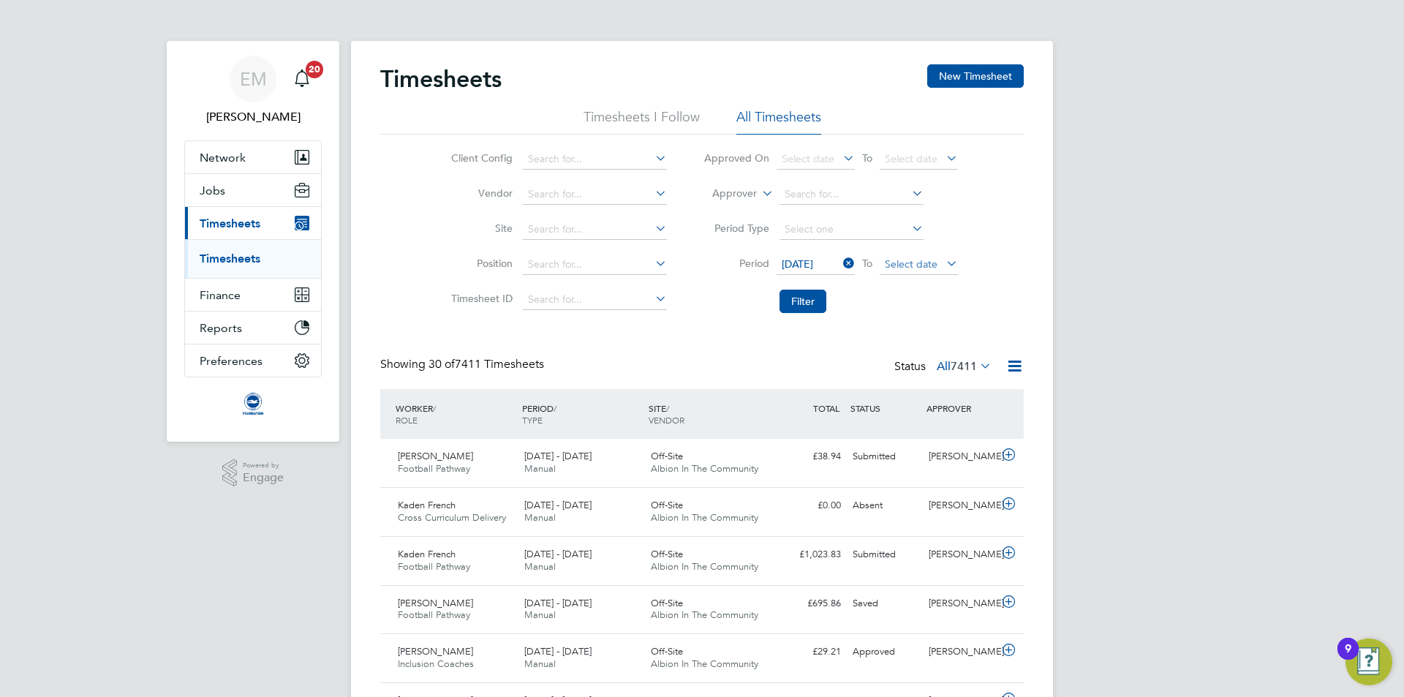
click at [913, 262] on span "Select date" at bounding box center [911, 263] width 53 height 13
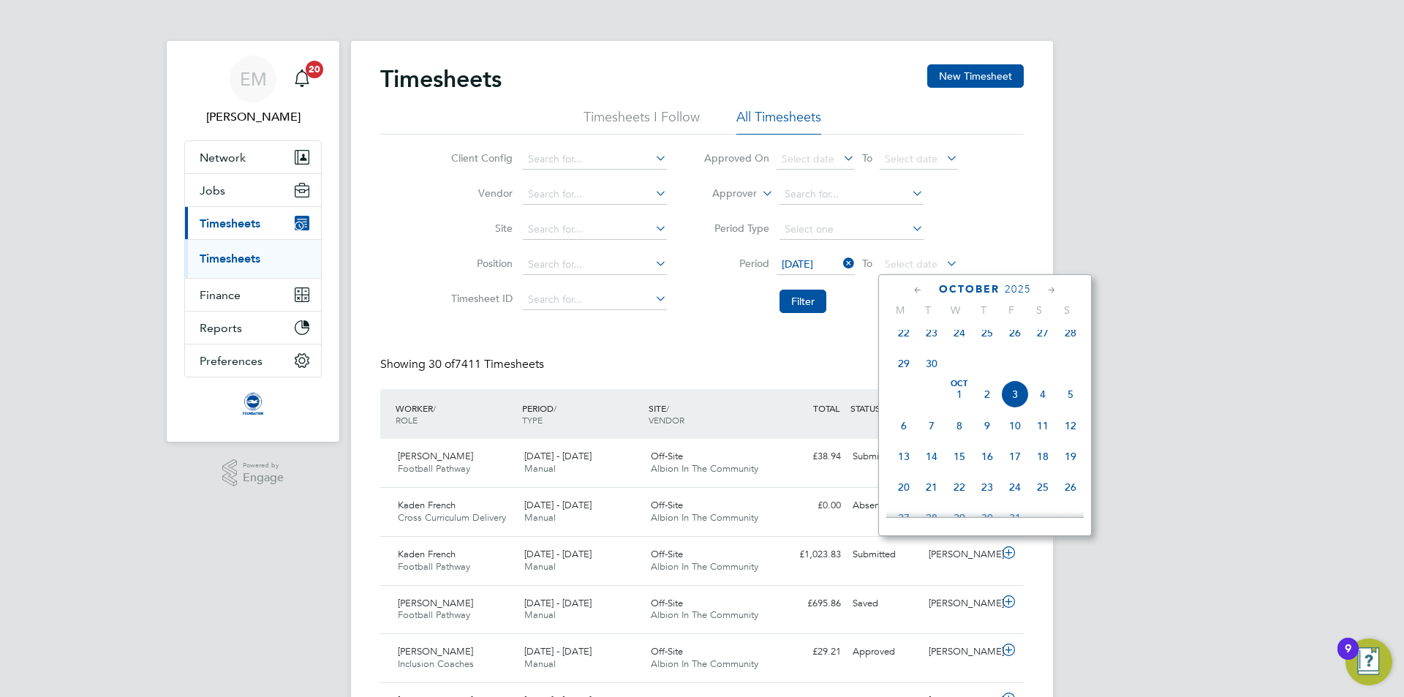
click at [937, 366] on span "30" at bounding box center [932, 364] width 28 height 28
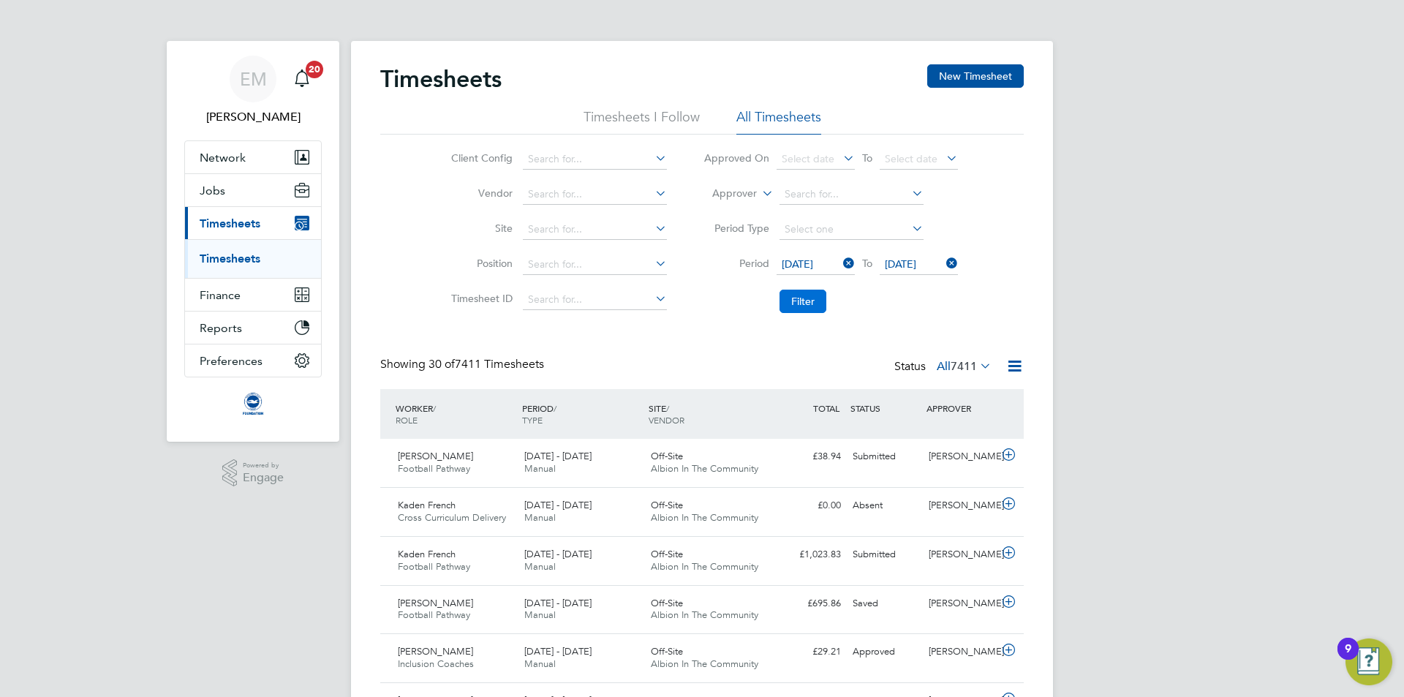
click at [815, 293] on button "Filter" at bounding box center [803, 301] width 47 height 23
click at [960, 369] on span "117" at bounding box center [968, 366] width 20 height 15
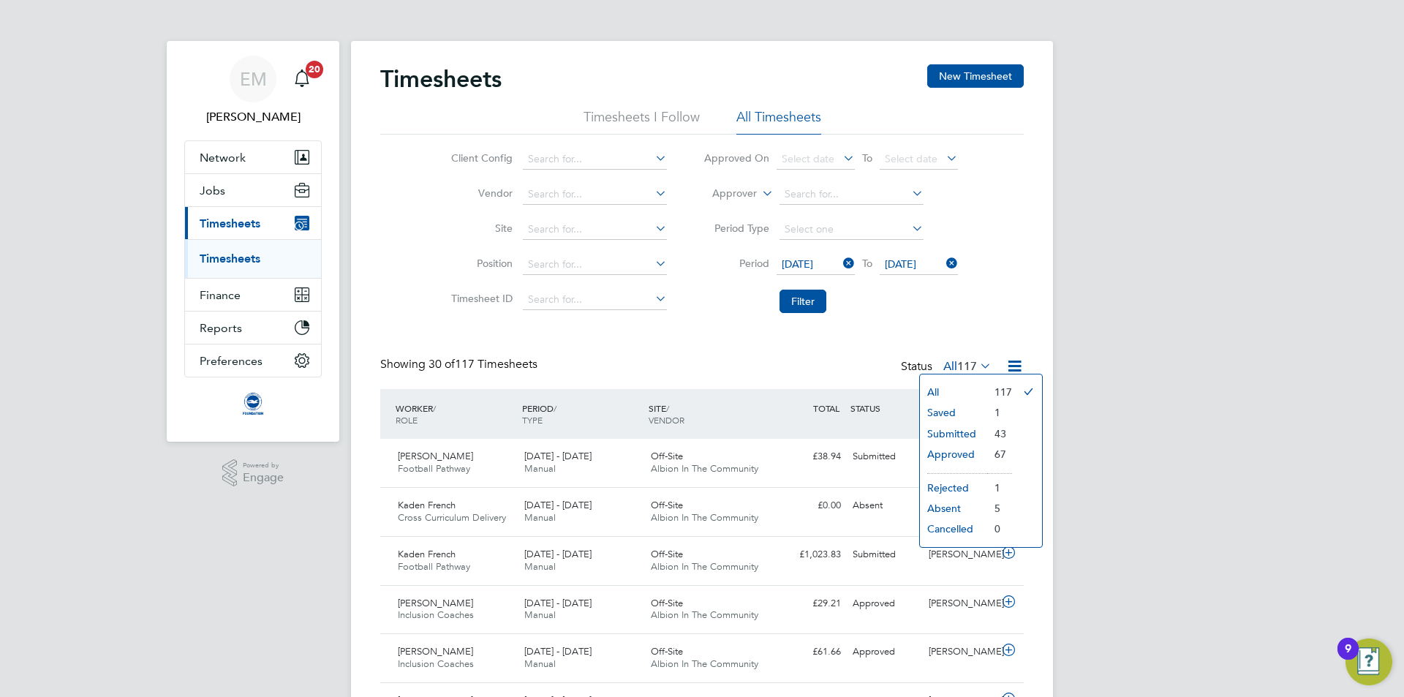
click at [949, 415] on li "Saved" at bounding box center [953, 412] width 67 height 20
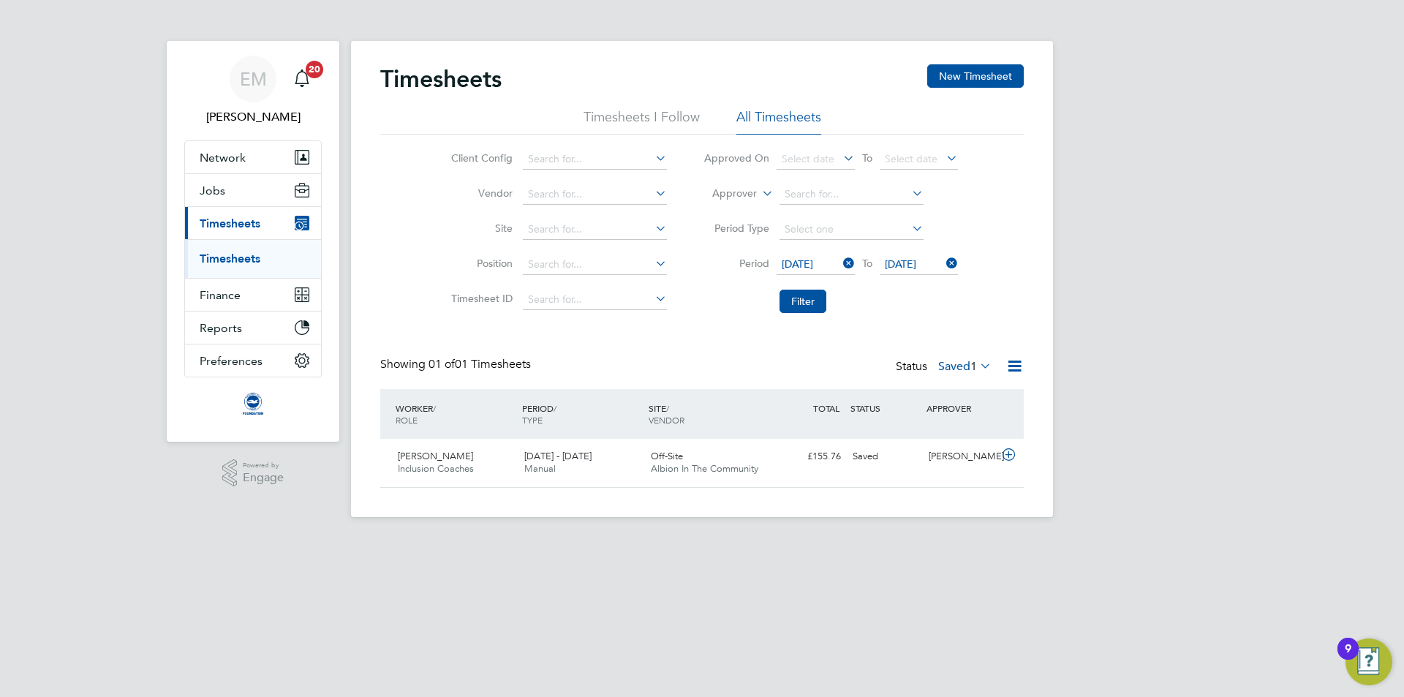
click at [944, 362] on label "Saved 1" at bounding box center [964, 366] width 53 height 15
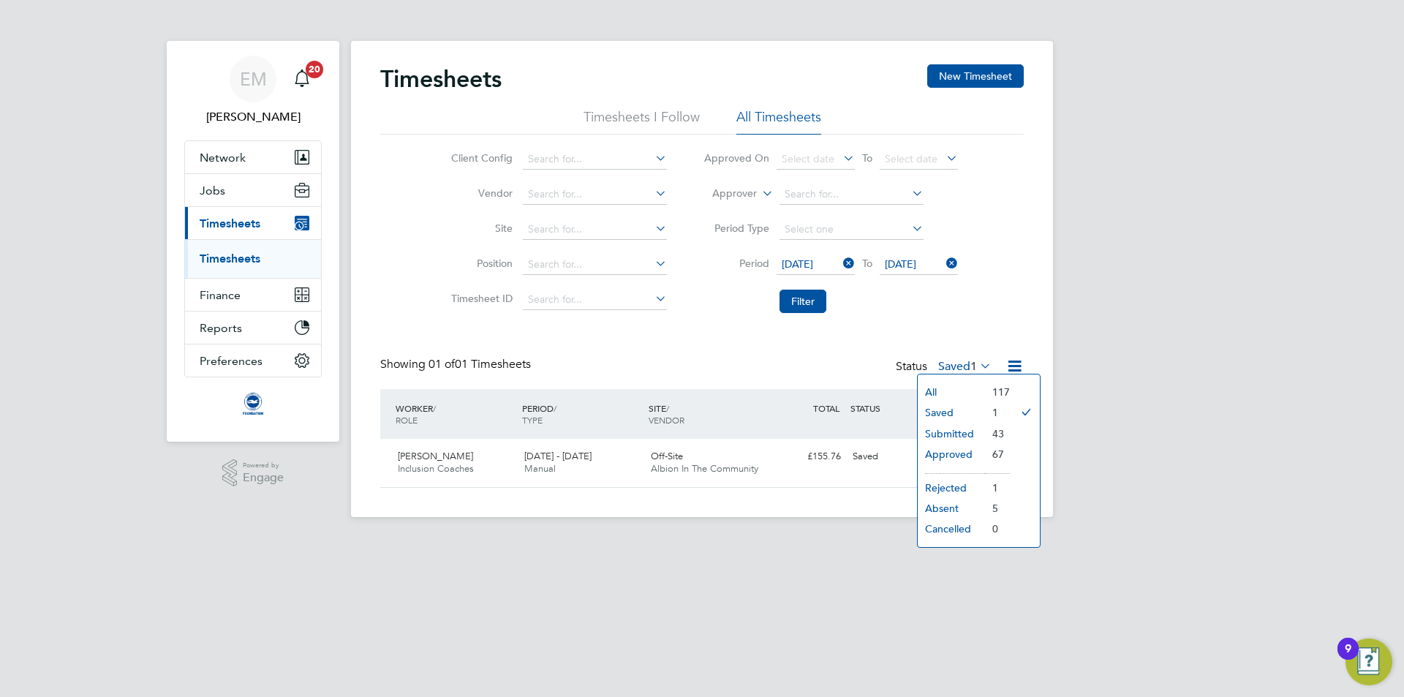
click at [952, 429] on li "Submitted" at bounding box center [951, 434] width 67 height 20
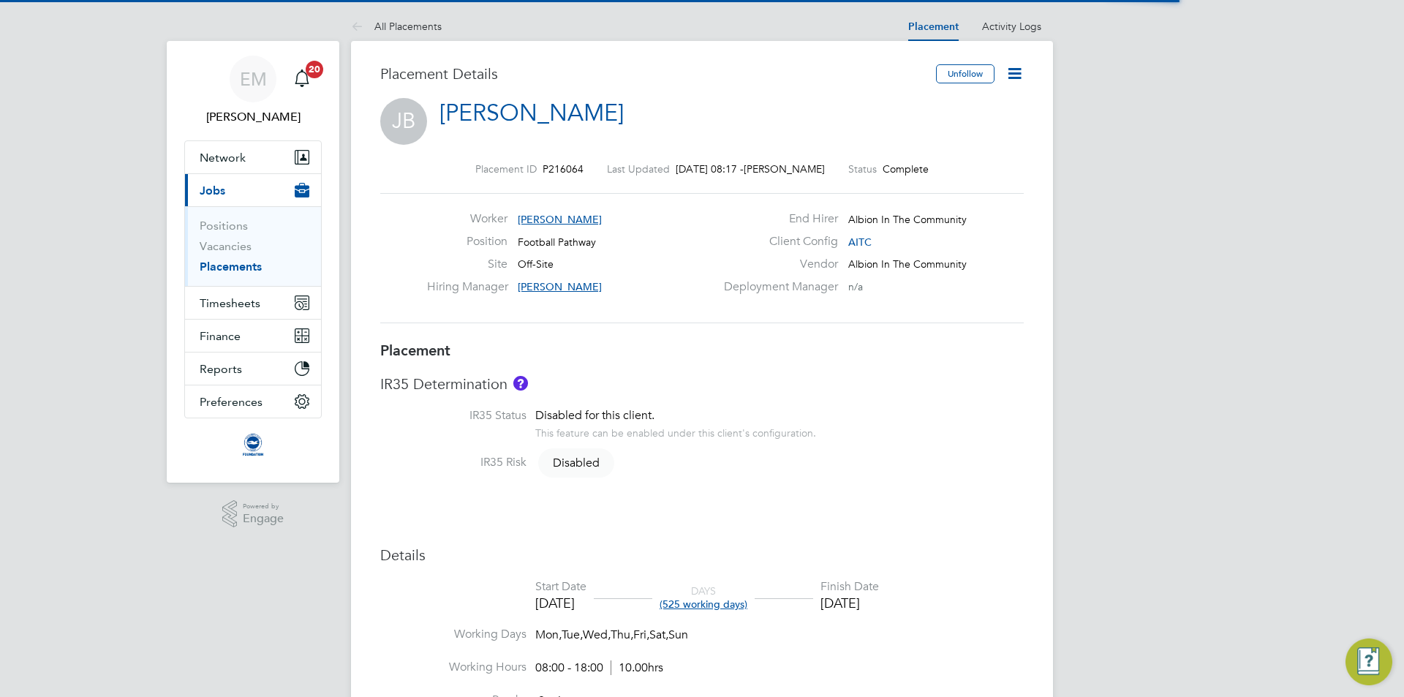
click at [1017, 75] on icon at bounding box center [1015, 73] width 18 height 18
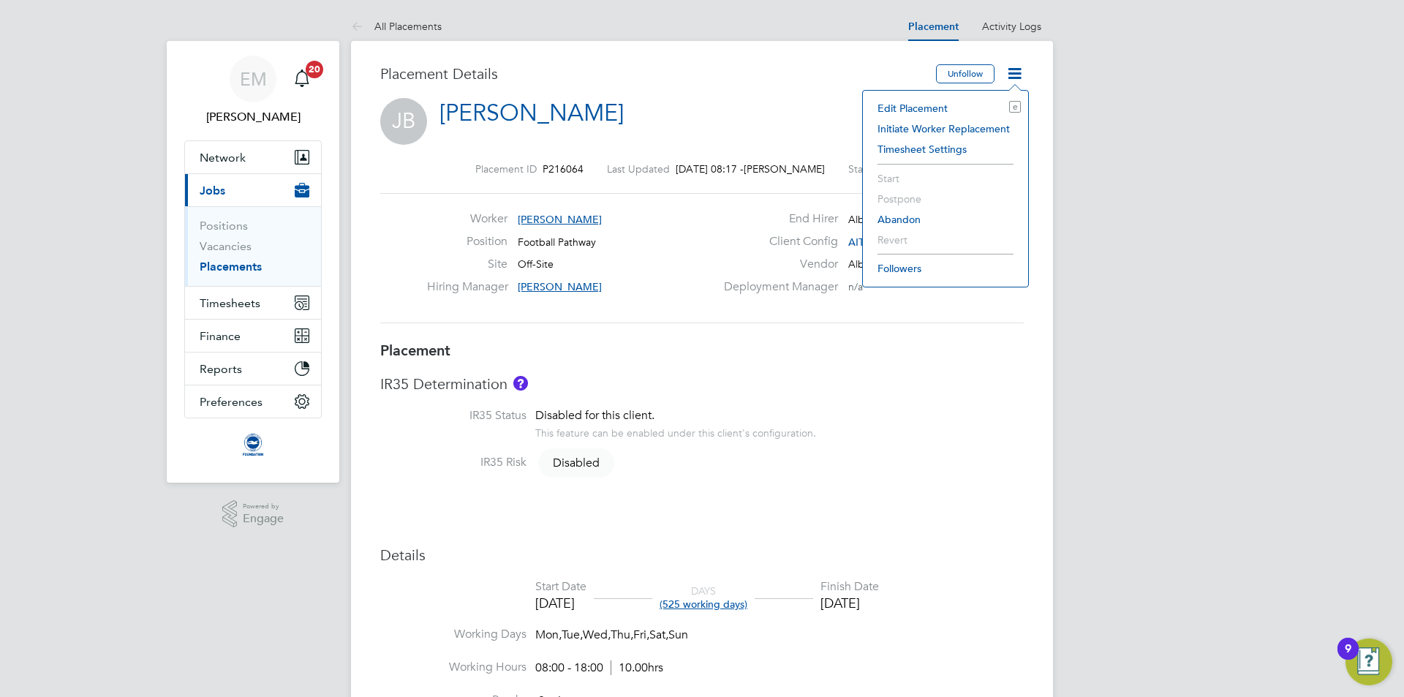
click at [908, 111] on li "Edit Placement e" at bounding box center [945, 108] width 151 height 20
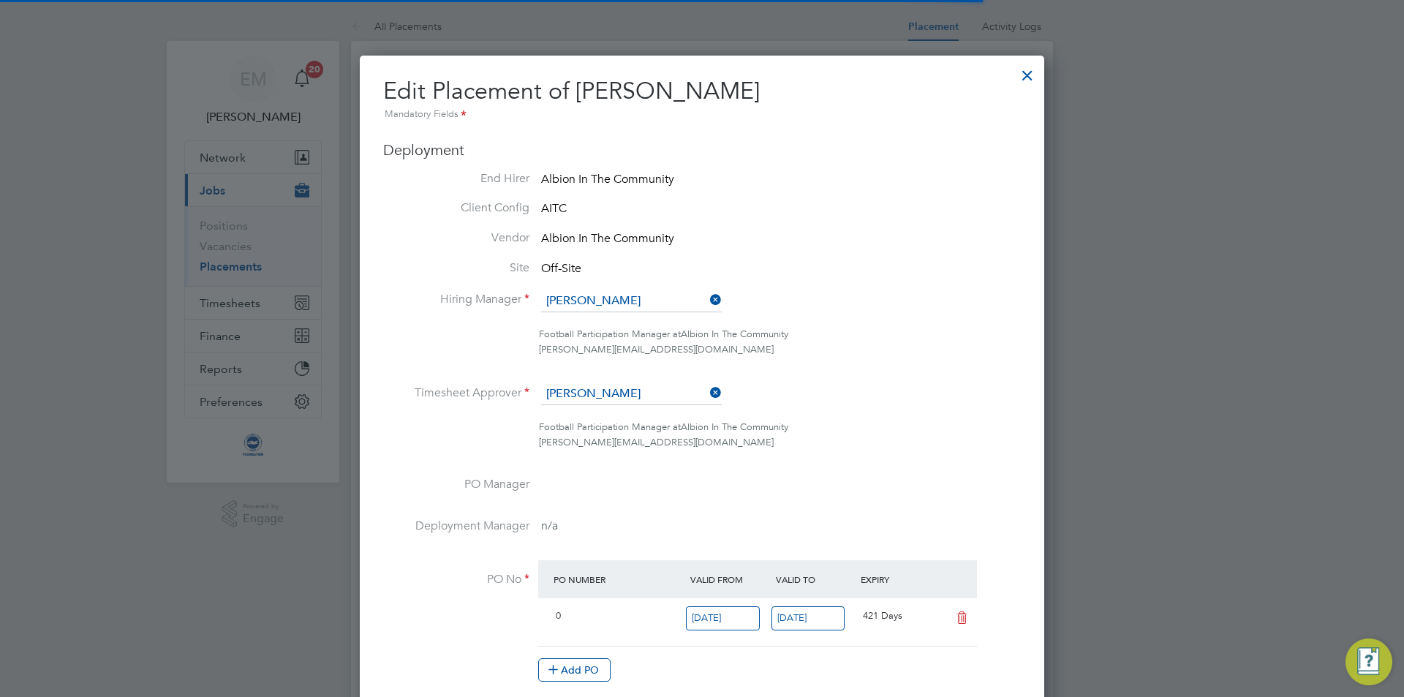
scroll to position [7, 7]
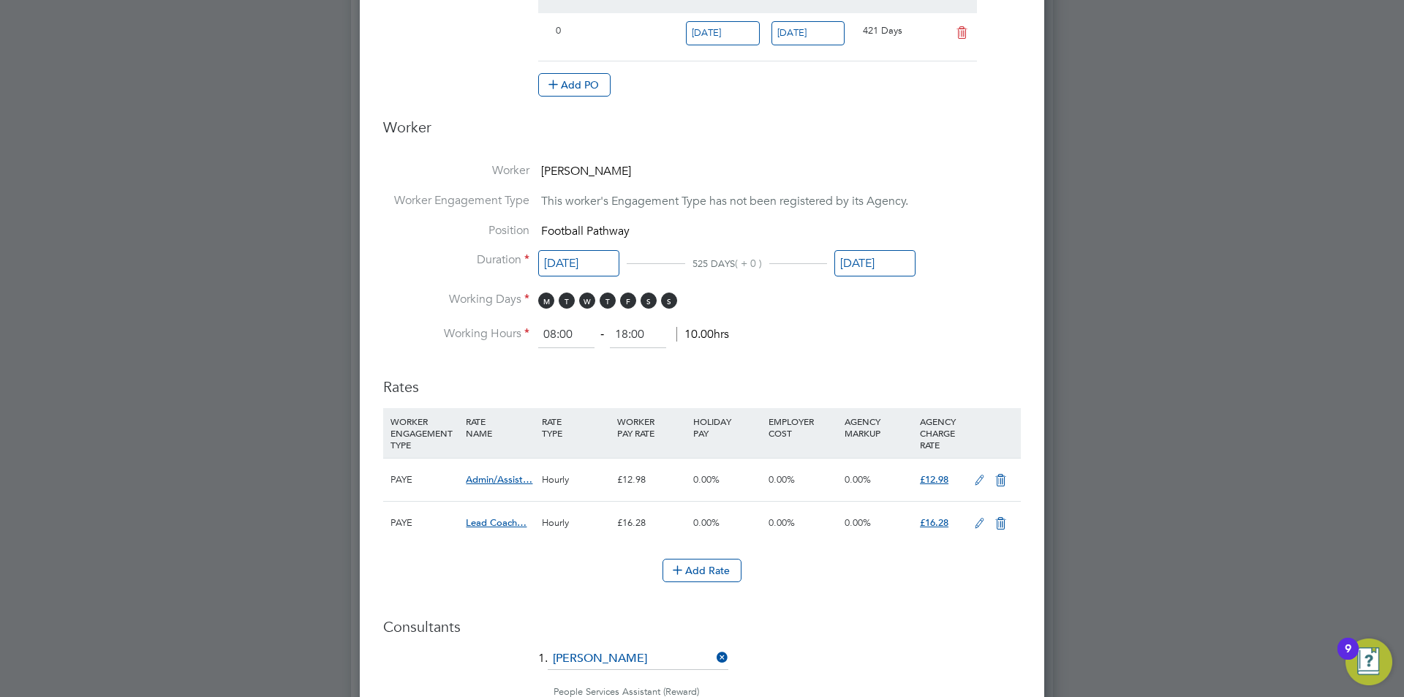
click at [911, 268] on input "[DATE]" at bounding box center [875, 263] width 81 height 27
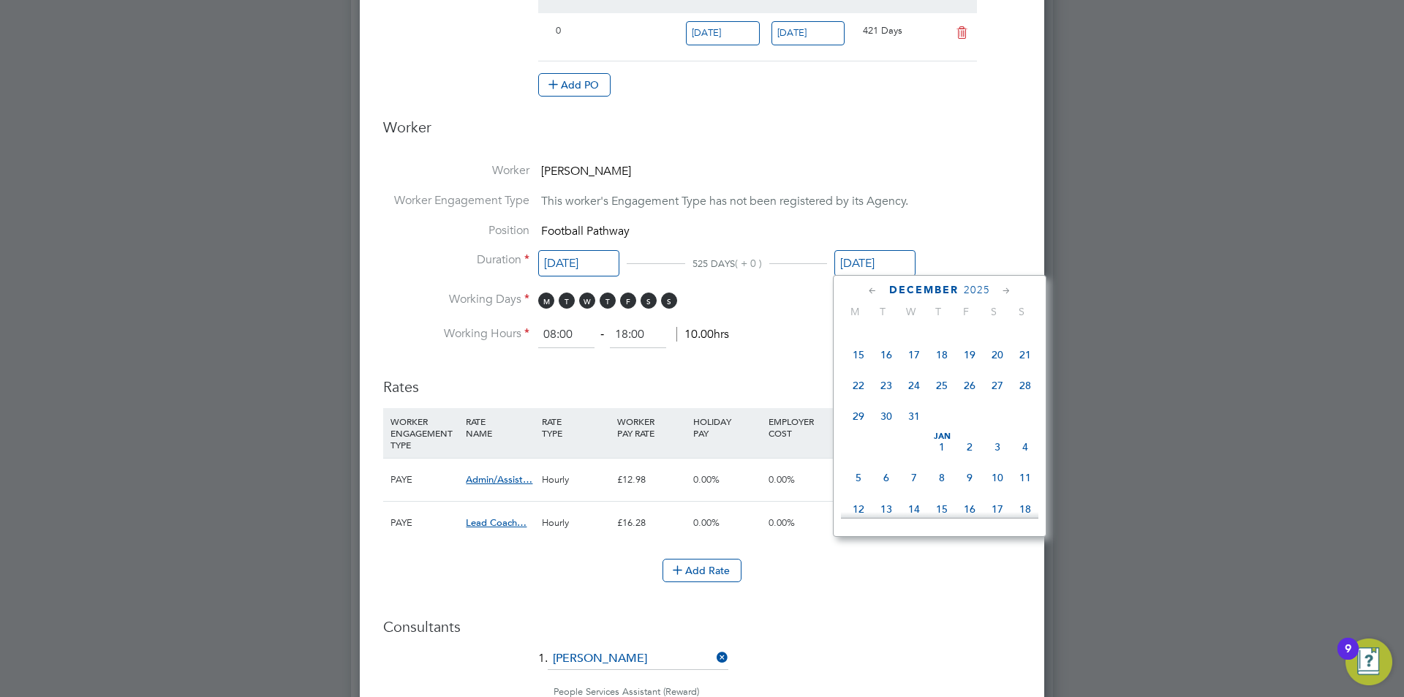
click at [904, 430] on span "31" at bounding box center [914, 416] width 28 height 28
type input "[DATE]"
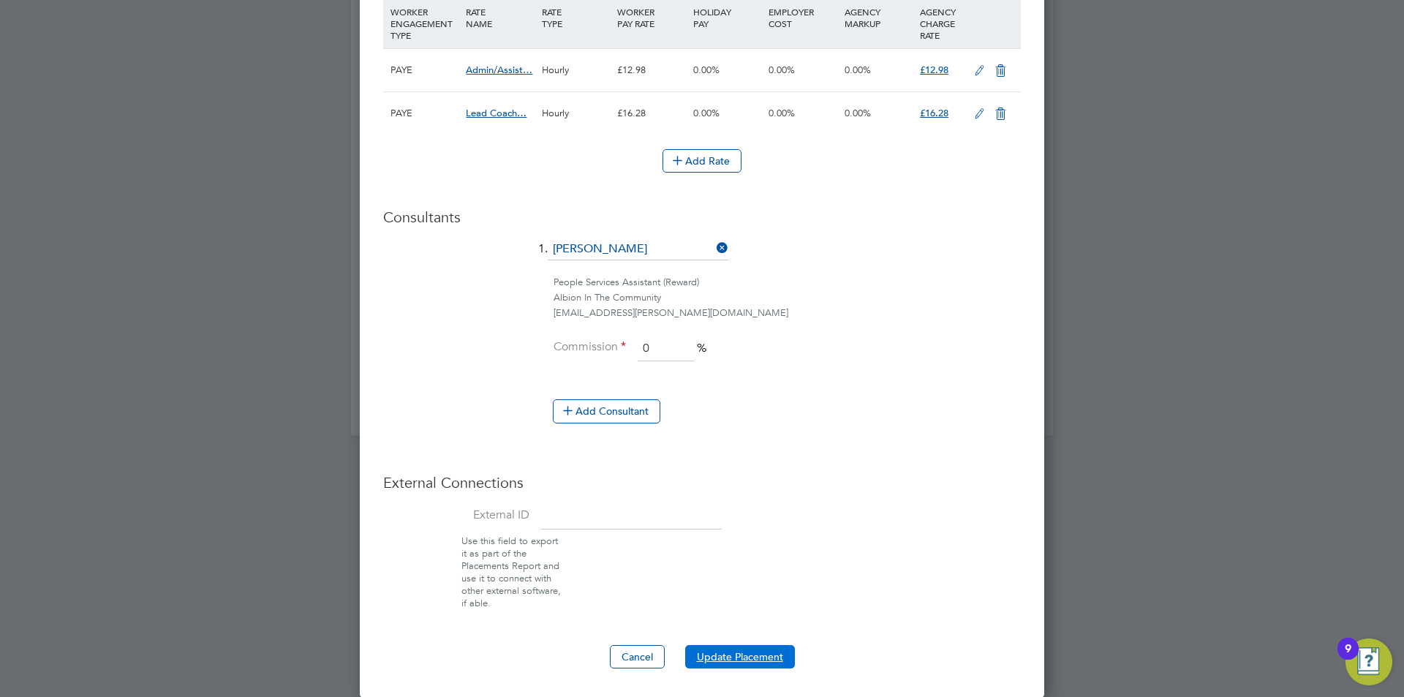
click at [728, 658] on button "Update Placement" at bounding box center [740, 656] width 110 height 23
